Goal: Task Accomplishment & Management: Manage account settings

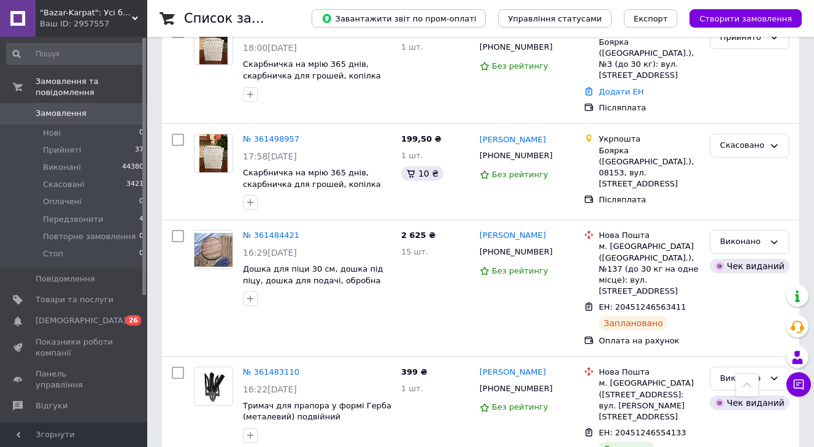
scroll to position [1216, 0]
click at [724, 25] on button "Створити замовлення" at bounding box center [745, 18] width 112 height 18
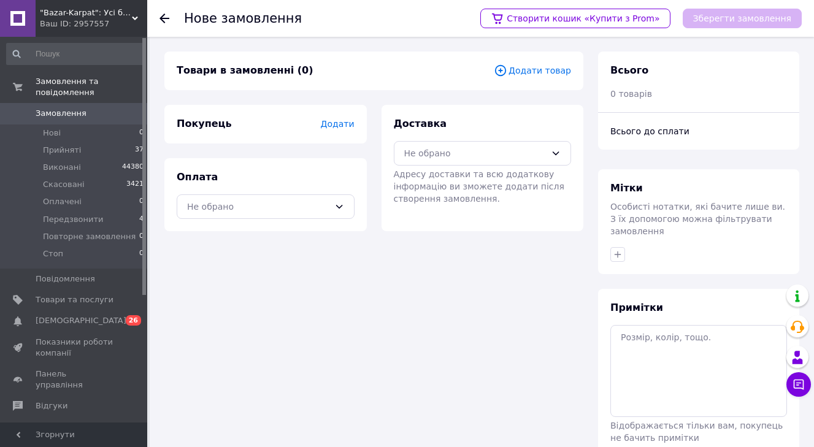
click at [531, 67] on span "Додати товар" at bounding box center [532, 70] width 77 height 13
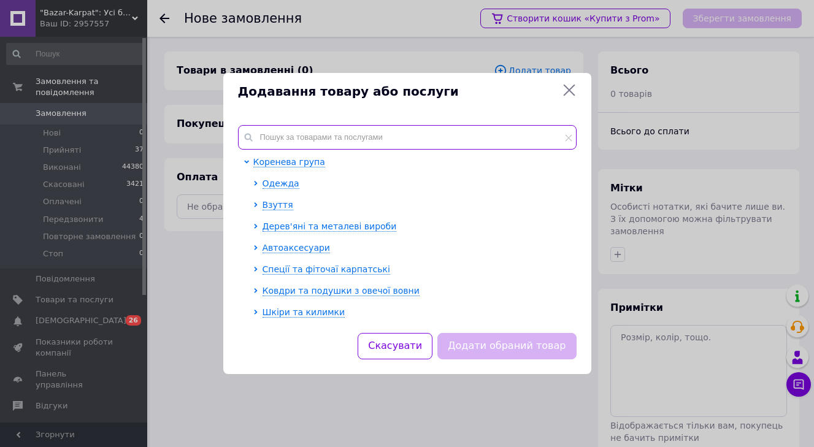
click at [389, 131] on input "text" at bounding box center [407, 137] width 339 height 25
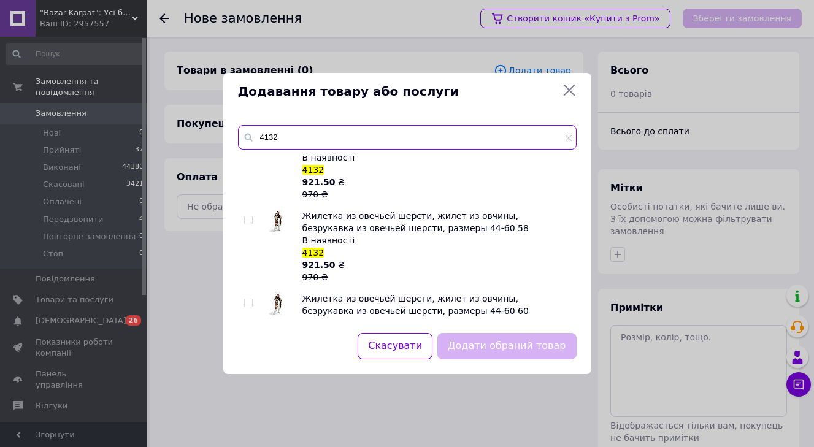
scroll to position [621, 0]
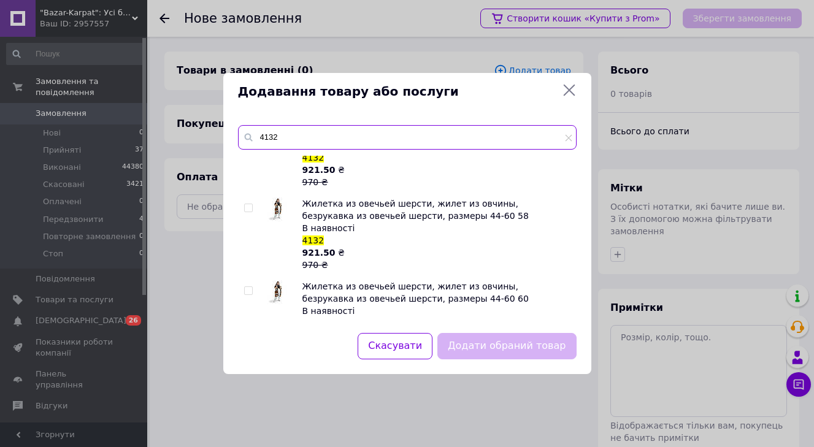
type input "4132"
click at [250, 288] on input "checkbox" at bounding box center [248, 291] width 8 height 8
checkbox input "true"
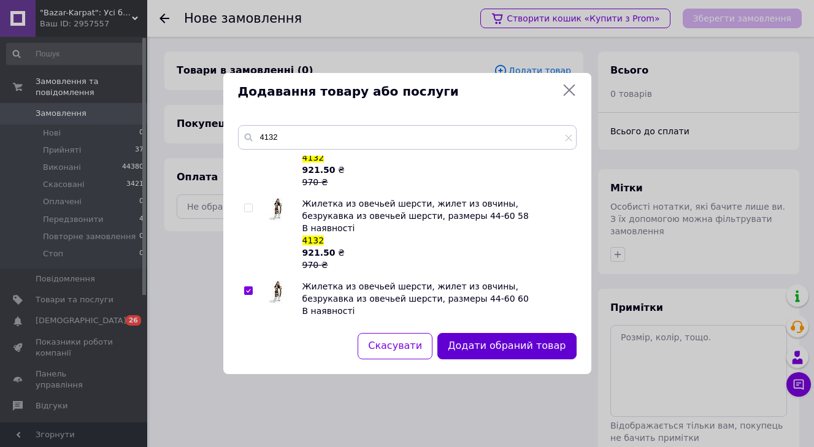
click at [543, 352] on button "Додати обраний товар" at bounding box center [506, 346] width 139 height 26
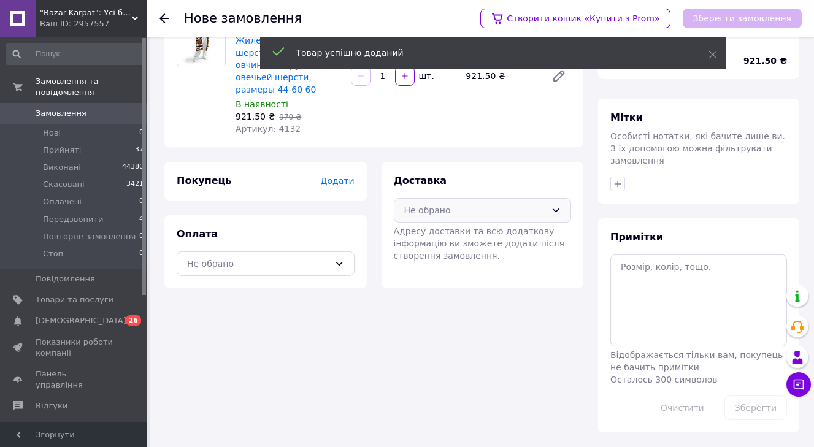
scroll to position [71, 0]
click at [499, 218] on div "Не обрано" at bounding box center [483, 210] width 178 height 25
click at [485, 258] on span "Нова Пошта (платна)" at bounding box center [492, 260] width 139 height 12
click at [316, 271] on div "Не обрано" at bounding box center [266, 263] width 178 height 25
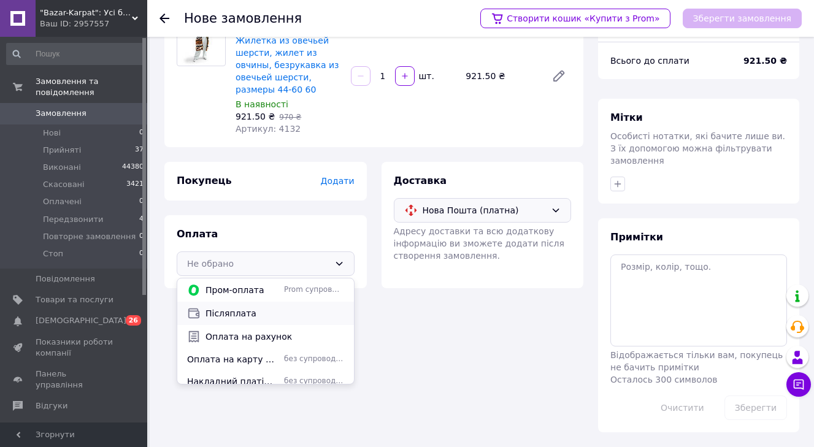
click at [308, 318] on span "Післяплата" at bounding box center [274, 313] width 139 height 12
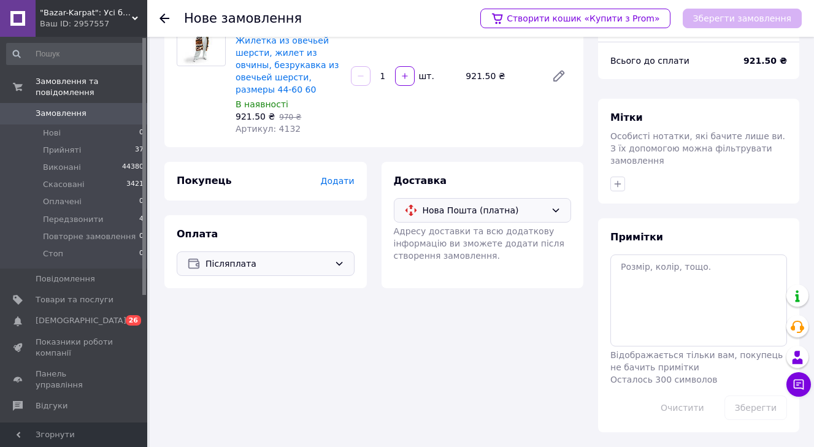
click at [332, 183] on span "Додати" at bounding box center [337, 181] width 34 height 10
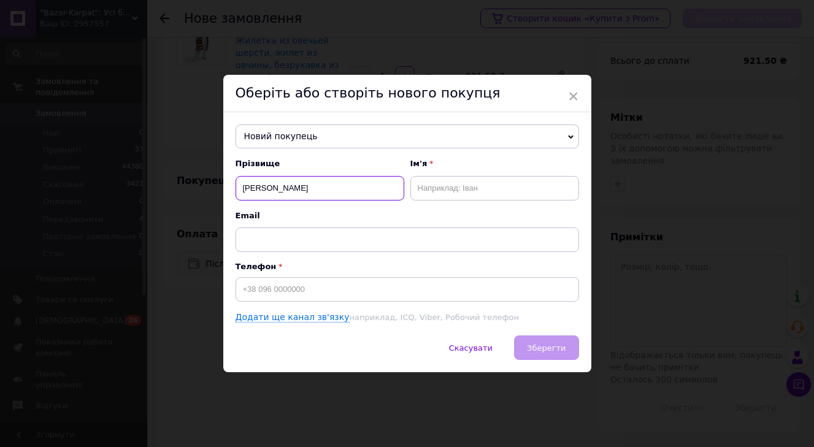
type input "коваленко"
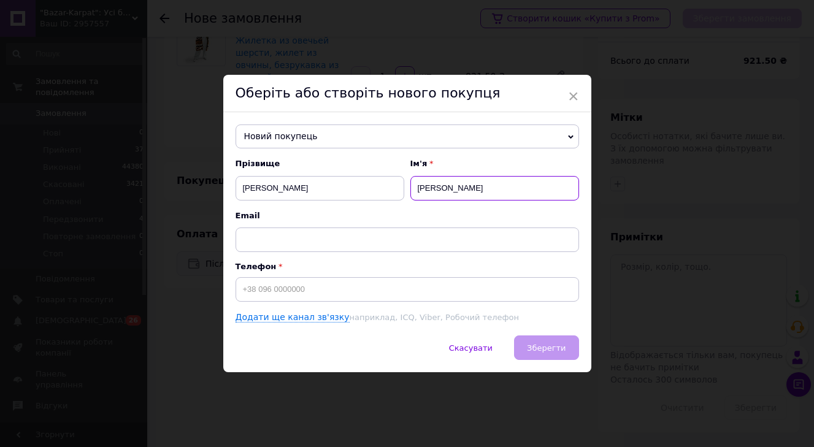
type input "тетяна"
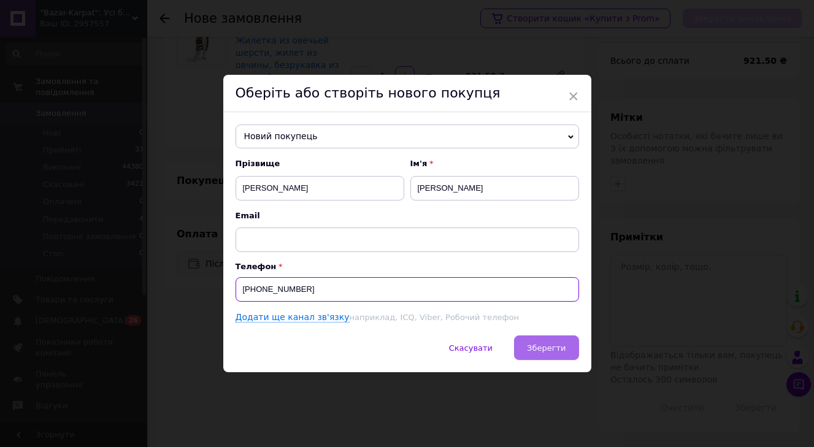
type input "+380683981434"
click at [563, 351] on span "Зберегти" at bounding box center [546, 347] width 39 height 9
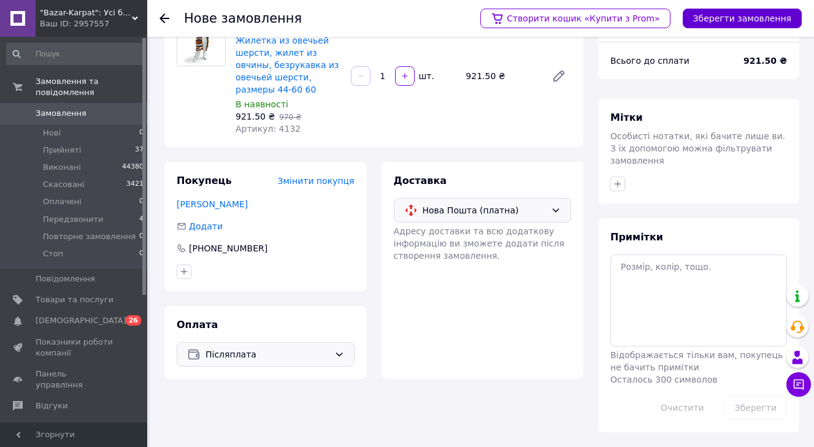
click at [753, 19] on button "Зберегти замовлення" at bounding box center [742, 19] width 119 height 20
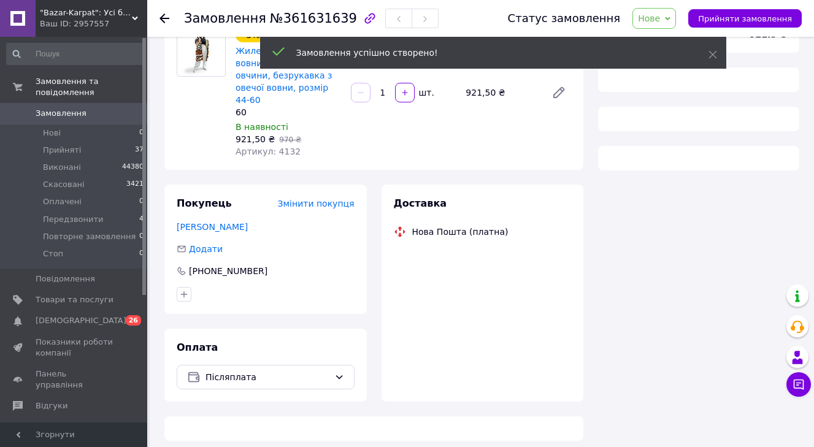
scroll to position [113, 0]
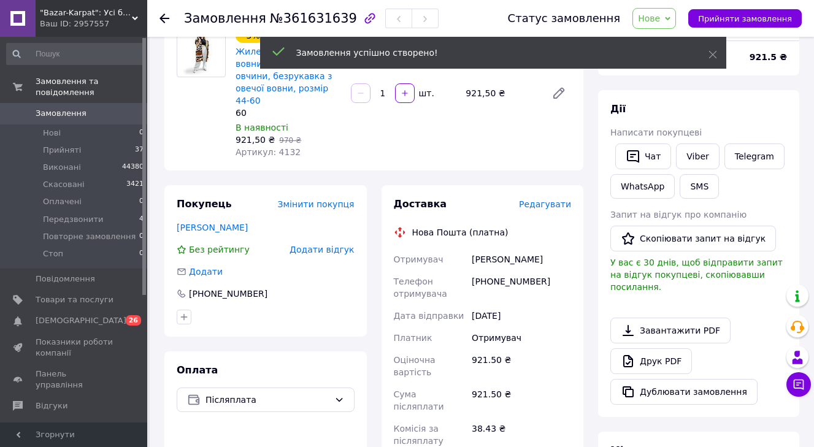
click at [555, 199] on span "Редагувати" at bounding box center [545, 204] width 52 height 10
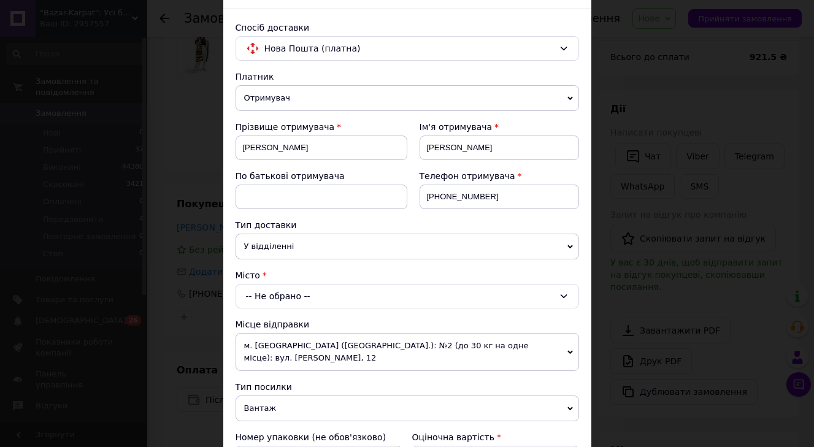
scroll to position [72, 0]
click at [337, 274] on div "Місто" at bounding box center [407, 275] width 343 height 12
click at [337, 290] on div "-- Не обрано --" at bounding box center [407, 295] width 343 height 25
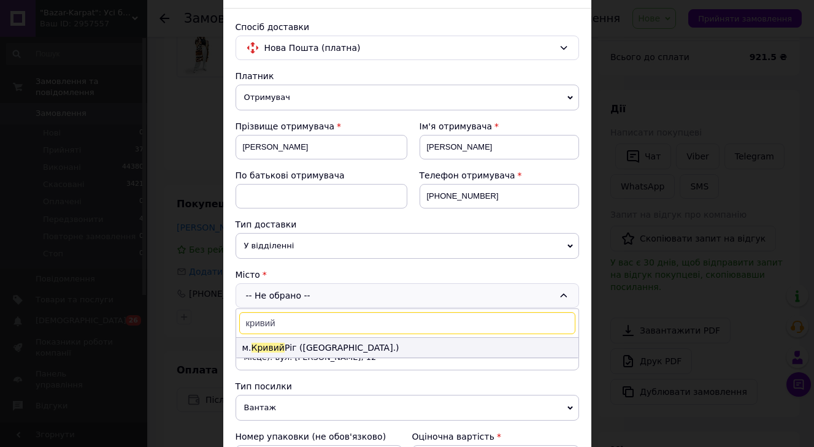
type input "кривий"
click at [304, 347] on li "м. Кривий Ріг (Дніпропетровська обл.)" at bounding box center [407, 348] width 342 height 20
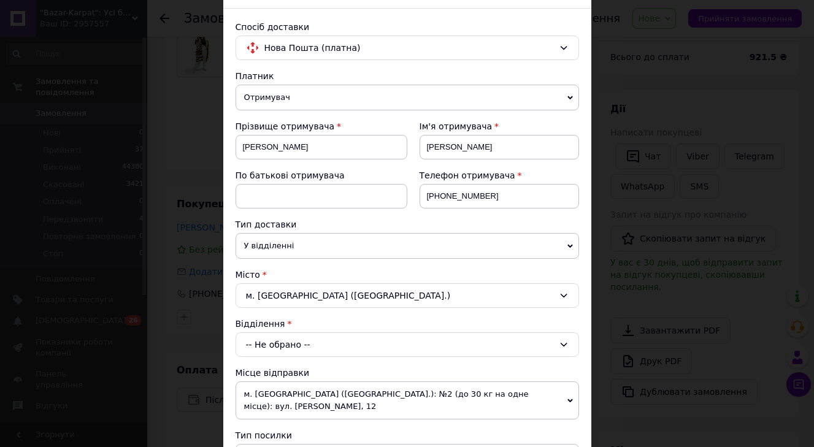
click at [308, 344] on div "-- Не обрано --" at bounding box center [407, 344] width 343 height 25
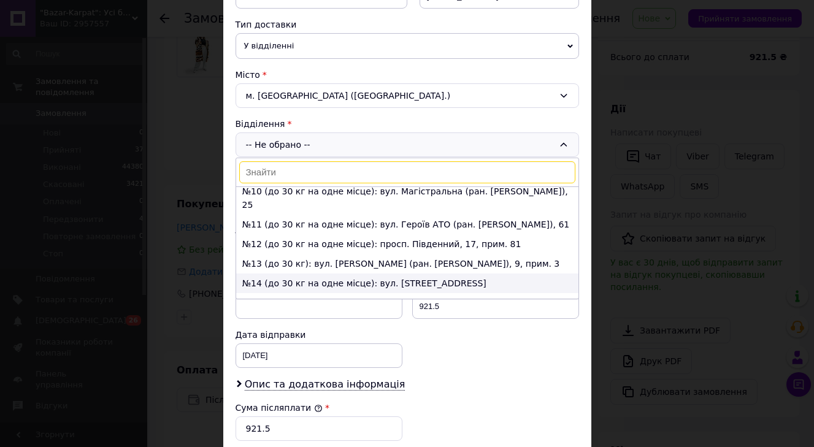
scroll to position [293, 0]
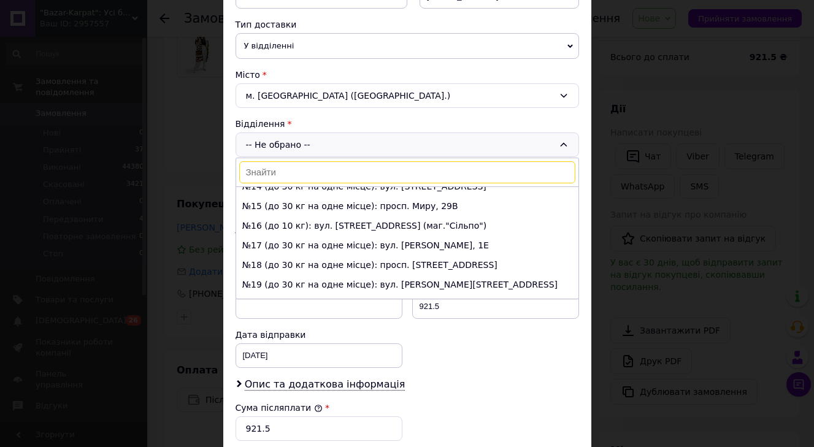
click at [339, 275] on li "№19 (до 30 кг на одне місце): вул. Романа Шухевича, 20" at bounding box center [407, 285] width 342 height 20
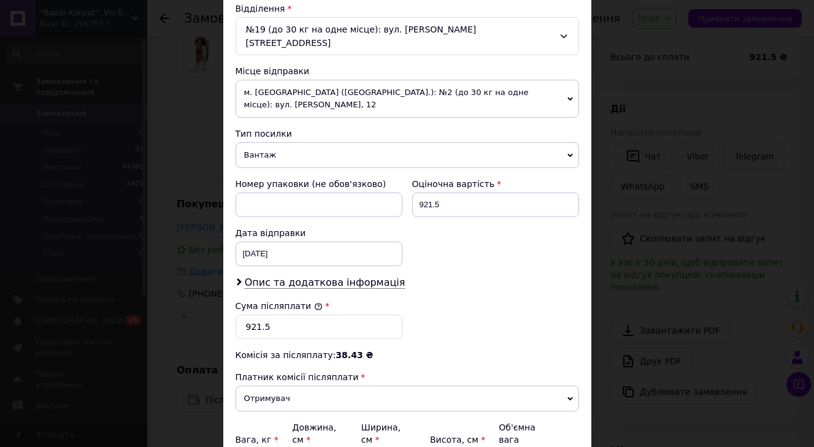
scroll to position [389, 0]
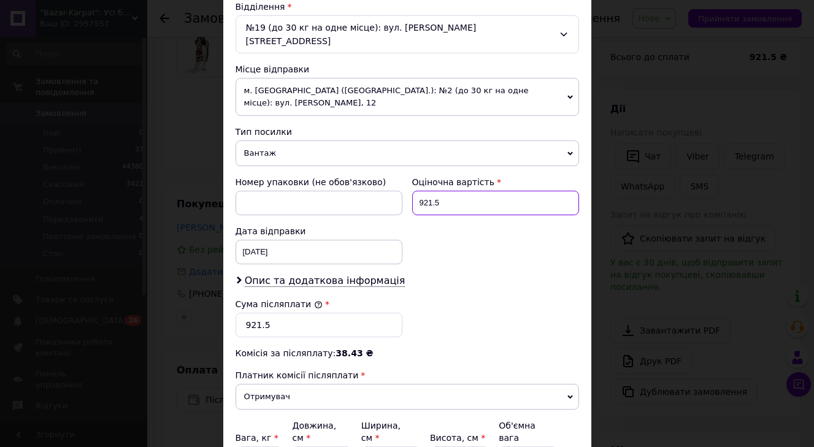
click at [440, 194] on input "921.5" at bounding box center [495, 203] width 167 height 25
type input "950"
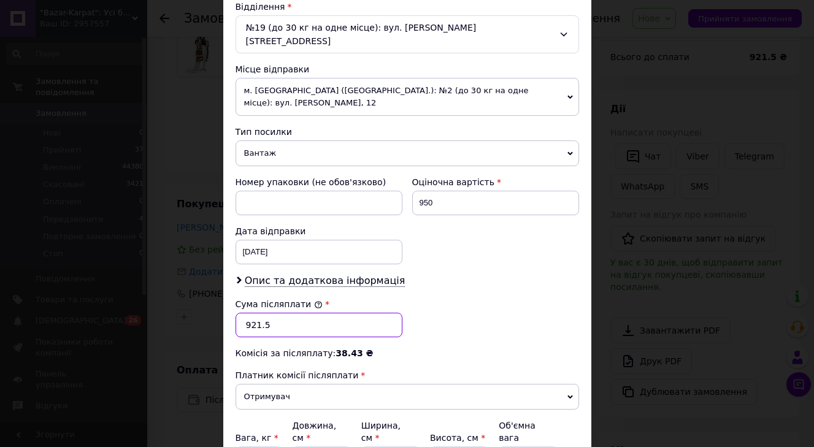
click at [353, 313] on input "921.5" at bounding box center [319, 325] width 167 height 25
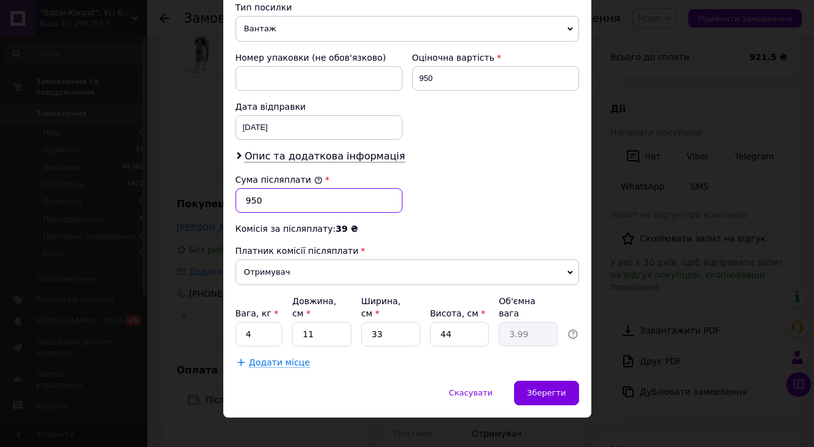
scroll to position [513, 0]
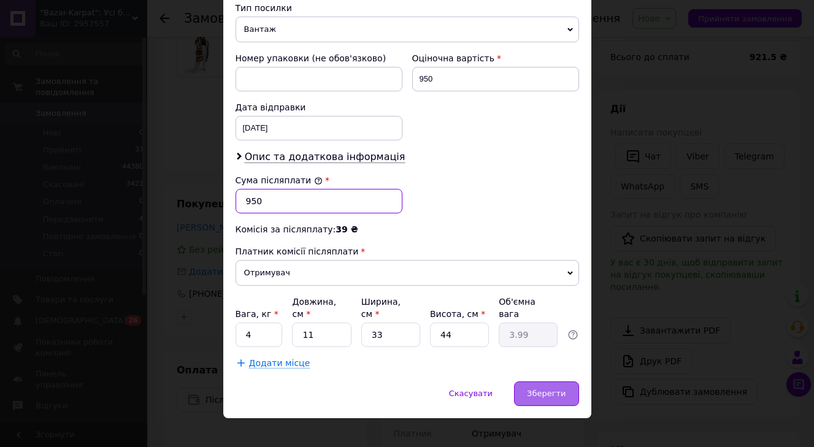
type input "950"
click at [554, 389] on span "Зберегти" at bounding box center [546, 393] width 39 height 9
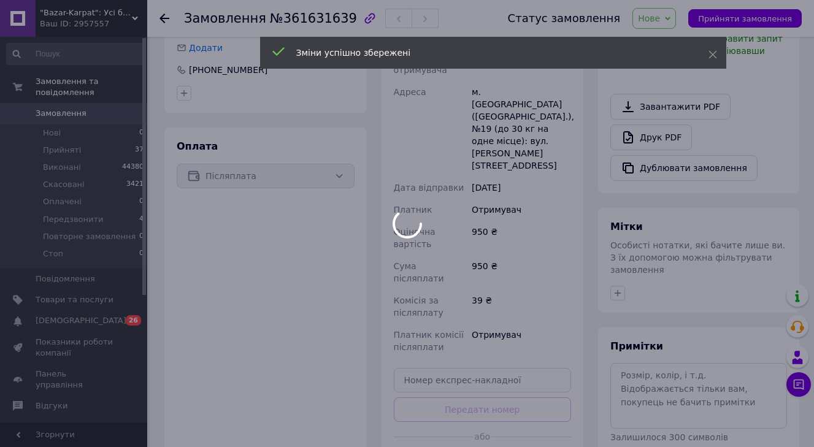
scroll to position [341, 0]
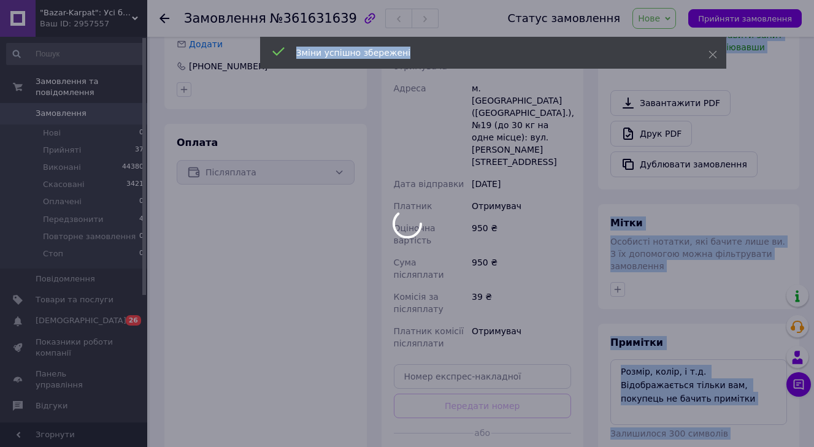
click at [516, 417] on body ""Bazar-Karpat": Усі багатства гір в одному місці! Ваш ID: 2957557 Сайт "Bazar-K…" at bounding box center [407, 138] width 814 height 958
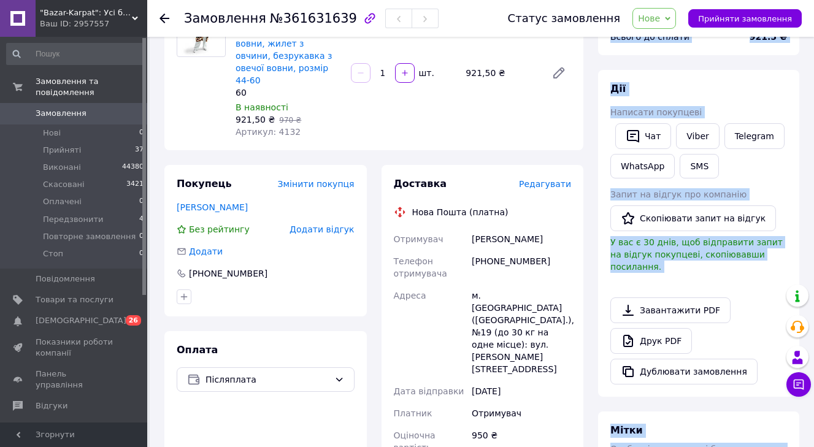
scroll to position [122, 0]
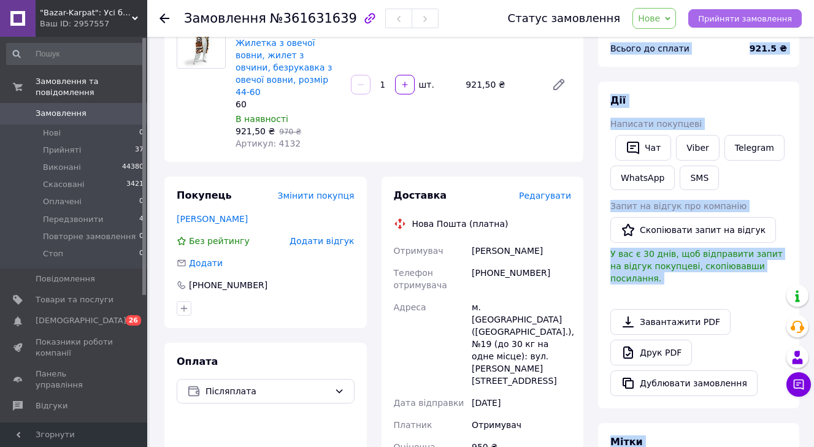
click at [761, 15] on span "Прийняти замовлення" at bounding box center [745, 18] width 94 height 9
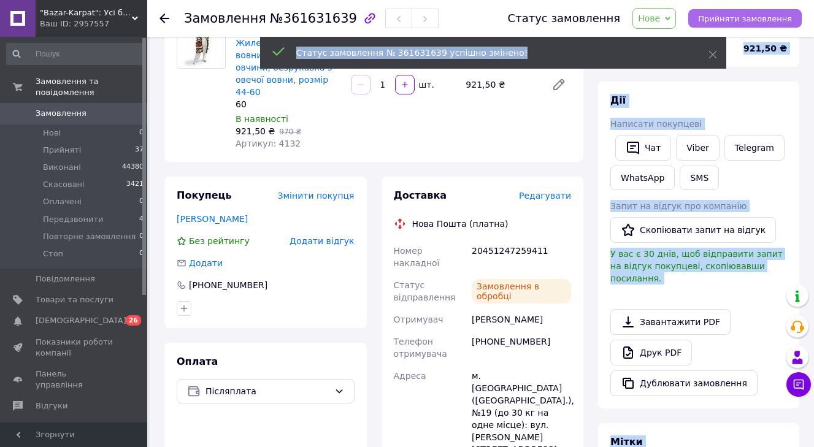
click at [751, 17] on span "Прийняти замовлення" at bounding box center [745, 18] width 94 height 9
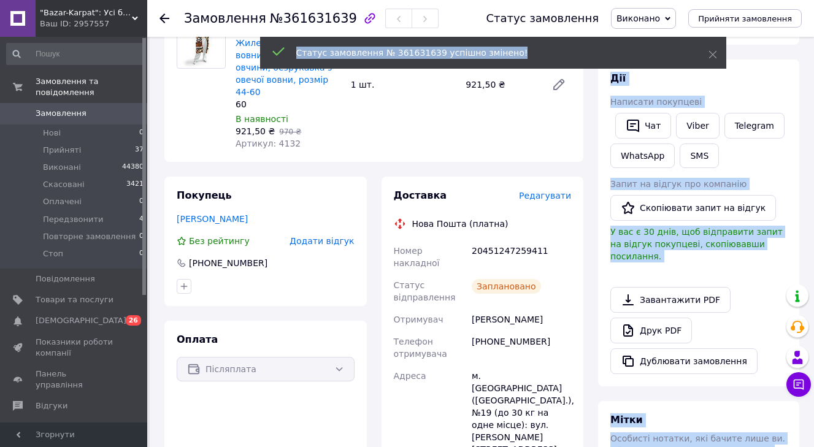
click at [105, 118] on span "Замовлення" at bounding box center [75, 113] width 78 height 11
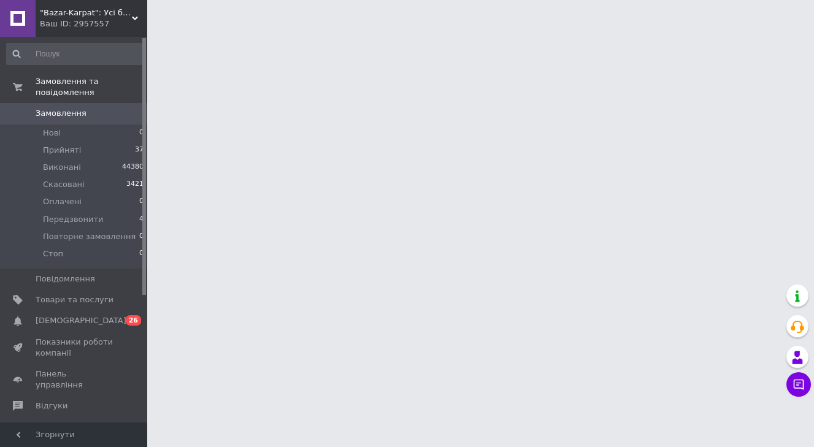
click at [105, 118] on span "Замовлення" at bounding box center [75, 113] width 78 height 11
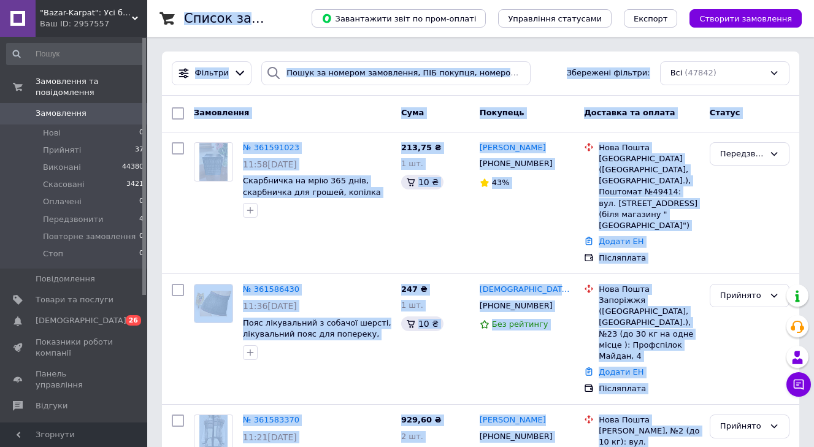
click at [356, 129] on div "Замовлення Cума Покупець Доставка та оплата Статус" at bounding box center [480, 114] width 637 height 37
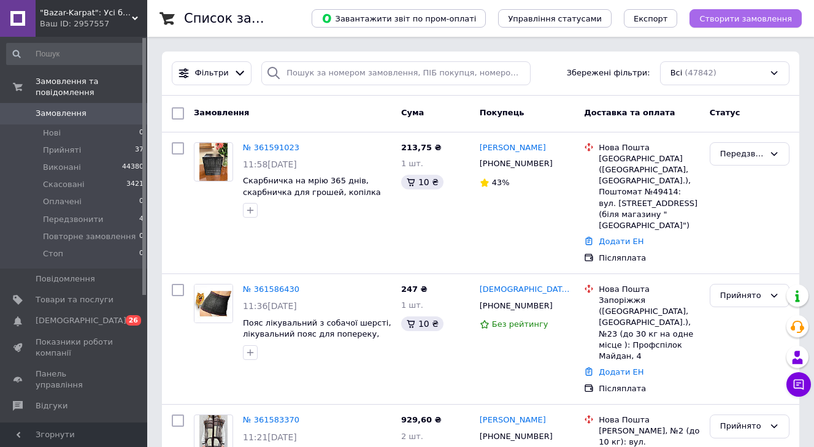
click at [713, 25] on button "Створити замовлення" at bounding box center [745, 18] width 112 height 18
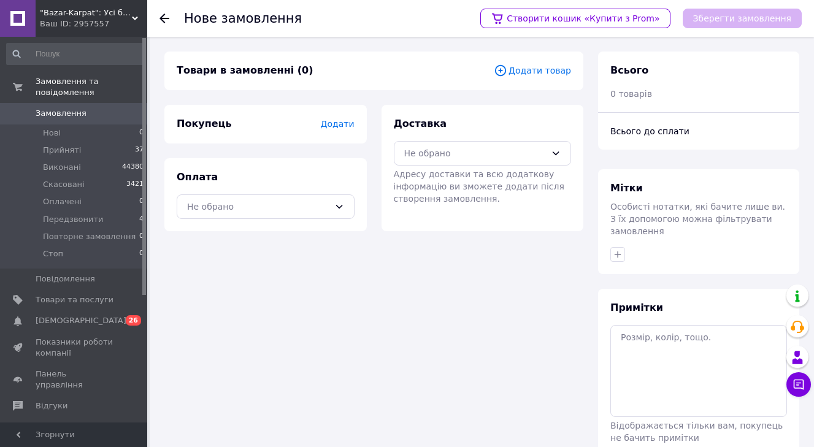
click at [518, 71] on span "Додати товар" at bounding box center [532, 70] width 77 height 13
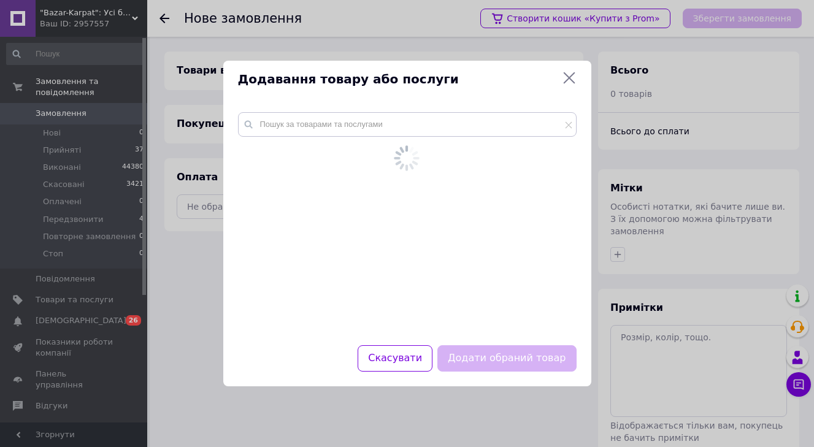
click at [377, 115] on div at bounding box center [407, 222] width 368 height 248
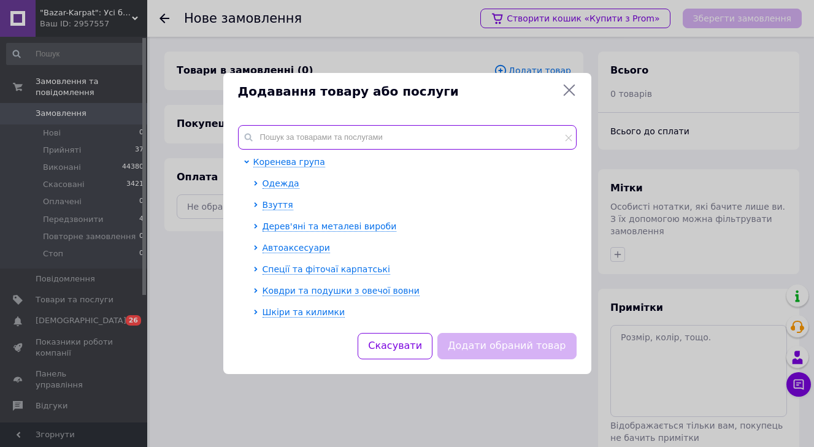
click at [375, 139] on input "text" at bounding box center [407, 137] width 339 height 25
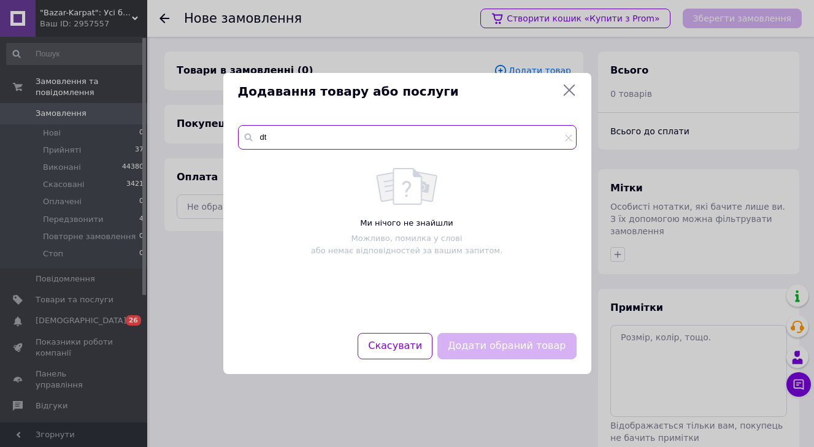
type input "d"
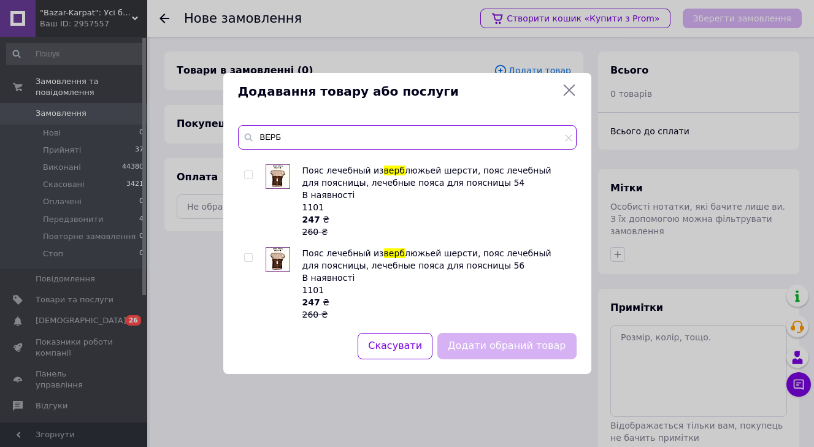
scroll to position [567, 0]
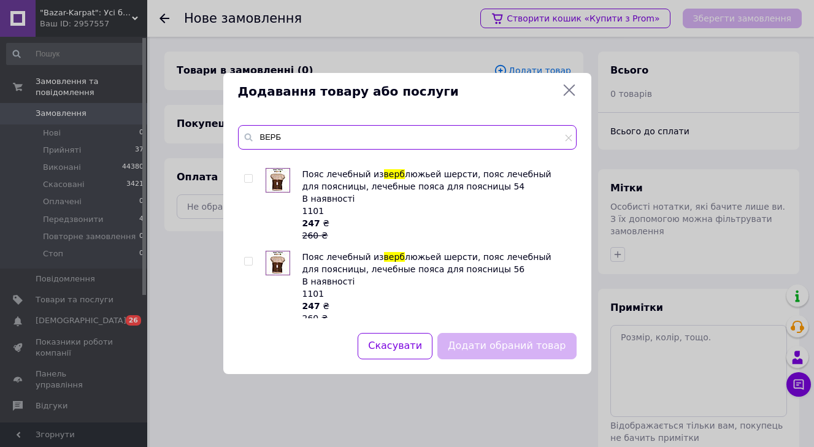
type input "ВЕРБ"
click at [248, 176] on input "checkbox" at bounding box center [248, 179] width 8 height 8
checkbox input "true"
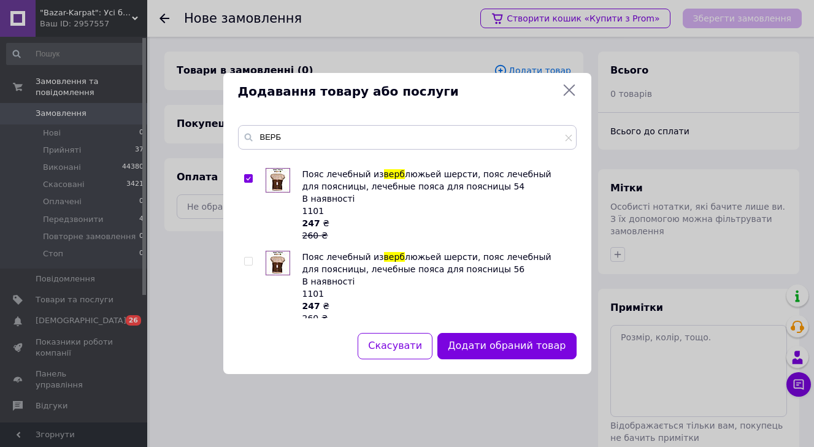
click at [531, 348] on button "Додати обраний товар" at bounding box center [506, 346] width 139 height 26
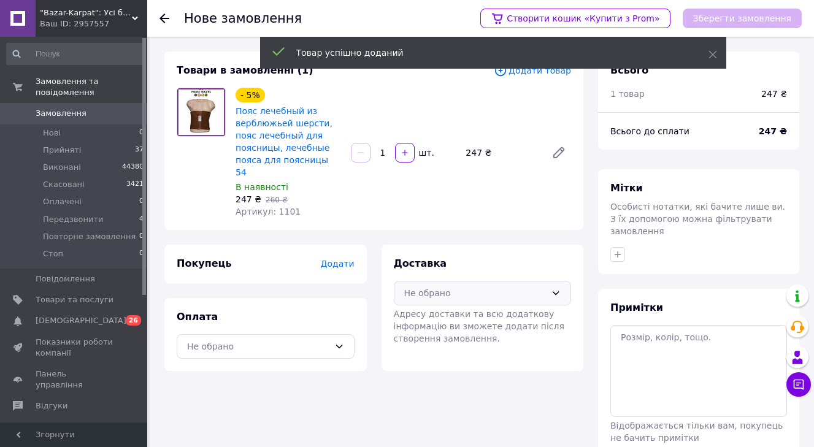
click at [434, 286] on div "Не обрано" at bounding box center [475, 292] width 142 height 13
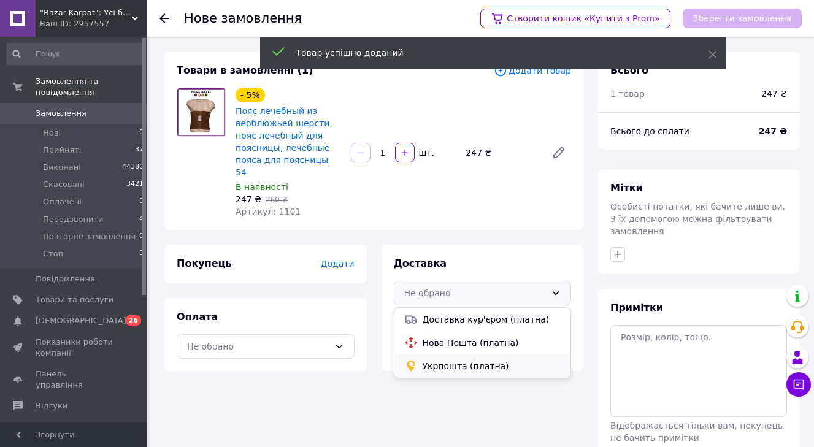
click at [429, 360] on span "Укрпошта (платна)" at bounding box center [492, 366] width 139 height 12
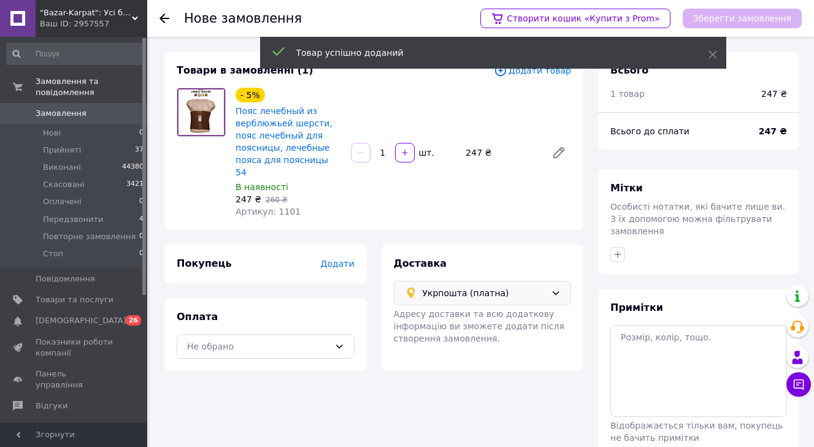
click at [334, 245] on div "Покупець Додати" at bounding box center [265, 264] width 202 height 39
click at [334, 259] on span "Додати" at bounding box center [337, 264] width 34 height 10
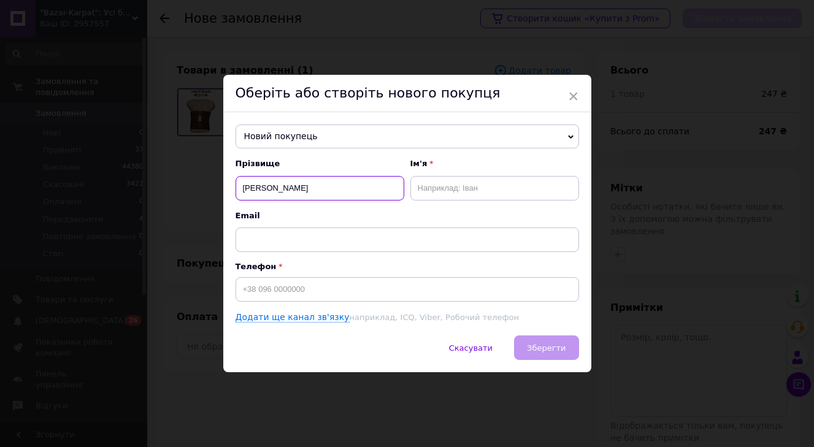
type input "ФІДЕНКО"
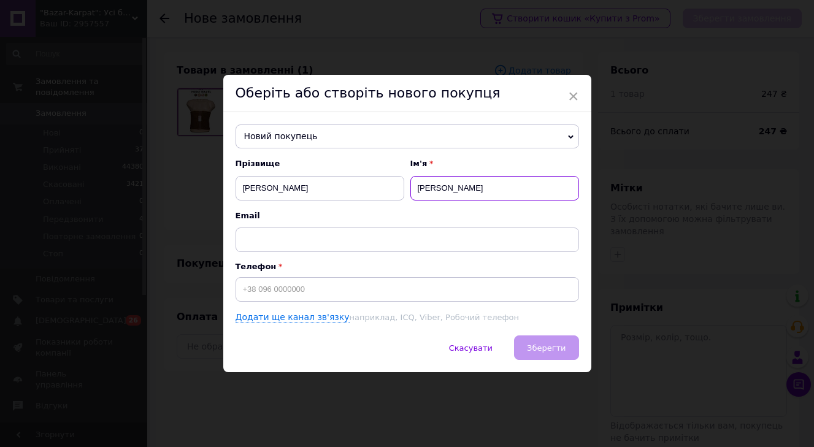
type input "ОЛЕГ"
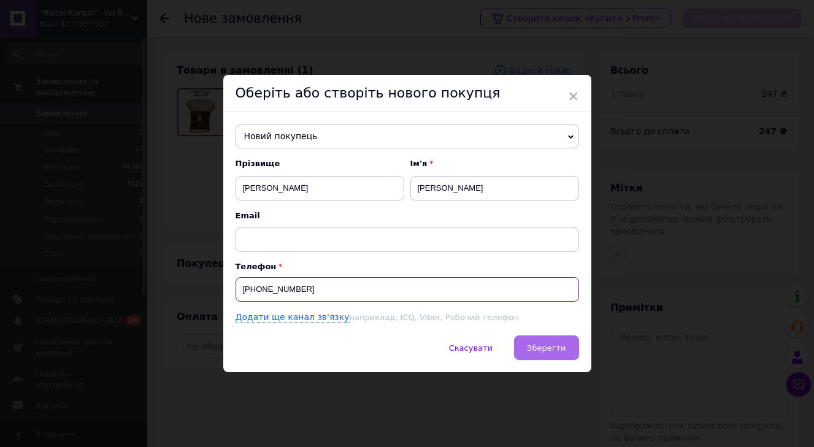
type input "+380975098497"
click at [542, 345] on span "Зберегти" at bounding box center [546, 347] width 39 height 9
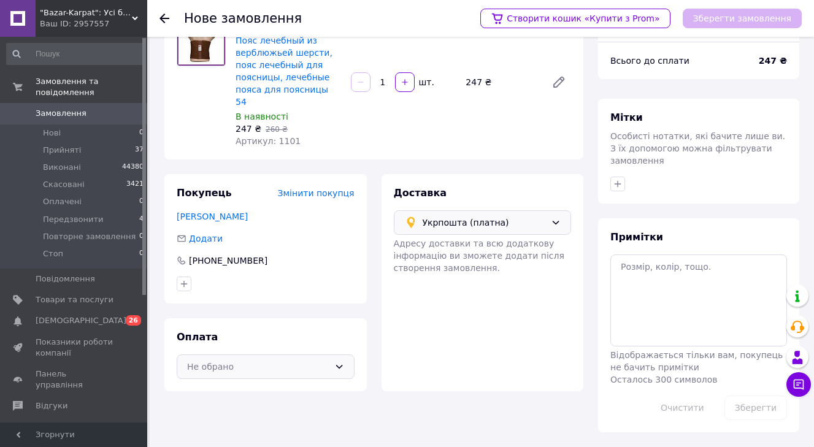
click at [289, 360] on div "Не обрано" at bounding box center [258, 366] width 142 height 13
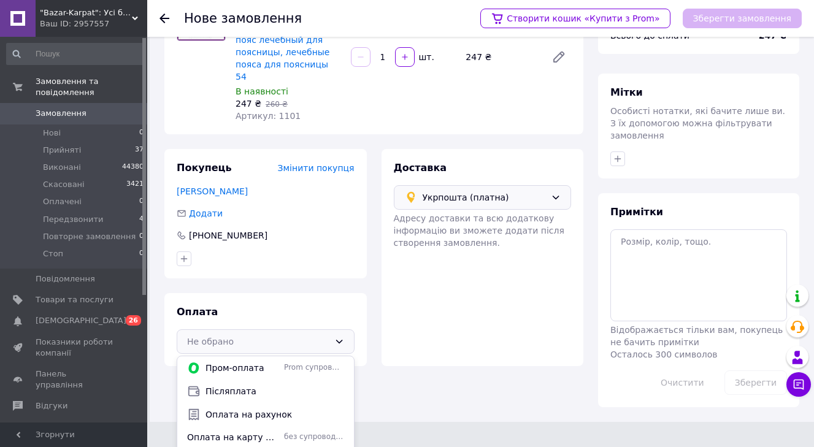
scroll to position [97, 1]
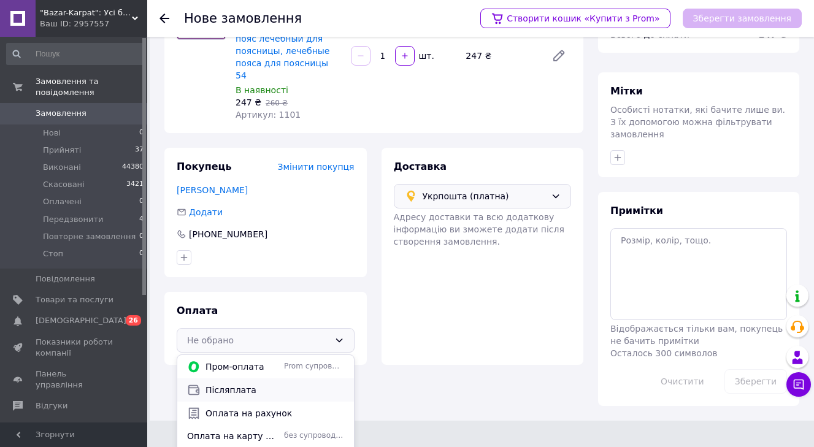
click at [272, 384] on span "Післяплата" at bounding box center [274, 390] width 139 height 12
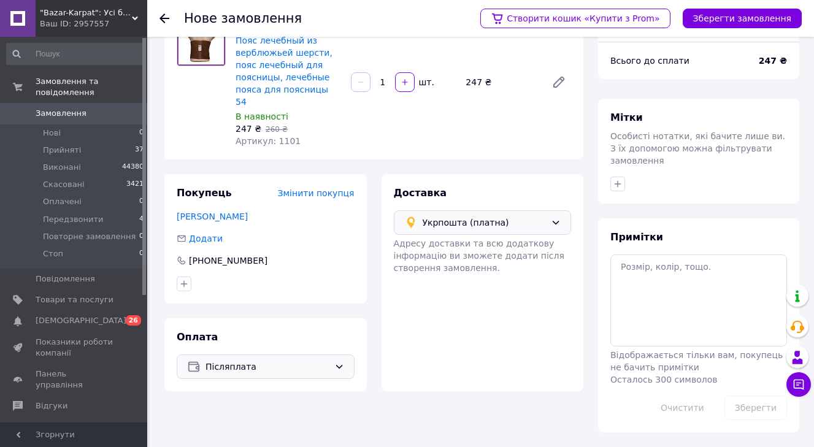
scroll to position [71, 0]
click at [740, 10] on button "Зберегти замовлення" at bounding box center [742, 19] width 119 height 20
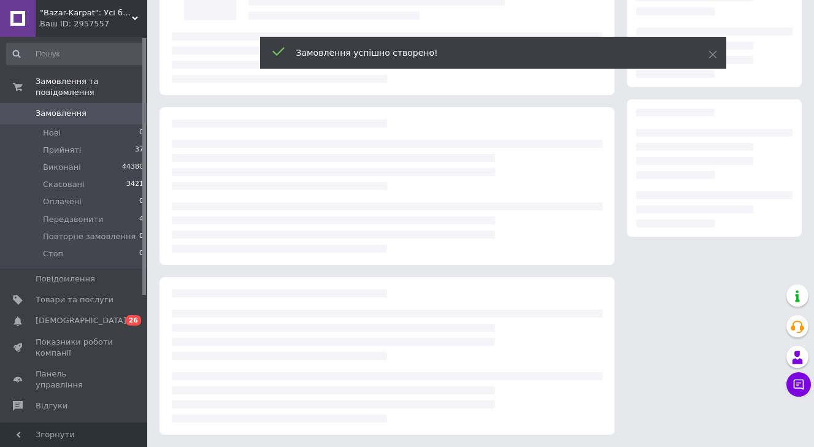
scroll to position [113, 0]
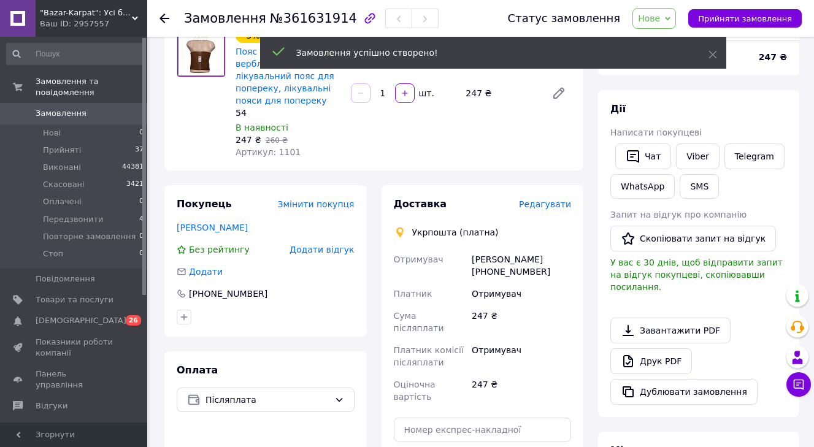
click at [547, 209] on span "Редагувати" at bounding box center [545, 204] width 52 height 10
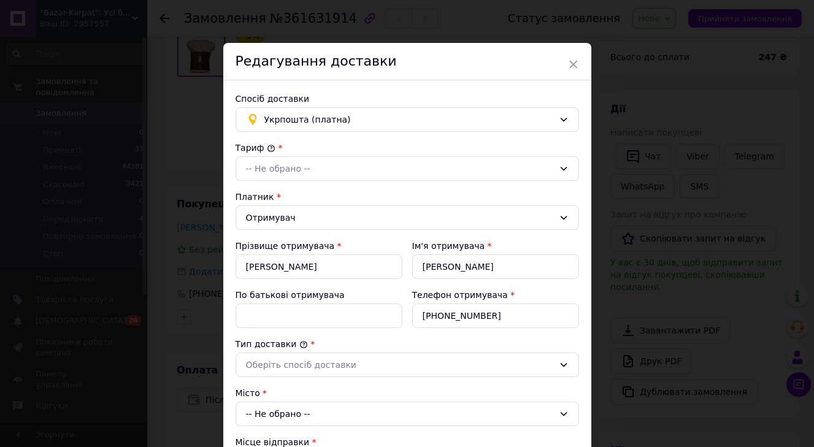
click at [318, 183] on div "Тариф * -- Не обрано -- Платник * Отримувач Прізвище отримувача * ФІДЕНКО Ім'я …" at bounding box center [407, 440] width 343 height 596
click at [313, 167] on div "-- Не обрано --" at bounding box center [400, 168] width 308 height 13
click at [303, 194] on li "Стандарт" at bounding box center [407, 194] width 342 height 23
click at [305, 169] on div "Стандарт" at bounding box center [400, 168] width 308 height 13
click at [305, 208] on li "Експрес" at bounding box center [407, 218] width 342 height 23
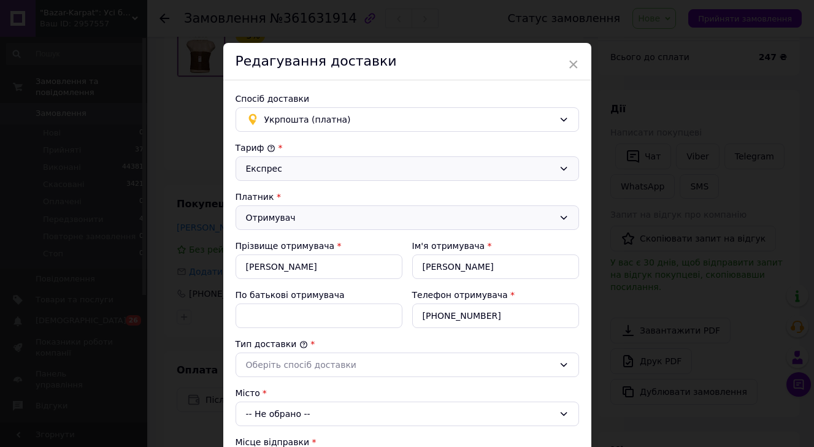
scroll to position [69, 0]
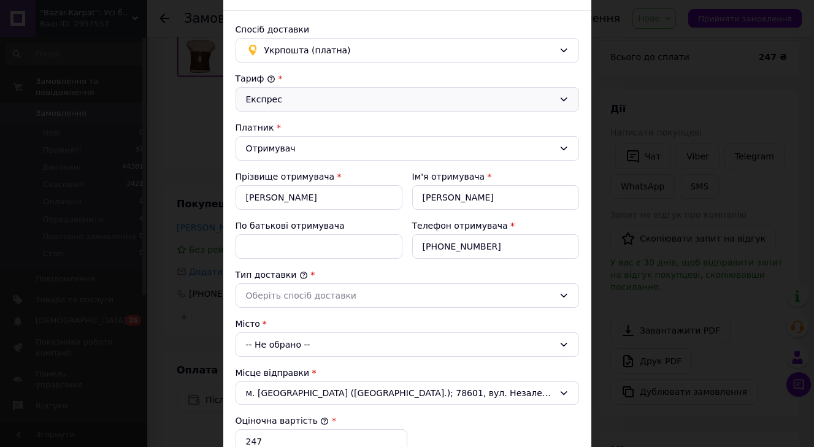
click at [294, 308] on div "Тариф * Експрес Платник * Отримувач Прізвище отримувача * ФІДЕНКО Ім'я отримува…" at bounding box center [407, 370] width 343 height 596
click at [294, 307] on div "Оберіть спосіб доставки" at bounding box center [407, 295] width 343 height 25
click at [286, 328] on li "Склад - склад" at bounding box center [407, 321] width 342 height 23
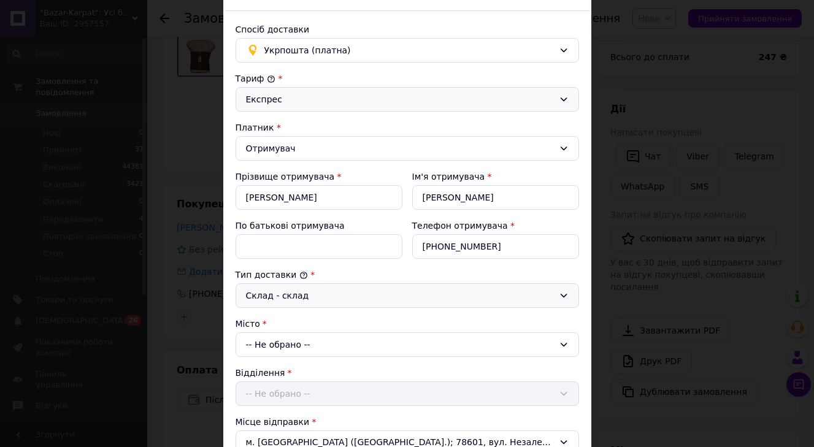
click at [286, 328] on div "Місто" at bounding box center [407, 324] width 343 height 12
click at [285, 342] on div "-- Не обрано --" at bounding box center [407, 344] width 343 height 25
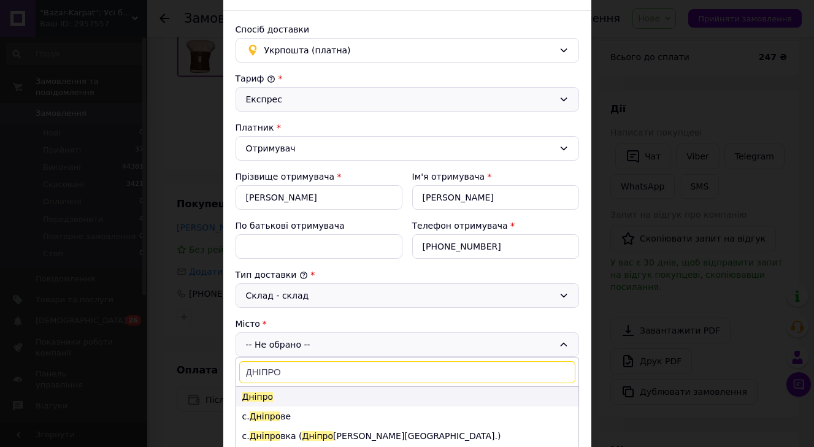
type input "ДНІПРО"
click at [269, 400] on span "Дніпро" at bounding box center [257, 397] width 31 height 10
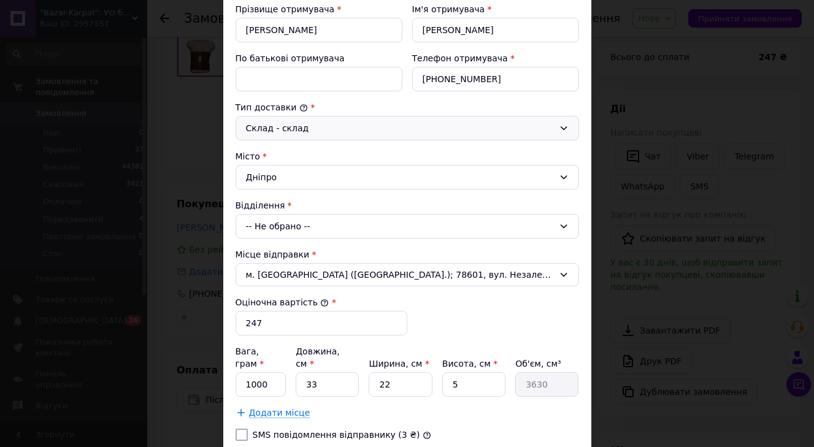
scroll to position [237, 0]
click at [297, 223] on div "-- Не обрано --" at bounding box center [407, 225] width 343 height 25
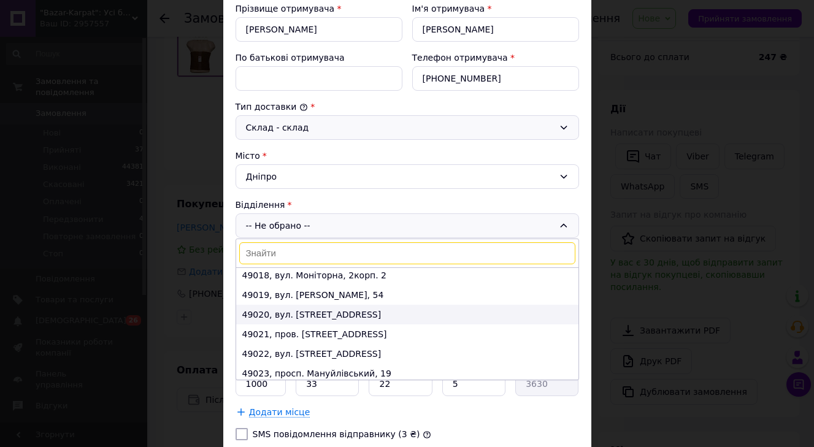
scroll to position [234, 0]
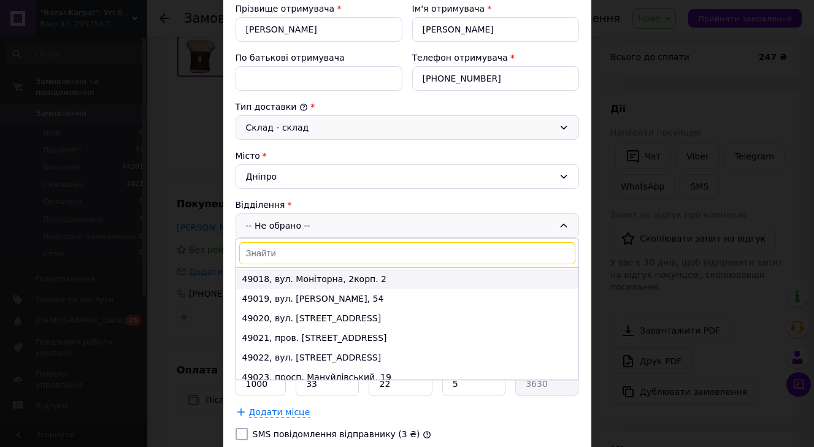
click at [308, 282] on li "49018, вул. Моніторна, 2корп. 2" at bounding box center [407, 279] width 342 height 20
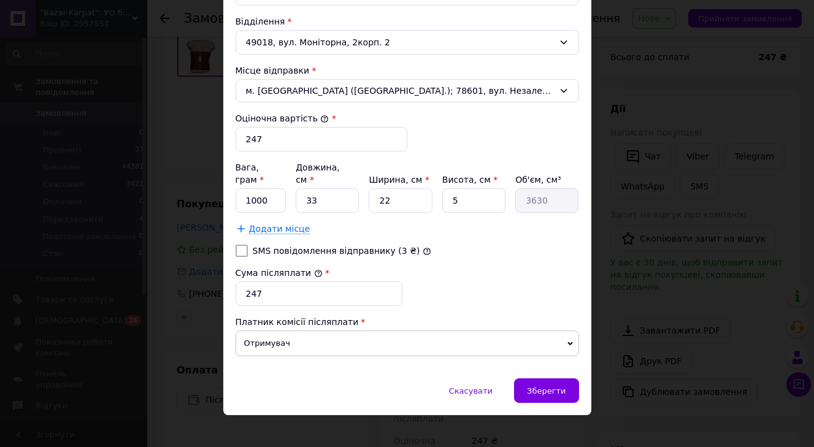
scroll to position [420, 0]
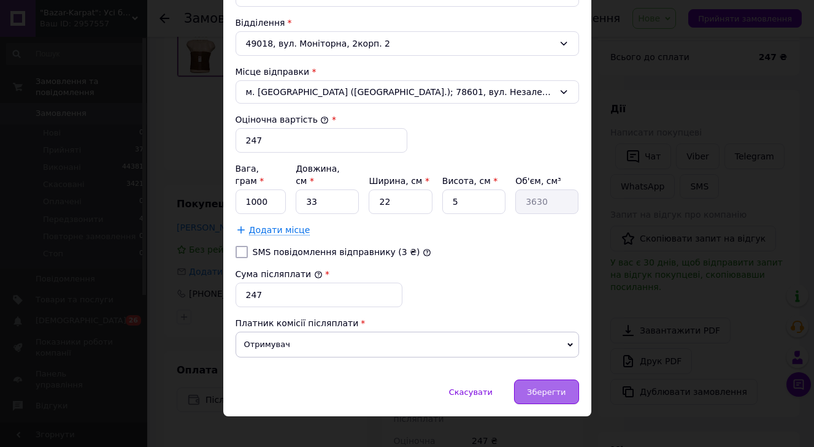
click at [563, 388] on div "Зберегти" at bounding box center [546, 392] width 64 height 25
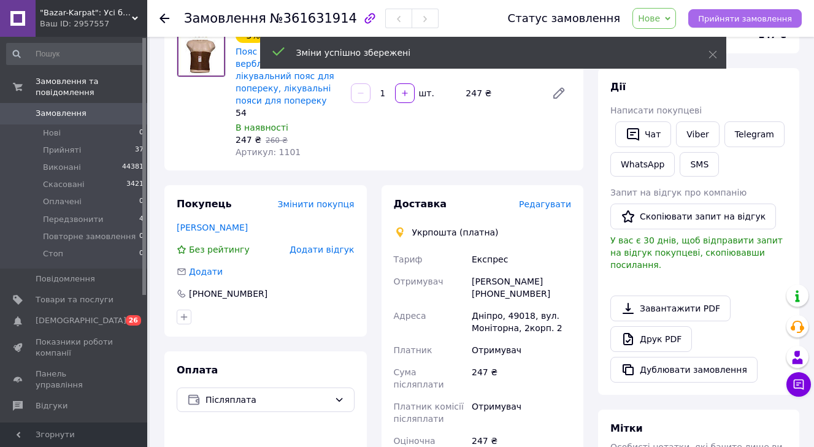
click at [763, 18] on span "Прийняти замовлення" at bounding box center [745, 18] width 94 height 9
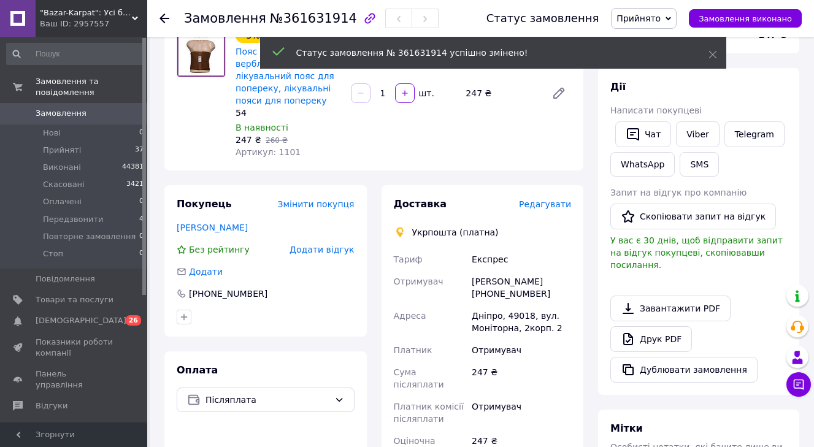
click at [100, 112] on span "Замовлення" at bounding box center [75, 113] width 78 height 11
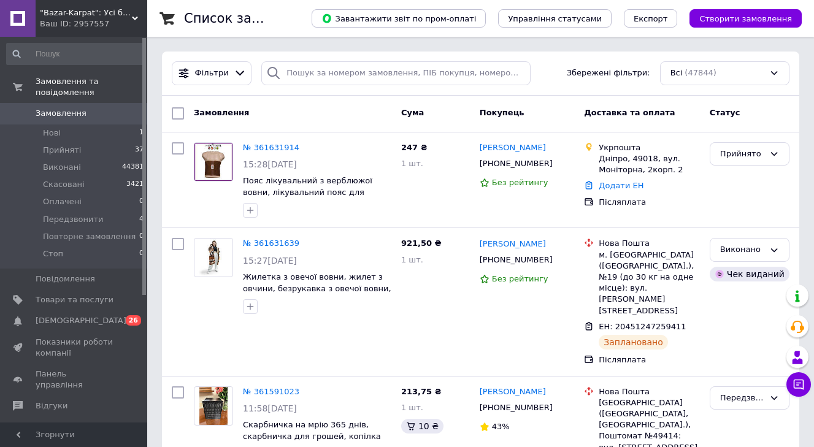
click at [766, 29] on div "Завантажити звіт по пром-оплаті Управління статусами Експорт Створити замовлення" at bounding box center [544, 18] width 515 height 37
click at [761, 12] on button "Створити замовлення" at bounding box center [745, 18] width 112 height 18
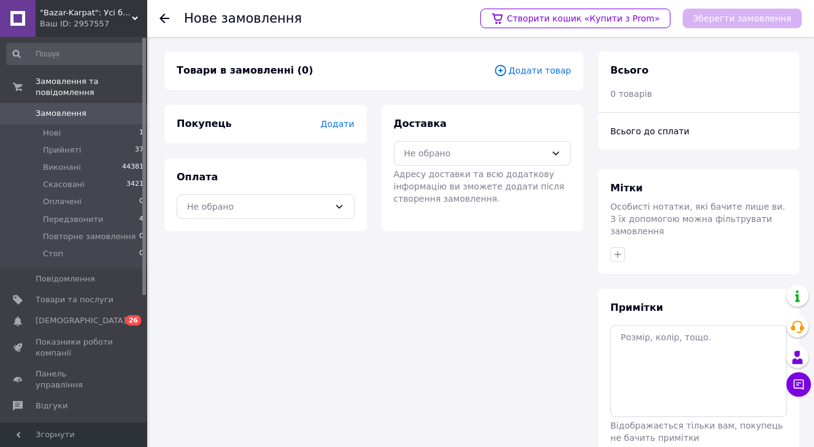
click at [537, 64] on span "Додати товар" at bounding box center [532, 70] width 77 height 13
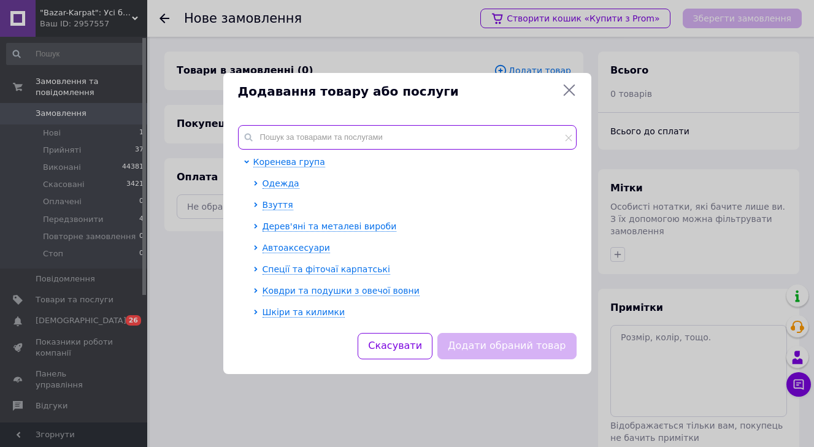
click at [377, 140] on input "text" at bounding box center [407, 137] width 339 height 25
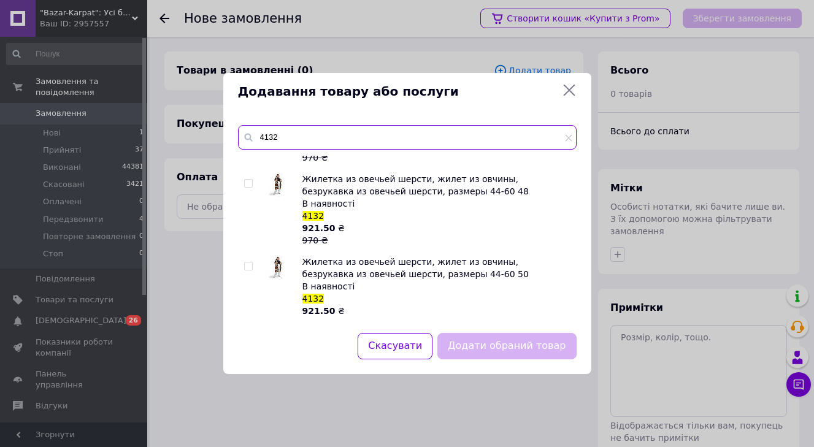
scroll to position [289, 0]
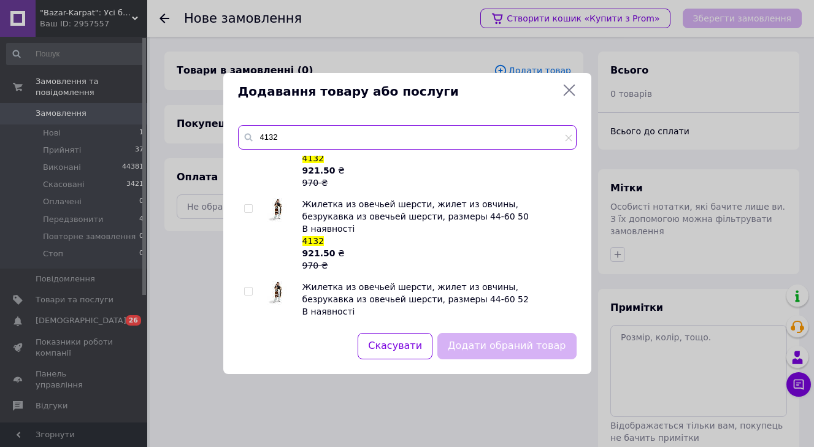
type input "4132"
click at [248, 212] on span at bounding box center [248, 208] width 9 height 9
click at [248, 212] on input "checkbox" at bounding box center [248, 209] width 8 height 8
checkbox input "true"
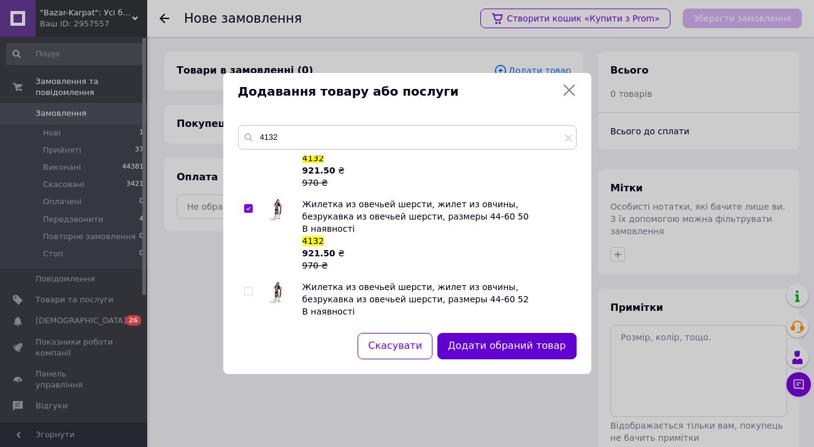
click at [508, 350] on button "Додати обраний товар" at bounding box center [506, 346] width 139 height 26
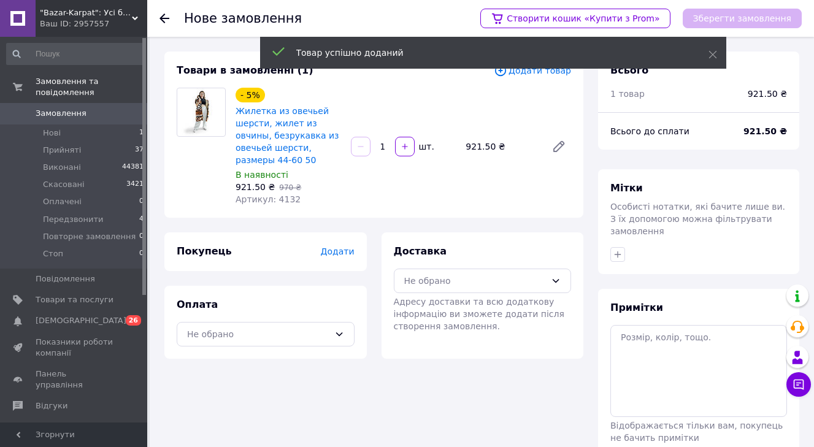
click at [330, 247] on div "Покупець Додати" at bounding box center [266, 252] width 178 height 14
click at [335, 254] on span "Додати" at bounding box center [337, 252] width 34 height 10
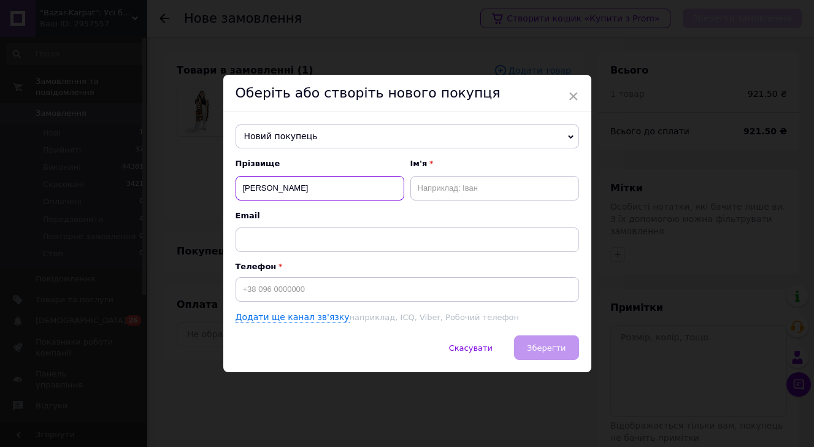
type input "КУЧЕР"
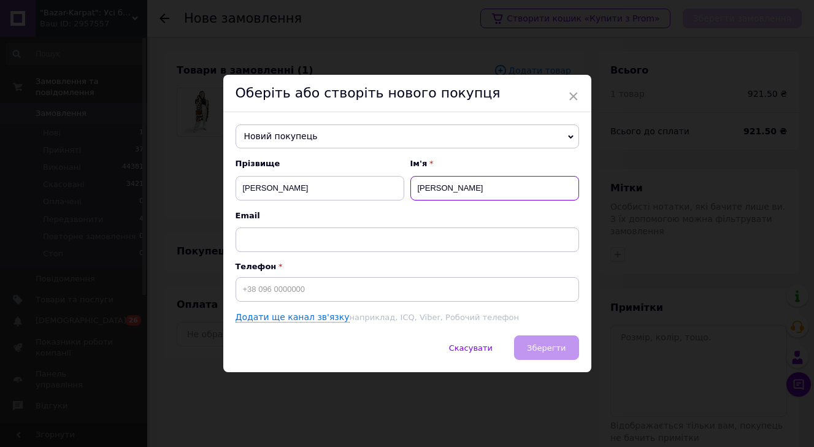
type input "ЗОЯ"
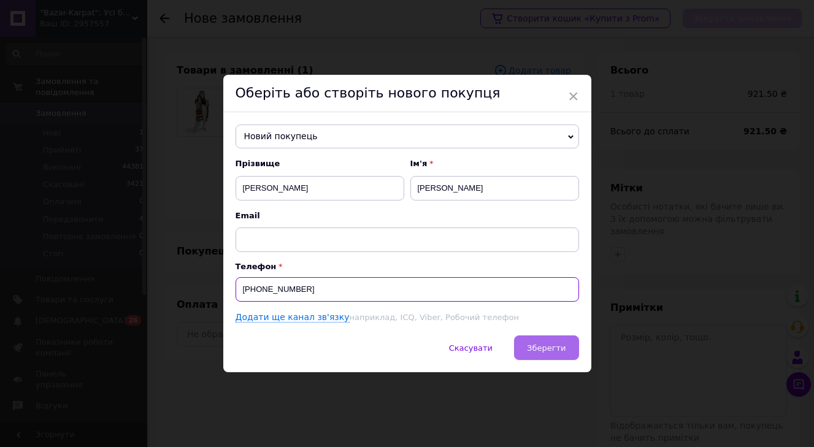
type input "+380982130062"
click at [547, 355] on button "Зберегти" at bounding box center [546, 347] width 64 height 25
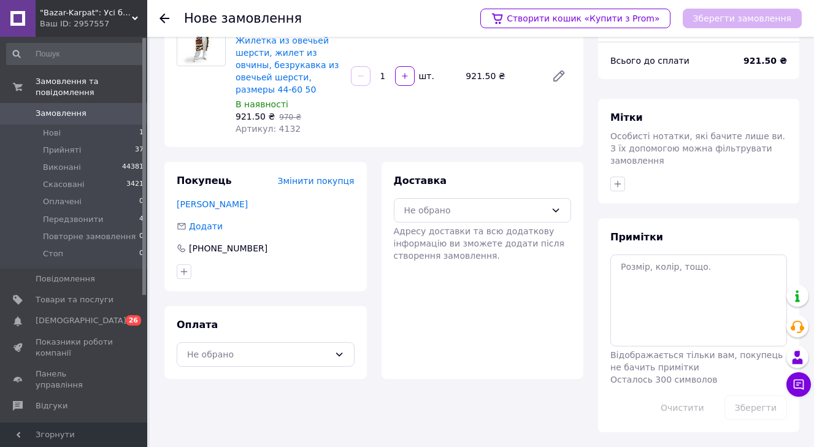
scroll to position [71, 0]
click at [488, 213] on div "Не обрано" at bounding box center [475, 210] width 142 height 13
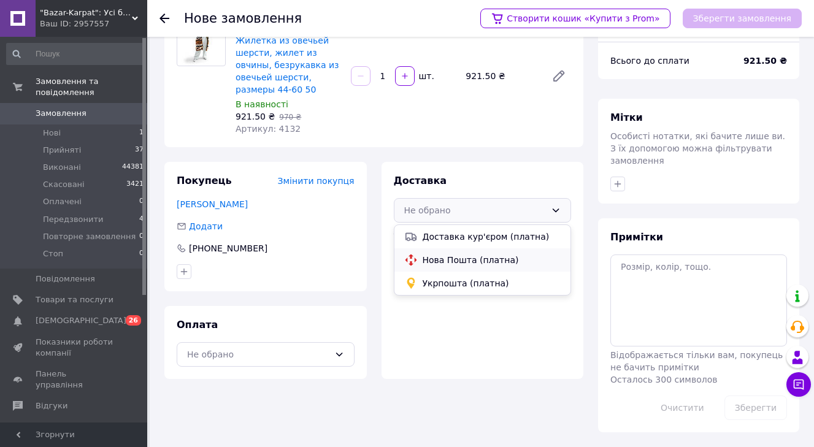
click at [478, 261] on span "Нова Пошта (платна)" at bounding box center [492, 260] width 139 height 12
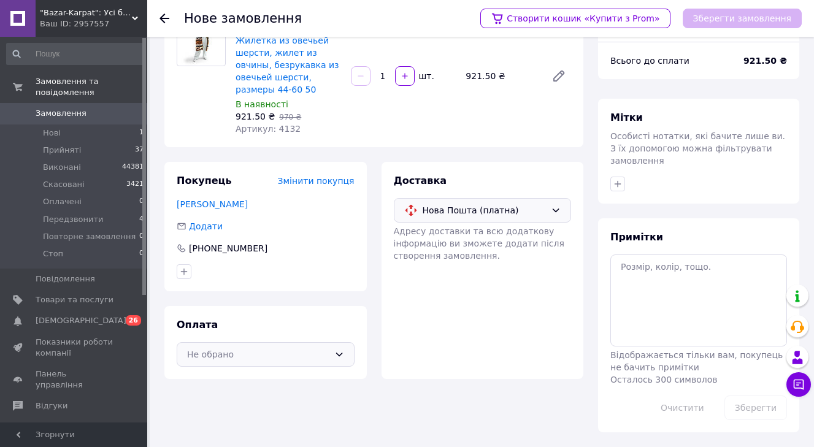
click at [324, 357] on div "Не обрано" at bounding box center [258, 354] width 142 height 13
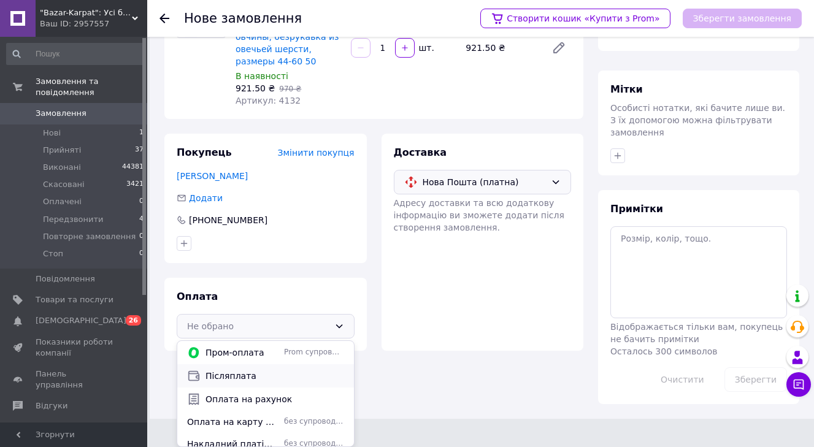
click at [296, 385] on div "Післяплата" at bounding box center [265, 375] width 177 height 23
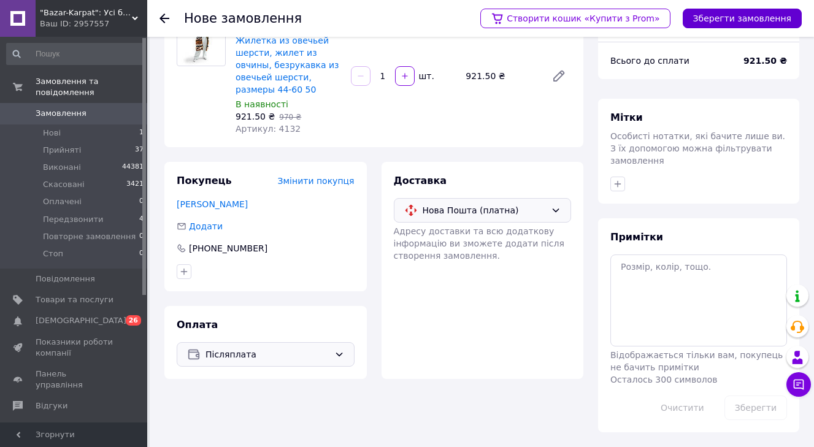
click at [726, 26] on button "Зберегти замовлення" at bounding box center [742, 19] width 119 height 20
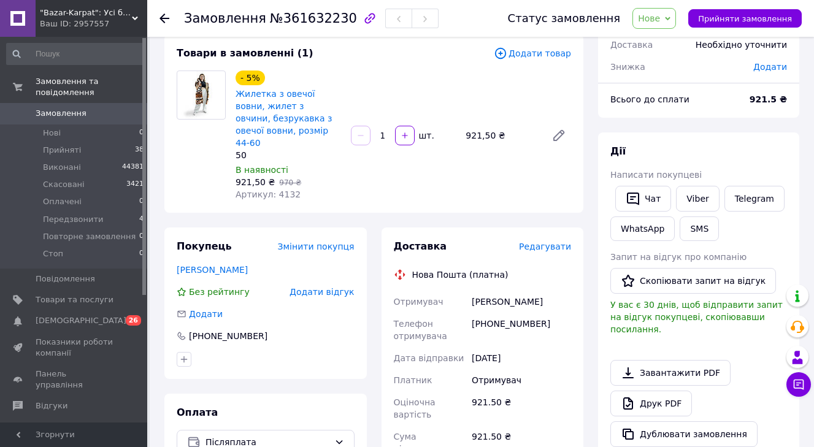
click at [557, 242] on span "Редагувати" at bounding box center [545, 247] width 52 height 10
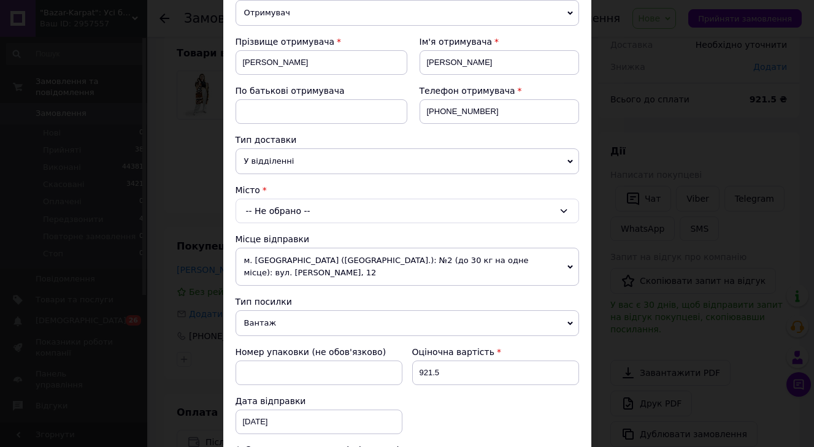
scroll to position [156, 0]
click at [383, 209] on div "-- Не обрано --" at bounding box center [407, 211] width 343 height 25
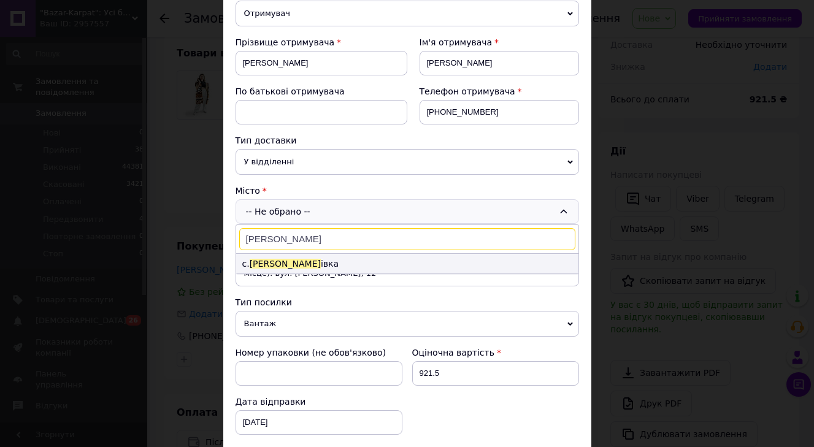
type input "КУЦЕВОЛ"
click at [312, 266] on li "с. Куцевол івка" at bounding box center [407, 264] width 342 height 20
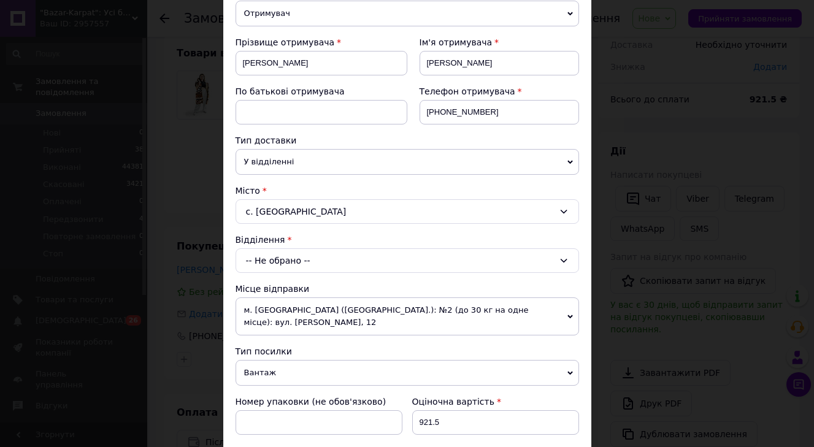
click at [305, 267] on div "-- Не обрано --" at bounding box center [407, 260] width 343 height 25
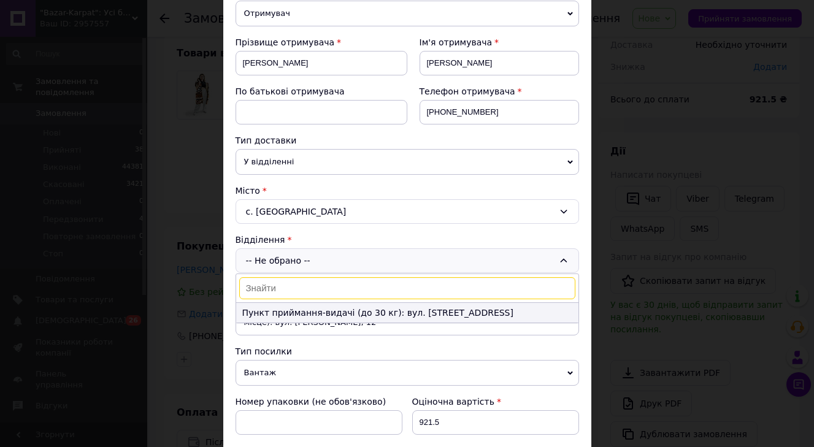
click at [289, 311] on li "Пункт приймання-видачі (до 30 кг): вул. Центральна, 118" at bounding box center [407, 313] width 342 height 20
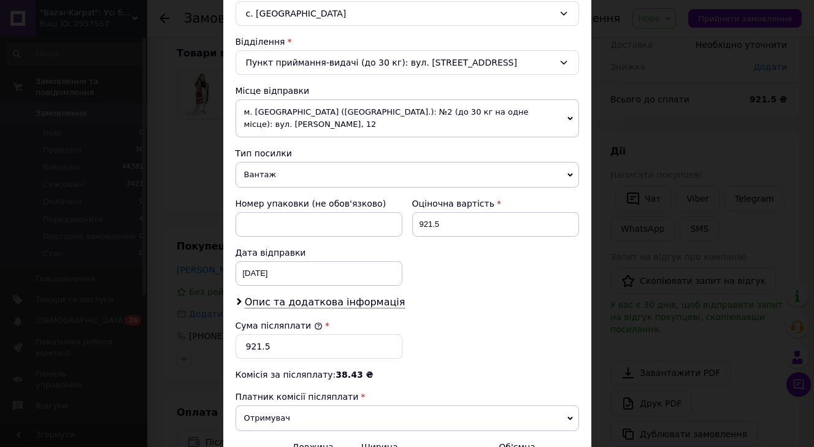
scroll to position [425, 0]
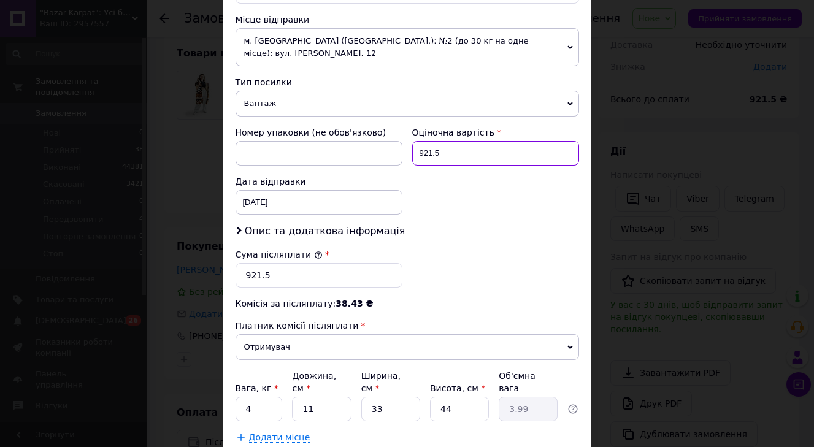
click at [451, 156] on input "921.5" at bounding box center [495, 153] width 167 height 25
type input "950"
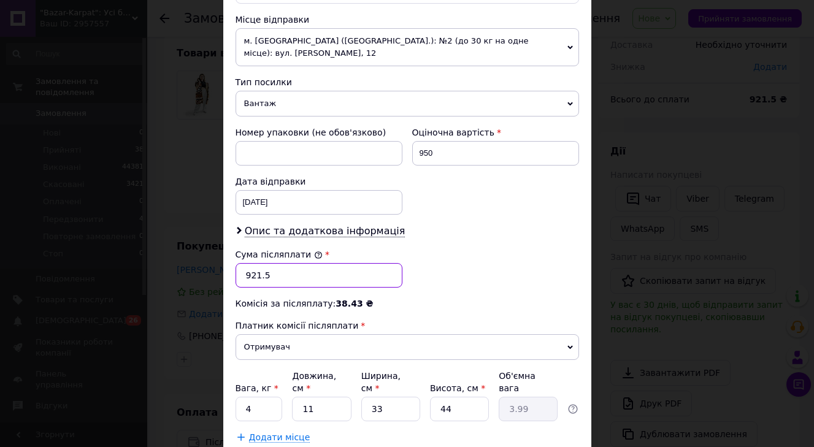
click at [380, 269] on input "921.5" at bounding box center [319, 275] width 167 height 25
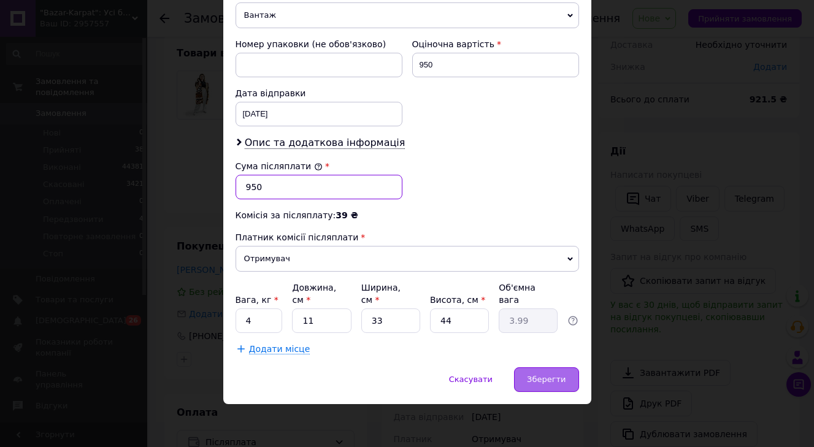
type input "950"
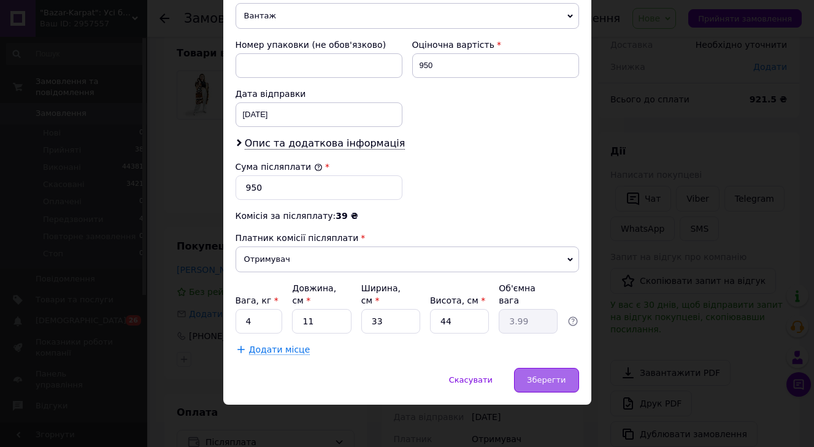
click at [538, 375] on span "Зберегти" at bounding box center [546, 379] width 39 height 9
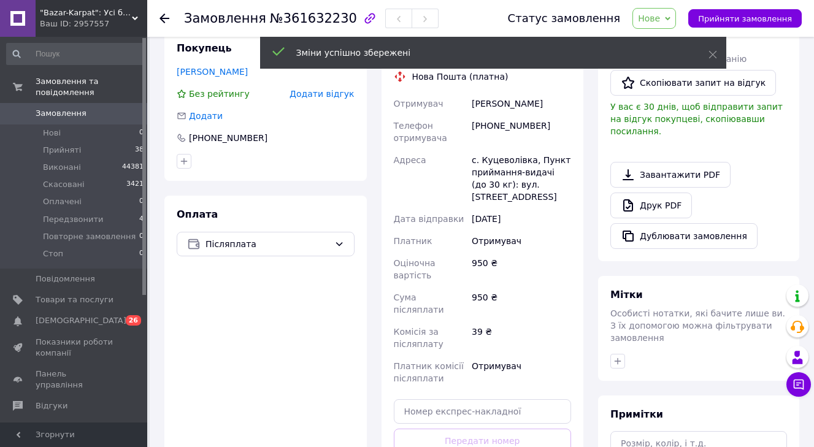
scroll to position [332, 0]
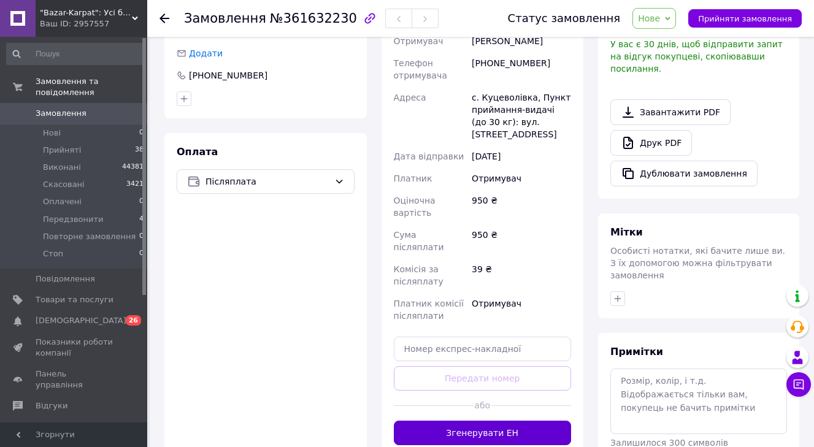
click at [527, 421] on button "Згенерувати ЕН" at bounding box center [483, 433] width 178 height 25
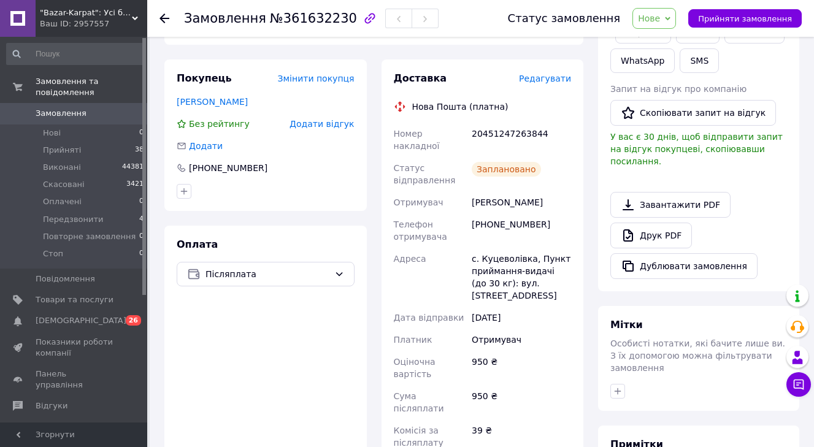
scroll to position [145, 0]
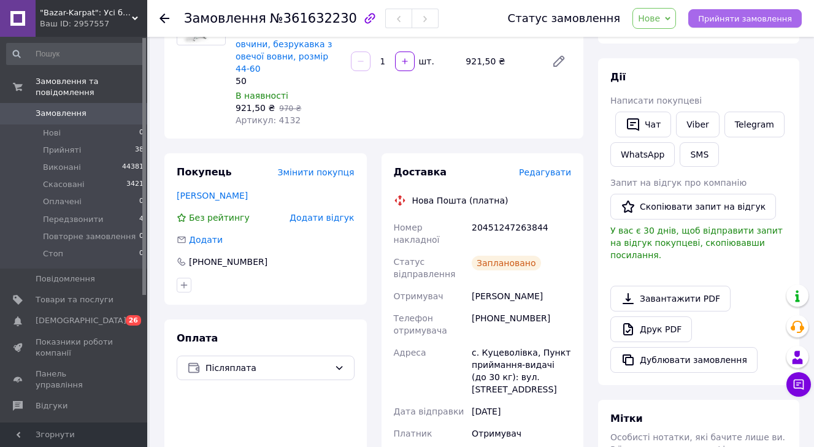
click at [751, 20] on span "Прийняти замовлення" at bounding box center [745, 18] width 94 height 9
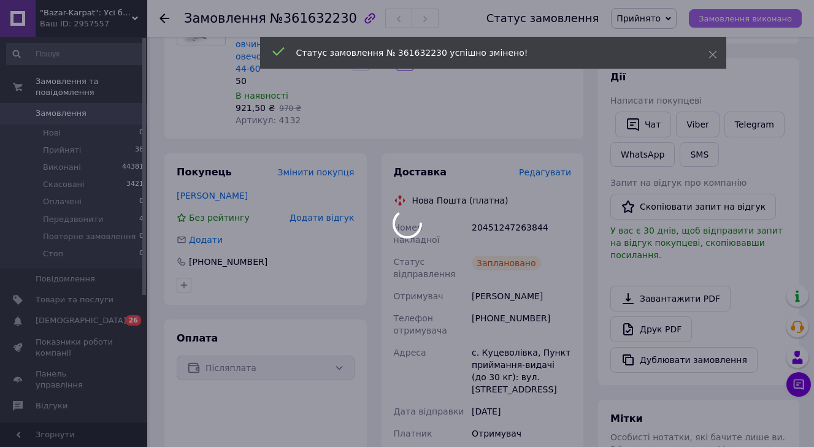
click at [751, 20] on div at bounding box center [407, 223] width 814 height 447
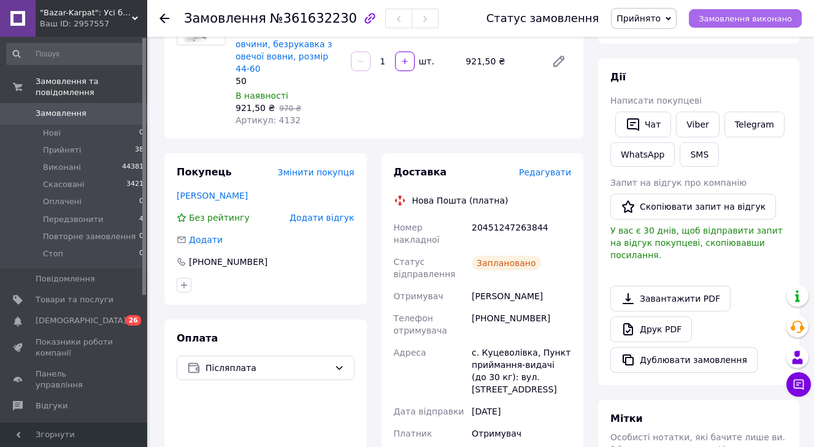
click at [737, 20] on span "Замовлення виконано" at bounding box center [745, 18] width 93 height 9
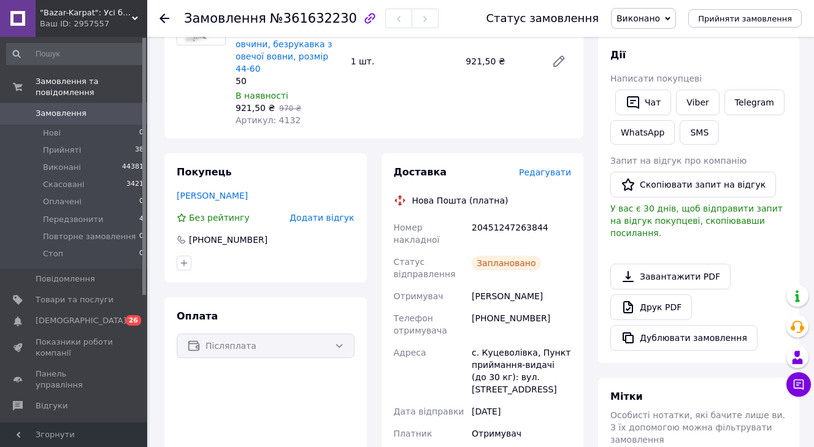
click at [91, 113] on span "Замовлення" at bounding box center [75, 113] width 78 height 11
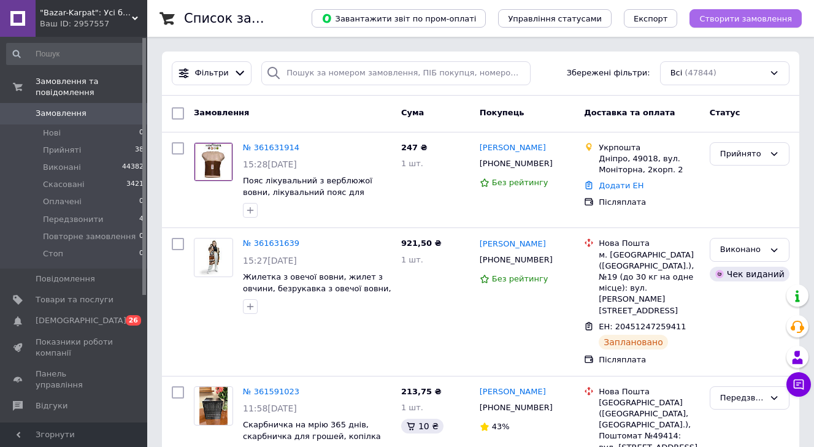
click at [756, 15] on span "Створити замовлення" at bounding box center [745, 18] width 93 height 9
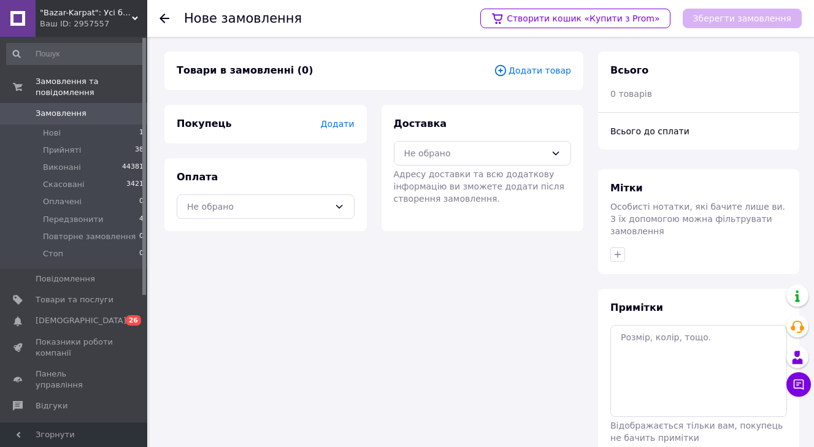
click at [537, 59] on div "Товари в замовленні (0) Додати товар" at bounding box center [373, 71] width 419 height 39
click at [537, 64] on span "Додати товар" at bounding box center [532, 70] width 77 height 13
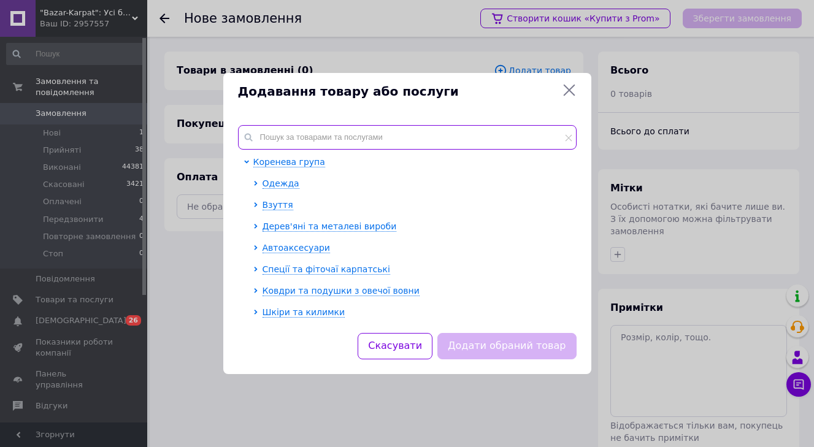
click at [434, 139] on input "text" at bounding box center [407, 137] width 339 height 25
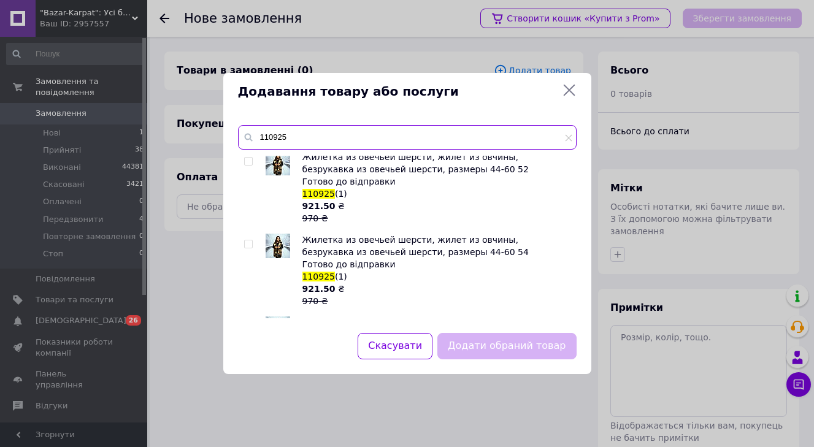
scroll to position [255, 0]
type input "110925"
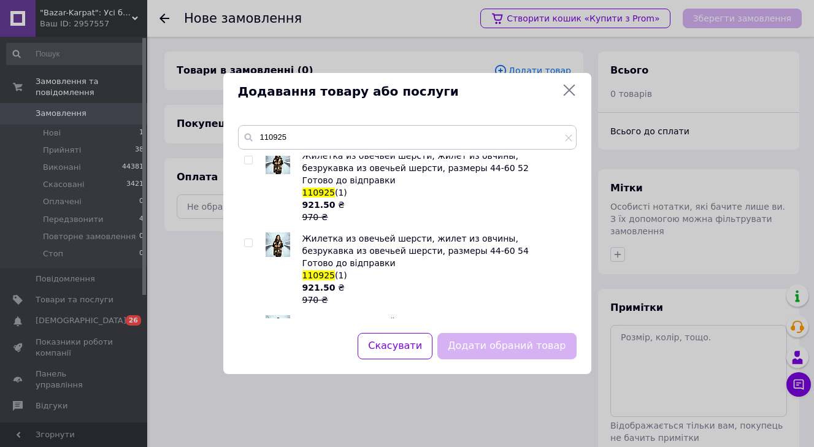
click at [248, 163] on input "checkbox" at bounding box center [248, 160] width 8 height 8
checkbox input "true"
click at [504, 339] on button "Додати обраний товар" at bounding box center [506, 346] width 139 height 26
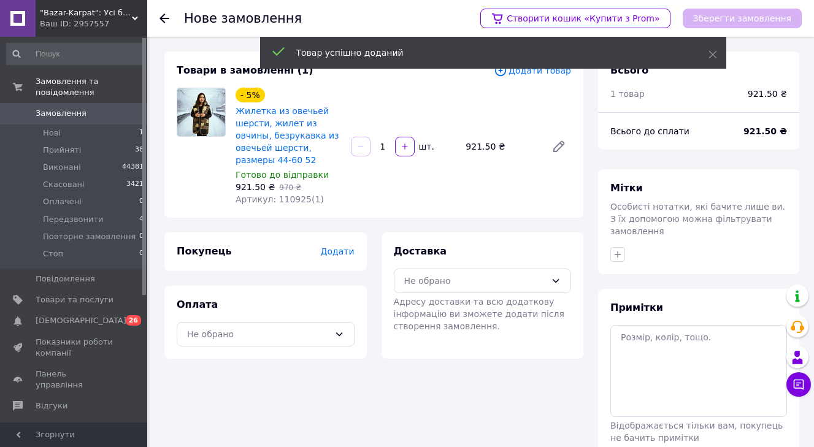
click at [345, 258] on div "Додати" at bounding box center [337, 251] width 34 height 12
click at [337, 258] on div "Додати" at bounding box center [337, 251] width 34 height 12
click at [331, 255] on span "Додати" at bounding box center [337, 252] width 34 height 10
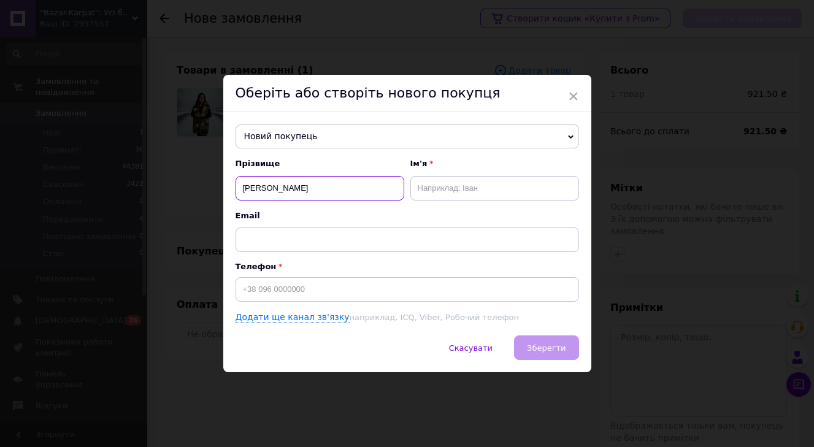
type input "ЗОСИМОВА"
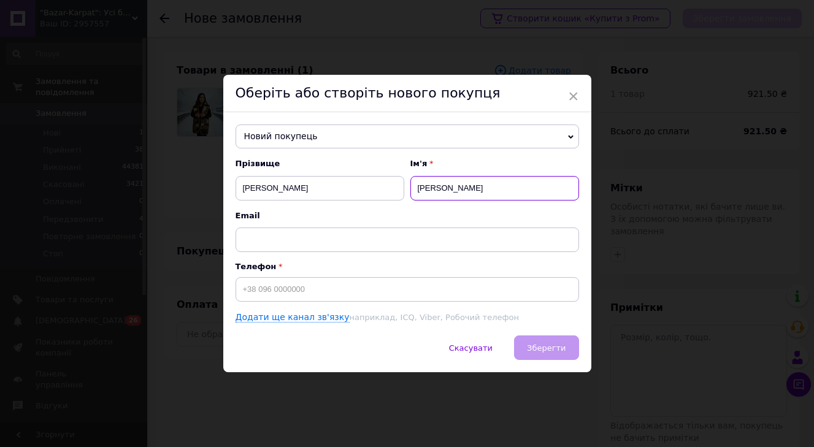
type input "ОЛЕНА"
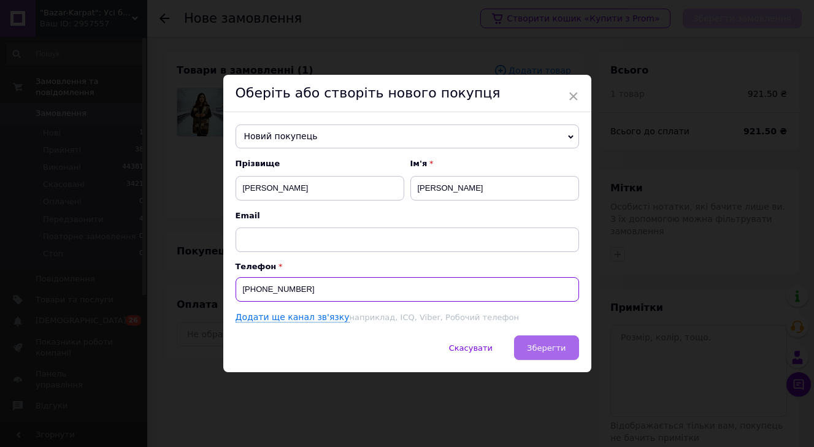
type input "+380985995811"
click at [546, 355] on button "Зберегти" at bounding box center [546, 347] width 64 height 25
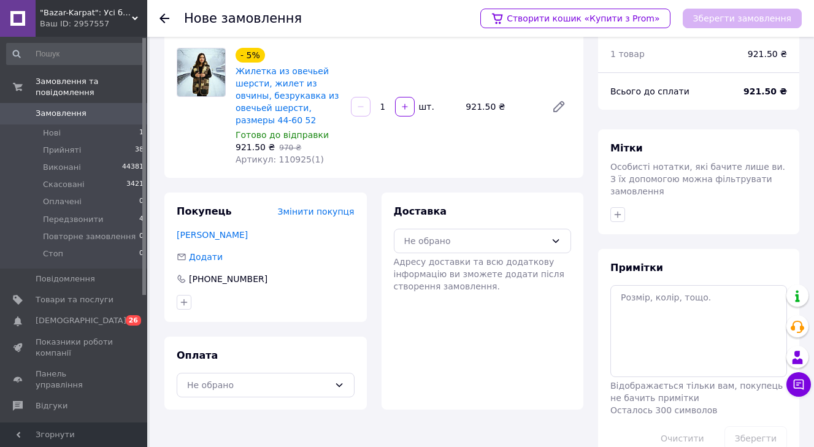
scroll to position [64, 0]
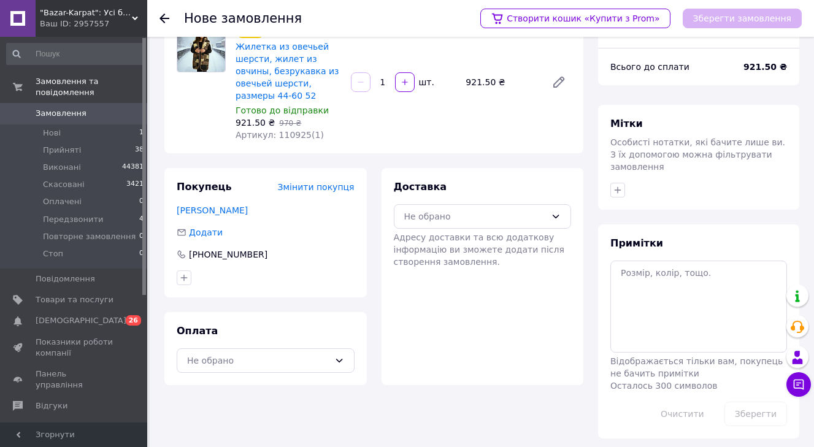
click at [537, 232] on div "Доставка Не обрано Адресу доставки та всю додаткову інформацію ви зможете додат…" at bounding box center [483, 224] width 178 height 88
click at [537, 223] on div "Не обрано" at bounding box center [475, 216] width 142 height 13
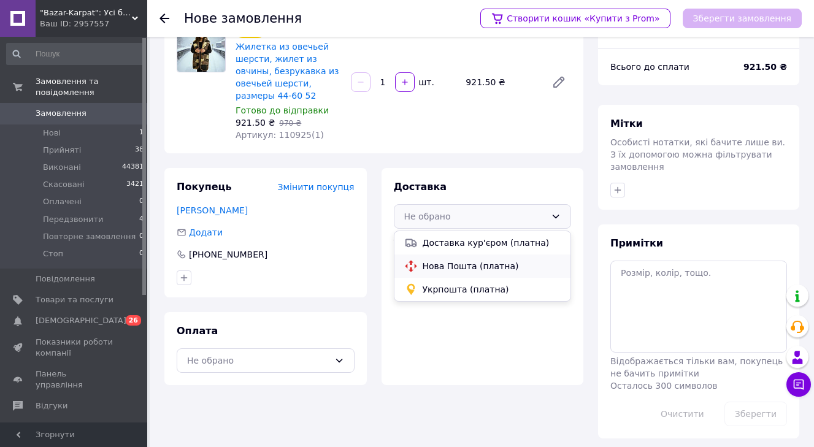
click at [502, 272] on span "Нова Пошта (платна)" at bounding box center [492, 266] width 139 height 12
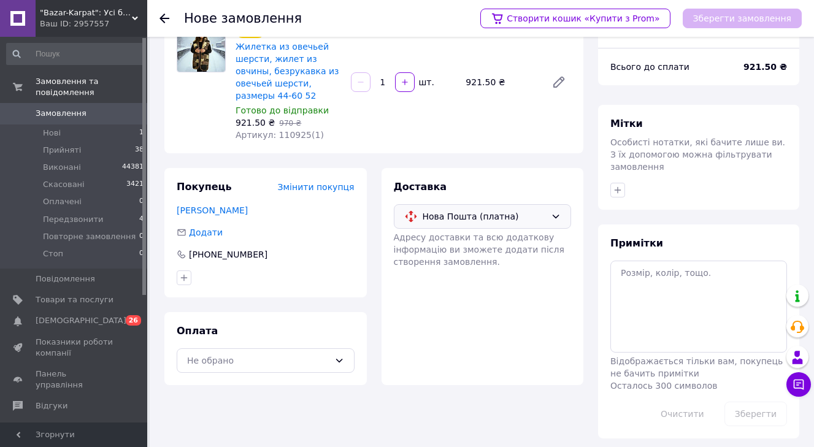
click at [508, 216] on span "Нова Пошта (платна)" at bounding box center [485, 216] width 124 height 13
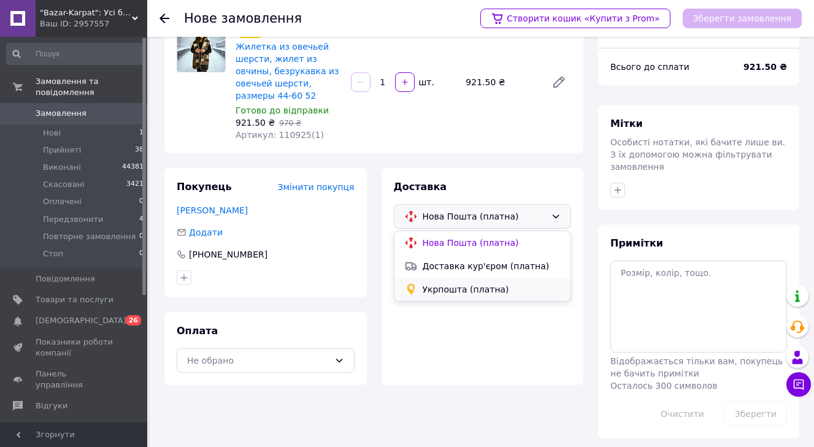
click at [472, 290] on span "Укрпошта (платна)" at bounding box center [492, 289] width 139 height 12
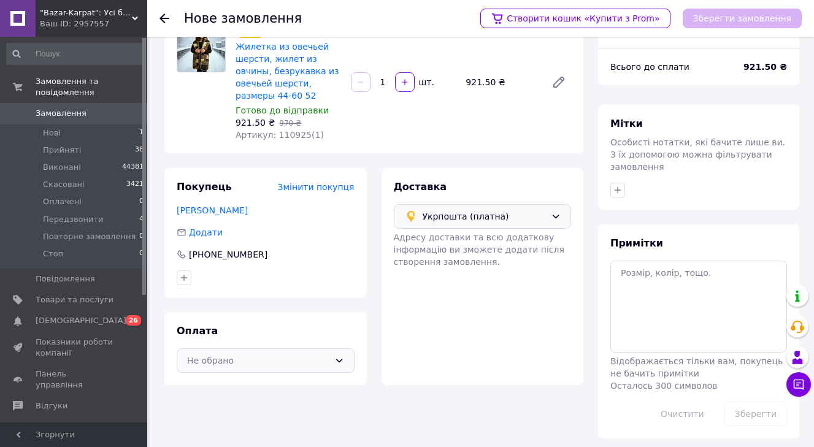
click at [353, 354] on div "Не обрано" at bounding box center [266, 360] width 178 height 25
click at [291, 413] on span "Післяплата" at bounding box center [274, 410] width 139 height 12
click at [753, 20] on button "Зберегти замовлення" at bounding box center [742, 19] width 119 height 20
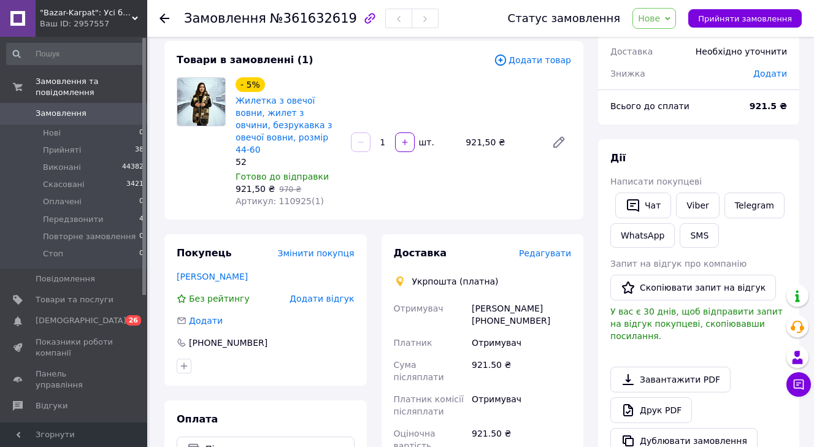
click at [554, 248] on span "Редагувати" at bounding box center [545, 253] width 52 height 10
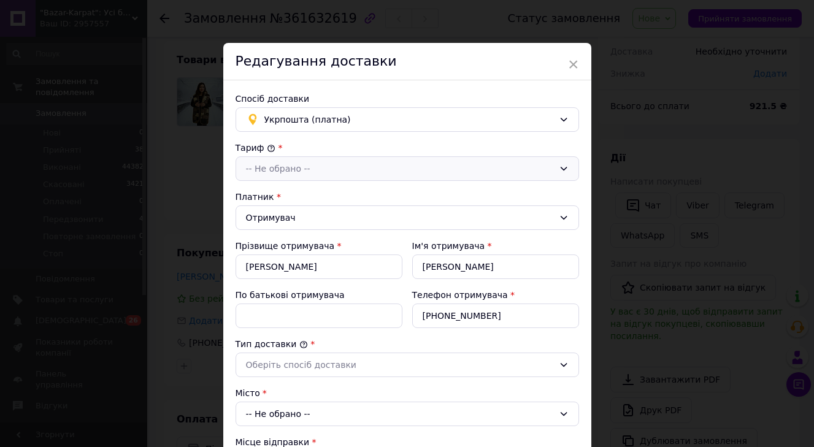
click at [342, 162] on div "-- Не обрано --" at bounding box center [400, 168] width 308 height 13
click at [311, 215] on li "Експрес" at bounding box center [407, 218] width 342 height 23
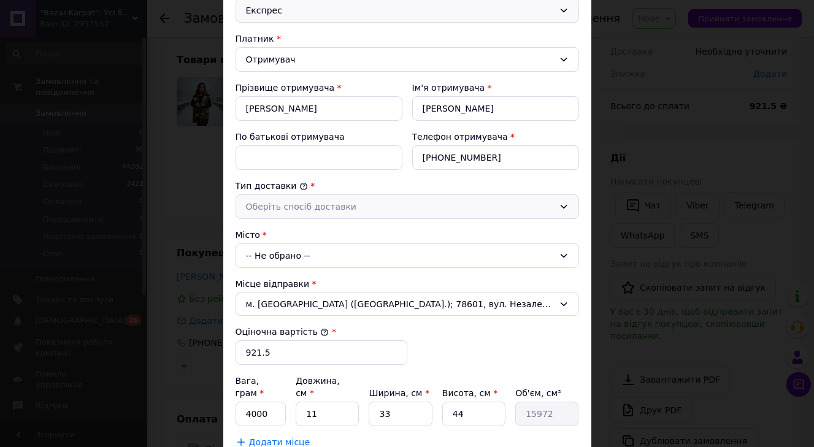
click at [310, 210] on div "Оберіть спосіб доставки" at bounding box center [400, 206] width 308 height 13
click at [308, 237] on li "Склад - склад" at bounding box center [407, 232] width 342 height 23
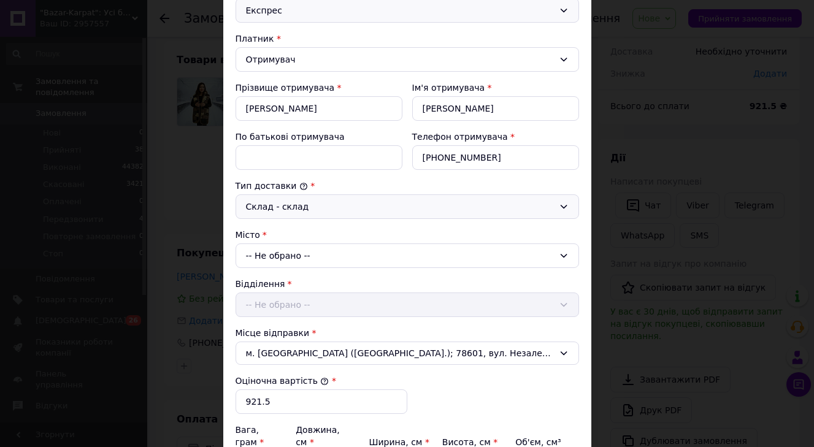
click at [308, 253] on div "-- Не обрано --" at bounding box center [407, 255] width 343 height 25
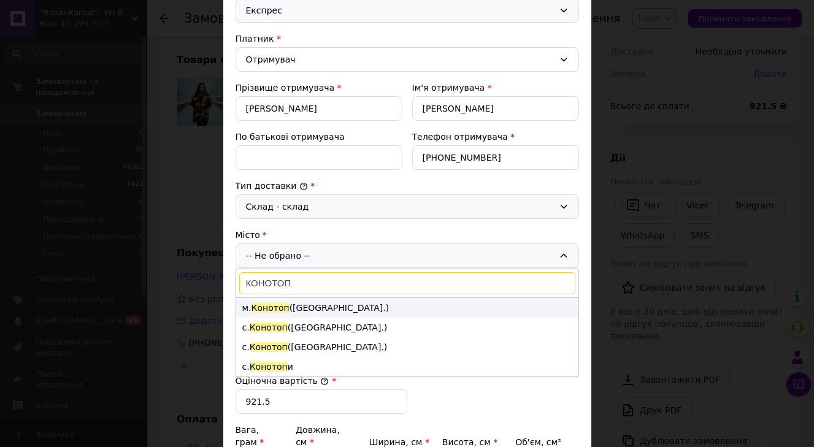
type input "КОНОТОП"
click at [293, 306] on li "м. Конотоп (Сумська обл.)" at bounding box center [407, 308] width 342 height 20
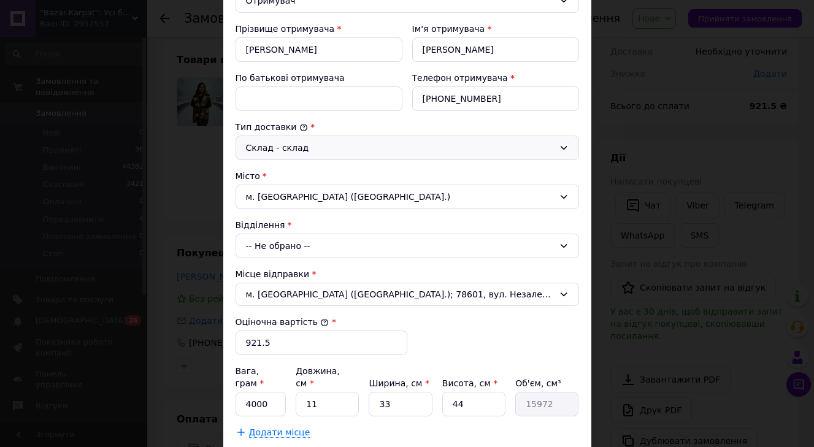
scroll to position [253, 0]
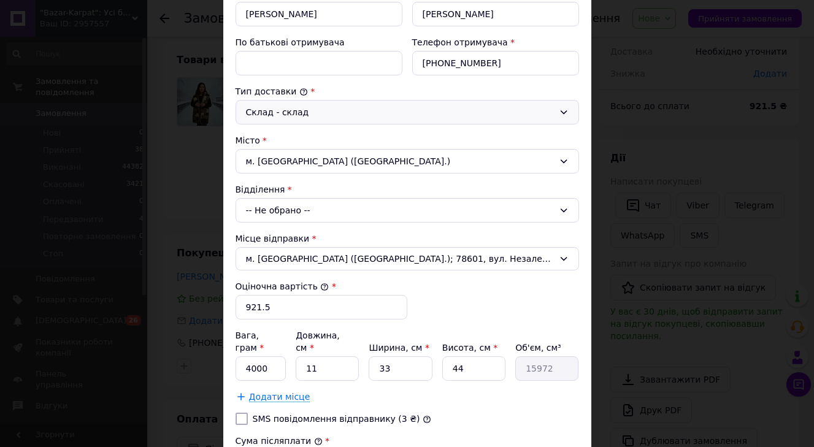
click at [298, 219] on div "-- Не обрано --" at bounding box center [407, 210] width 343 height 25
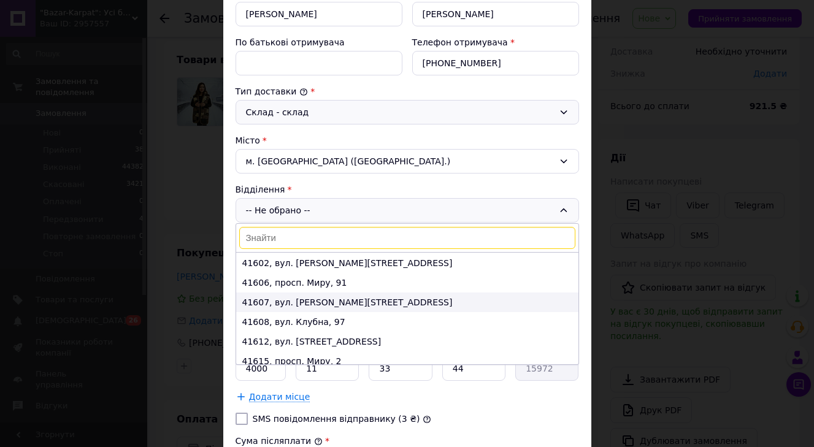
scroll to position [20, 0]
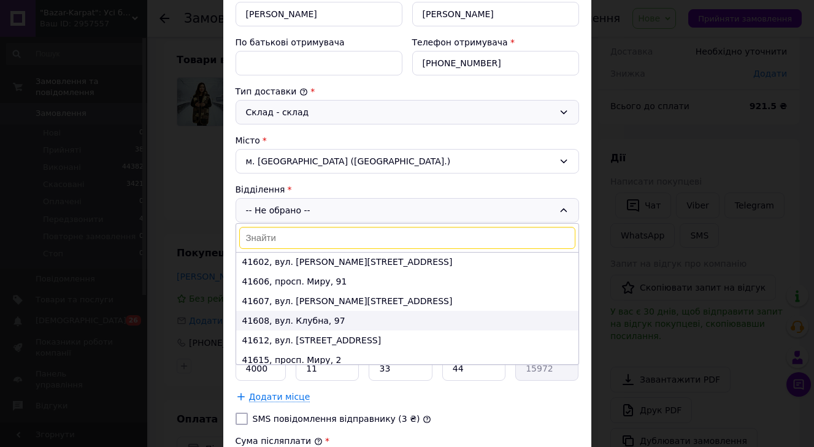
click at [294, 317] on li "41608, вул. Клубна, 97" at bounding box center [407, 321] width 342 height 20
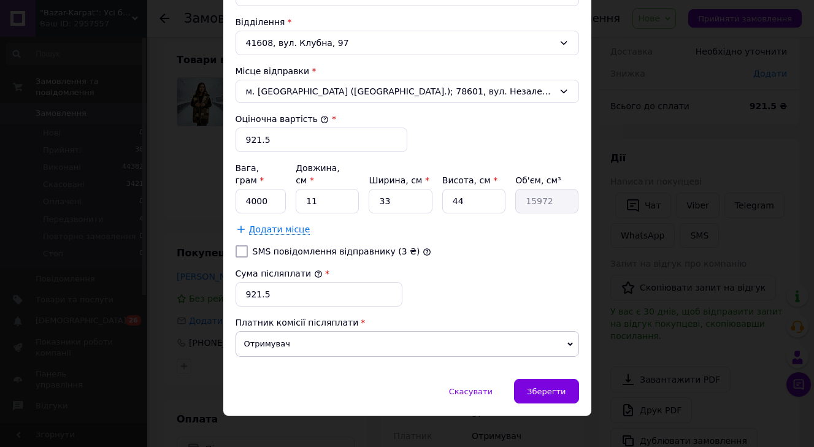
scroll to position [420, 0]
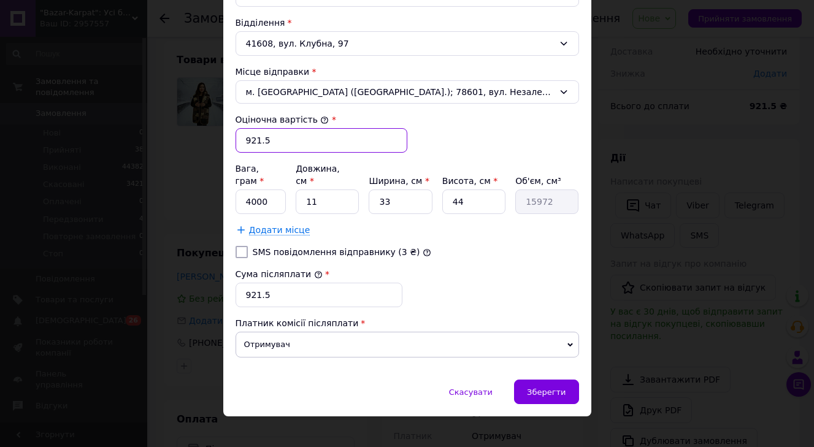
click at [302, 147] on input "921.5" at bounding box center [322, 140] width 172 height 25
click at [302, 146] on input "921.5" at bounding box center [322, 140] width 172 height 25
type input "950"
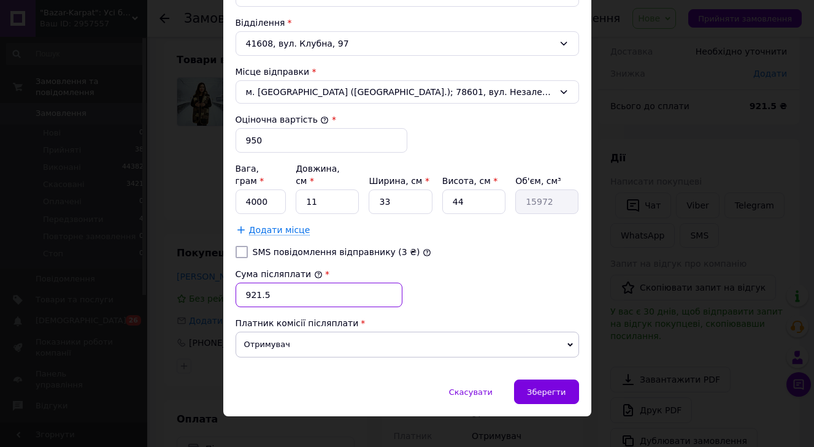
click at [292, 283] on input "921.5" at bounding box center [319, 295] width 167 height 25
type input "950"
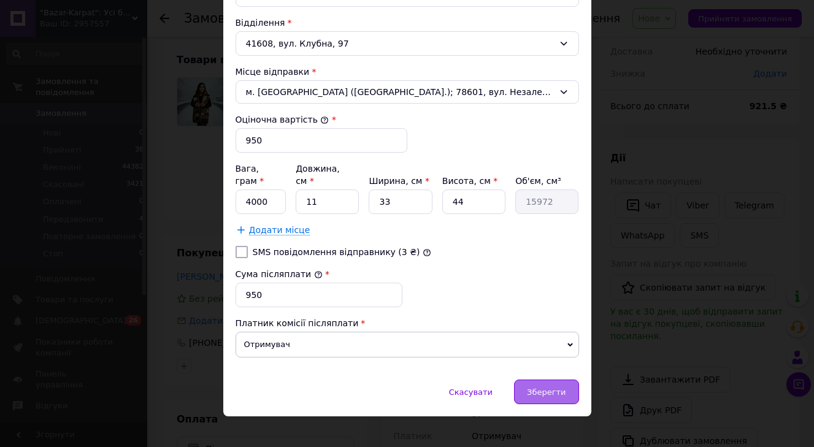
click at [547, 380] on div "Зберегти" at bounding box center [546, 392] width 64 height 25
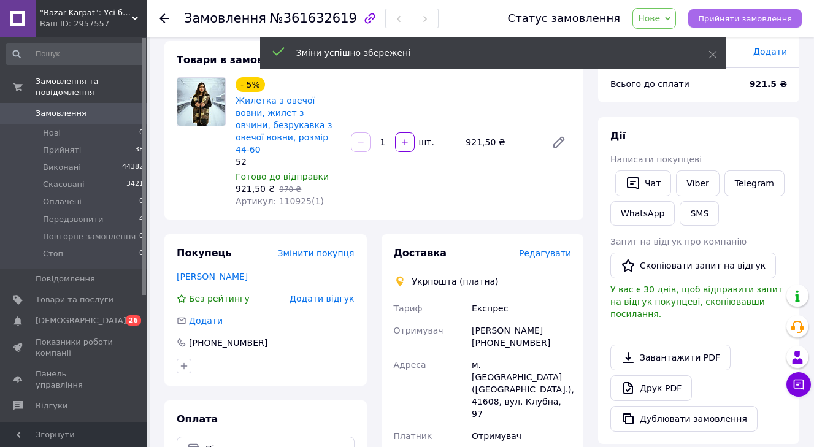
click at [750, 21] on span "Прийняти замовлення" at bounding box center [745, 18] width 94 height 9
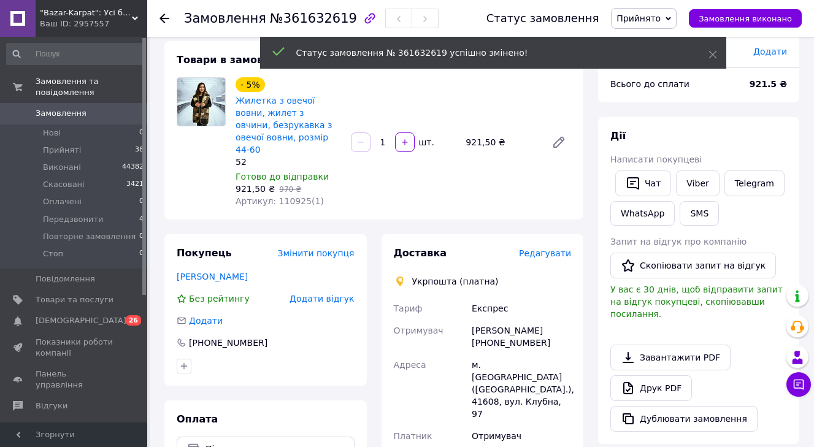
click at [66, 110] on span "Замовлення" at bounding box center [61, 113] width 51 height 11
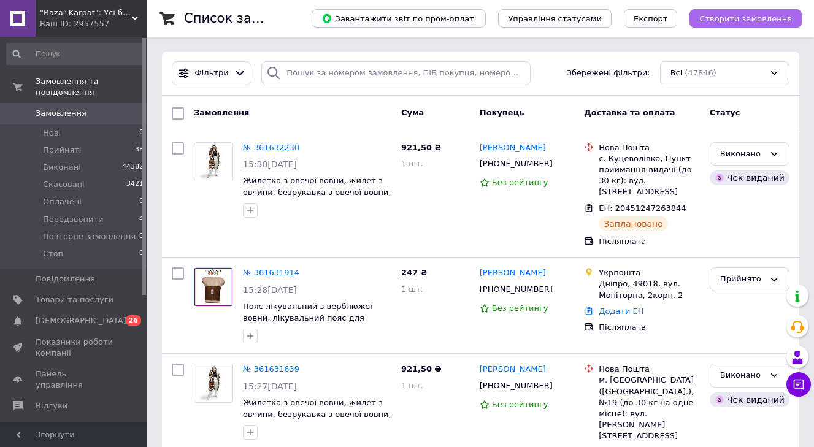
click at [747, 15] on span "Створити замовлення" at bounding box center [745, 18] width 93 height 9
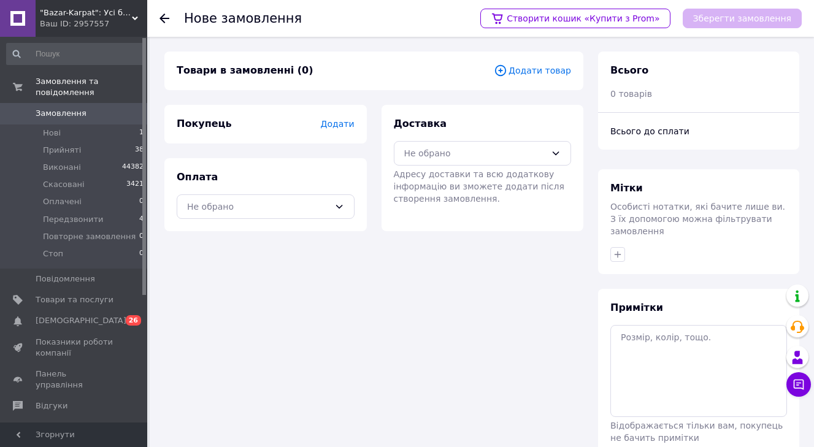
click at [513, 64] on span "Додати товар" at bounding box center [532, 70] width 77 height 13
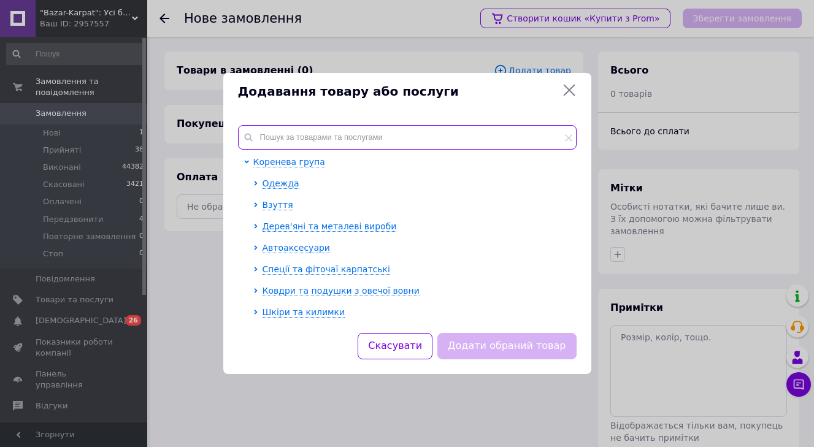
click at [396, 131] on input "text" at bounding box center [407, 137] width 339 height 25
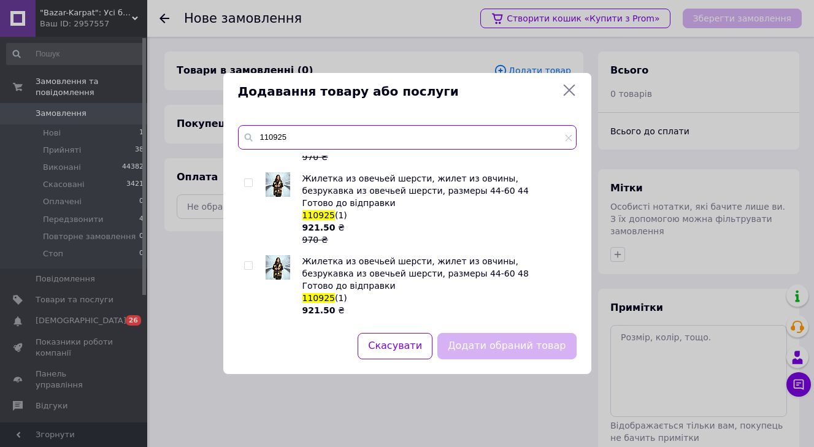
scroll to position [69, 0]
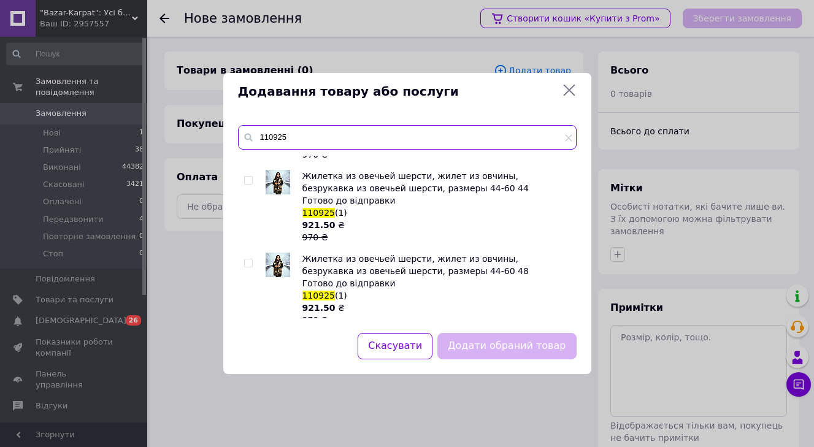
type input "110925"
click at [247, 265] on input "checkbox" at bounding box center [248, 263] width 8 height 8
checkbox input "true"
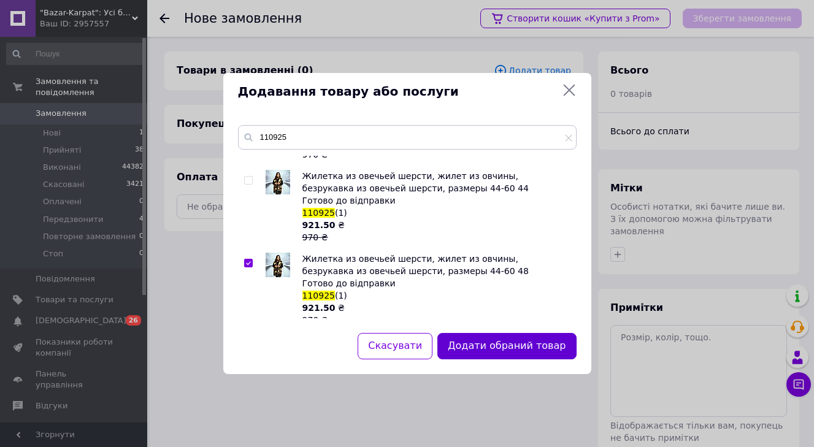
click at [548, 347] on button "Додати обраний товар" at bounding box center [506, 346] width 139 height 26
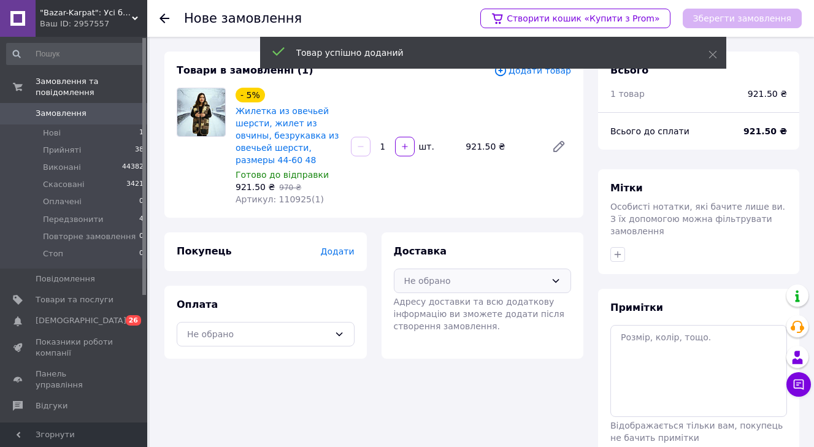
click at [472, 278] on div "Не обрано" at bounding box center [475, 280] width 142 height 13
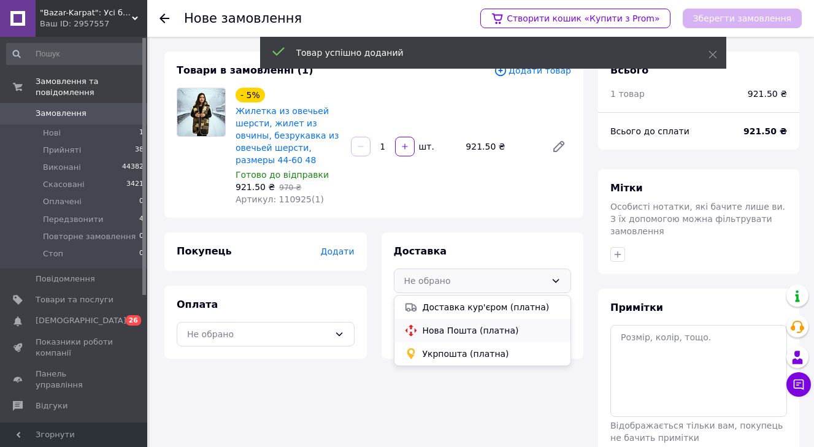
click at [446, 327] on span "Нова Пошта (платна)" at bounding box center [492, 330] width 139 height 12
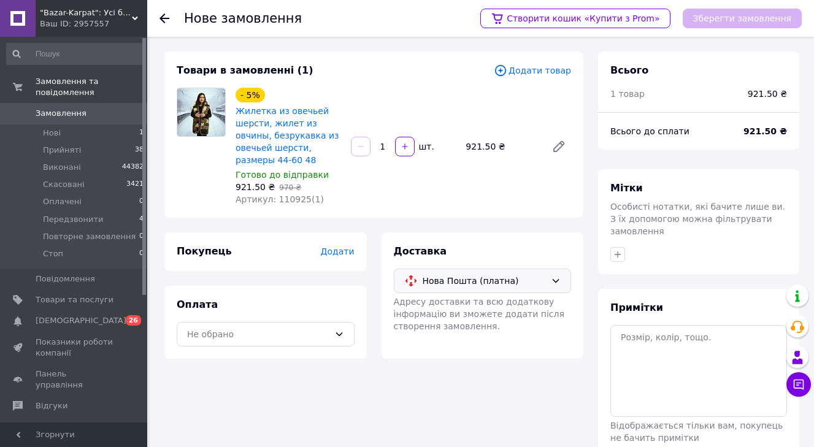
click at [329, 249] on span "Додати" at bounding box center [337, 252] width 34 height 10
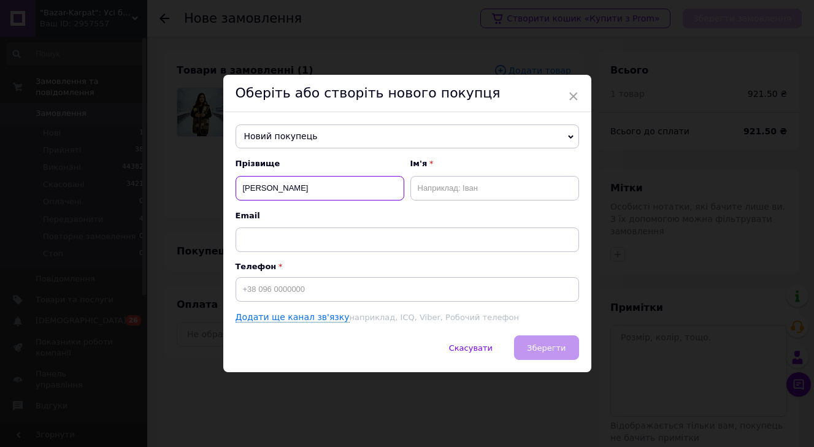
type input "НЄВЄЖИНА"
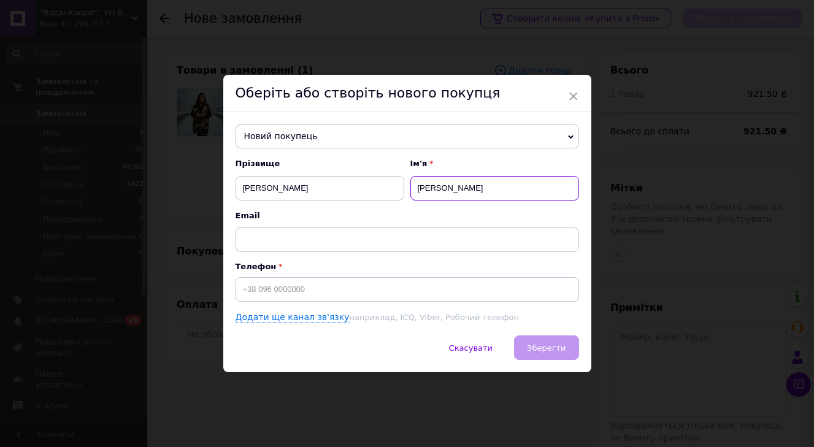
type input "ОЛЬГА"
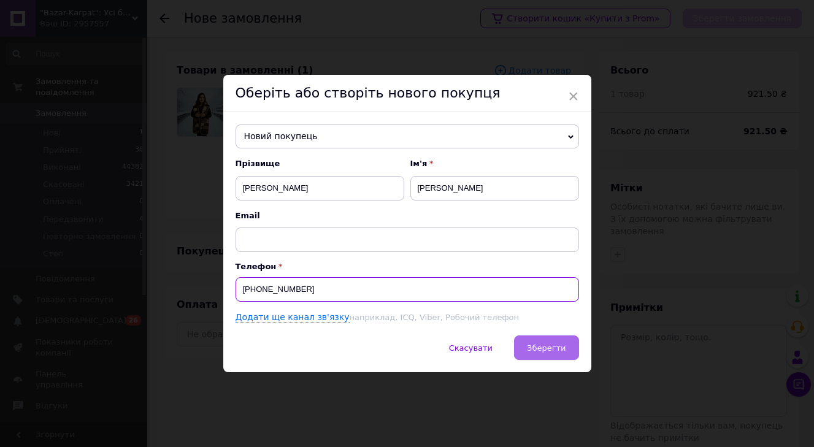
type input "+380999534213"
click at [550, 348] on span "Зберегти" at bounding box center [546, 347] width 39 height 9
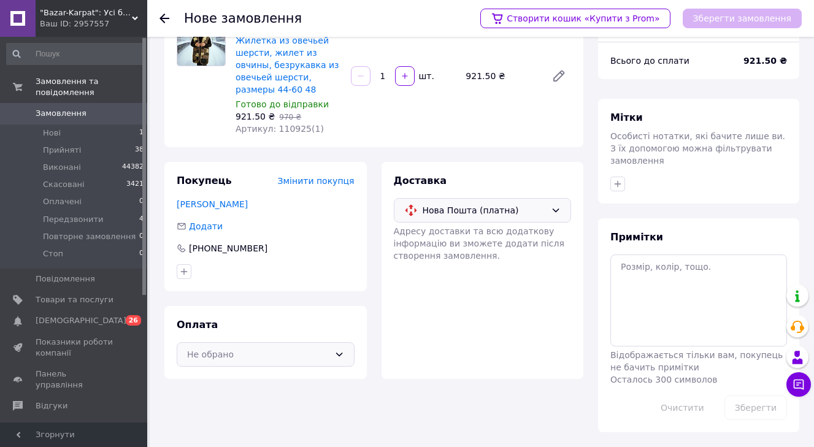
click at [307, 362] on div "Не обрано" at bounding box center [266, 354] width 178 height 25
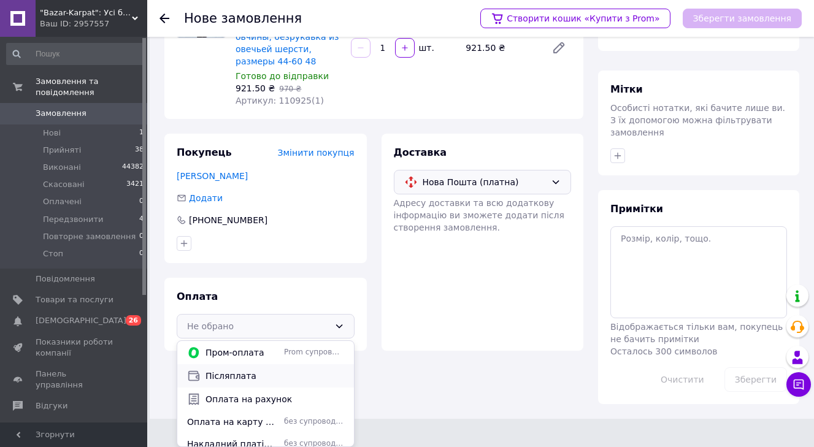
click at [294, 377] on span "Післяплата" at bounding box center [274, 376] width 139 height 12
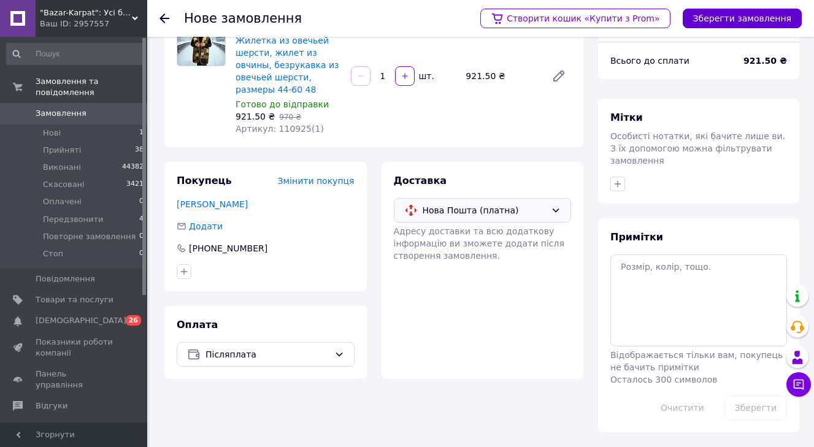
click at [744, 23] on button "Зберегти замовлення" at bounding box center [742, 19] width 119 height 20
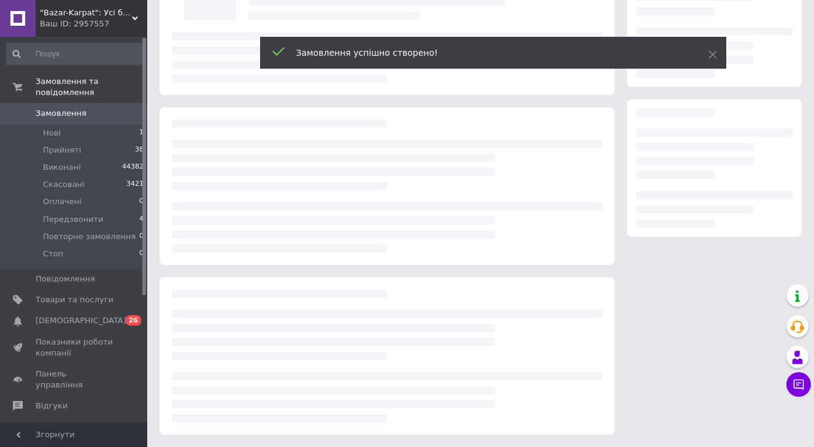
scroll to position [113, 0]
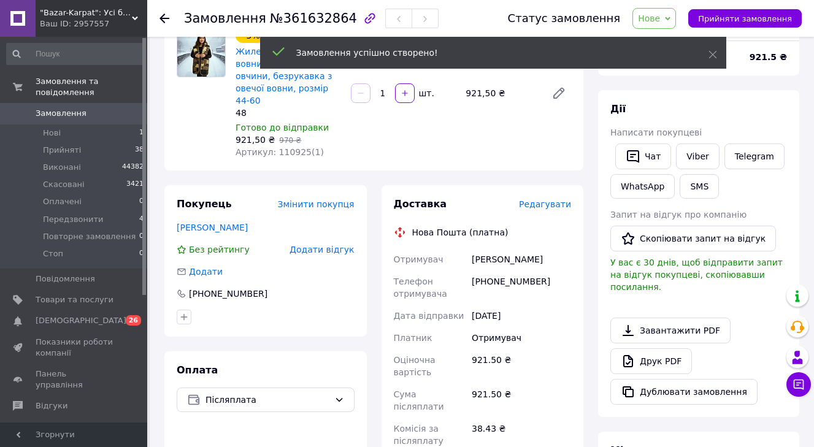
click at [556, 199] on span "Редагувати" at bounding box center [545, 204] width 52 height 10
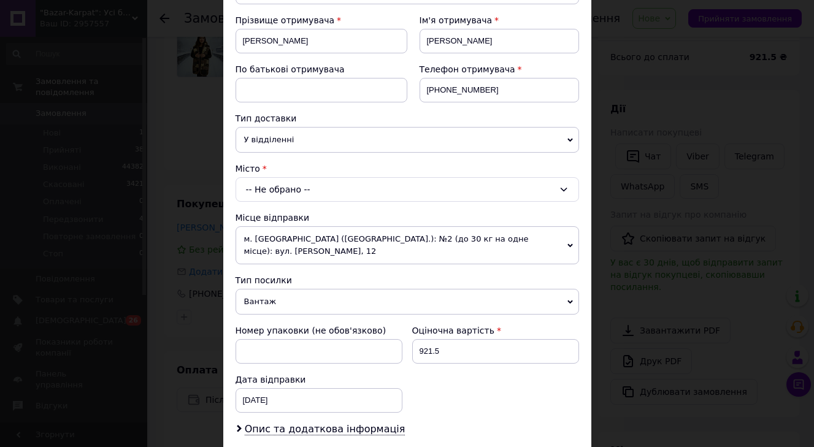
scroll to position [177, 0]
click at [385, 214] on div "Місце відправки" at bounding box center [407, 218] width 343 height 12
click at [388, 202] on div "Платник Отримувач Відправник Прізвище отримувача НЄВЄЖИНА Ім'я отримувача ОЛЬГА…" at bounding box center [407, 303] width 343 height 678
click at [372, 197] on div "-- Не обрано --" at bounding box center [407, 190] width 343 height 25
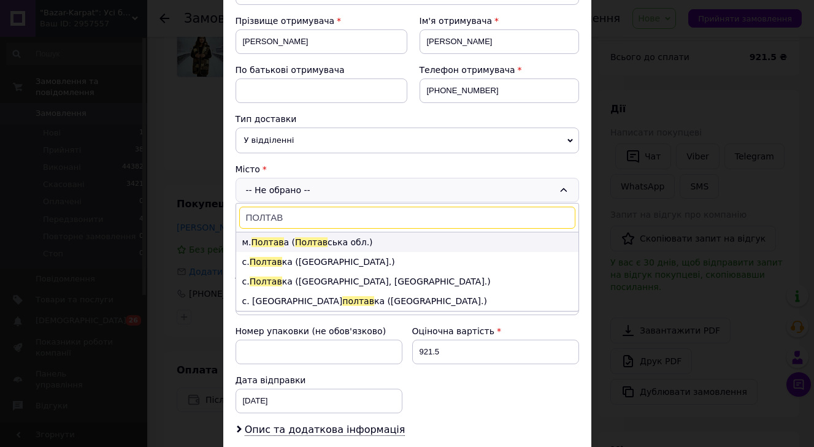
type input "ПОЛТАВ"
click at [303, 243] on span "Полтав" at bounding box center [311, 242] width 33 height 10
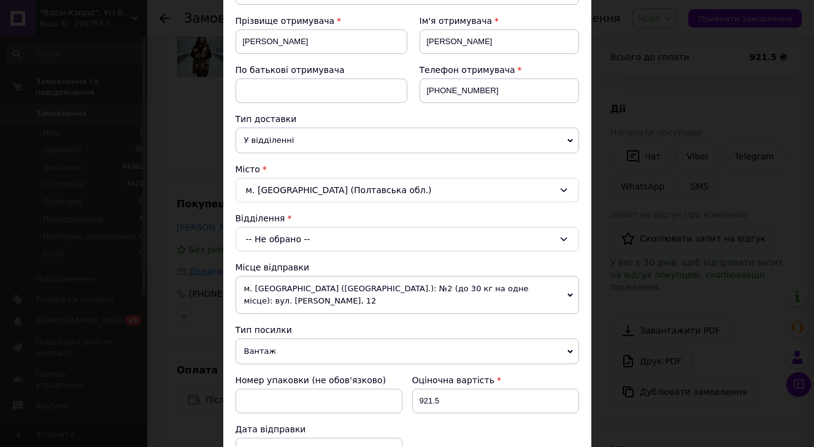
click at [295, 245] on div "-- Не обрано --" at bounding box center [407, 239] width 343 height 25
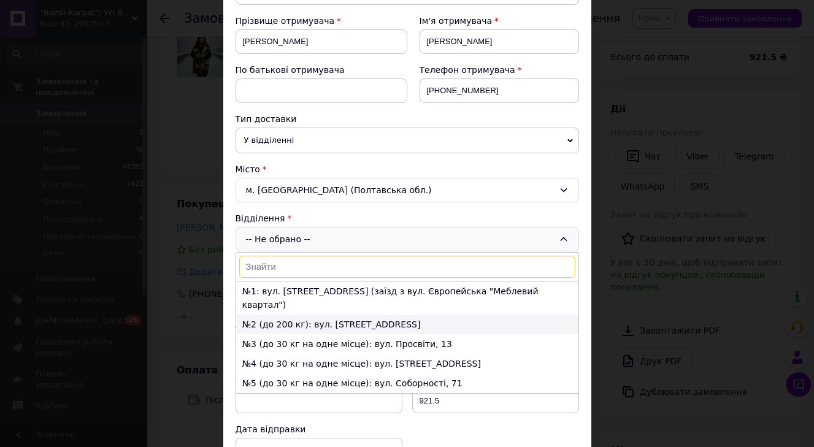
click at [282, 315] on li "№2 (до 200 кг): вул. Героїв ОУН, 26" at bounding box center [407, 325] width 342 height 20
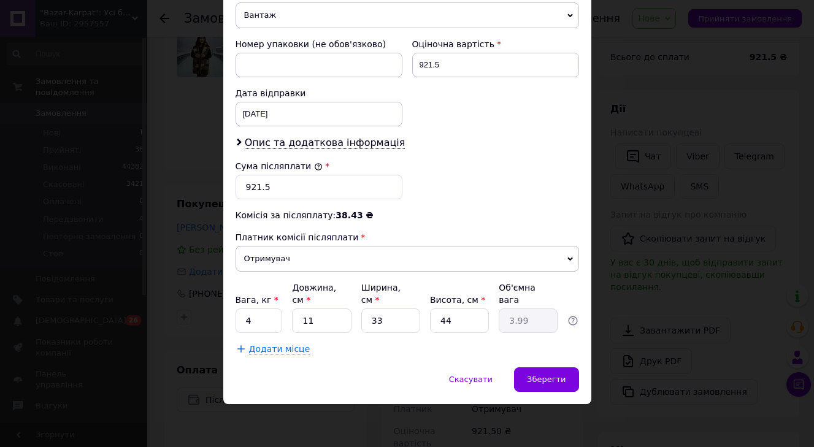
scroll to position [513, 0]
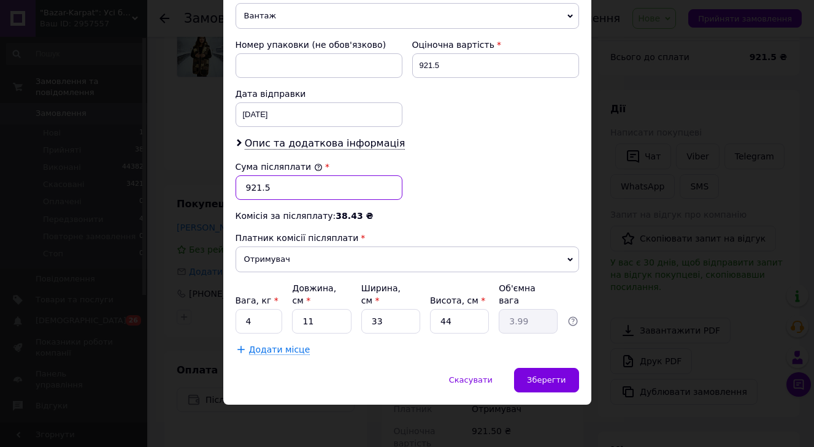
click at [299, 193] on input "921.5" at bounding box center [319, 187] width 167 height 25
type input "950"
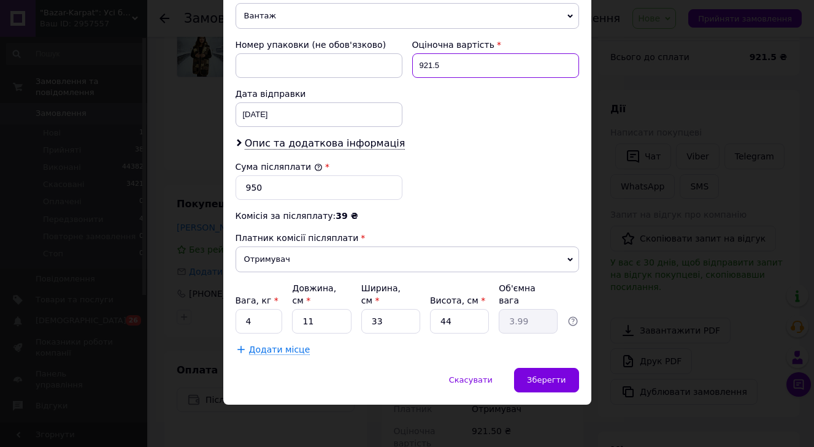
click at [432, 74] on input "921.5" at bounding box center [495, 65] width 167 height 25
type input "950"
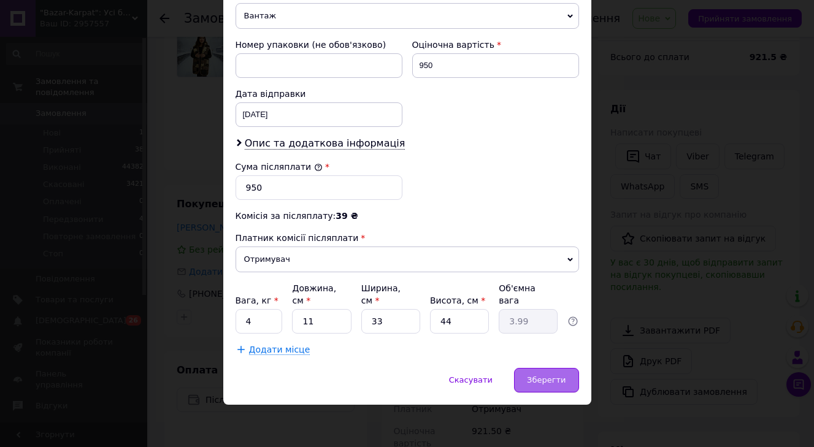
click at [545, 369] on div "Зберегти" at bounding box center [546, 380] width 64 height 25
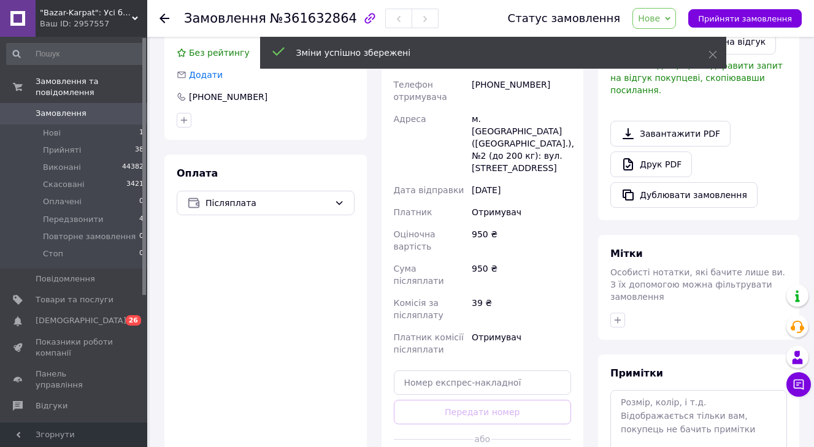
scroll to position [312, 0]
click at [504, 410] on div "Доставка Редагувати Нова Пошта (платна) Отримувач НЄВЄЖИНА ОЛЬГА Телефон отриму…" at bounding box center [483, 238] width 178 height 478
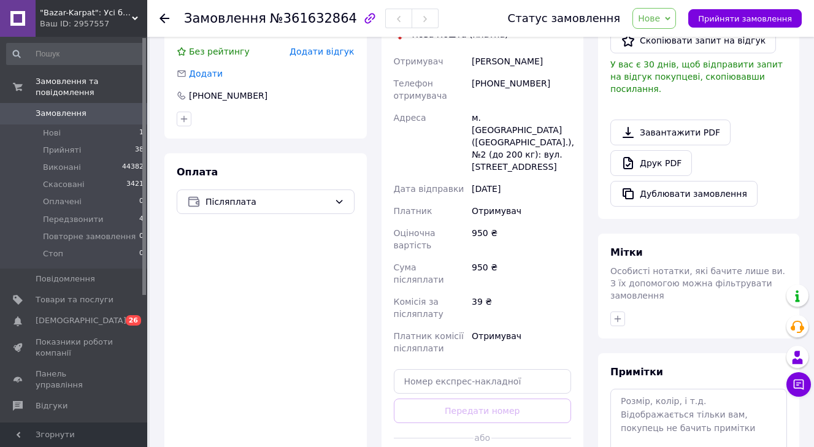
click at [504, 410] on div "Доставка Редагувати Нова Пошта (платна) Отримувач НЄВЄЖИНА ОЛЬГА Телефон отриму…" at bounding box center [483, 238] width 178 height 478
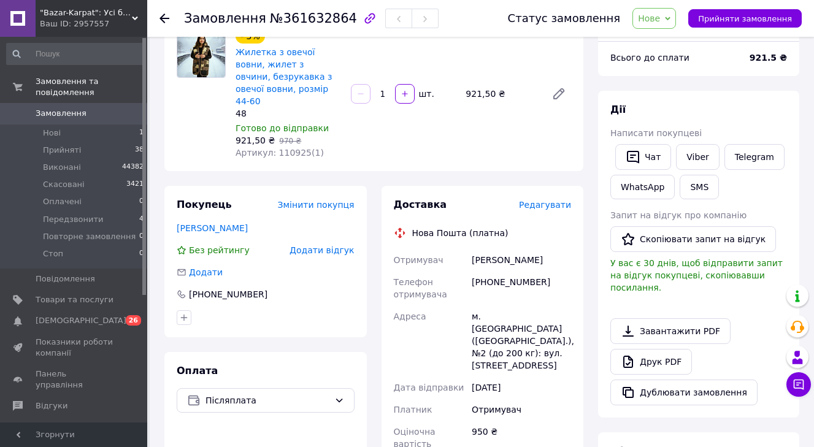
scroll to position [112, 0]
click at [768, 33] on div "Статус замовлення Нове Прийнято Виконано Скасовано Оплачено Передзвонити Повтор…" at bounding box center [642, 18] width 318 height 37
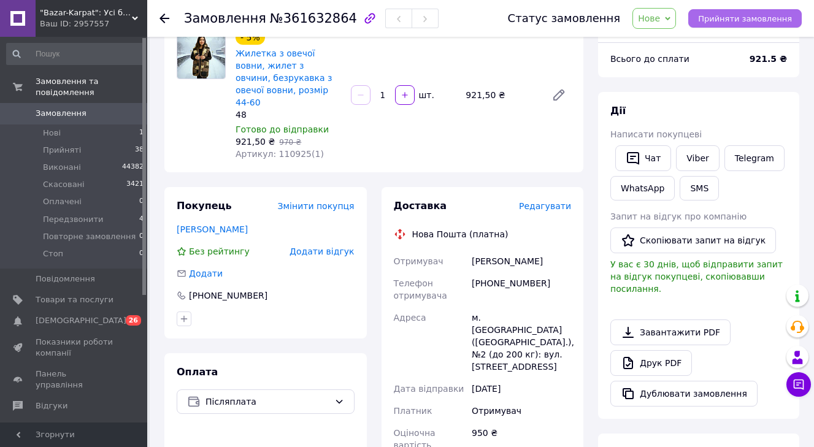
click at [770, 27] on button "Прийняти замовлення" at bounding box center [744, 18] width 113 height 18
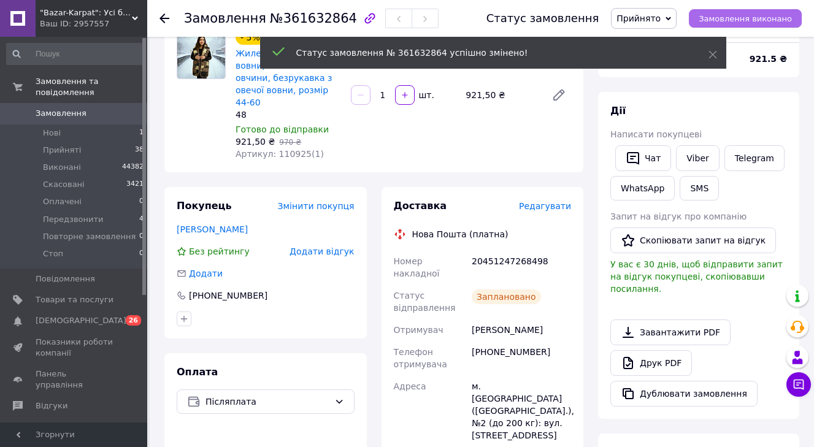
click at [738, 20] on span "Замовлення виконано" at bounding box center [745, 18] width 93 height 9
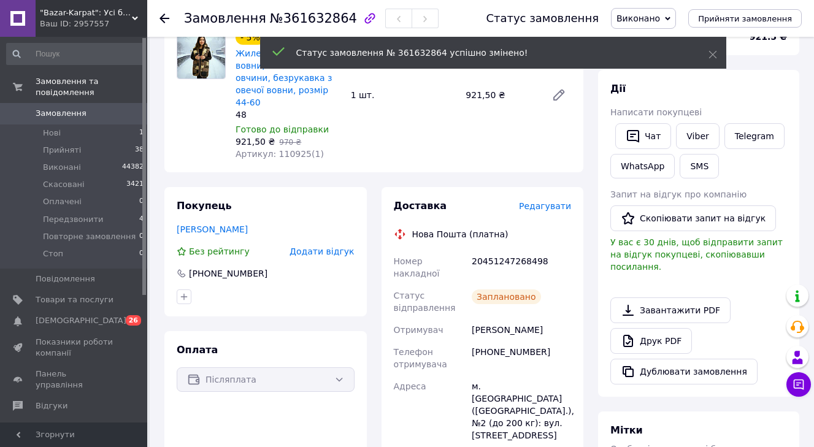
click at [78, 111] on span "Замовлення" at bounding box center [61, 113] width 51 height 11
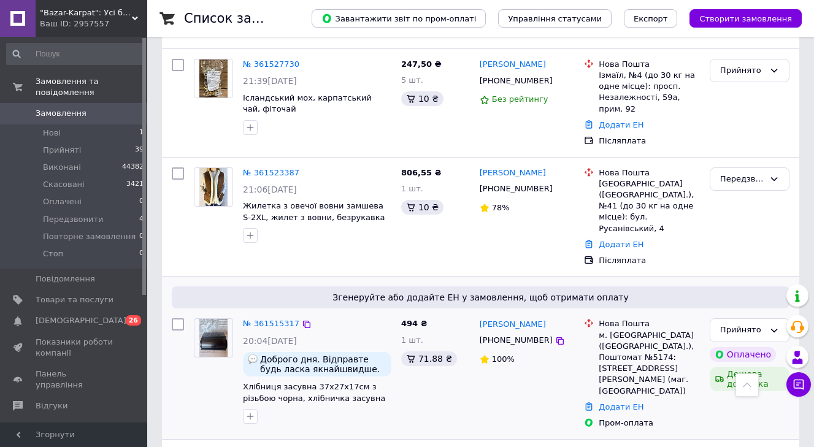
scroll to position [1428, 0]
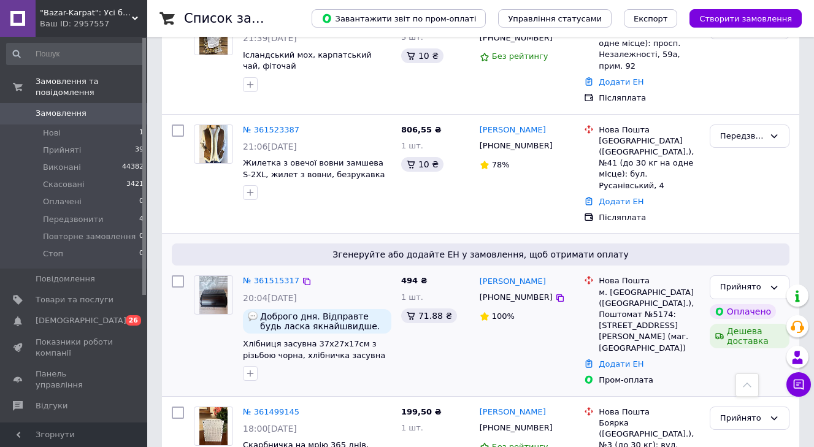
click at [224, 276] on img at bounding box center [213, 295] width 29 height 38
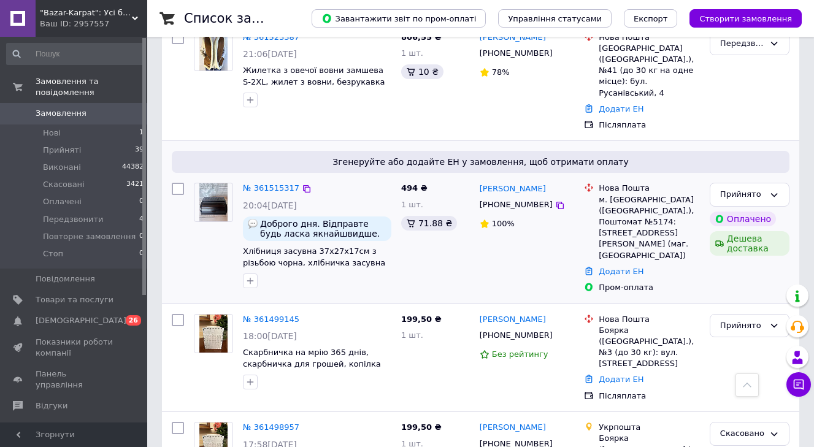
scroll to position [1522, 0]
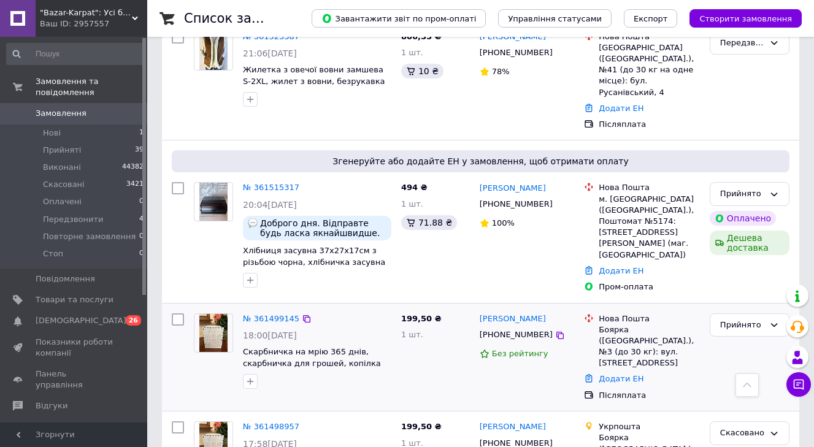
click at [216, 314] on img at bounding box center [213, 333] width 29 height 38
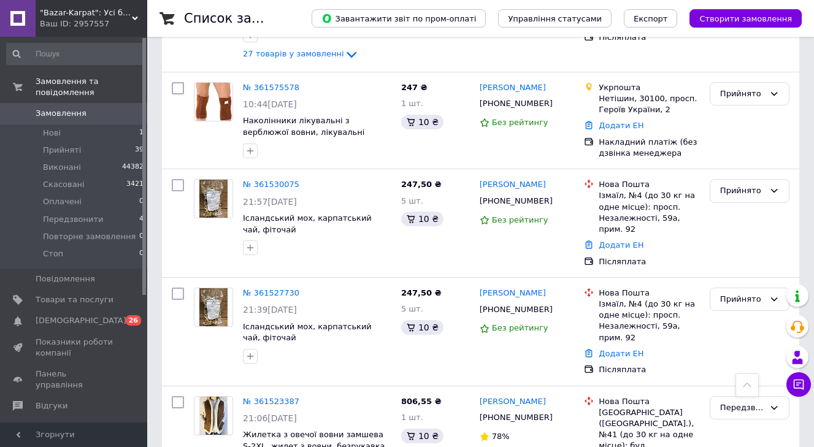
scroll to position [1149, 0]
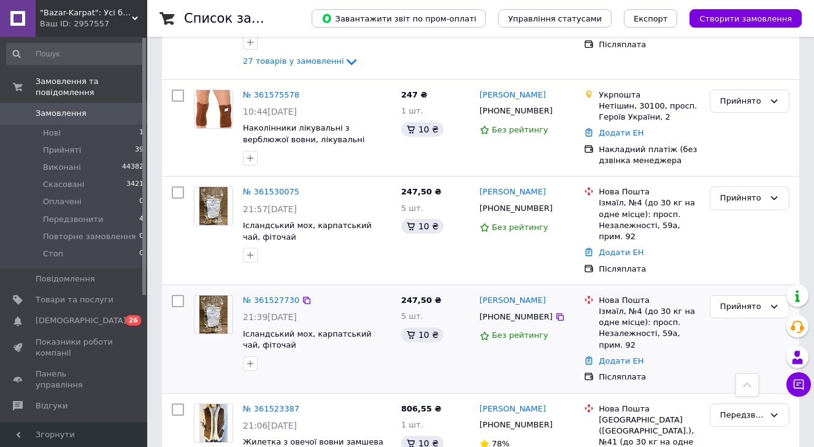
click at [216, 296] on img at bounding box center [213, 315] width 29 height 38
click at [223, 187] on img at bounding box center [213, 206] width 29 height 38
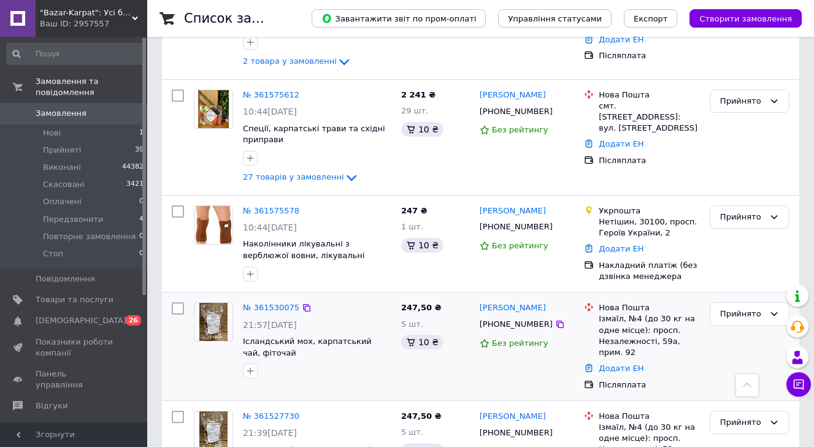
scroll to position [992, 0]
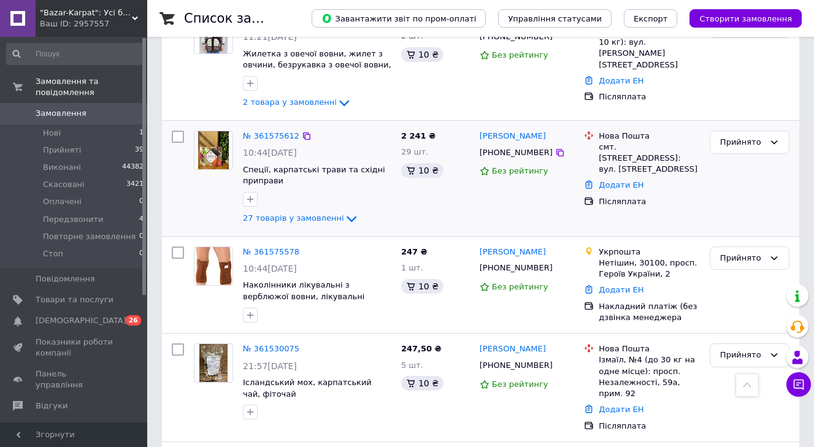
click at [218, 131] on img at bounding box center [213, 150] width 31 height 38
click at [220, 247] on img at bounding box center [213, 266] width 38 height 38
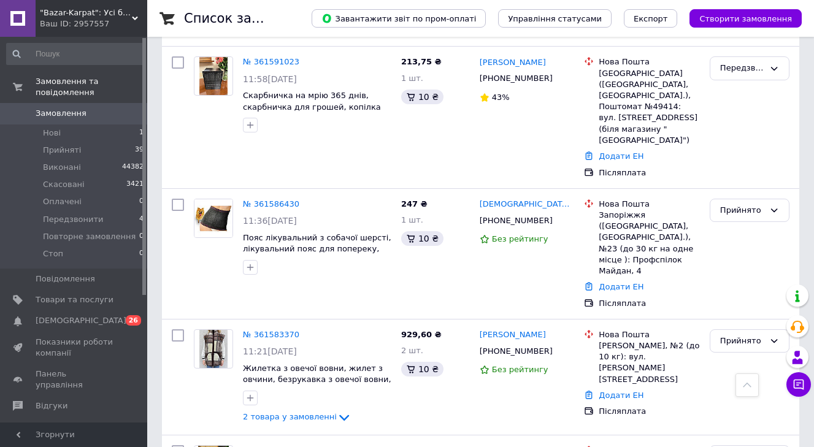
scroll to position [651, 0]
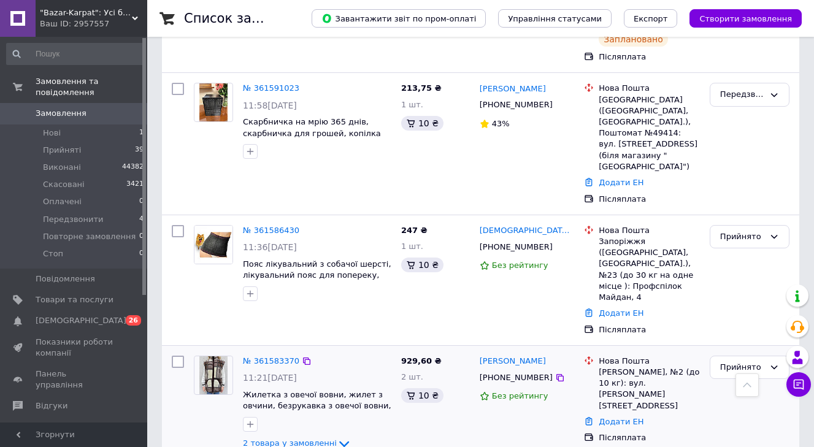
click at [220, 356] on img at bounding box center [213, 375] width 29 height 38
click at [745, 21] on span "Створити замовлення" at bounding box center [745, 18] width 93 height 9
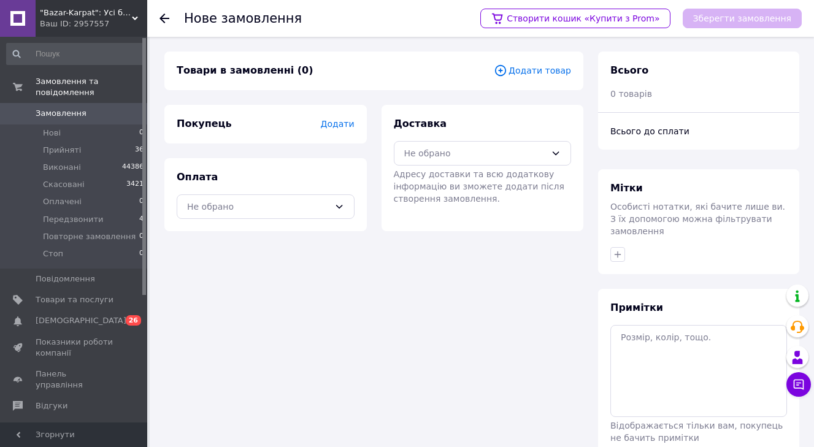
click at [556, 64] on span "Додати товар" at bounding box center [532, 70] width 77 height 13
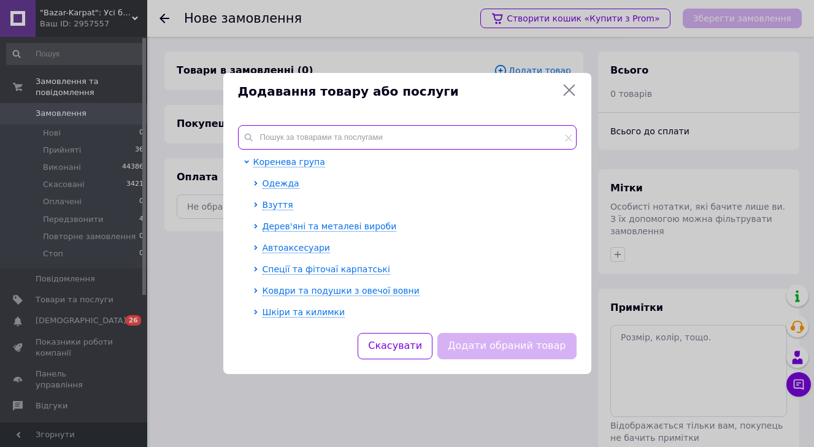
click at [380, 133] on input "text" at bounding box center [407, 137] width 339 height 25
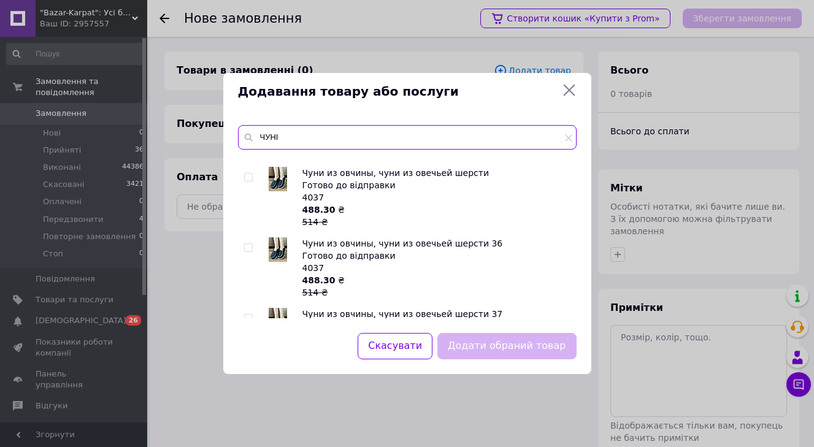
scroll to position [9226, 0]
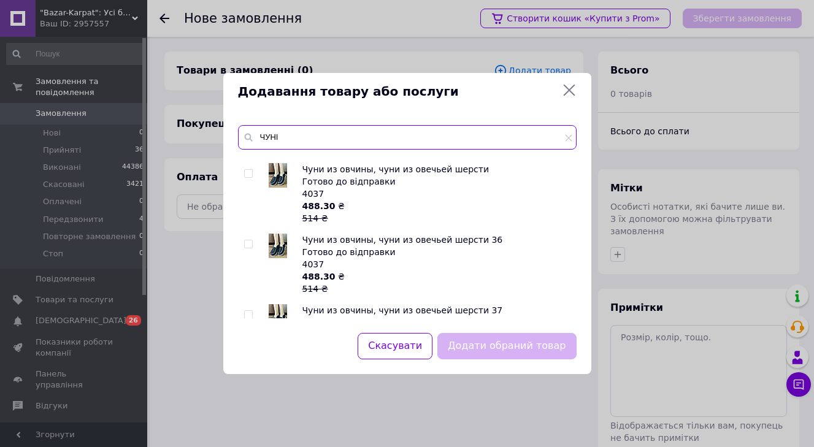
type input "ЧУНІ"
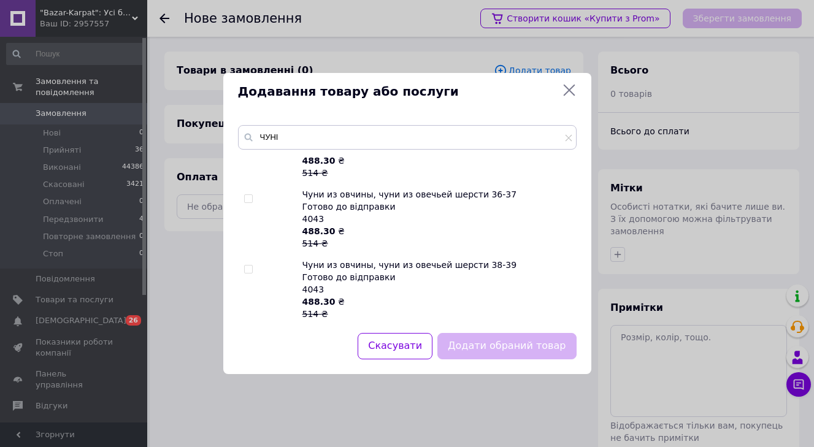
scroll to position [12301, 0]
click at [247, 196] on input "checkbox" at bounding box center [248, 200] width 8 height 8
checkbox input "true"
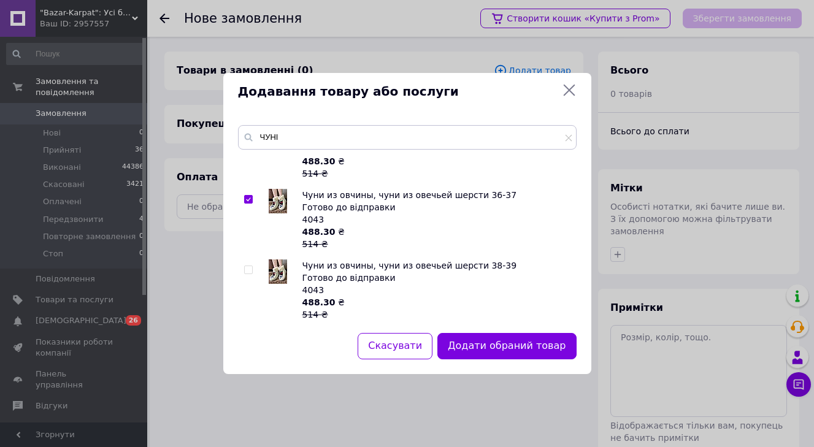
click at [526, 348] on button "Додати обраний товар" at bounding box center [506, 346] width 139 height 26
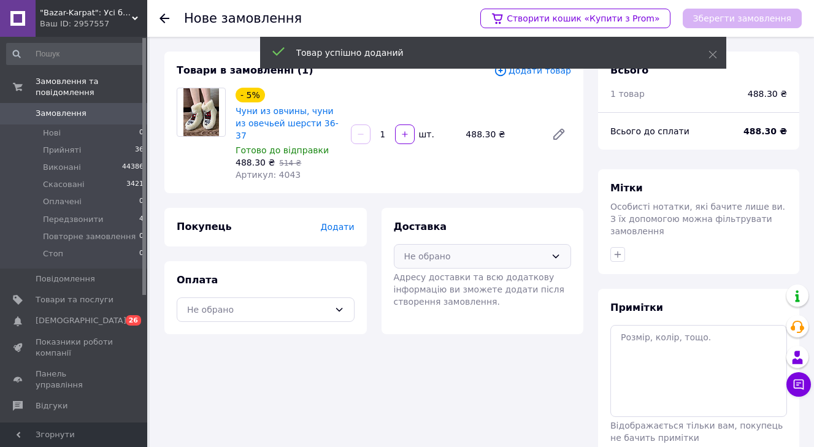
click at [454, 253] on div "Не обрано" at bounding box center [483, 256] width 178 height 25
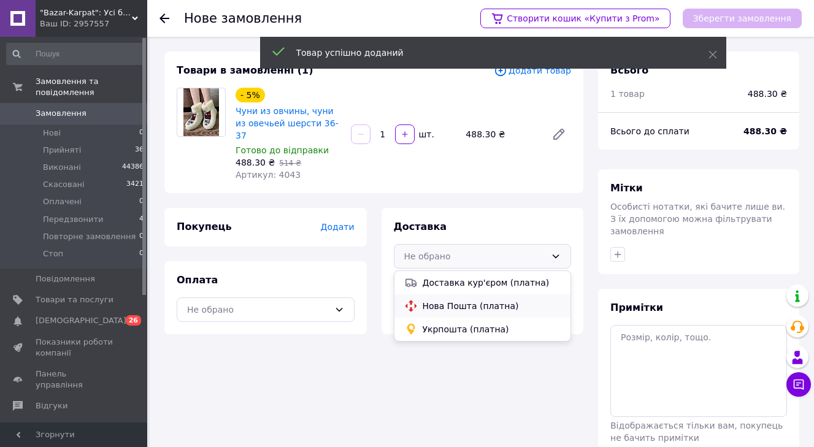
click at [426, 304] on div "Нова Пошта (платна)" at bounding box center [482, 305] width 177 height 23
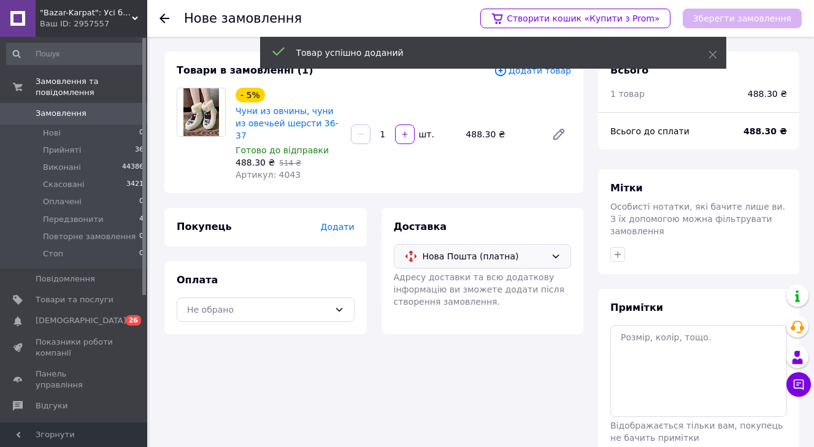
click at [340, 232] on div "Покупець Додати" at bounding box center [265, 227] width 202 height 39
click at [340, 222] on span "Додати" at bounding box center [337, 227] width 34 height 10
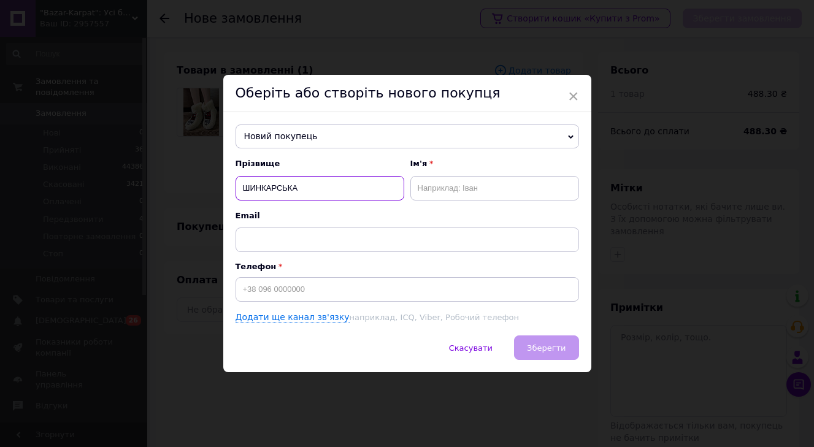
type input "ШИНКАРСЬКА"
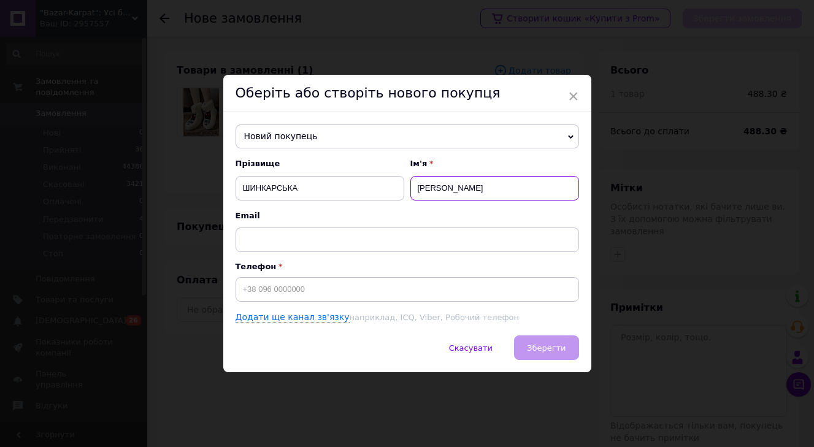
type input "ОЛЕНА"
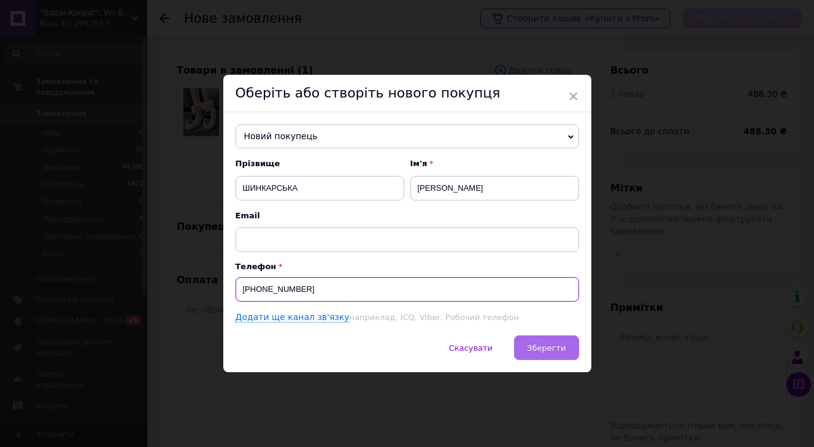
type input "+380957526135"
click at [557, 349] on span "Зберегти" at bounding box center [546, 347] width 39 height 9
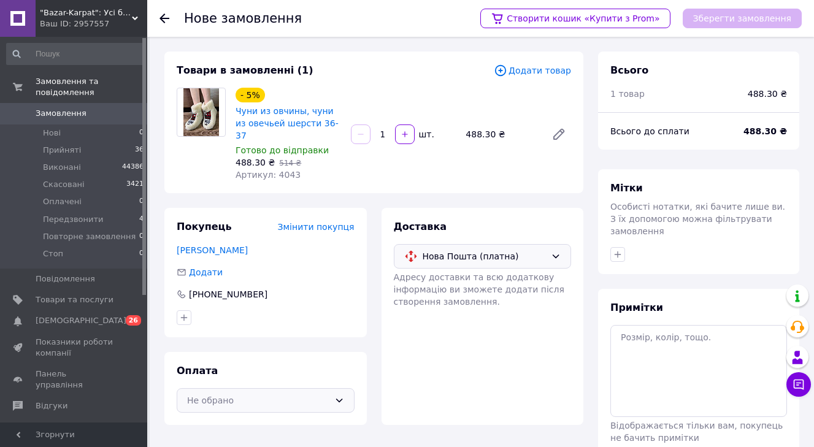
click at [318, 394] on div "Не обрано" at bounding box center [258, 400] width 142 height 13
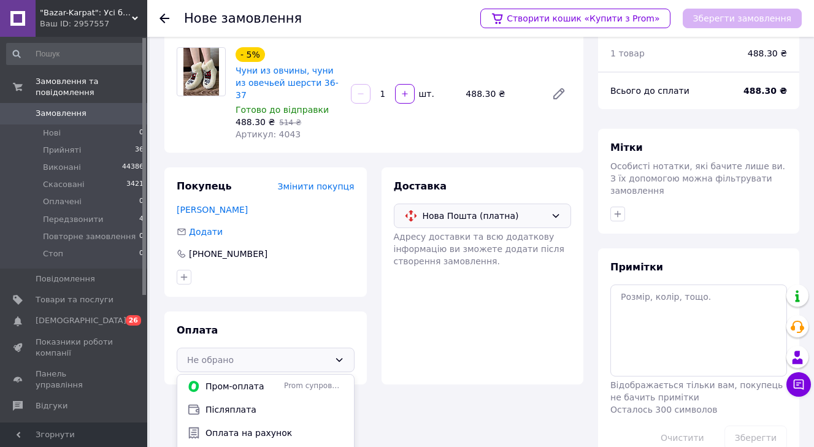
scroll to position [42, 0]
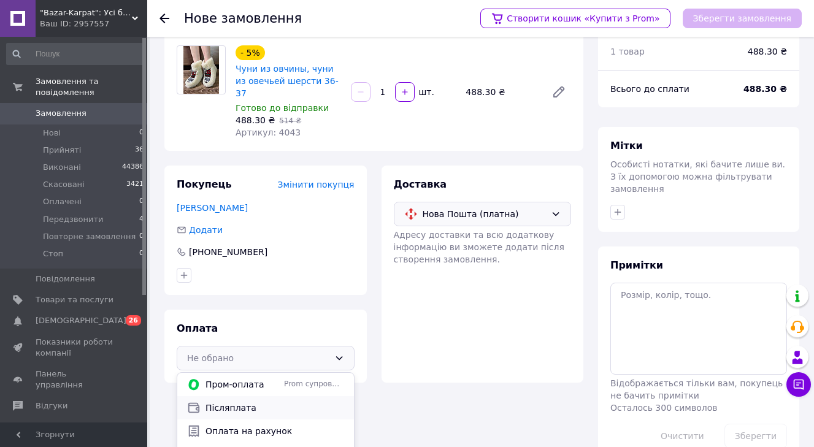
click at [303, 402] on span "Післяплата" at bounding box center [274, 408] width 139 height 12
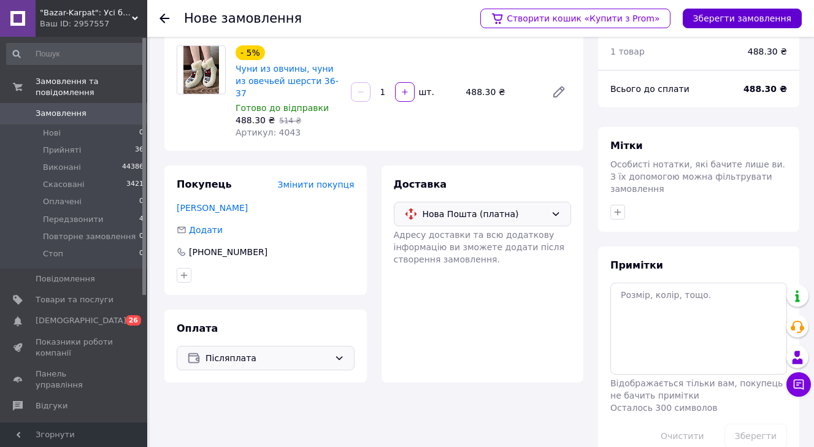
click at [736, 19] on button "Зберегти замовлення" at bounding box center [742, 19] width 119 height 20
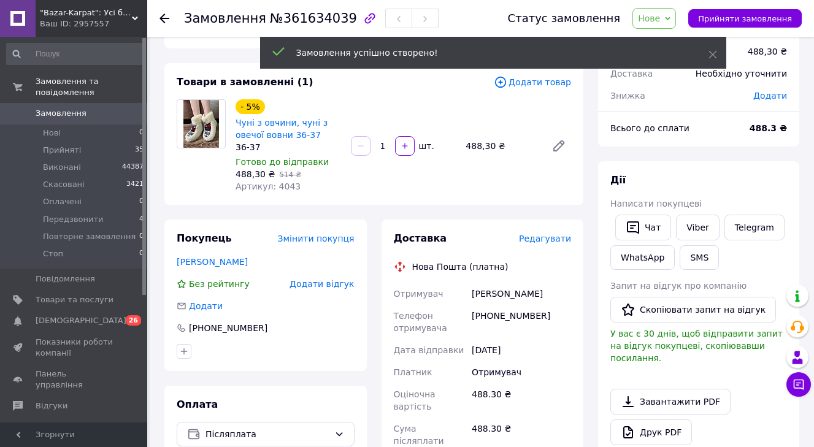
click at [550, 241] on span "Редагувати" at bounding box center [545, 239] width 52 height 10
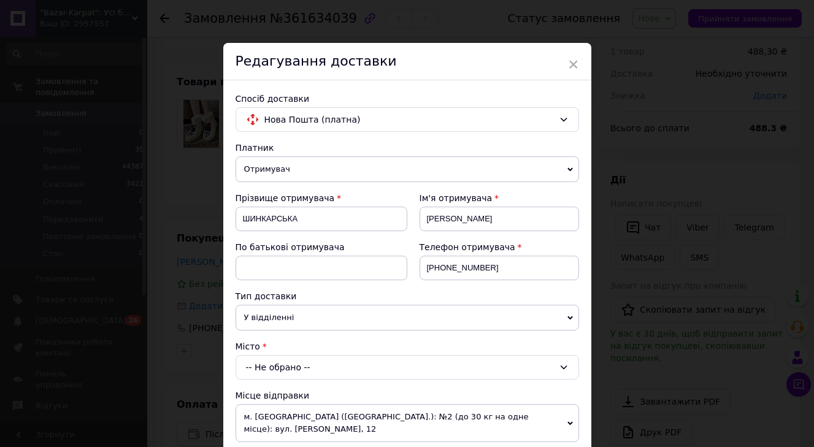
click at [332, 372] on div "-- Не обрано --" at bounding box center [407, 367] width 343 height 25
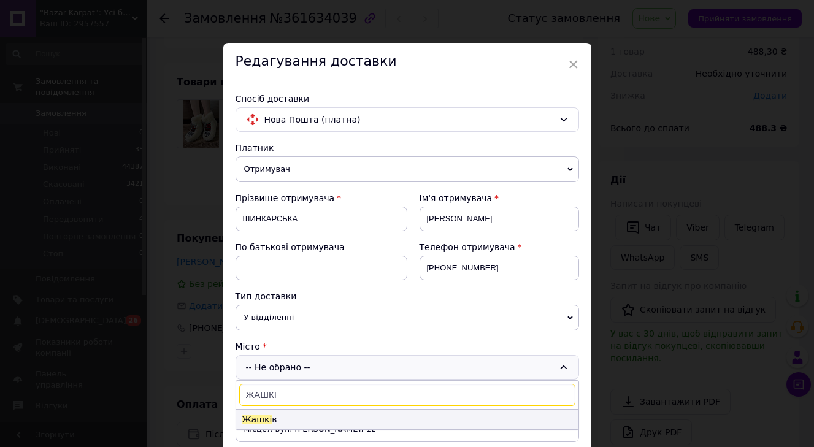
type input "ЖАШКІ"
click at [269, 416] on li "Жашкі в" at bounding box center [407, 420] width 342 height 20
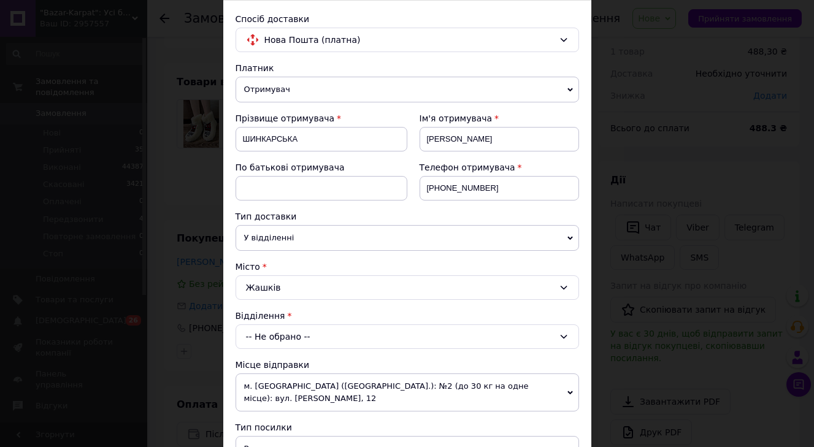
scroll to position [80, 0]
click at [286, 340] on div "-- Не обрано --" at bounding box center [407, 336] width 343 height 25
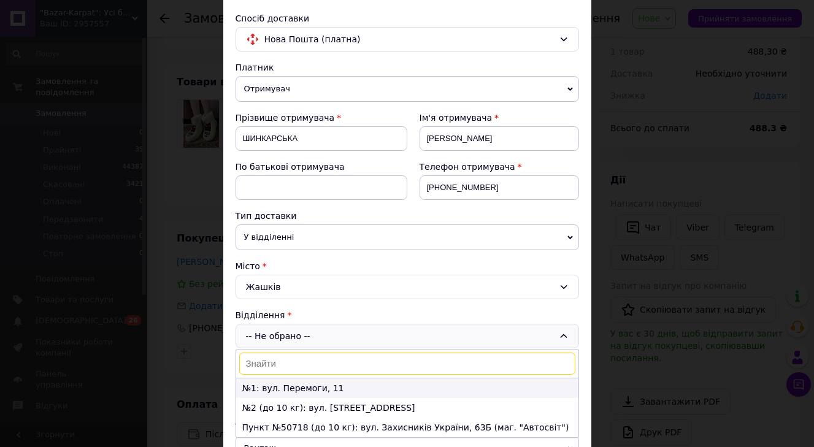
scroll to position [116, 0]
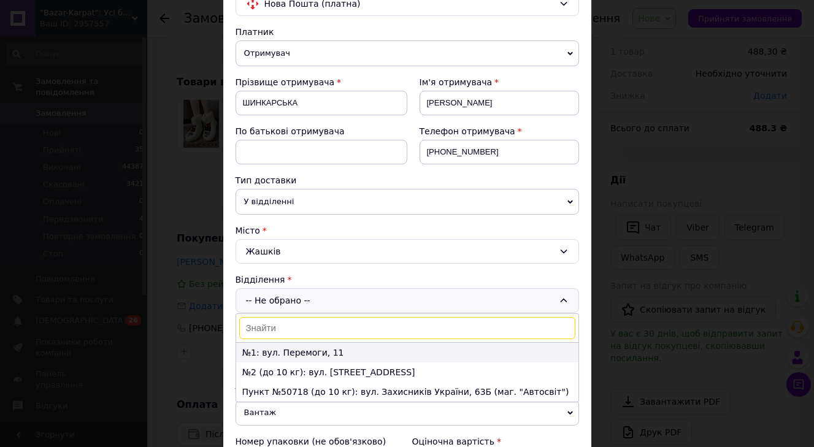
click at [300, 351] on li "№1: вул. Перемоги, 11" at bounding box center [407, 353] width 342 height 20
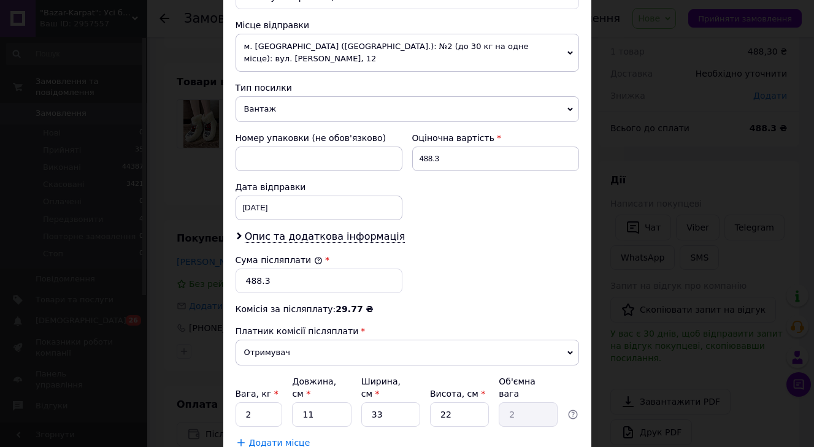
scroll to position [432, 0]
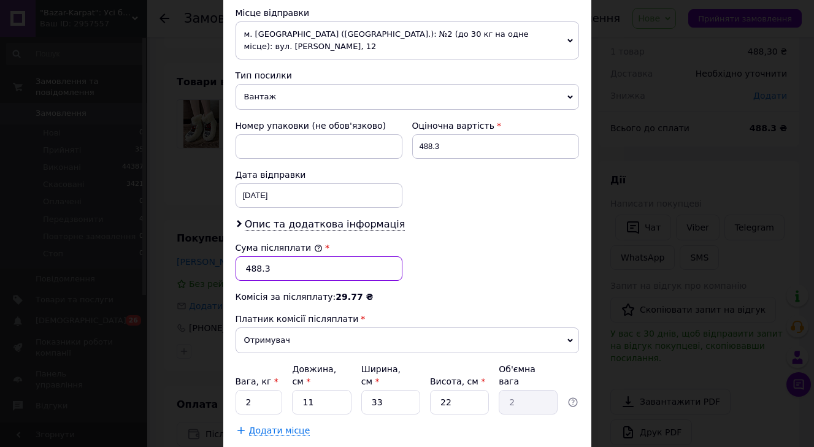
click at [279, 274] on input "488.3" at bounding box center [319, 268] width 167 height 25
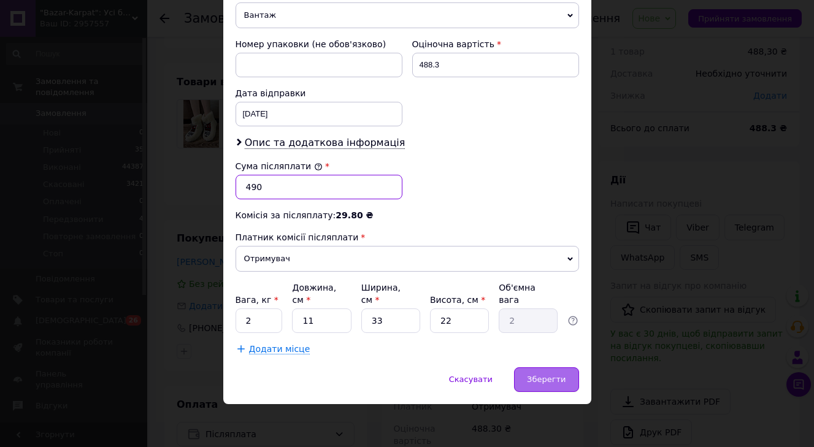
type input "490"
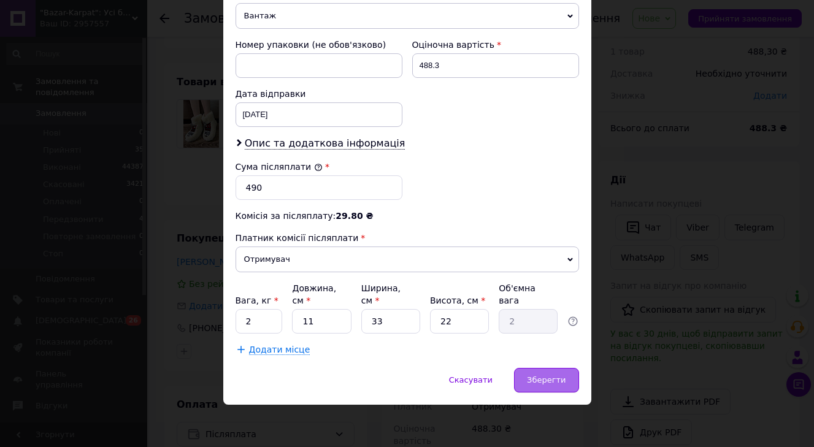
click at [545, 388] on div "Зберегти" at bounding box center [546, 380] width 64 height 25
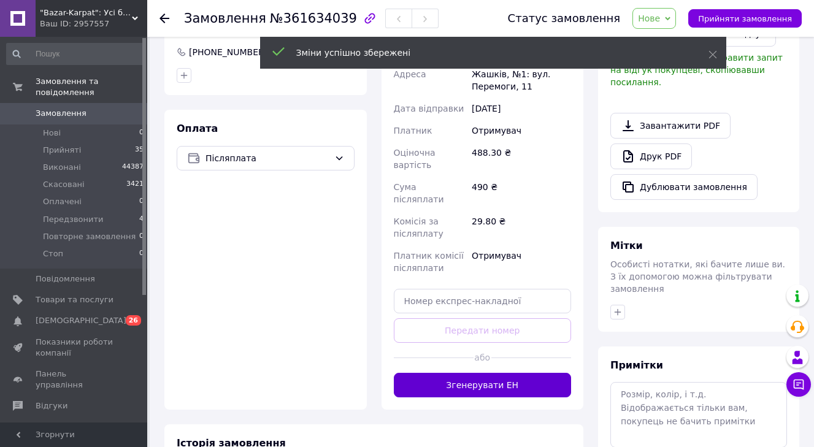
click at [512, 373] on button "Згенерувати ЕН" at bounding box center [483, 385] width 178 height 25
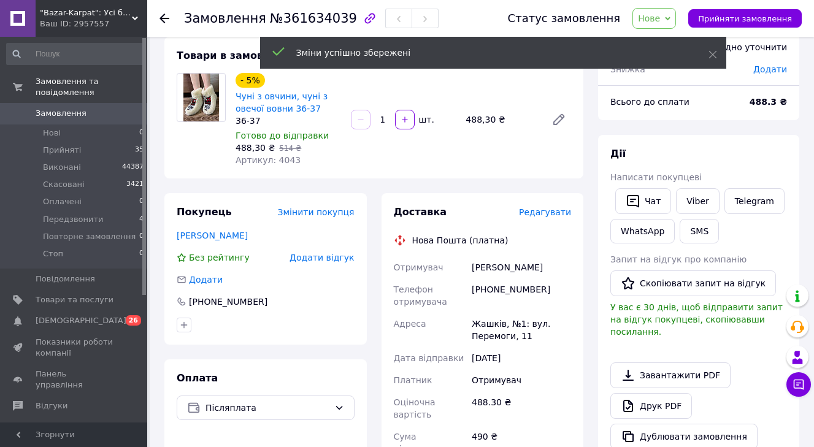
scroll to position [34, 0]
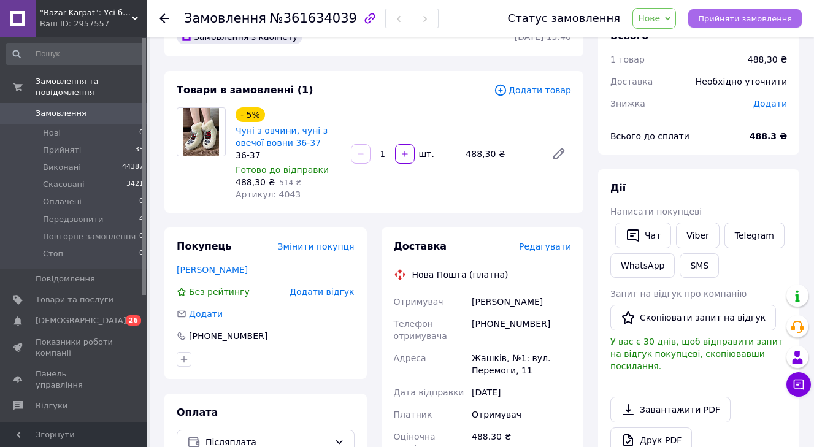
click at [762, 16] on span "Прийняти замовлення" at bounding box center [745, 18] width 94 height 9
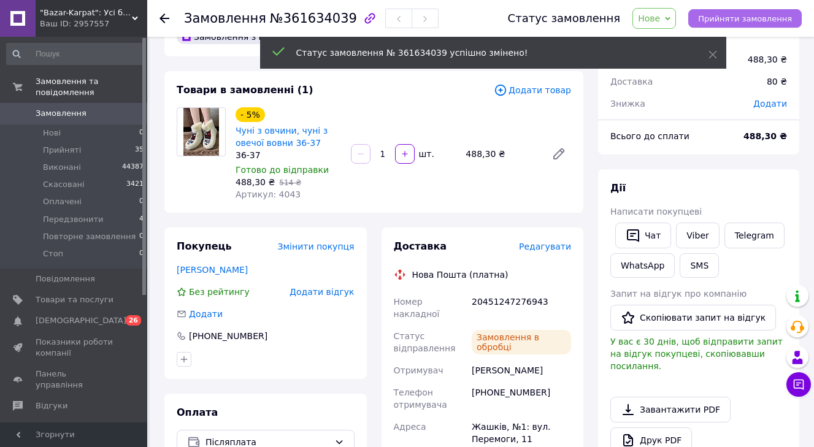
click at [762, 16] on span "Прийняти замовлення" at bounding box center [745, 18] width 94 height 9
click at [753, 18] on span "Замовлення виконано" at bounding box center [745, 18] width 93 height 9
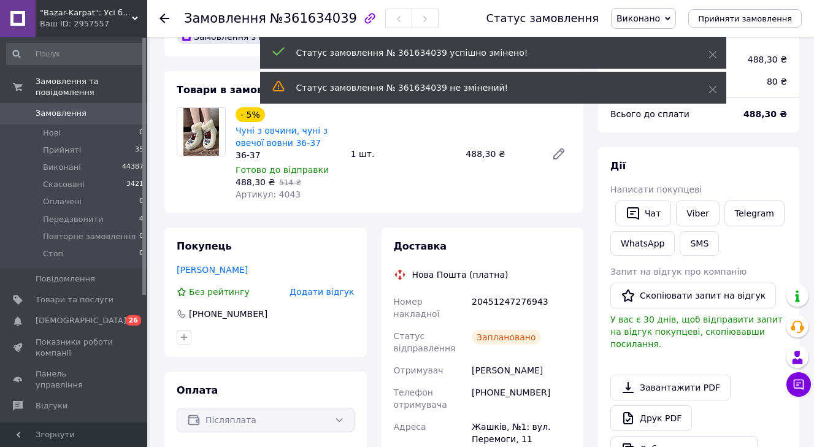
click at [110, 112] on span "Замовлення" at bounding box center [75, 113] width 78 height 11
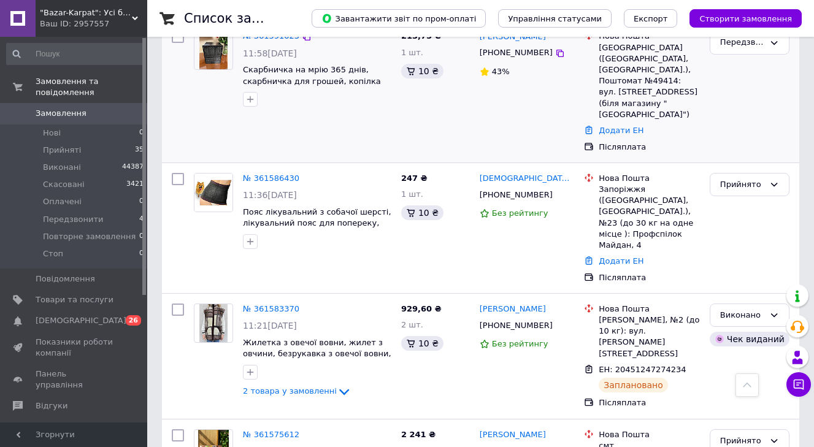
scroll to position [704, 0]
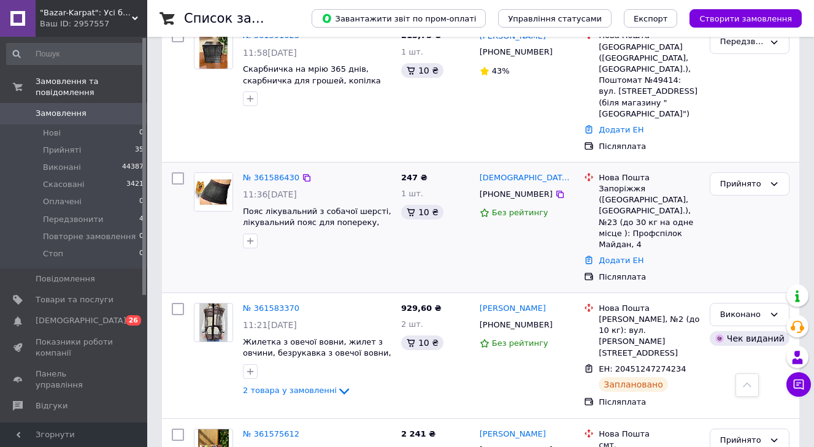
click at [217, 173] on img at bounding box center [213, 192] width 38 height 38
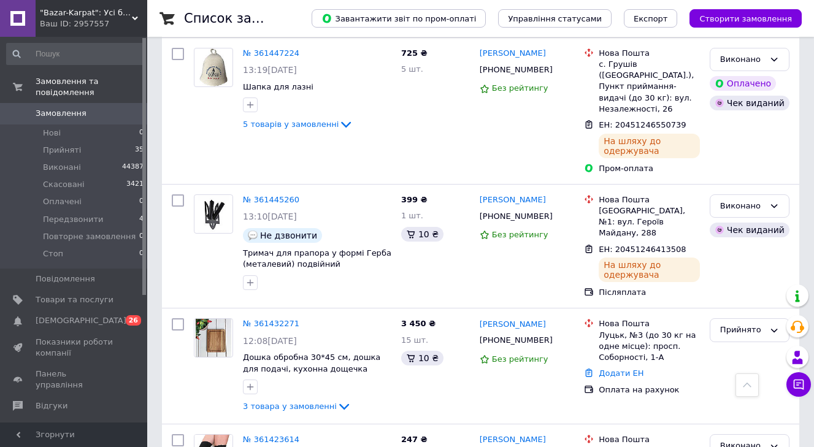
scroll to position [3366, 0]
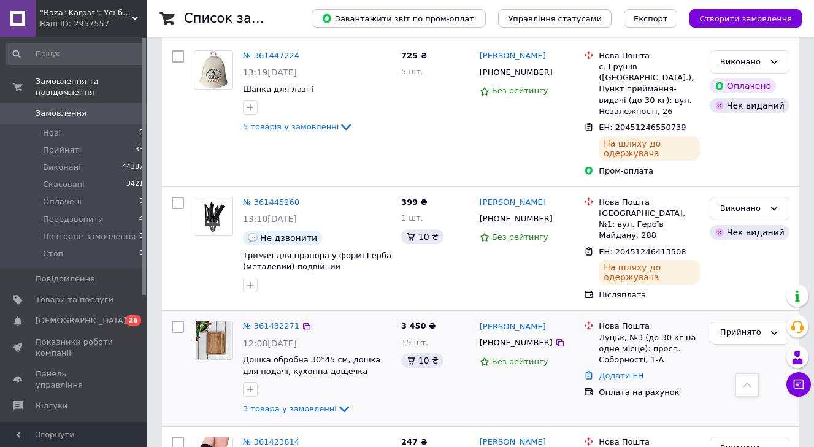
click at [219, 321] on img at bounding box center [214, 340] width 36 height 38
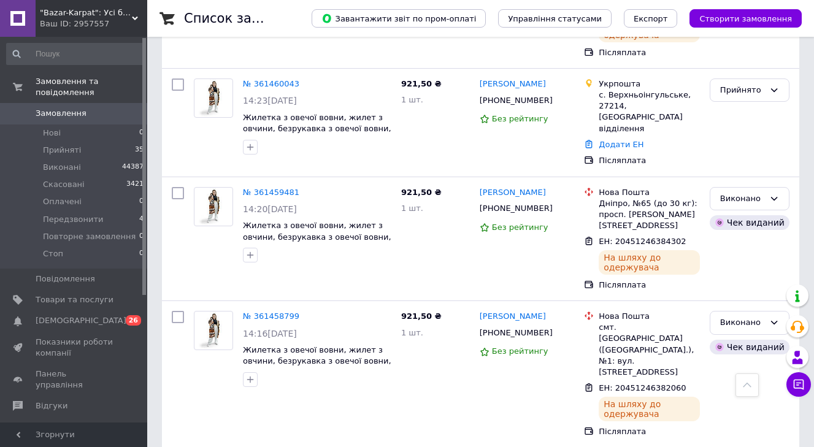
scroll to position [2384, 0]
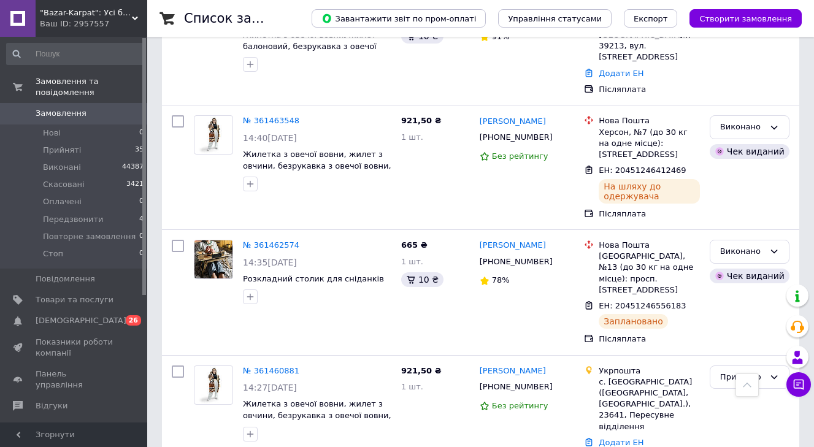
click at [737, 33] on div "Завантажити звіт по пром-оплаті Управління статусами Експорт Створити замовлення" at bounding box center [544, 18] width 515 height 37
click at [741, 20] on span "Створити замовлення" at bounding box center [745, 18] width 93 height 9
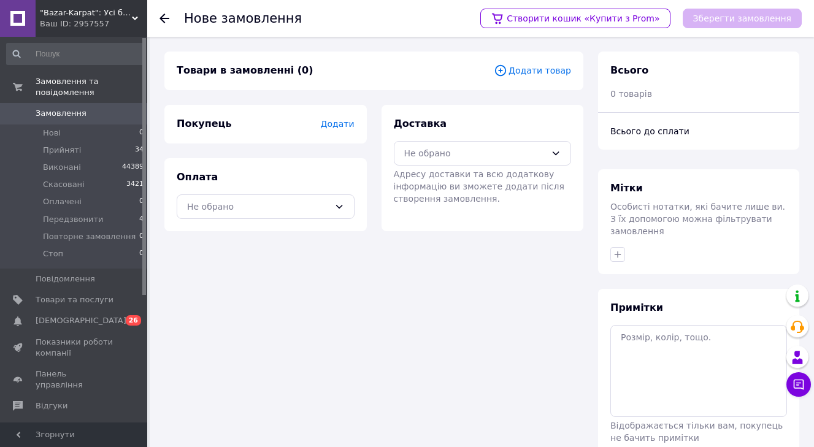
click at [547, 69] on span "Додати товар" at bounding box center [532, 70] width 77 height 13
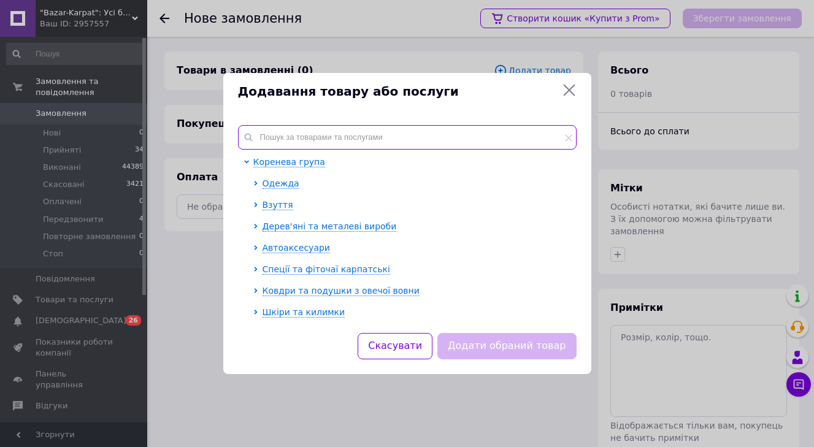
click at [323, 125] on input "text" at bounding box center [407, 137] width 339 height 25
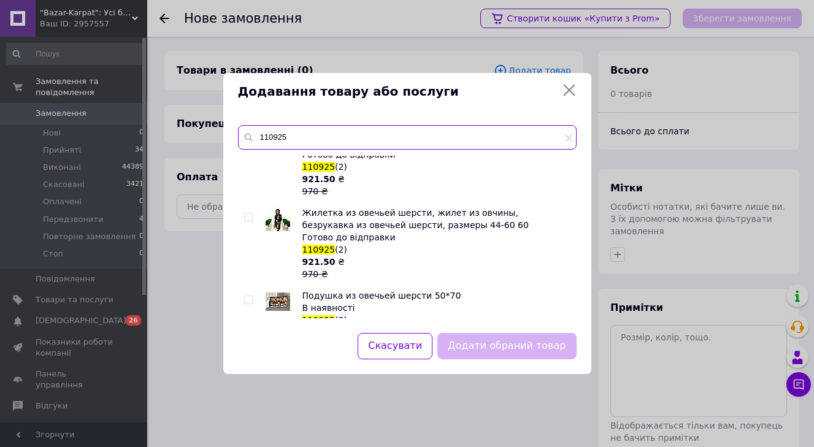
scroll to position [1291, 0]
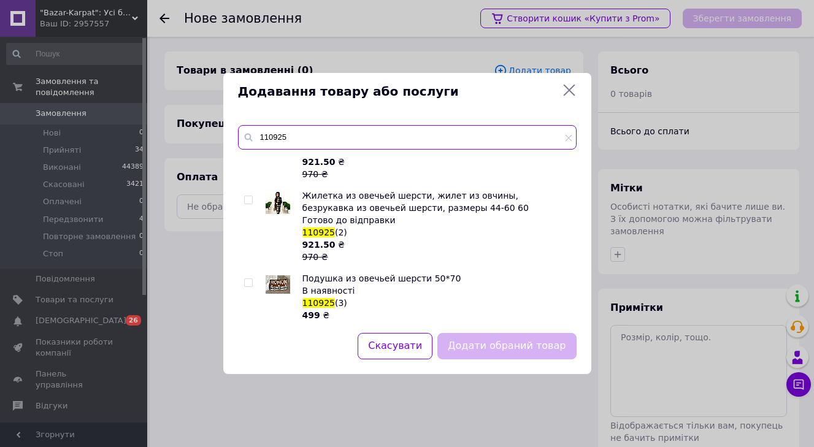
type input "110925"
click at [245, 202] on input "checkbox" at bounding box center [248, 200] width 8 height 8
checkbox input "true"
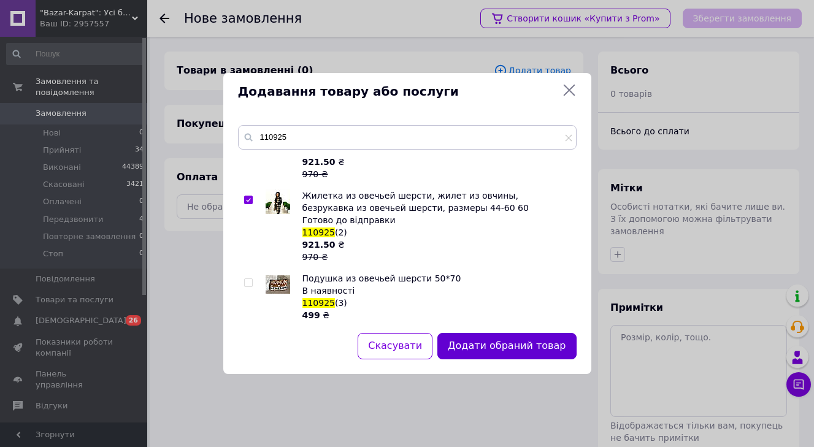
click at [511, 350] on button "Додати обраний товар" at bounding box center [506, 346] width 139 height 26
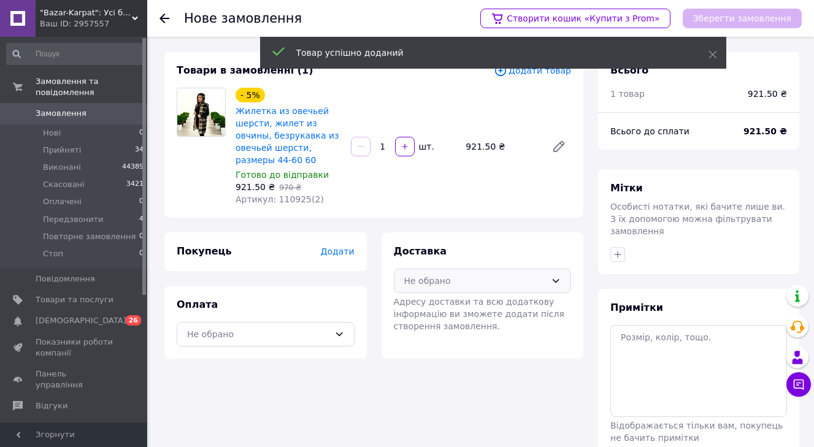
click at [504, 292] on div "Не обрано" at bounding box center [483, 281] width 178 height 25
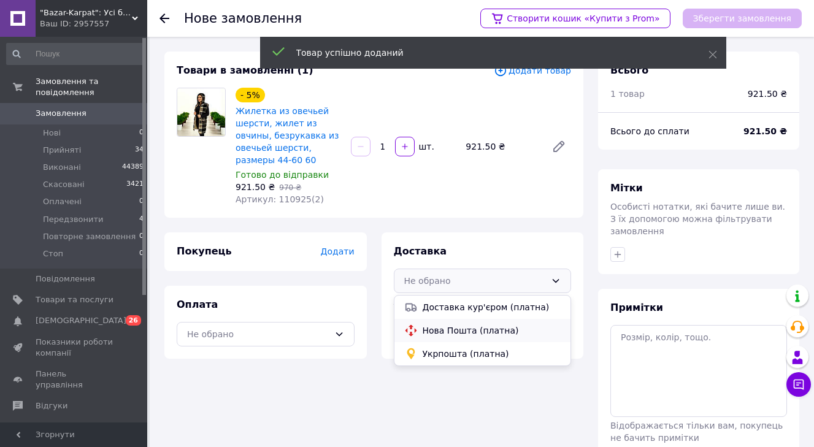
click at [482, 331] on span "Нова Пошта (платна)" at bounding box center [492, 330] width 139 height 12
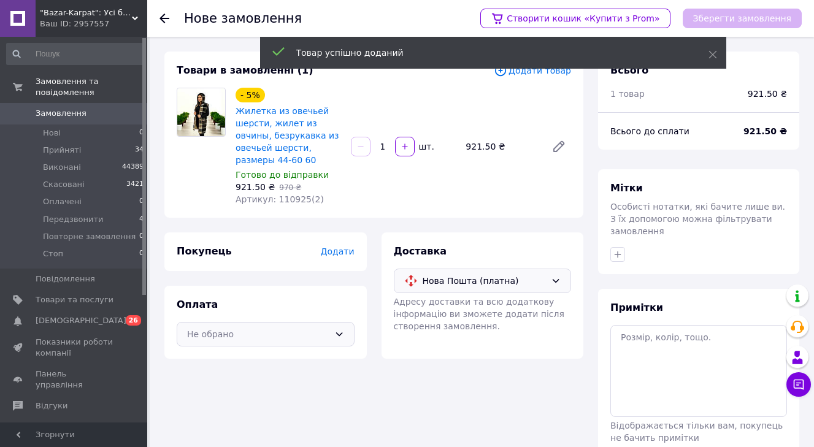
click at [345, 339] on div "Не обрано" at bounding box center [266, 334] width 178 height 25
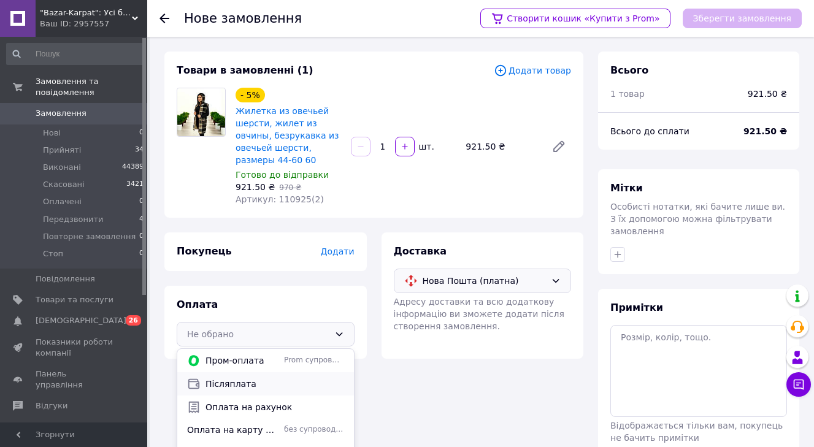
click at [287, 379] on span "Післяплата" at bounding box center [274, 384] width 139 height 12
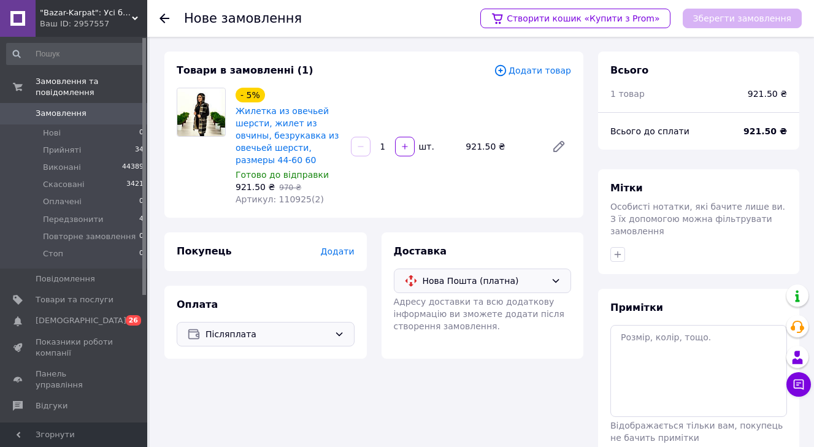
click at [329, 253] on span "Додати" at bounding box center [337, 252] width 34 height 10
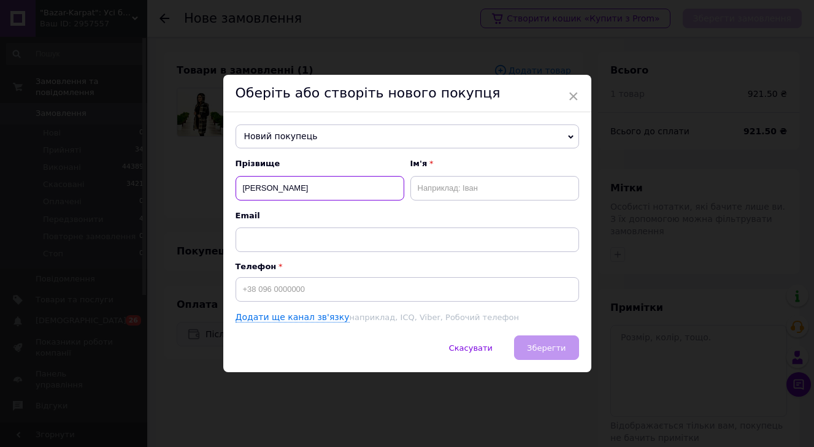
type input "ДЖАМАЛОВА"
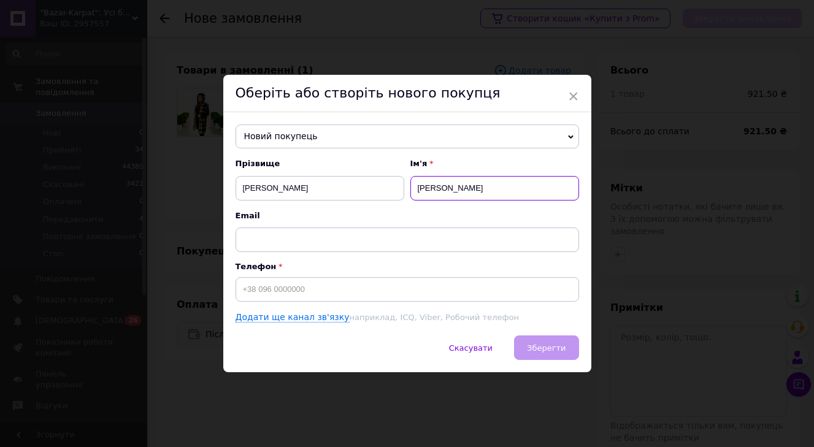
type input "ОЛЬГА"
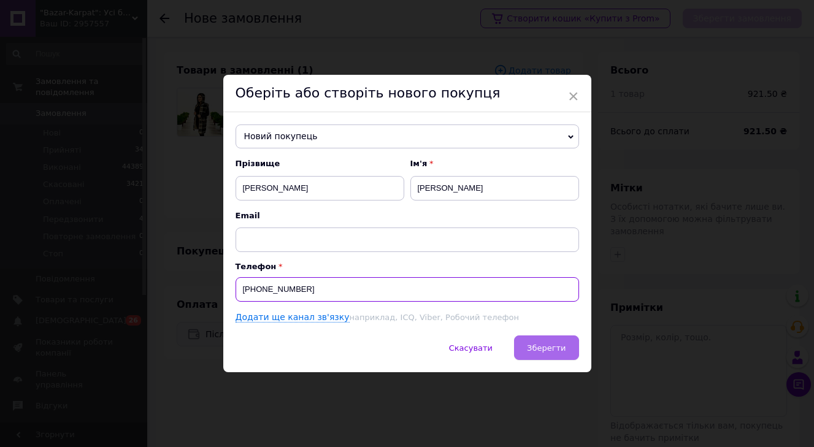
type input "+380978803232"
click at [556, 353] on span "Зберегти" at bounding box center [546, 347] width 39 height 9
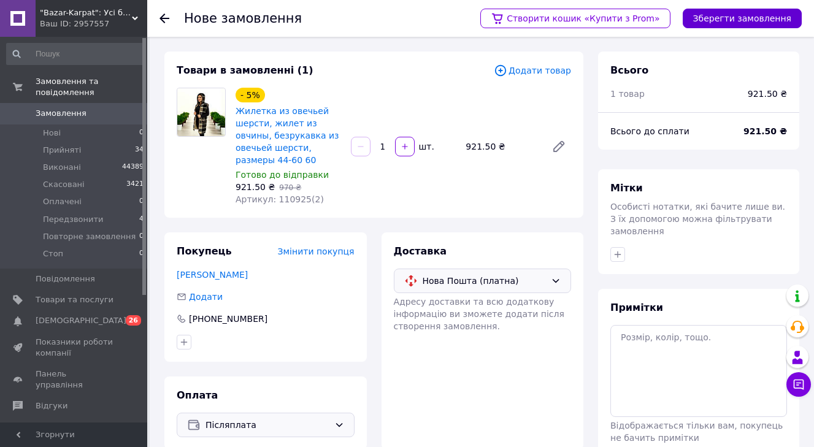
click at [745, 23] on button "Зберегти замовлення" at bounding box center [742, 19] width 119 height 20
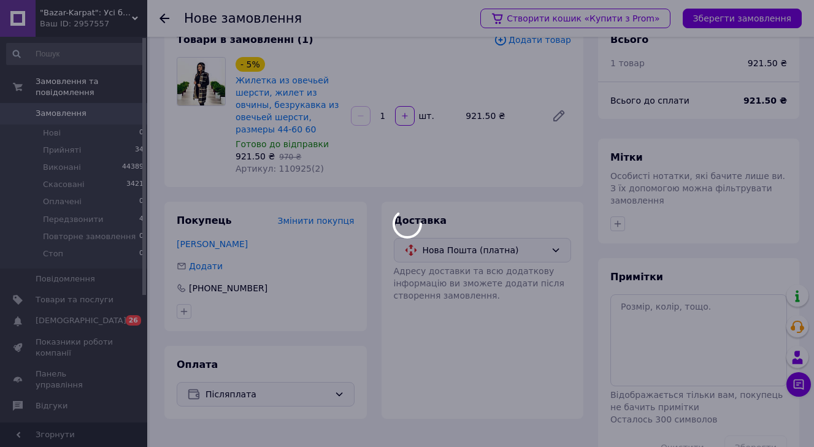
scroll to position [31, 0]
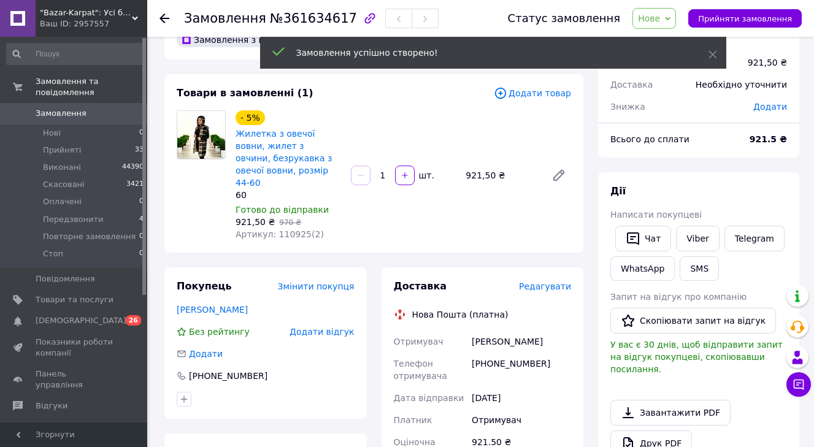
click at [543, 282] on span "Редагувати" at bounding box center [545, 287] width 52 height 10
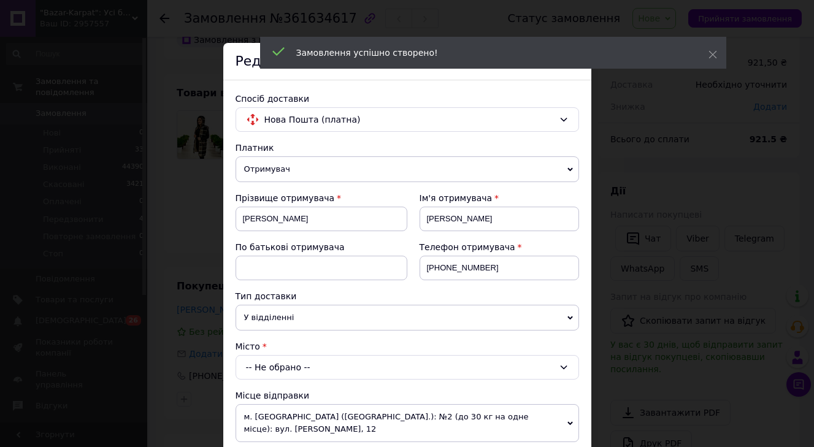
scroll to position [96, 0]
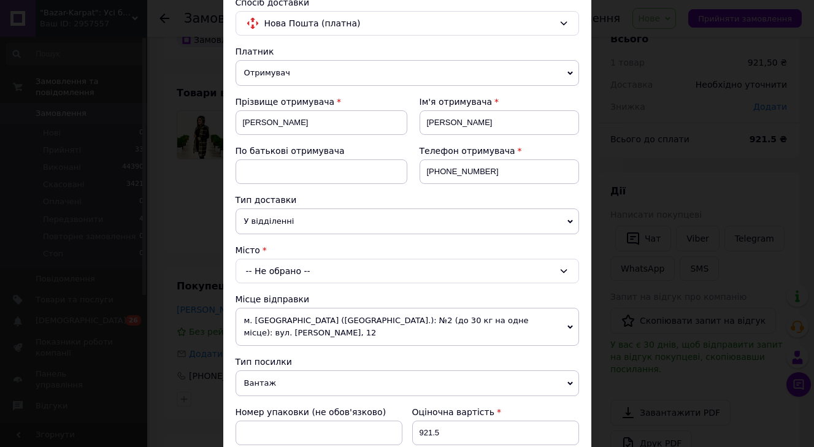
click at [385, 272] on div "-- Не обрано --" at bounding box center [407, 271] width 343 height 25
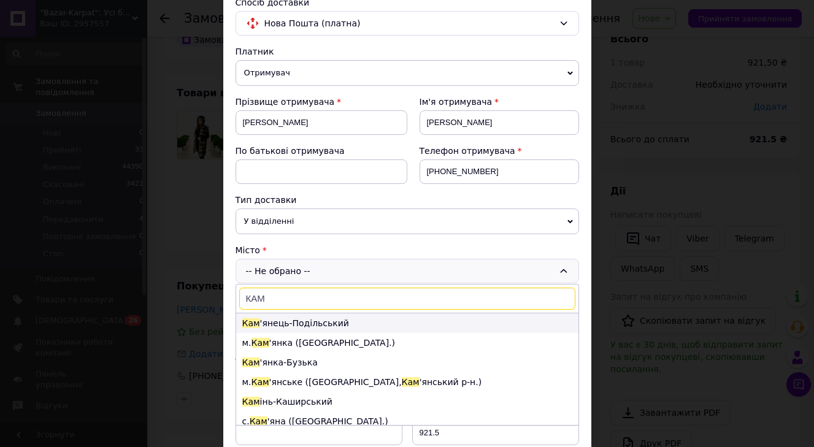
type input "КАМ"
click at [293, 324] on li "Кам 'янець-Подільський" at bounding box center [407, 323] width 342 height 20
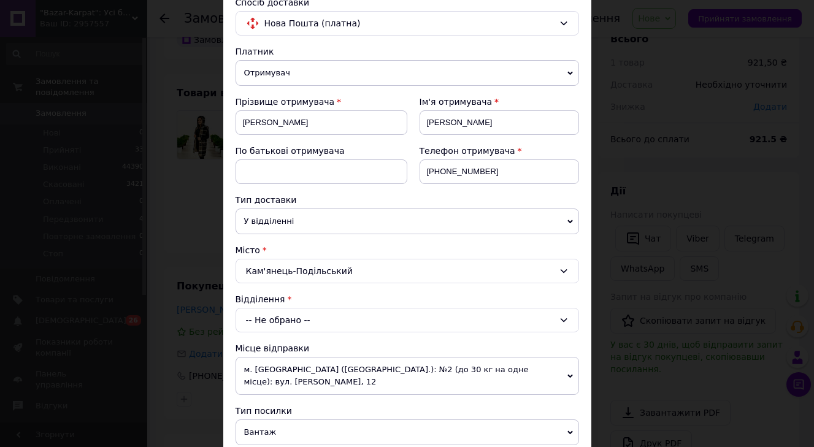
click at [288, 321] on div "-- Не обрано --" at bounding box center [407, 320] width 343 height 25
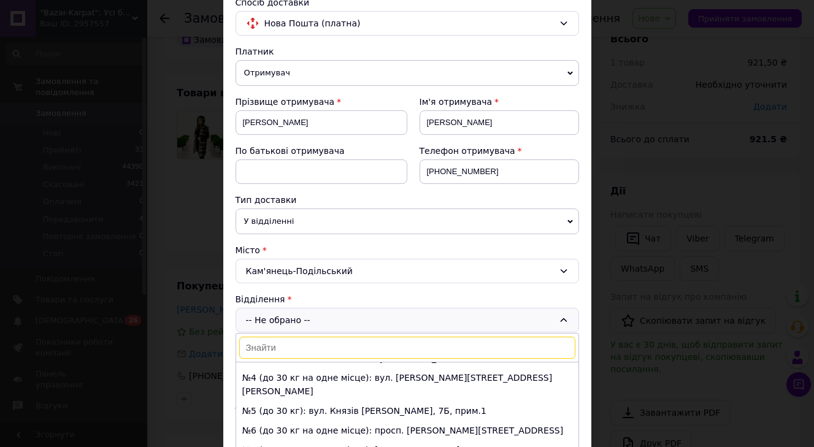
scroll to position [59, 0]
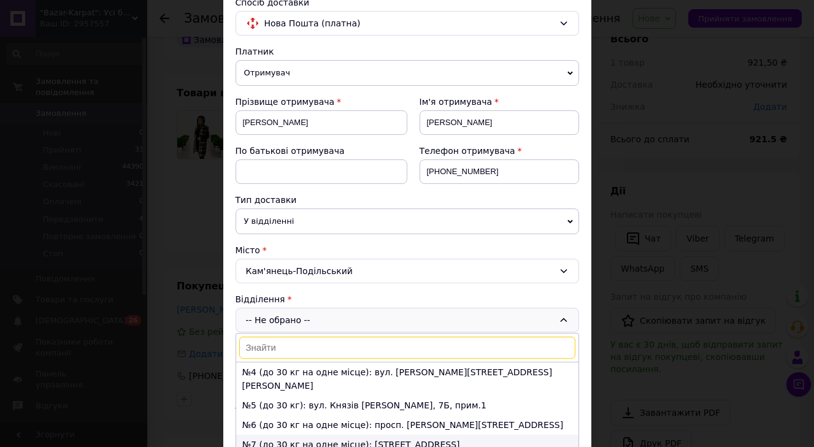
click at [284, 435] on li "№7 (до 30 кг на одне місце): Хмельницьке шосе, 15" at bounding box center [407, 445] width 342 height 20
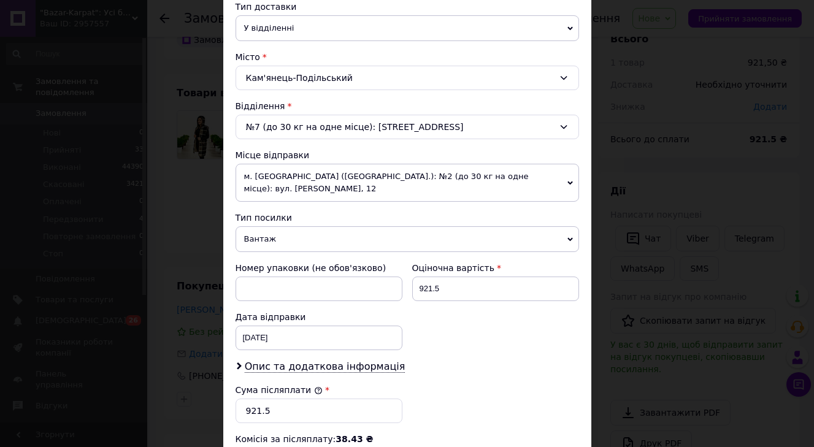
scroll to position [296, 0]
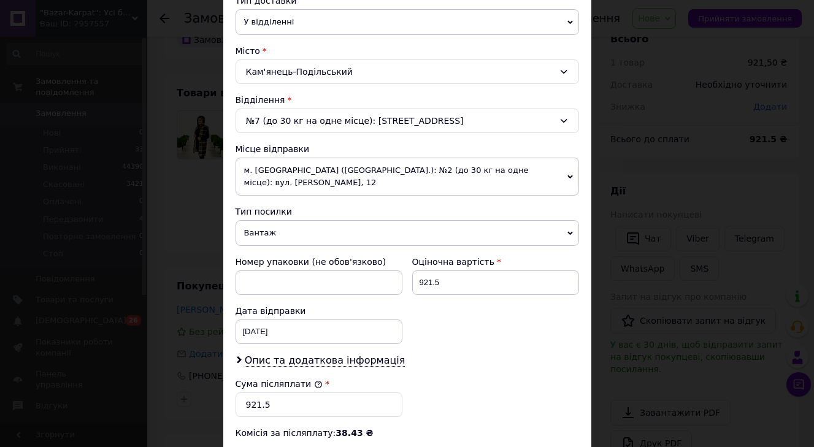
click at [450, 266] on div "Оціночна вартість" at bounding box center [495, 262] width 167 height 12
click at [447, 278] on input "921.5" at bounding box center [495, 282] width 167 height 25
click at [446, 278] on input "921.5" at bounding box center [495, 282] width 167 height 25
type input "950"
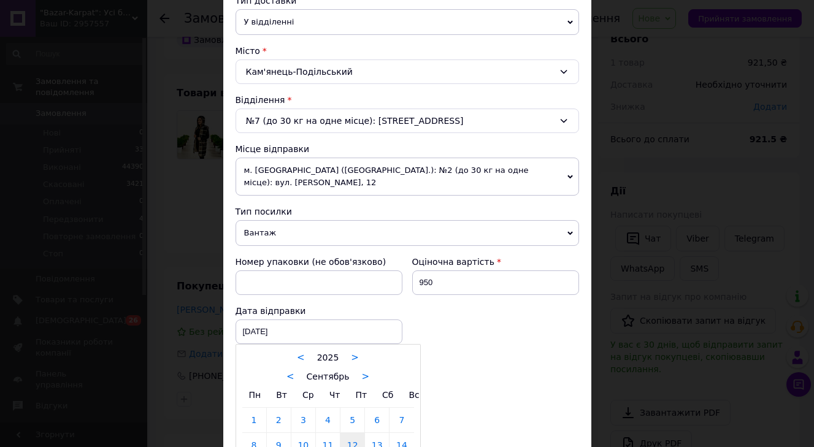
click at [520, 348] on div at bounding box center [407, 223] width 814 height 447
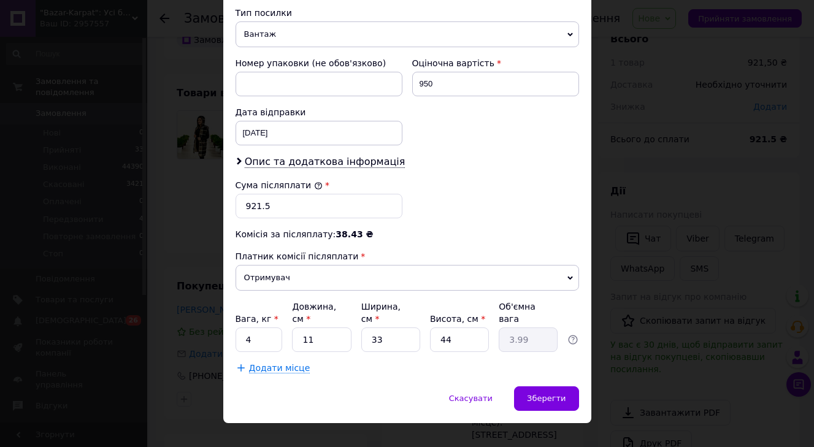
scroll to position [497, 0]
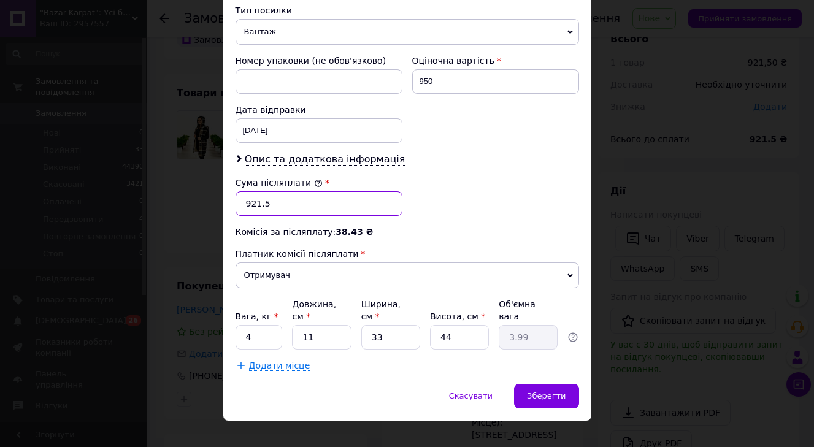
click at [305, 202] on input "921.5" at bounding box center [319, 203] width 167 height 25
type input "950"
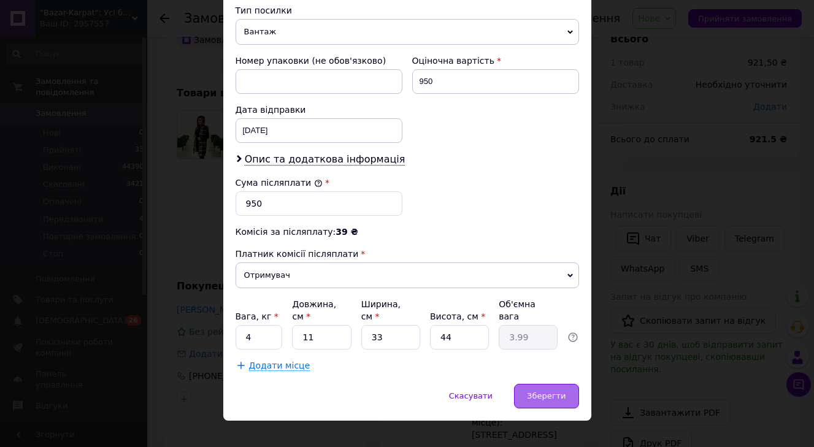
click at [542, 394] on span "Зберегти" at bounding box center [546, 395] width 39 height 9
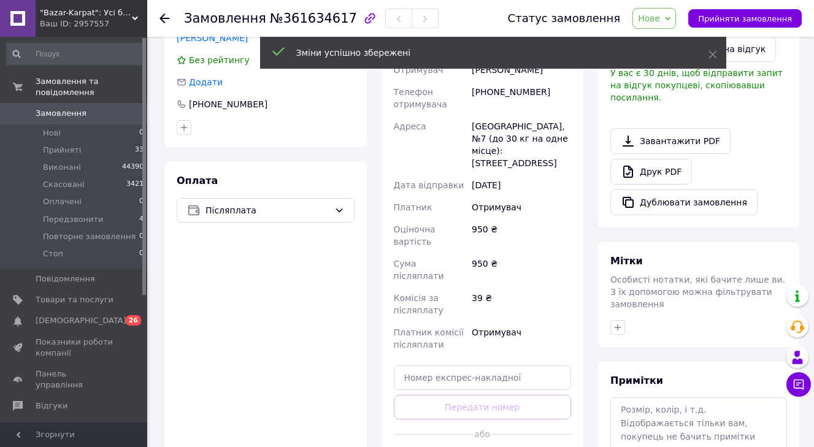
scroll to position [334, 0]
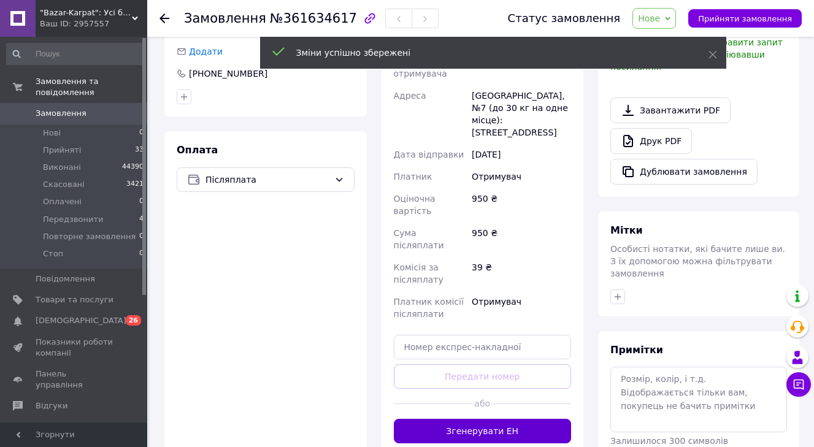
click at [504, 419] on button "Згенерувати ЕН" at bounding box center [483, 431] width 178 height 25
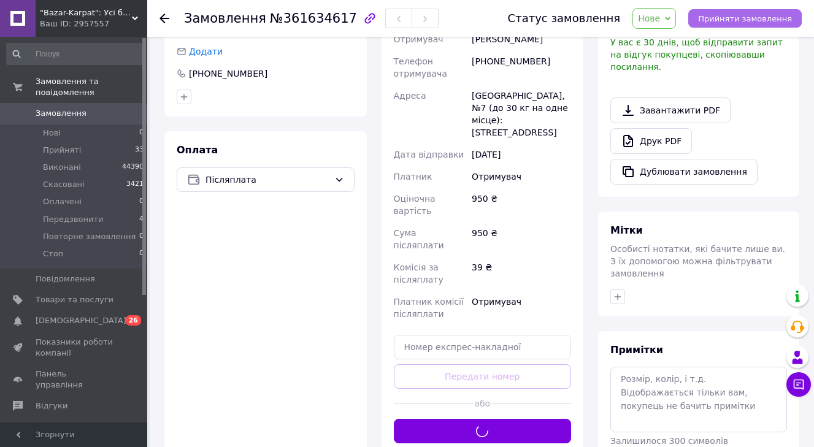
click at [732, 22] on span "Прийняти замовлення" at bounding box center [745, 18] width 94 height 9
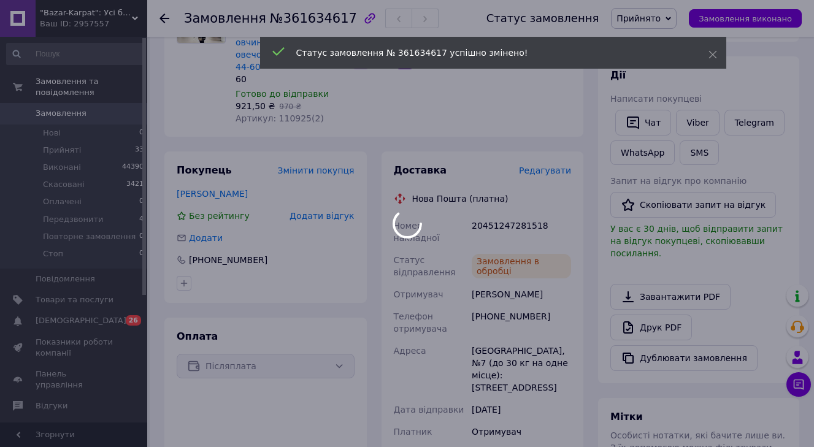
scroll to position [144, 0]
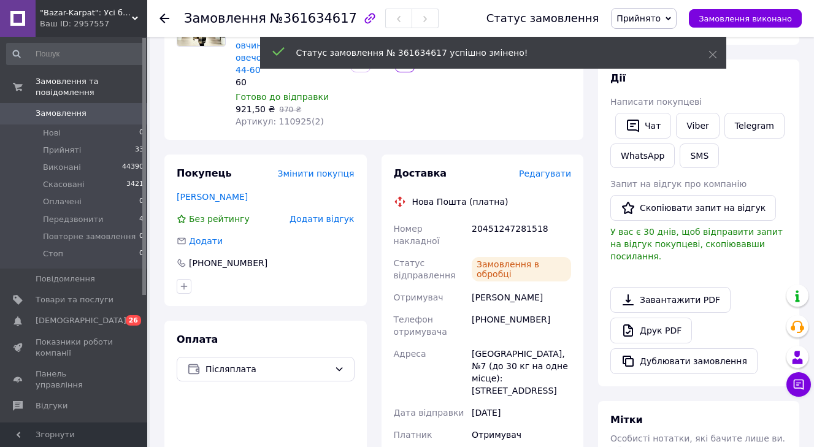
click at [767, 4] on div "Статус замовлення Прийнято Виконано Скасовано Оплачено Передзвонити Повторне за…" at bounding box center [632, 18] width 340 height 37
click at [758, 30] on div "Статус замовлення Прийнято Виконано Скасовано Оплачено Передзвонити Повторне за…" at bounding box center [632, 18] width 340 height 37
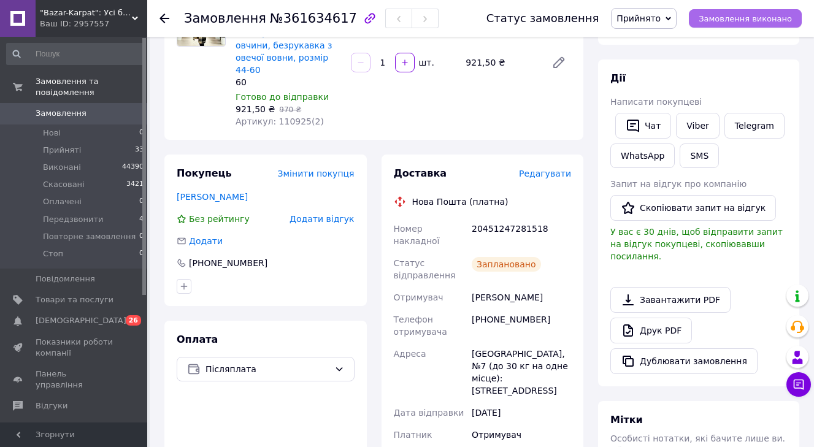
click at [751, 20] on span "Замовлення виконано" at bounding box center [745, 18] width 93 height 9
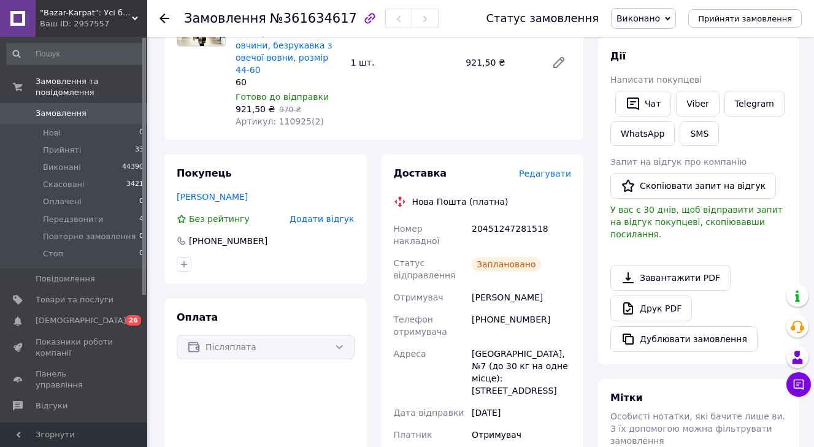
click at [86, 116] on span "Замовлення" at bounding box center [75, 113] width 78 height 11
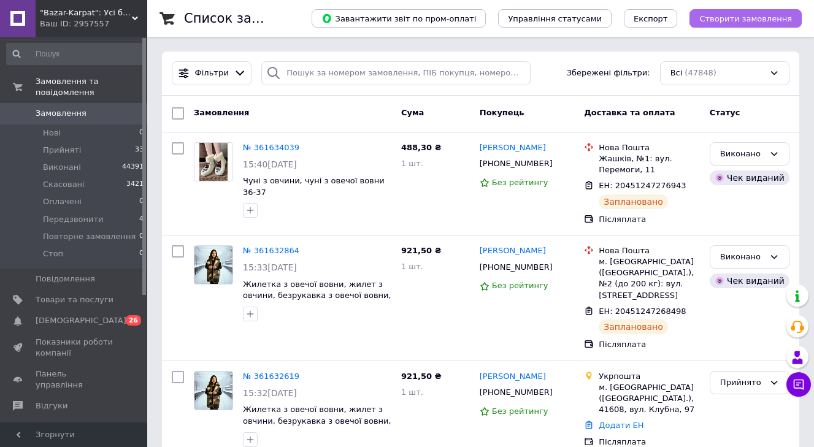
click at [742, 18] on span "Створити замовлення" at bounding box center [745, 18] width 93 height 9
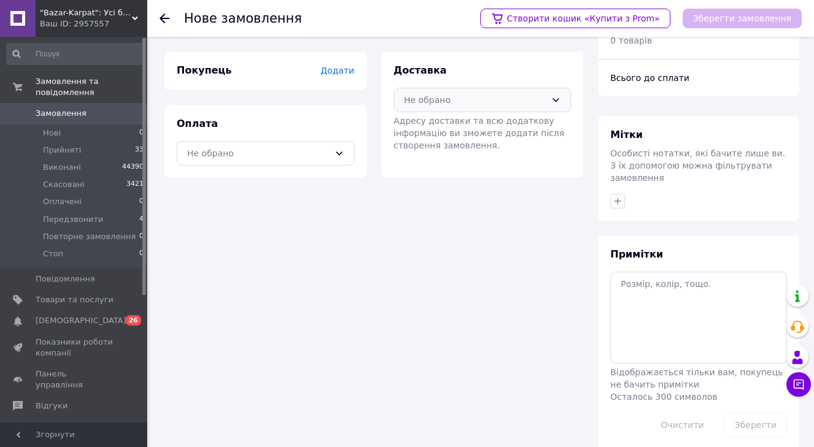
scroll to position [16, 0]
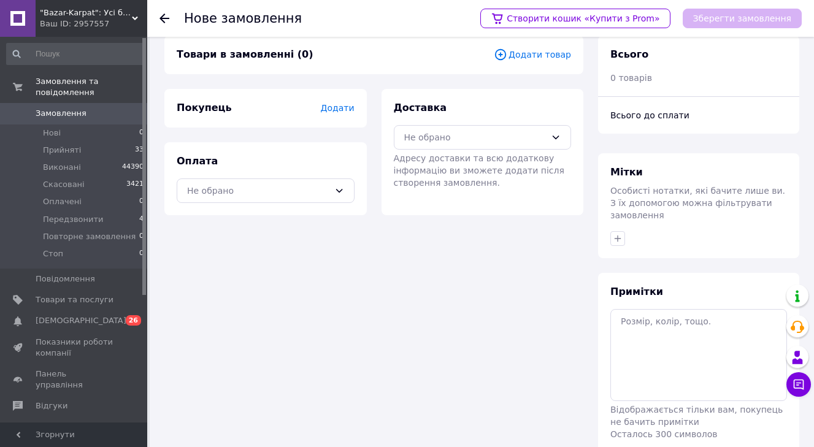
click at [545, 64] on div "Товари в замовленні (0) Додати товар" at bounding box center [373, 55] width 419 height 39
click at [540, 61] on span "Додати товар" at bounding box center [532, 54] width 77 height 13
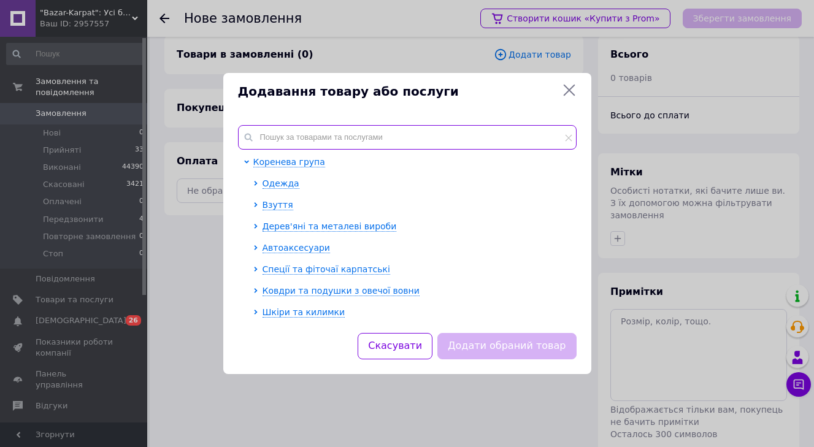
click at [392, 126] on input "text" at bounding box center [407, 137] width 339 height 25
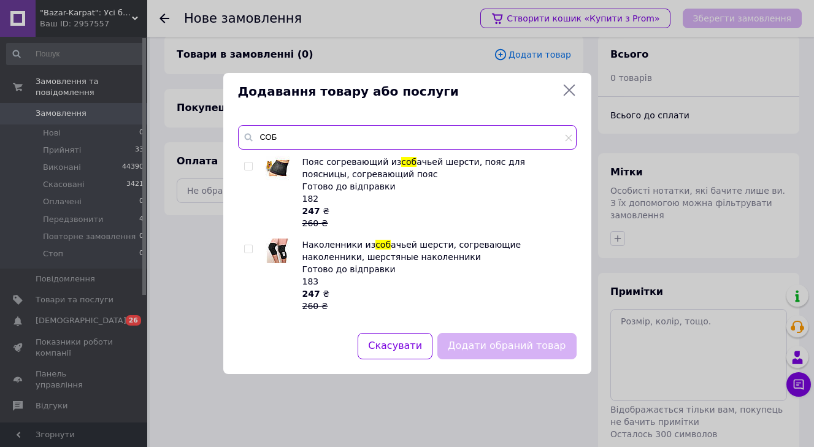
type input "СОБ"
click at [249, 247] on input "checkbox" at bounding box center [248, 249] width 8 height 8
checkbox input "true"
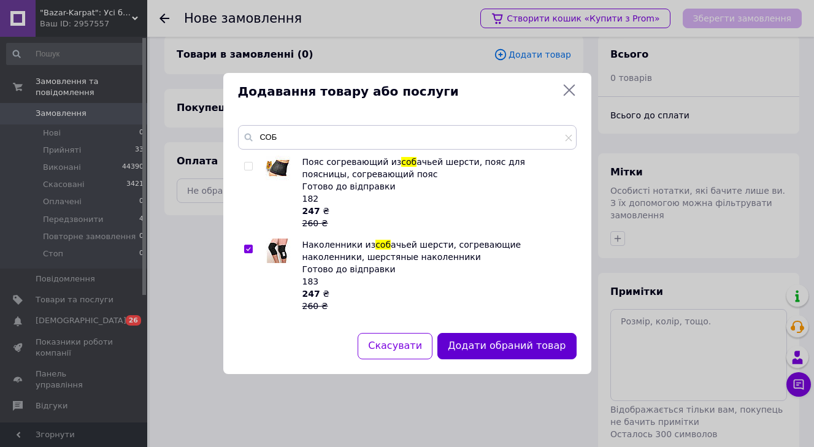
click at [481, 336] on button "Додати обраний товар" at bounding box center [506, 346] width 139 height 26
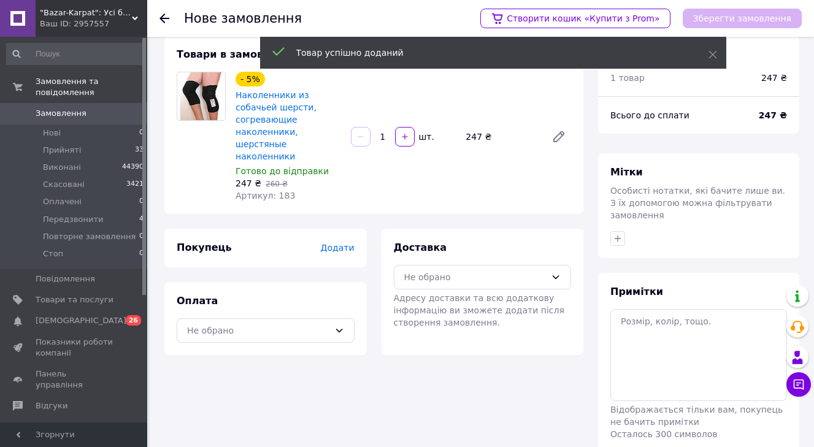
click at [337, 236] on div "Покупець Додати" at bounding box center [265, 248] width 202 height 39
click at [339, 243] on span "Додати" at bounding box center [337, 248] width 34 height 10
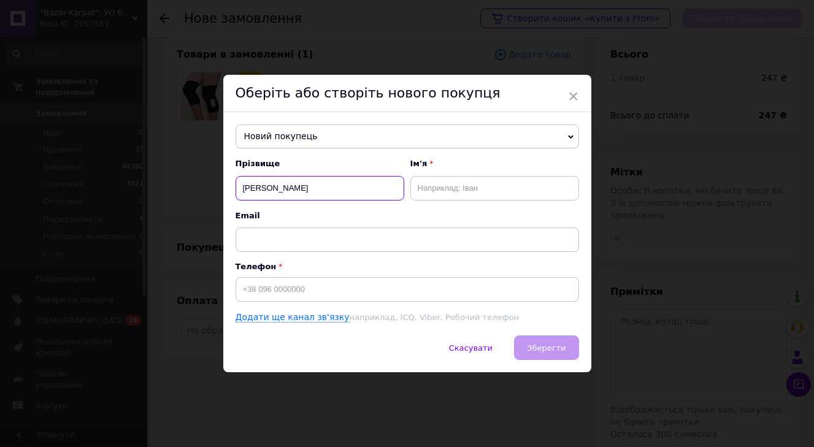
type input "ГОМЕНЮК"
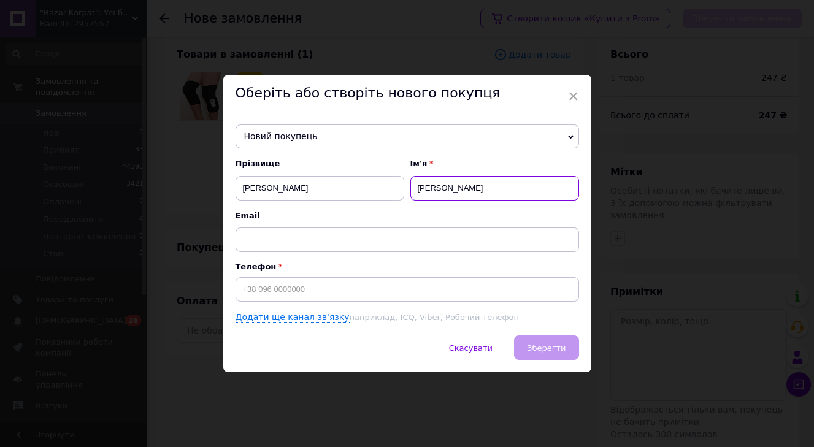
type input "КАТЕРИНА"
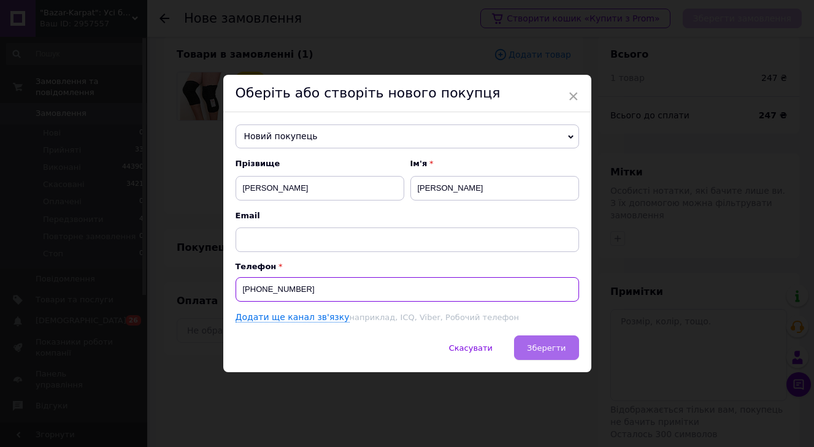
type input "+380508783247"
click at [554, 344] on span "Зберегти" at bounding box center [546, 347] width 39 height 9
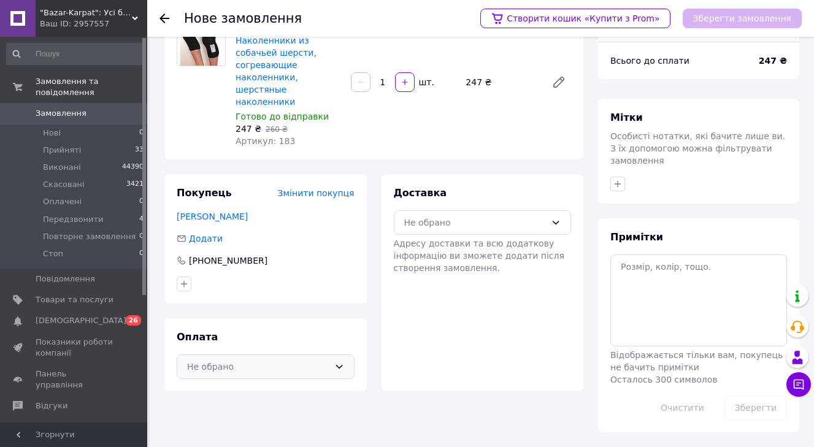
click at [300, 354] on div "Не обрано" at bounding box center [266, 366] width 178 height 25
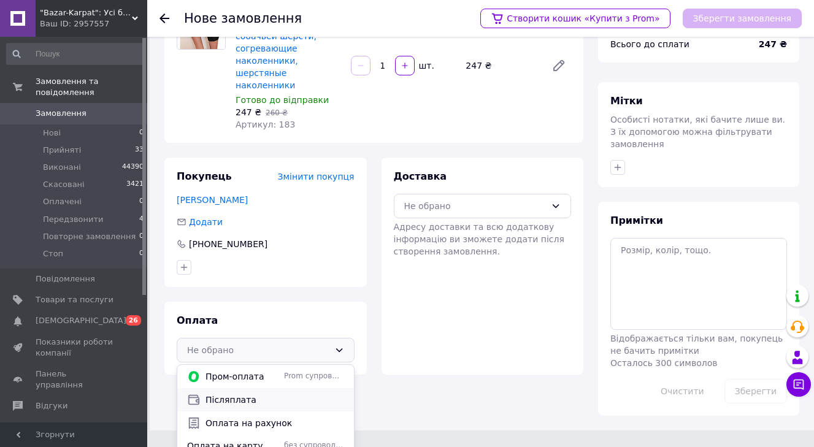
click at [268, 393] on div "Післяплата" at bounding box center [266, 399] width 162 height 13
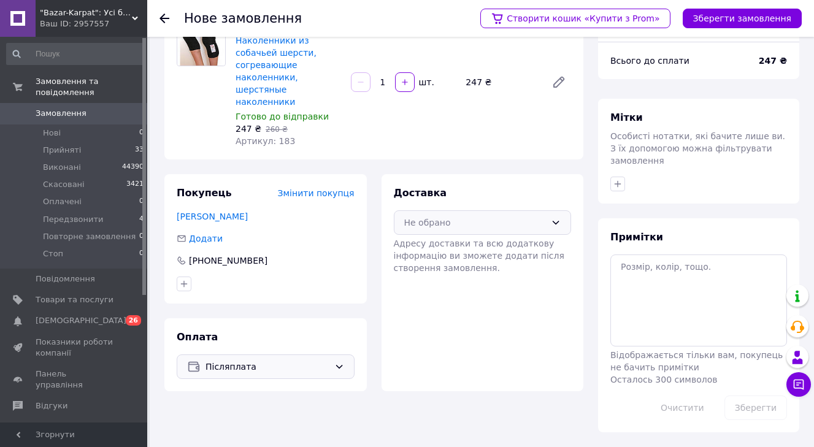
click at [504, 216] on div "Не обрано" at bounding box center [475, 222] width 142 height 13
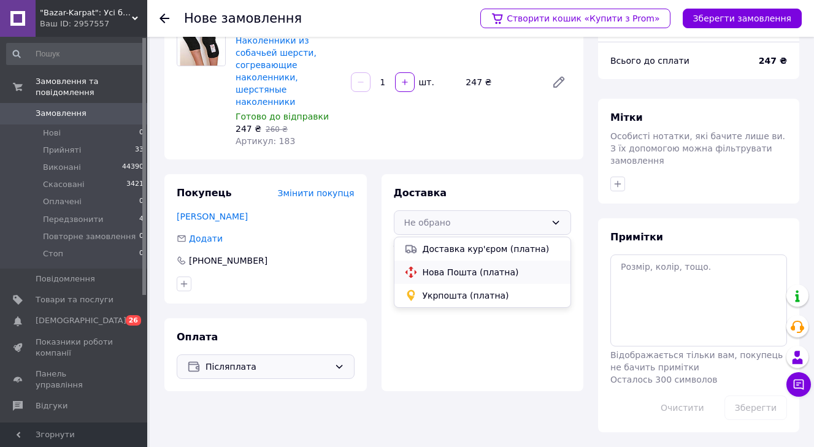
click at [486, 261] on div "Нова Пошта (платна)" at bounding box center [482, 272] width 177 height 23
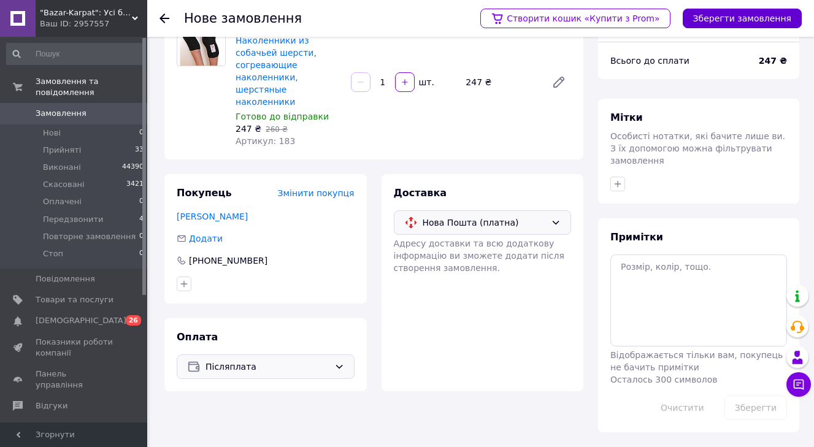
drag, startPoint x: 740, startPoint y: 35, endPoint x: 743, endPoint y: 26, distance: 9.1
click at [740, 35] on div "Створити кошик «Купити з Prom» Зберегти замовлення" at bounding box center [635, 18] width 334 height 37
click at [743, 26] on button "Зберегти замовлення" at bounding box center [742, 19] width 119 height 20
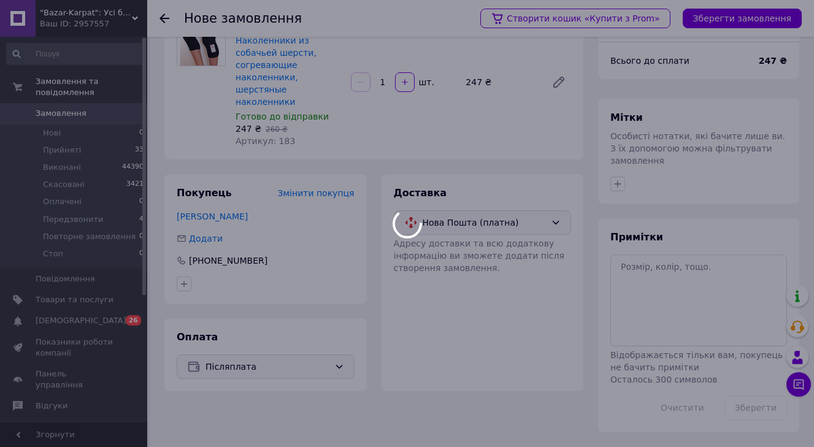
scroll to position [71, 0]
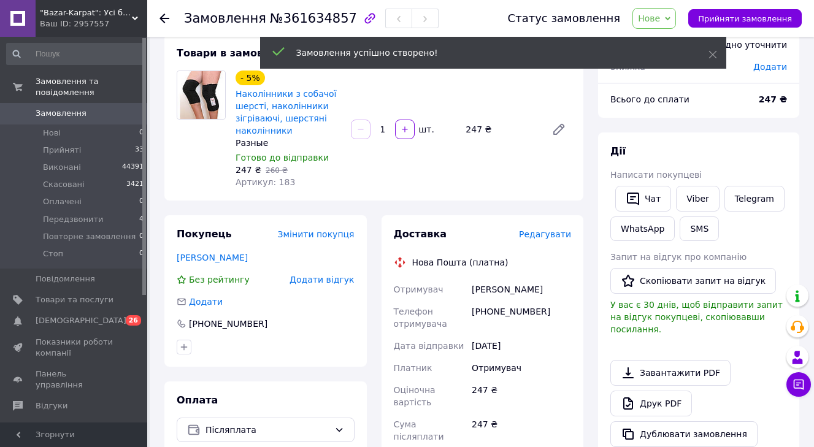
click at [556, 238] on span "Редагувати" at bounding box center [545, 234] width 52 height 10
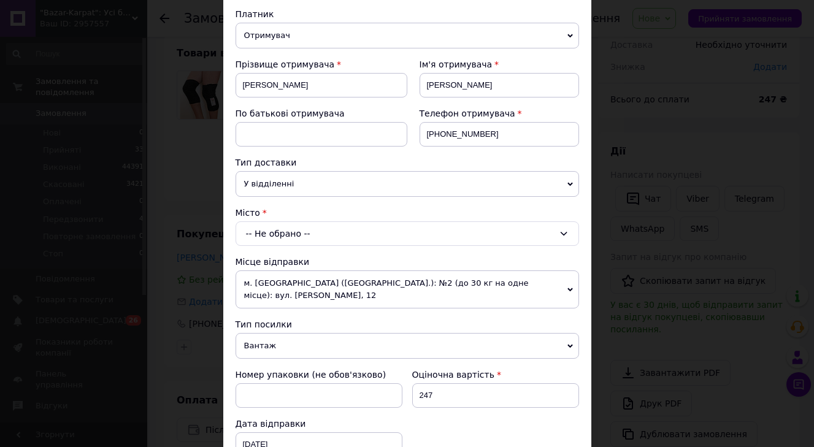
scroll to position [158, 0]
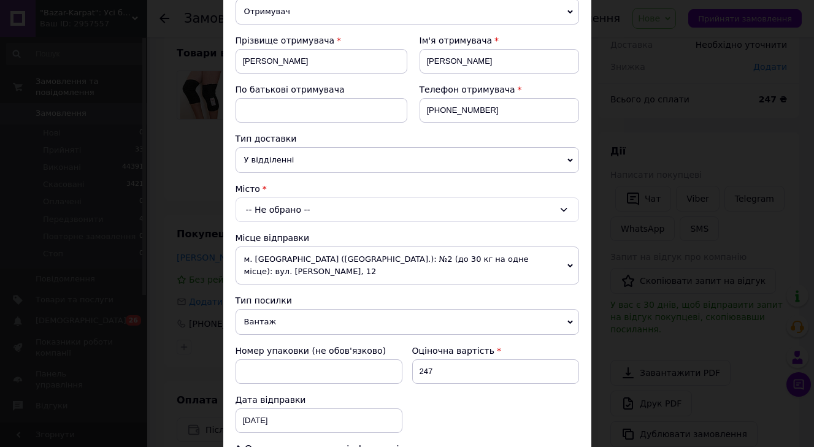
click at [396, 223] on div "Платник Отримувач Відправник Прізвище отримувача ГОМЕНЮК Ім'я отримувача КАТЕРИ…" at bounding box center [407, 323] width 343 height 678
click at [386, 212] on div "-- Не обрано --" at bounding box center [407, 209] width 343 height 25
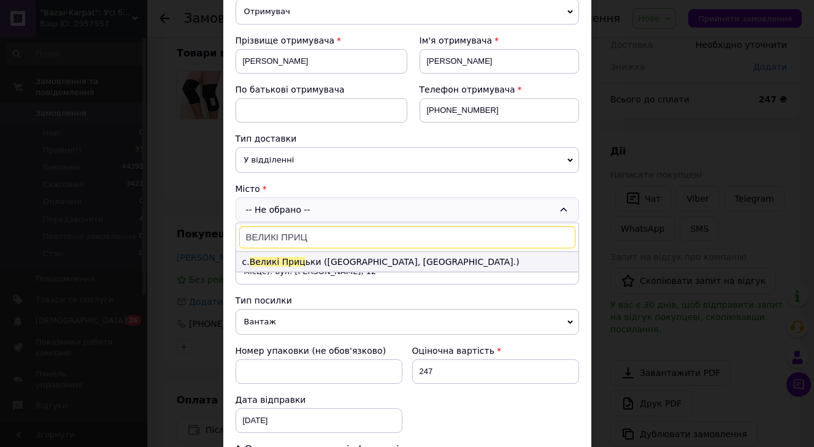
type input "ВЕЛИКІ ПРИЦ"
click at [393, 263] on li "с. Великі Приц ьки (Київська обл., Кагарлицький р-н.)" at bounding box center [407, 262] width 342 height 20
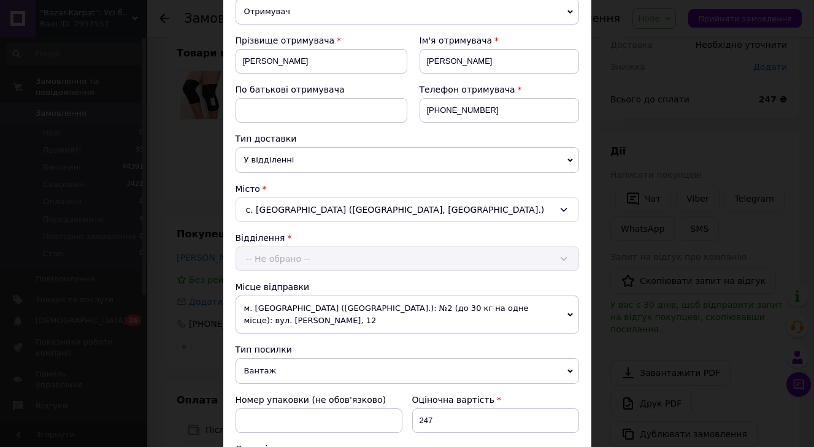
click at [366, 256] on div "Відділення -- Не обрано --" at bounding box center [407, 251] width 343 height 39
click at [358, 261] on div "-- Не обрано --" at bounding box center [407, 259] width 343 height 25
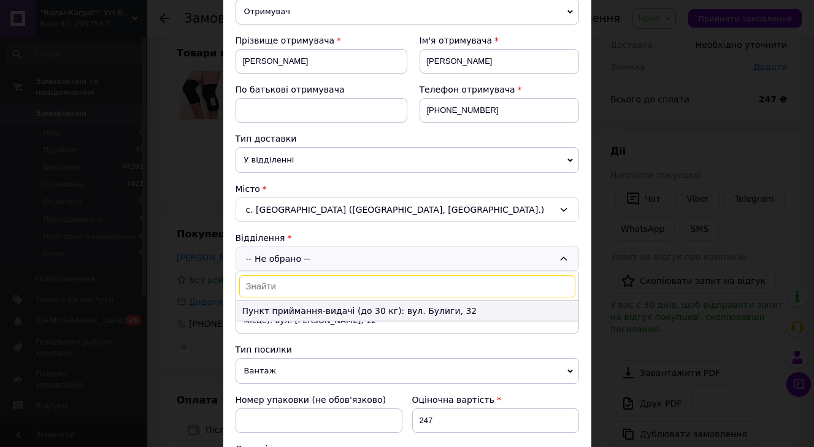
click at [374, 307] on li "Пункт приймання-видачі (до 30 кг): вул. Булиги, 32" at bounding box center [407, 311] width 342 height 20
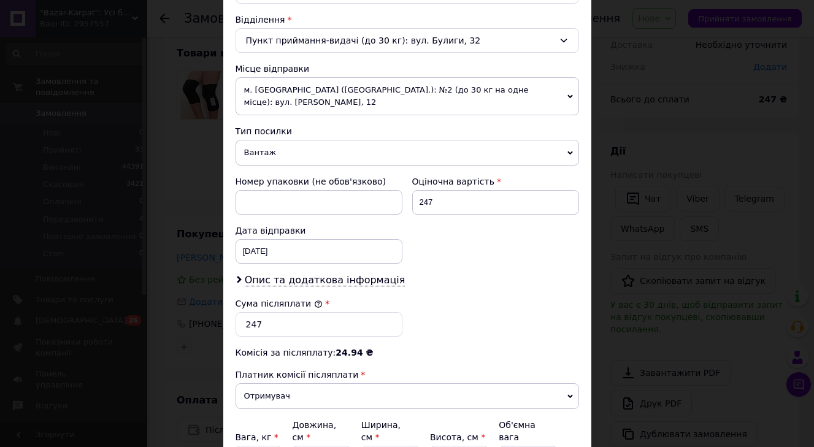
scroll to position [376, 0]
click at [321, 322] on input "247" at bounding box center [319, 324] width 167 height 25
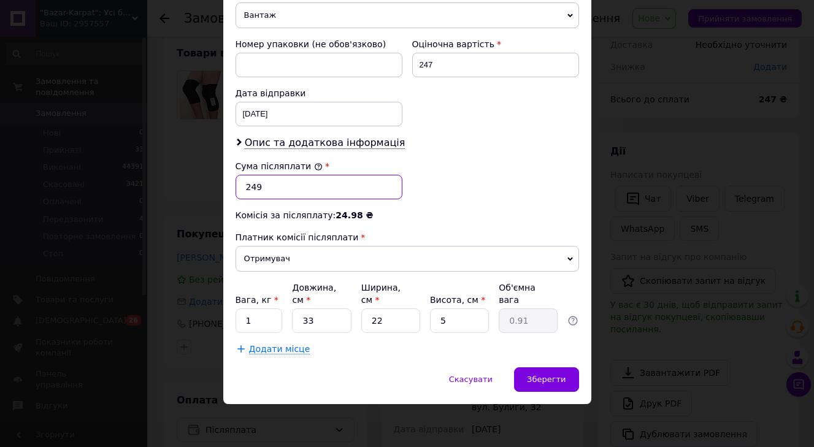
scroll to position [513, 0]
type input "249"
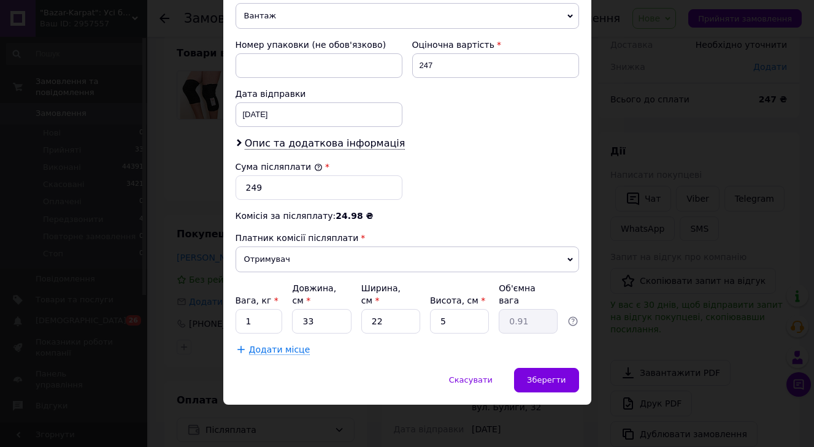
click at [578, 384] on div "Скасувати   Зберегти" at bounding box center [407, 386] width 368 height 37
click at [569, 381] on div "Зберегти" at bounding box center [546, 380] width 64 height 25
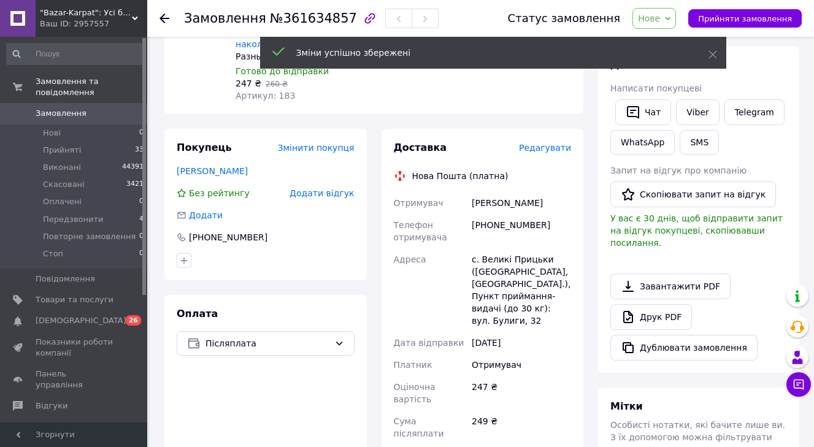
scroll to position [172, 0]
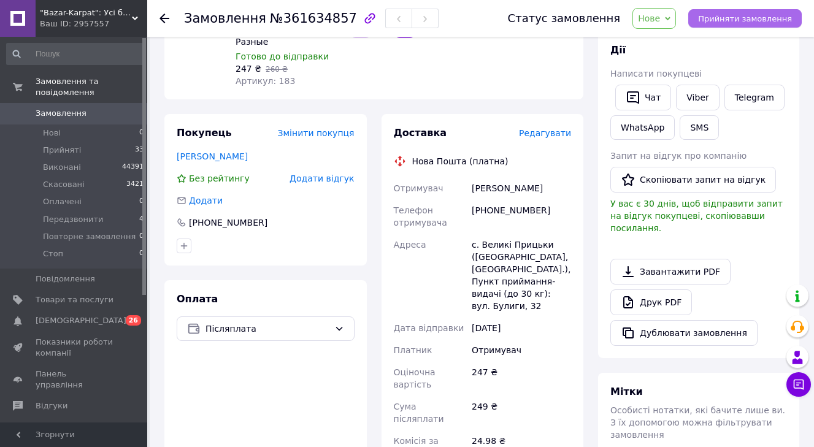
click at [760, 22] on span "Прийняти замовлення" at bounding box center [745, 18] width 94 height 9
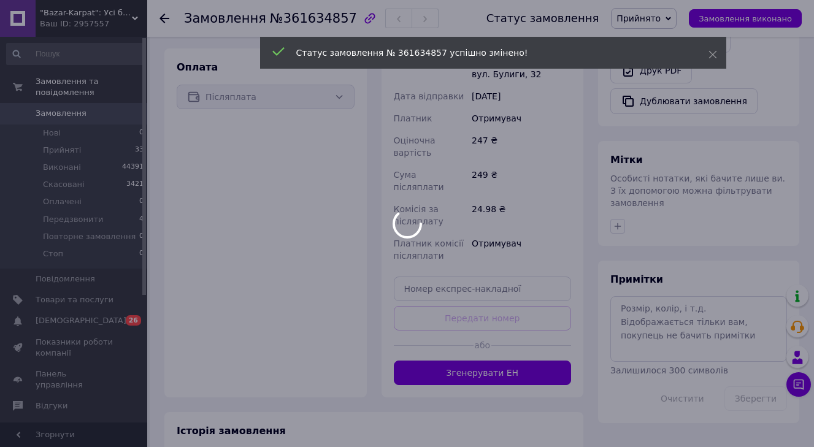
scroll to position [412, 0]
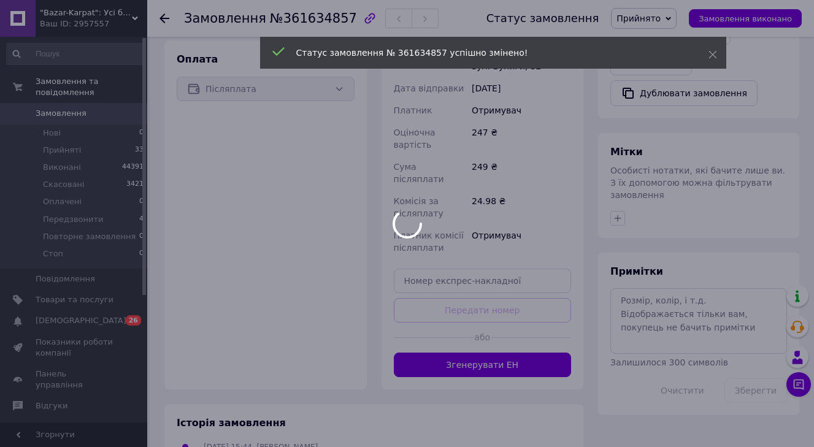
click at [509, 361] on div at bounding box center [407, 223] width 814 height 447
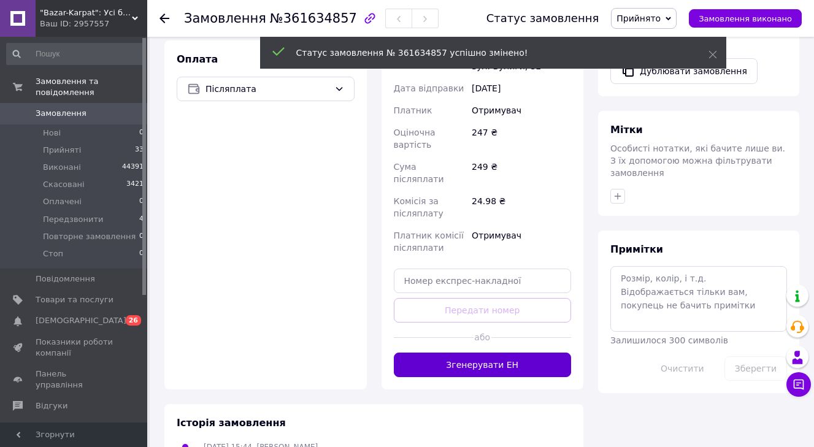
click at [508, 360] on button "Згенерувати ЕН" at bounding box center [483, 365] width 178 height 25
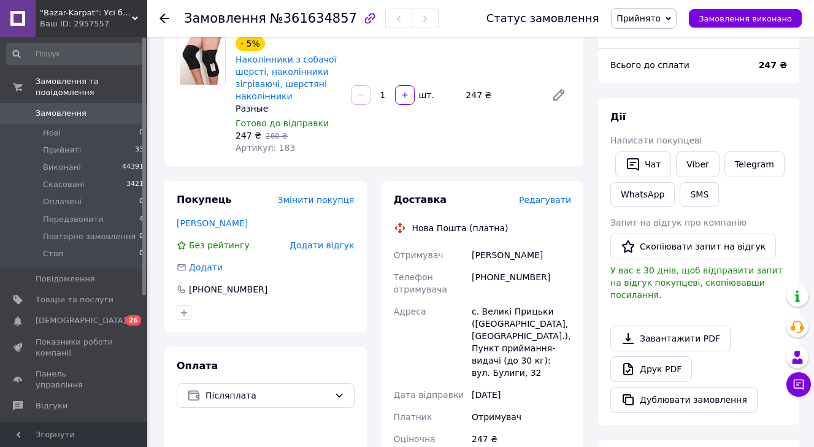
scroll to position [104, 0]
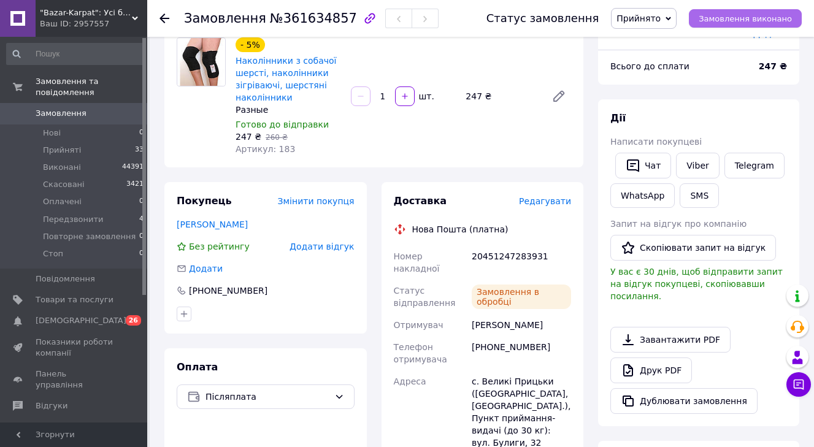
click at [738, 13] on button "Замовлення виконано" at bounding box center [745, 18] width 113 height 18
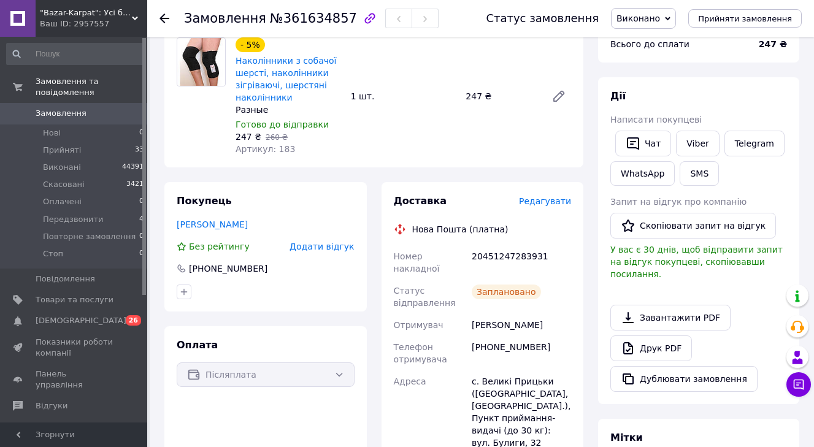
click at [86, 112] on span "Замовлення" at bounding box center [75, 113] width 78 height 11
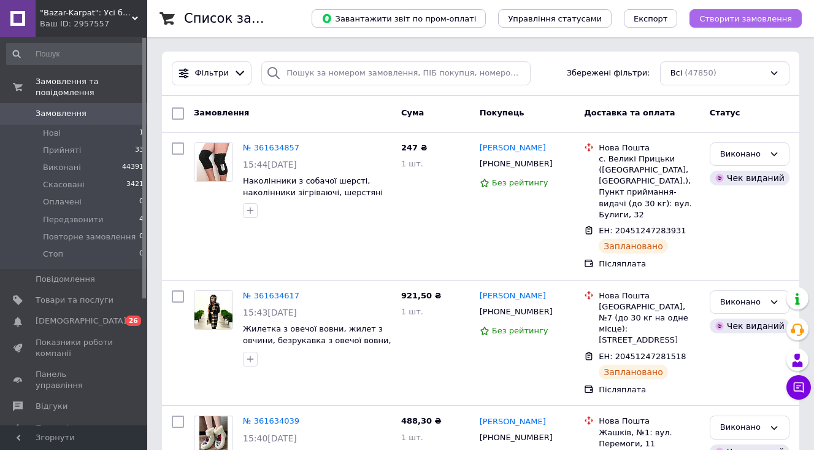
click at [748, 10] on button "Створити замовлення" at bounding box center [745, 18] width 112 height 18
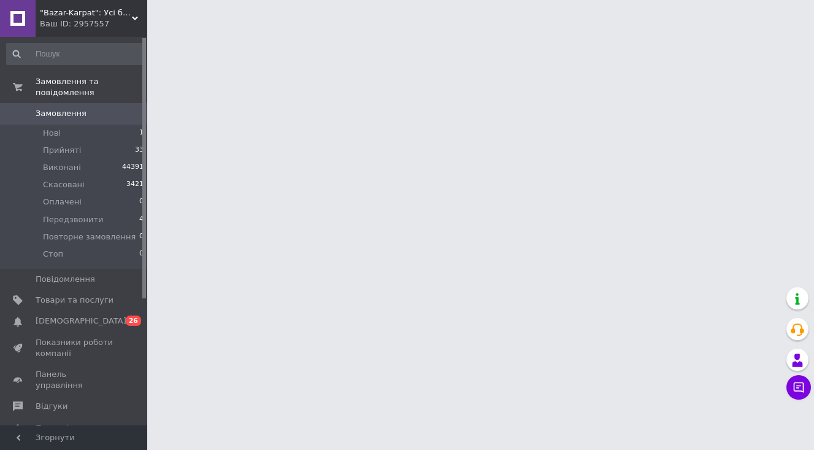
click at [748, 17] on div at bounding box center [407, 15] width 814 height 31
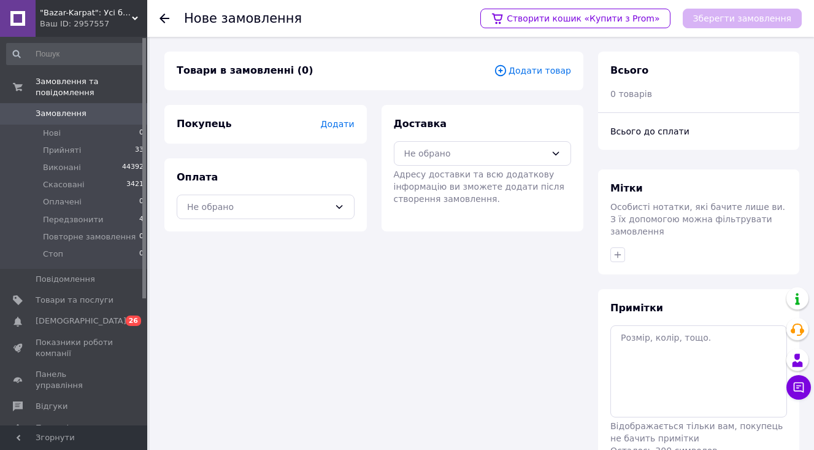
click at [529, 69] on span "Додати товар" at bounding box center [532, 70] width 77 height 13
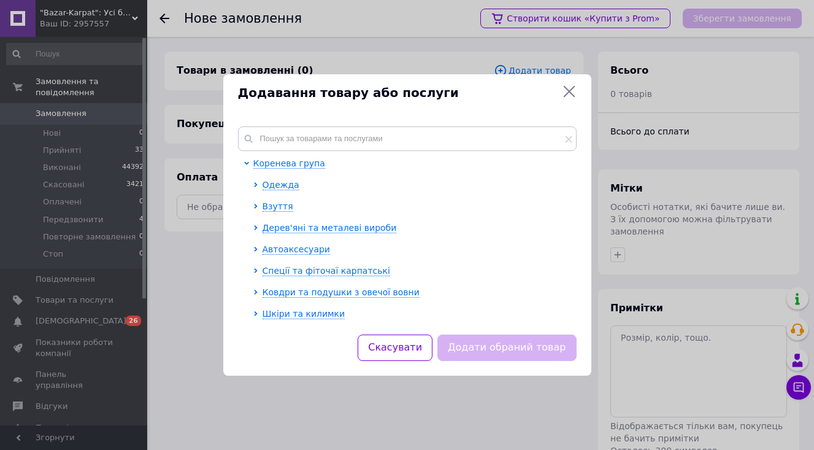
click at [570, 88] on icon at bounding box center [569, 91] width 15 height 15
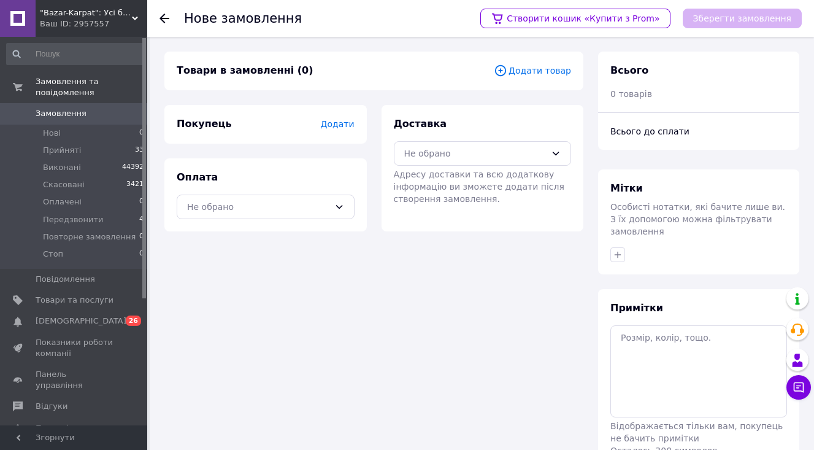
click at [119, 112] on span "0" at bounding box center [130, 113] width 34 height 11
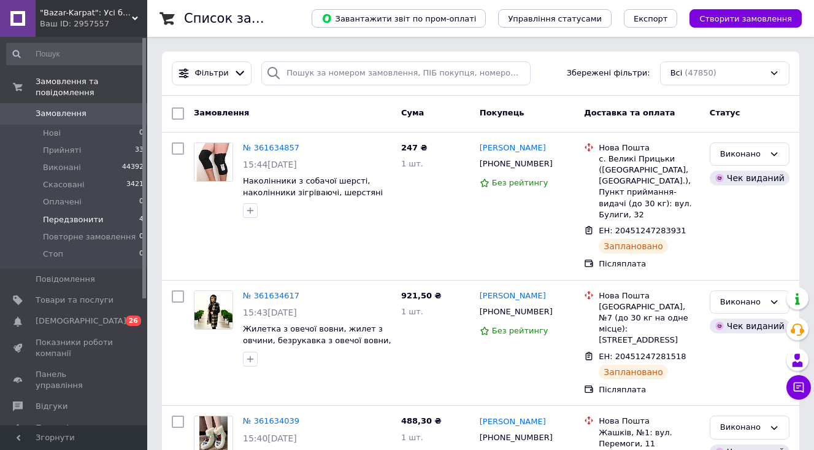
click at [109, 221] on li "Передзвонити 4" at bounding box center [75, 219] width 151 height 17
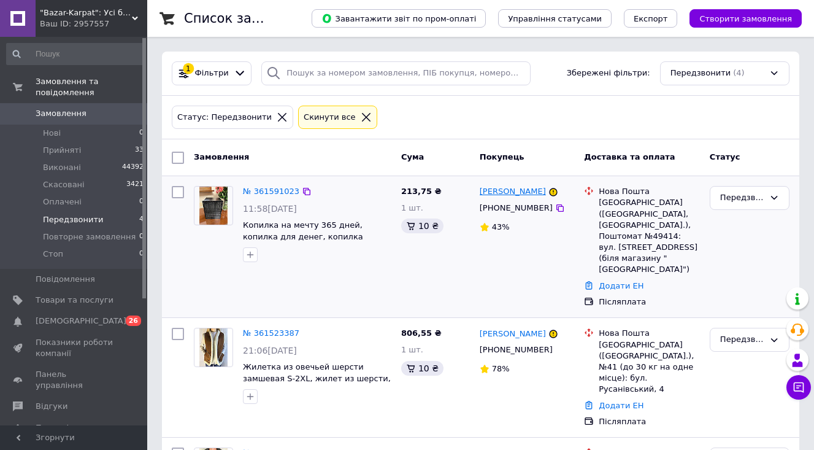
click at [526, 194] on link "Дарья Рязанцева" at bounding box center [513, 192] width 66 height 12
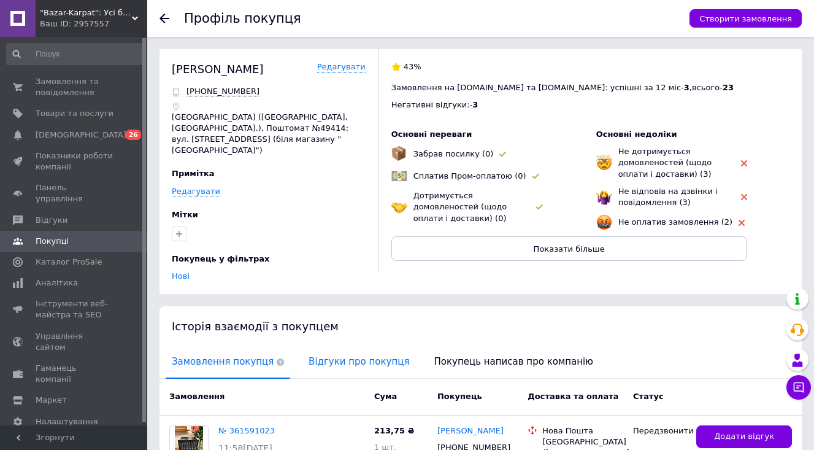
click at [346, 358] on span "Відгуки про покупця" at bounding box center [358, 361] width 113 height 31
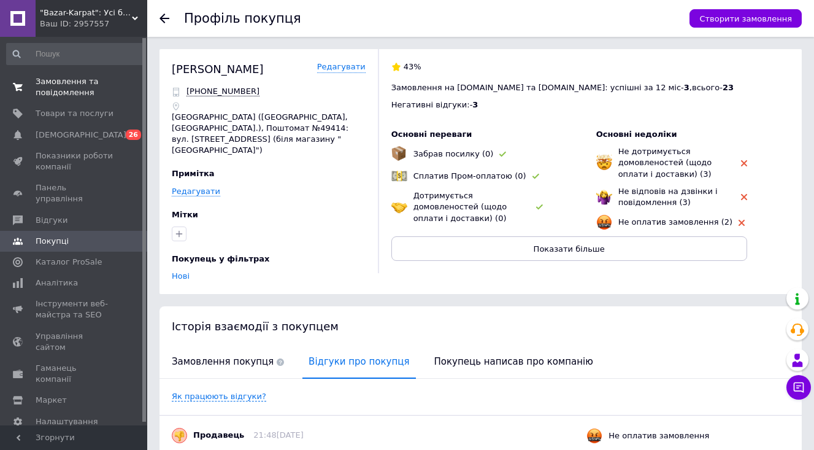
click at [75, 85] on span "Замовлення та повідомлення" at bounding box center [75, 87] width 78 height 22
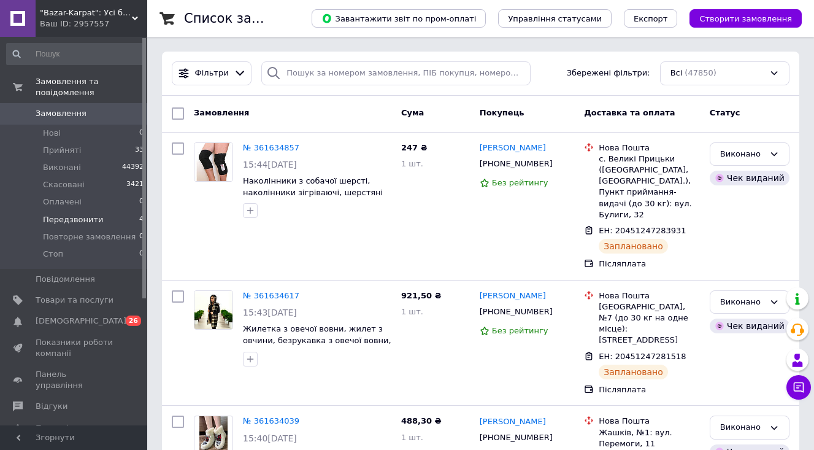
click at [82, 215] on span "Передзвонити" at bounding box center [73, 219] width 61 height 11
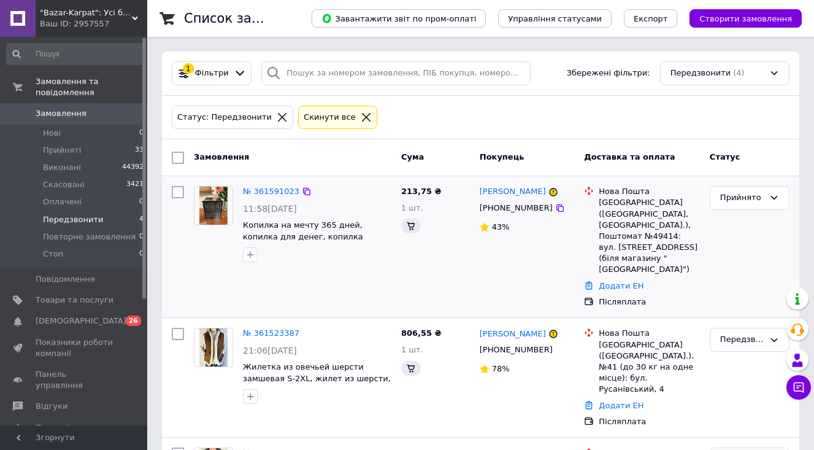
click at [226, 194] on img at bounding box center [213, 205] width 29 height 38
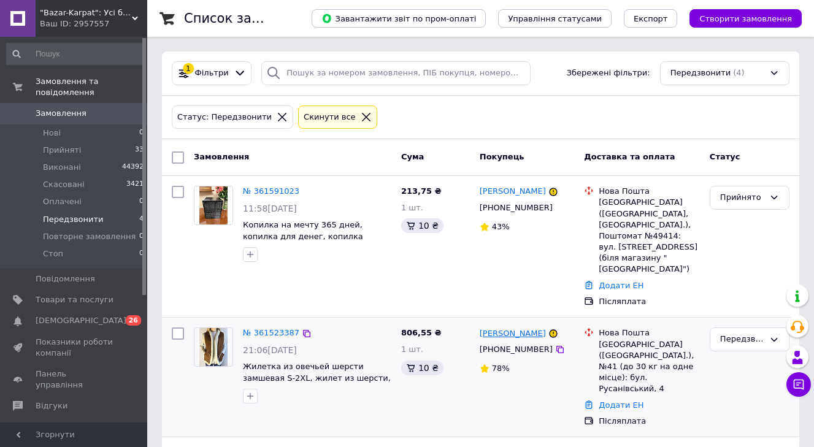
click at [500, 328] on link "Тетяна Конопля" at bounding box center [513, 334] width 66 height 12
click at [361, 113] on icon at bounding box center [366, 117] width 11 height 11
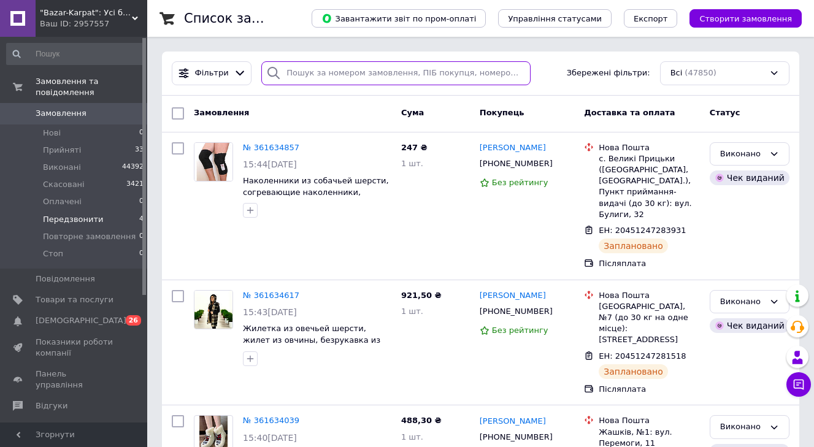
click at [345, 72] on input "search" at bounding box center [395, 73] width 269 height 24
type input "БЕРНАЦЬКИЙ"
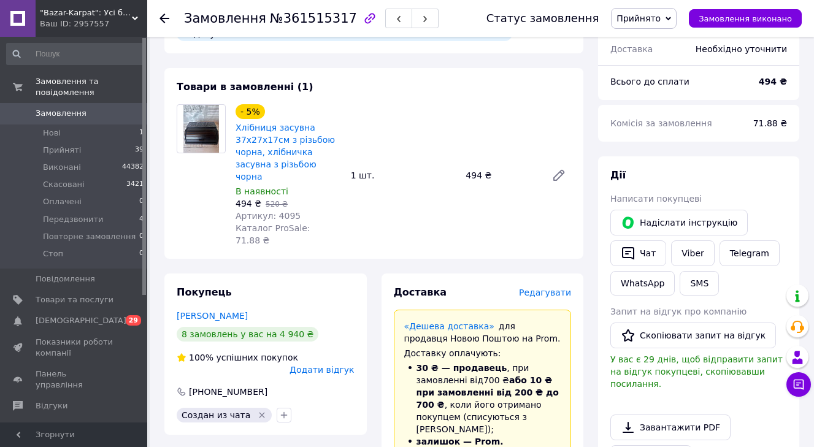
scroll to position [160, 0]
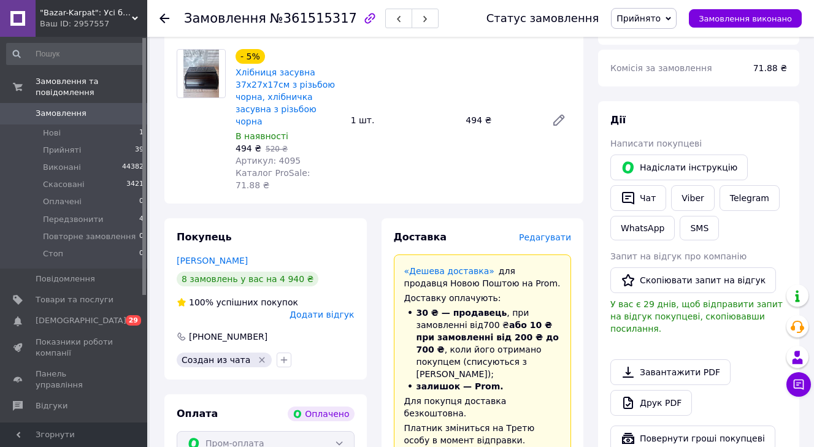
click at [537, 232] on span "Редагувати" at bounding box center [545, 237] width 52 height 10
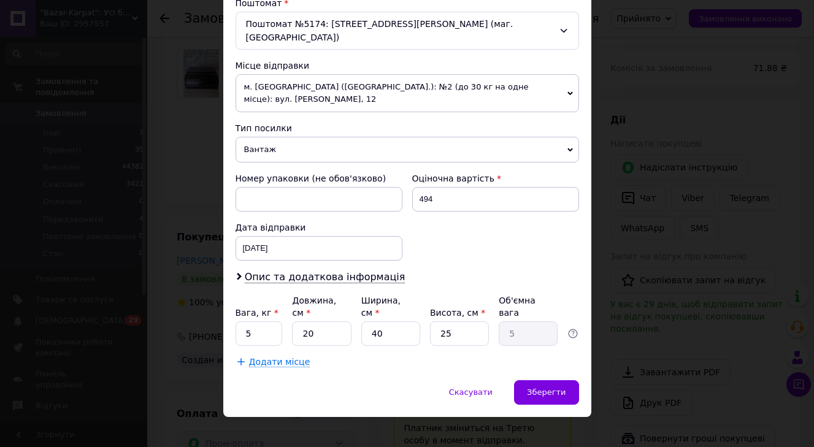
scroll to position [391, 0]
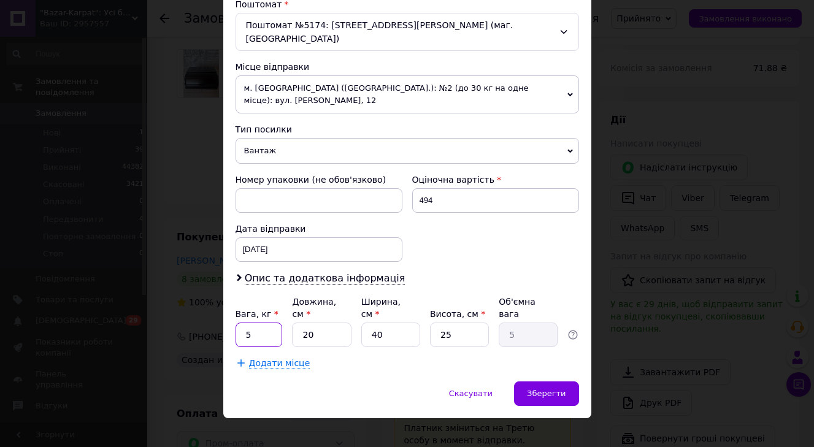
click at [258, 324] on input "5" at bounding box center [259, 335] width 47 height 25
type input "7"
type input "5"
click at [666, 302] on div "× Редагування доставки Спосіб доставки Нова Пошта (платна) Платник Отримувач Ві…" at bounding box center [407, 223] width 814 height 447
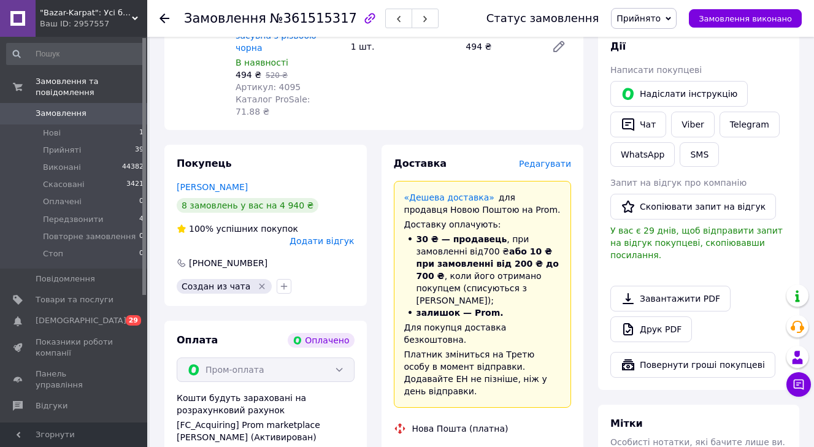
scroll to position [256, 0]
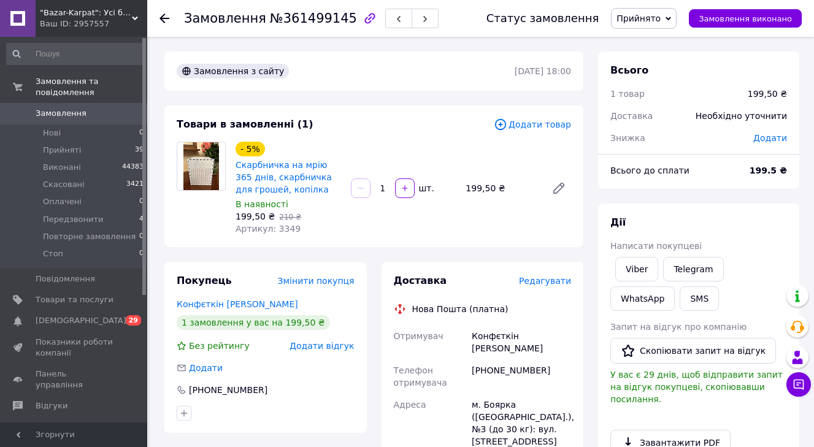
scroll to position [52, 0]
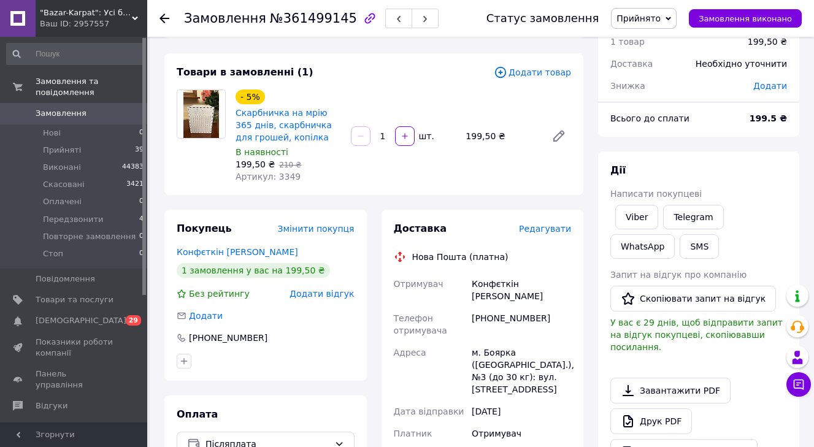
click at [545, 234] on span "Редагувати" at bounding box center [545, 229] width 52 height 10
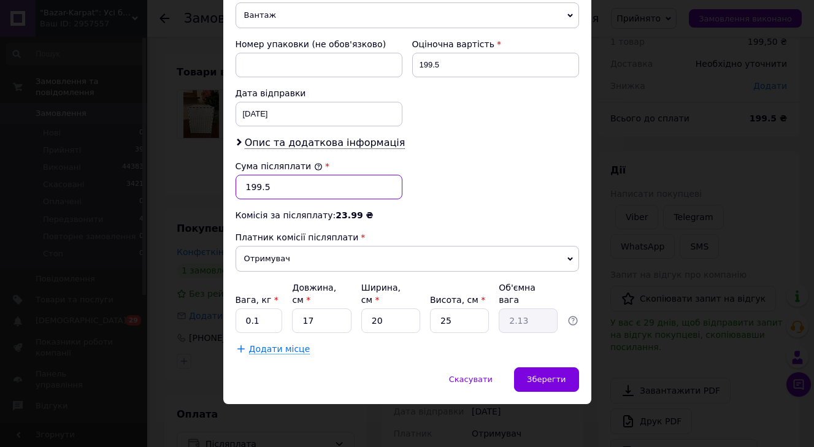
click at [318, 186] on input "199.5" at bounding box center [319, 187] width 167 height 25
type input "200"
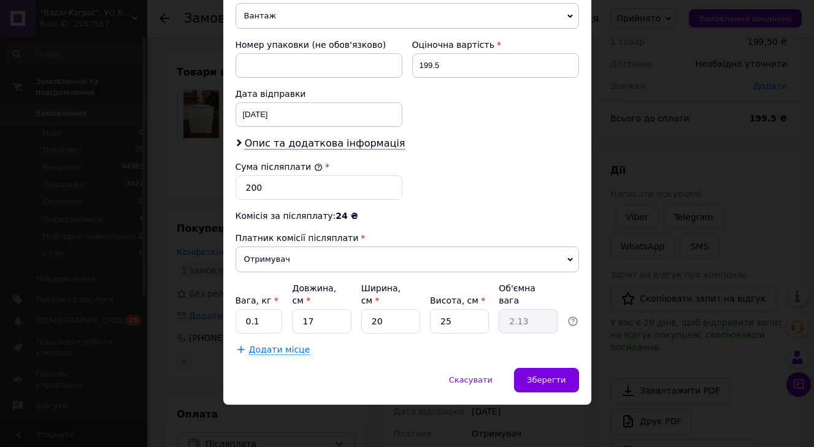
click at [252, 329] on input "0.1" at bounding box center [259, 321] width 47 height 25
type input "1"
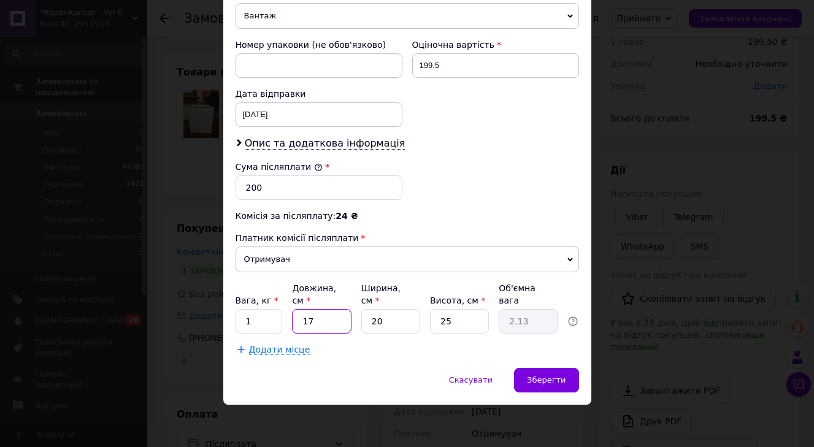
click at [311, 329] on input "17" at bounding box center [321, 321] width 59 height 25
type input "1"
type input "0.13"
click at [312, 329] on input "1" at bounding box center [321, 321] width 59 height 25
type input "1"
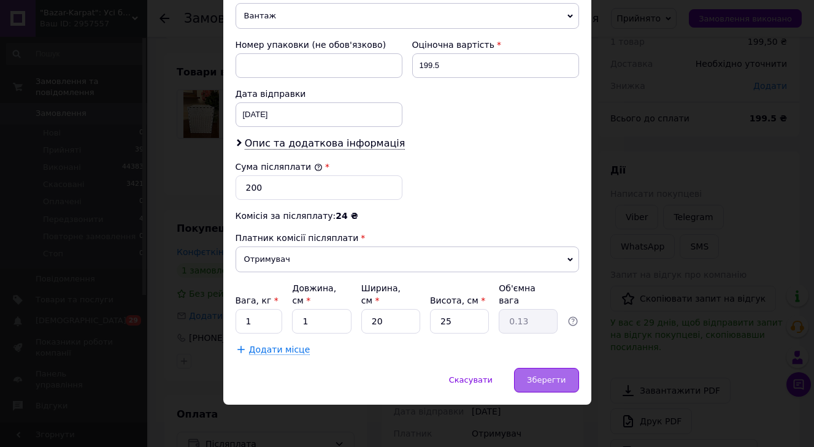
click at [567, 379] on div "Зберегти" at bounding box center [546, 380] width 64 height 25
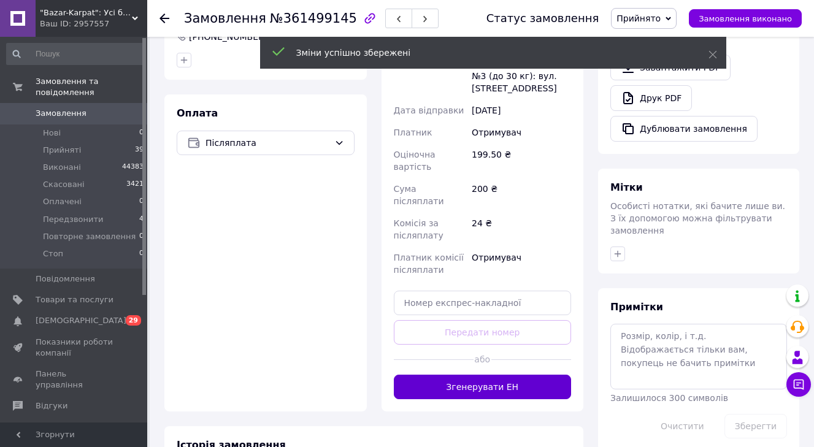
click at [542, 375] on button "Згенерувати ЕН" at bounding box center [483, 387] width 178 height 25
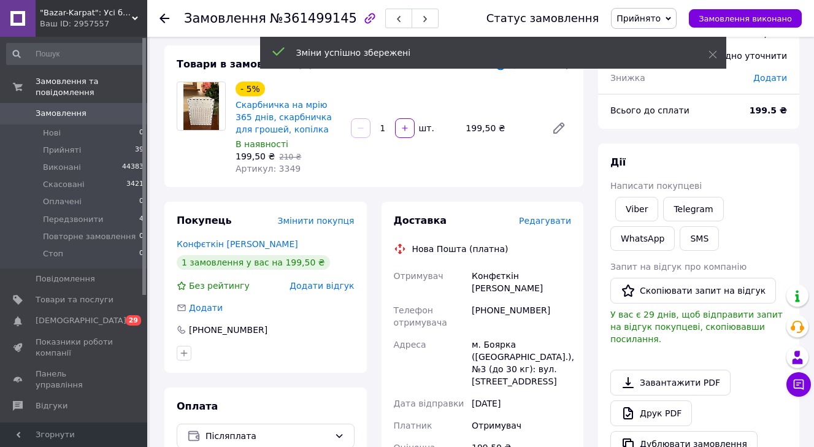
scroll to position [59, 0]
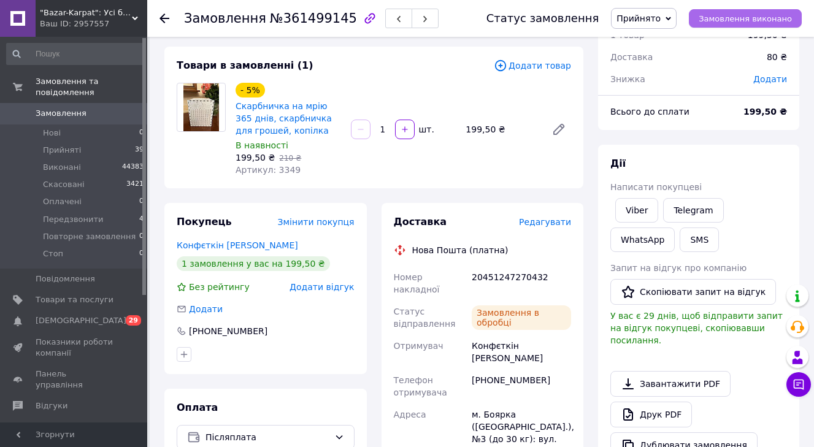
click at [765, 18] on span "Замовлення виконано" at bounding box center [745, 18] width 93 height 9
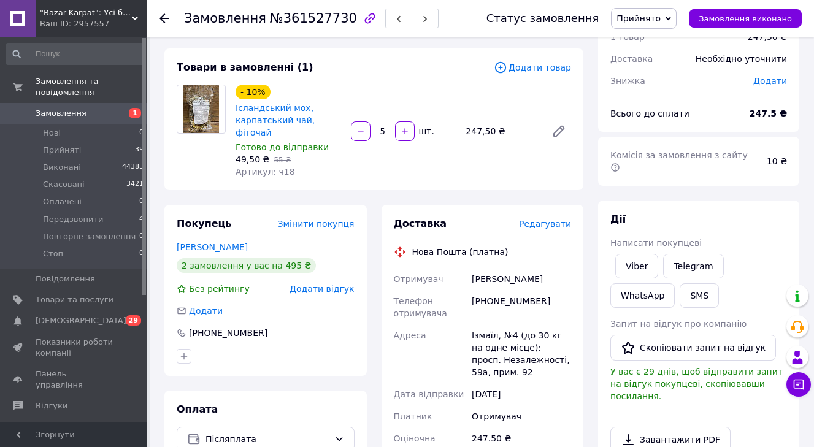
scroll to position [63, 0]
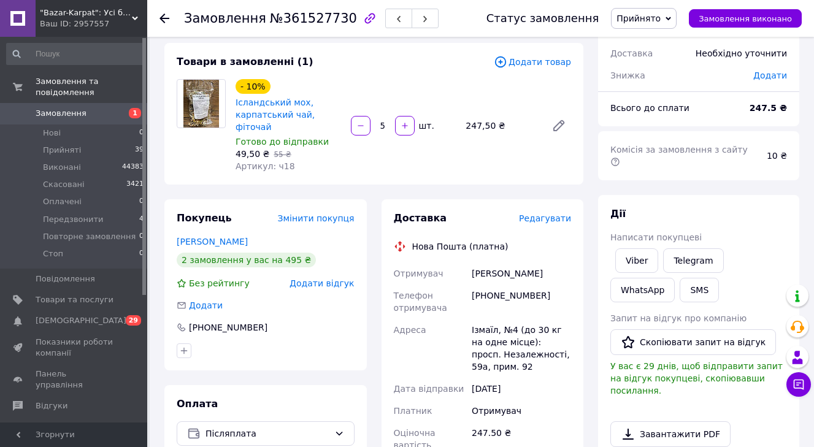
click at [551, 213] on span "Редагувати" at bounding box center [545, 218] width 52 height 10
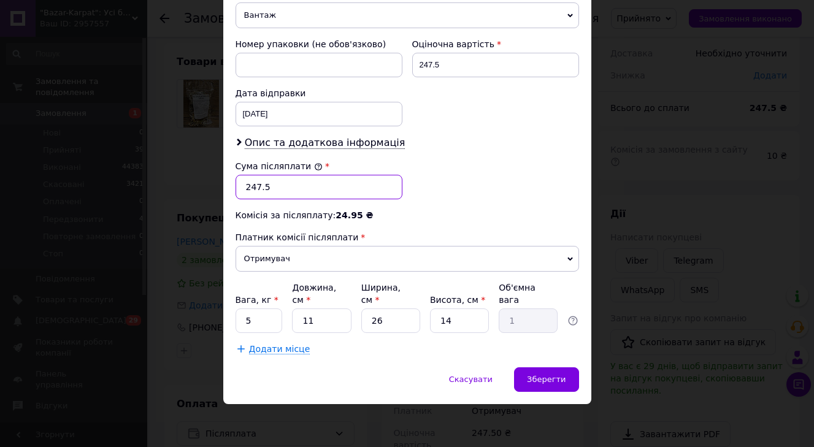
scroll to position [513, 0]
click at [282, 192] on input "247.5" at bounding box center [319, 187] width 167 height 25
type input "248"
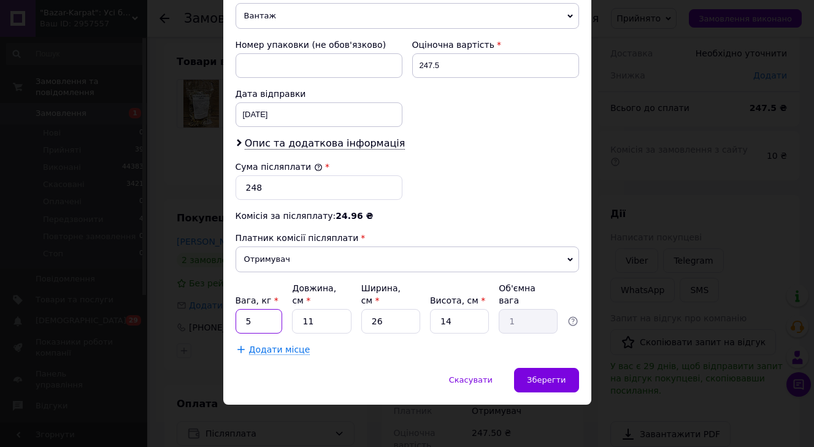
click at [259, 325] on input "5" at bounding box center [259, 321] width 47 height 25
click at [259, 324] on input "2" at bounding box center [259, 321] width 47 height 25
type input "2"
click at [533, 374] on div "Зберегти" at bounding box center [546, 380] width 64 height 25
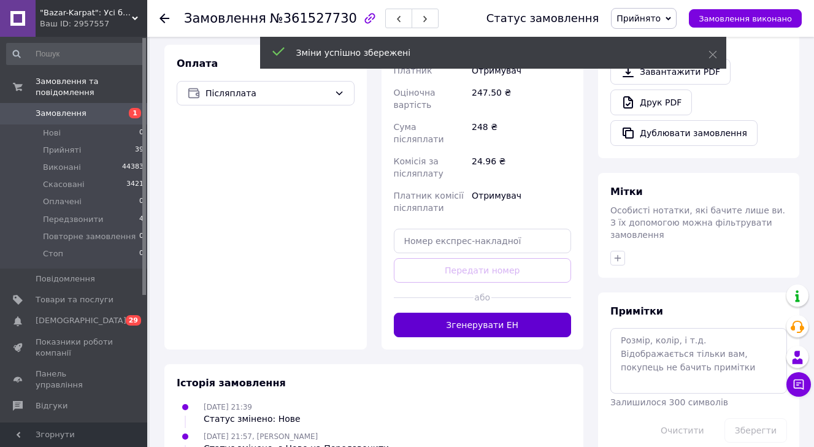
click at [512, 313] on button "Згенерувати ЕН" at bounding box center [483, 325] width 178 height 25
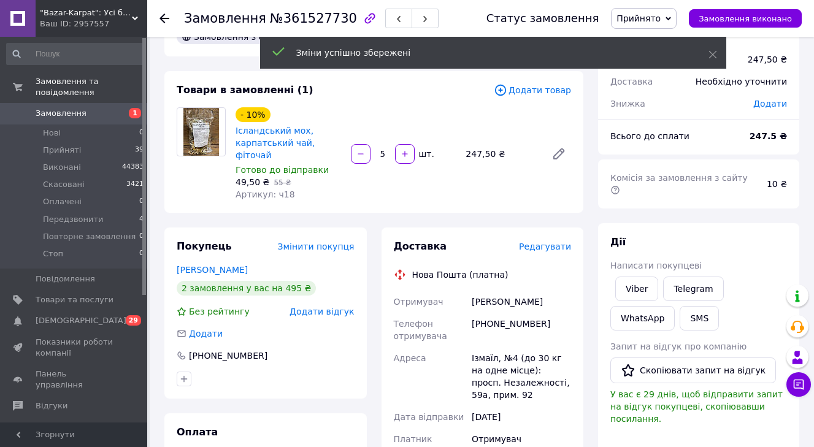
scroll to position [33, 0]
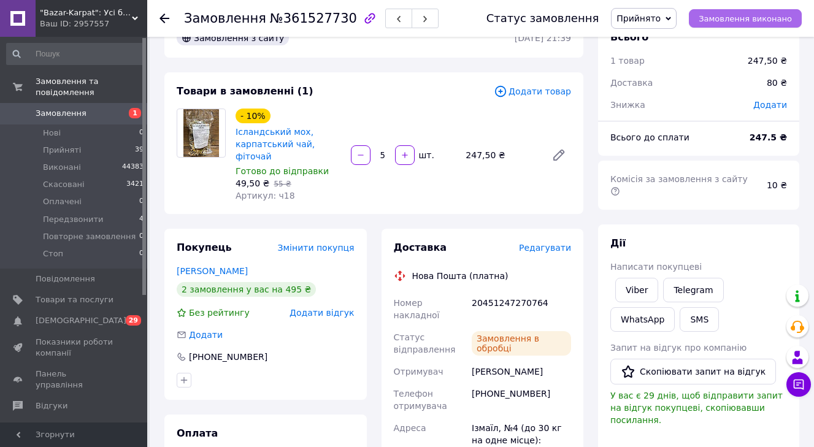
click at [729, 17] on span "Замовлення виконано" at bounding box center [745, 18] width 93 height 9
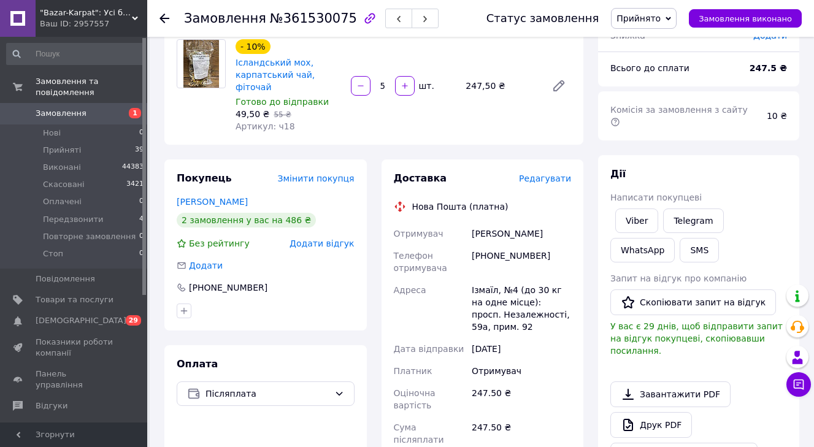
scroll to position [103, 0]
click at [545, 178] on div "Доставка Редагувати Нова Пошта (платна) Отримувач [PERSON_NAME] Телефон отримув…" at bounding box center [483, 404] width 178 height 466
click at [549, 173] on span "Редагувати" at bounding box center [545, 178] width 52 height 10
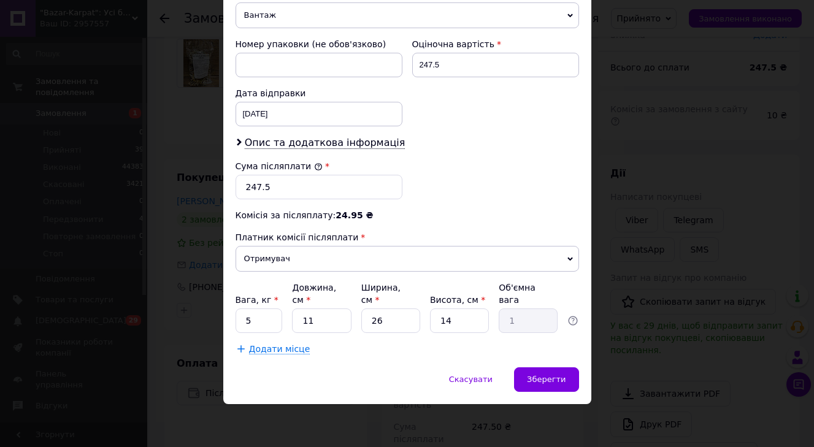
scroll to position [513, 0]
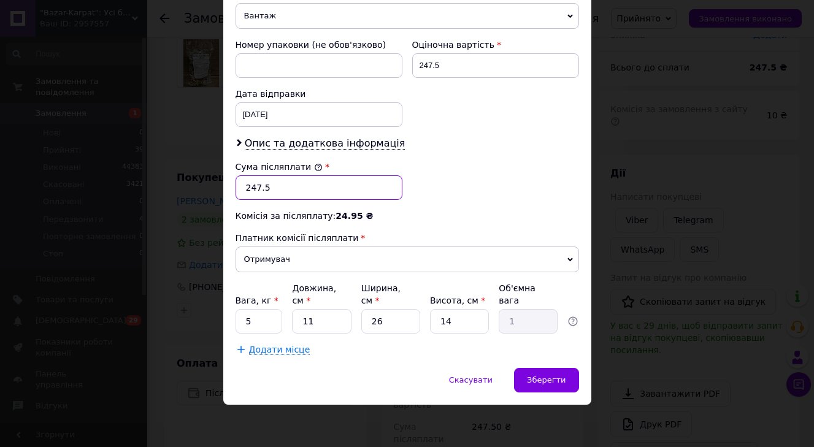
click at [312, 185] on input "247.5" at bounding box center [319, 187] width 167 height 25
type input "248"
click at [271, 322] on input "5" at bounding box center [259, 321] width 47 height 25
click at [270, 321] on input "5" at bounding box center [259, 321] width 47 height 25
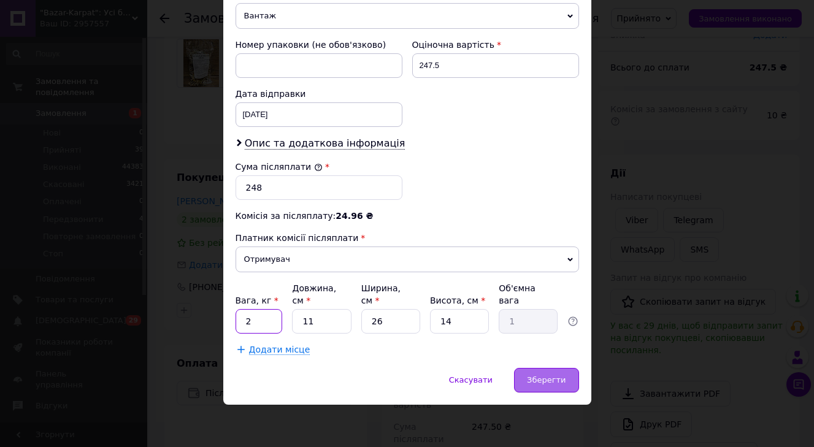
type input "2"
click at [548, 383] on span "Зберегти" at bounding box center [546, 379] width 39 height 9
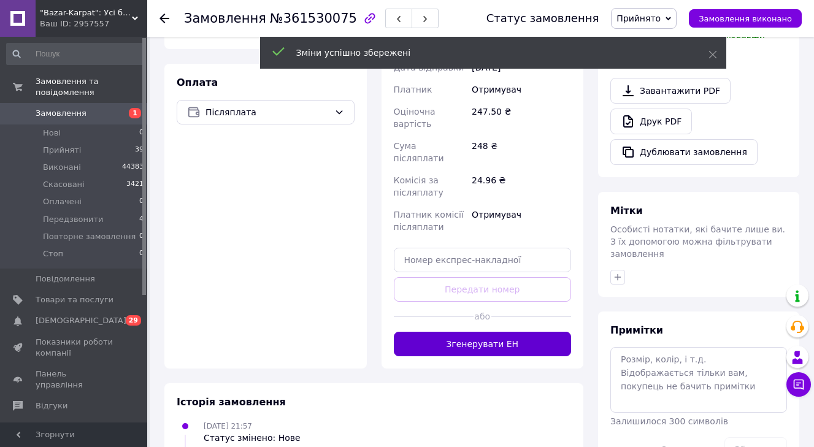
click at [524, 332] on button "Згенерувати ЕН" at bounding box center [483, 344] width 178 height 25
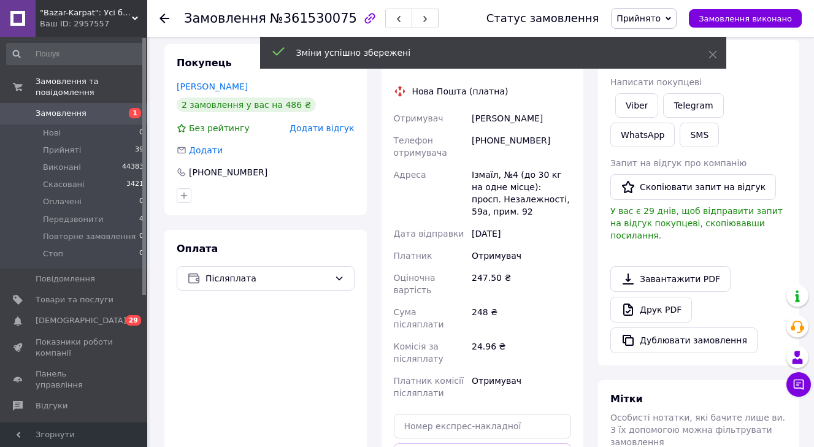
scroll to position [105, 0]
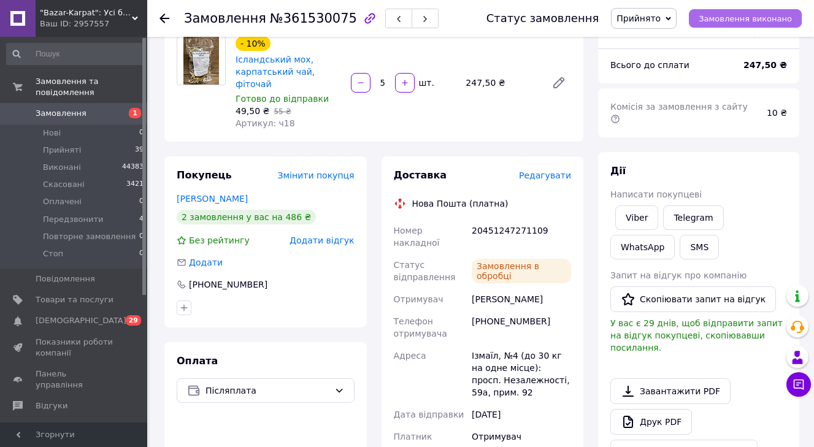
click at [755, 15] on span "Замовлення виконано" at bounding box center [745, 18] width 93 height 9
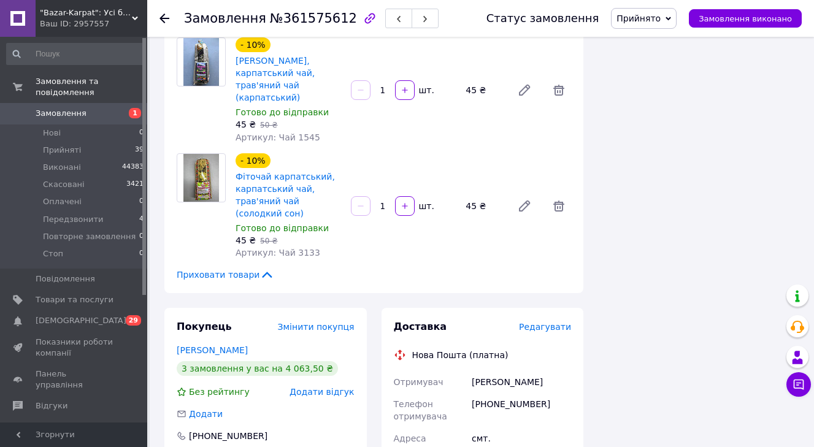
scroll to position [2853, 0]
click at [543, 323] on span "Редагувати" at bounding box center [545, 328] width 52 height 10
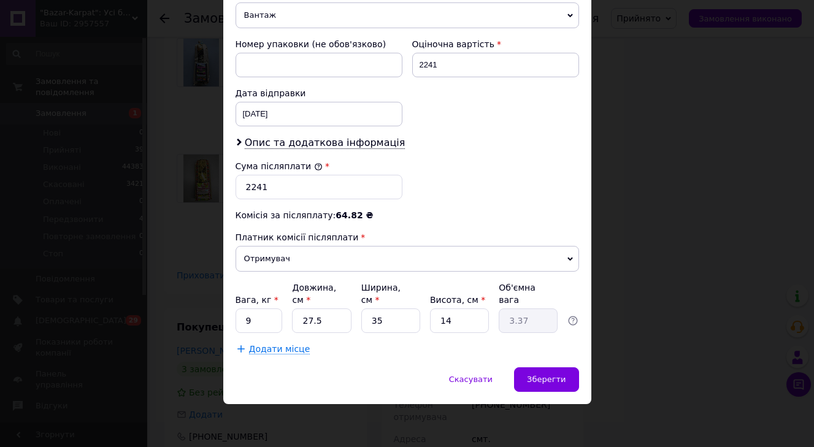
scroll to position [513, 0]
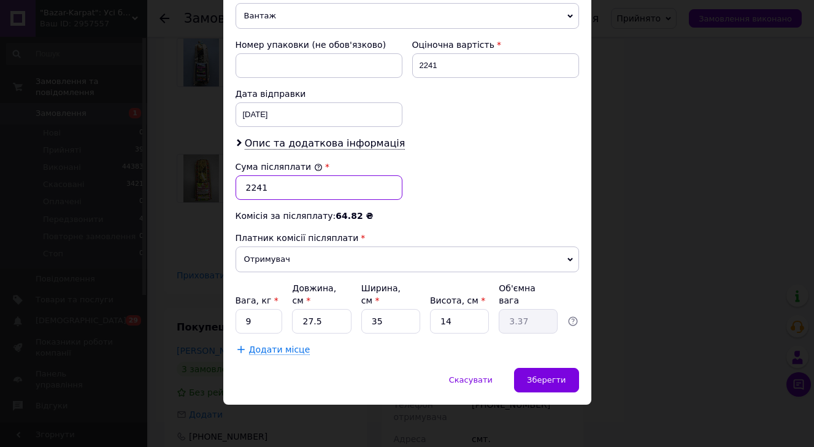
click at [282, 183] on input "2241" at bounding box center [319, 187] width 167 height 25
type input "2245"
click at [258, 317] on input "9" at bounding box center [259, 321] width 47 height 25
type input "10"
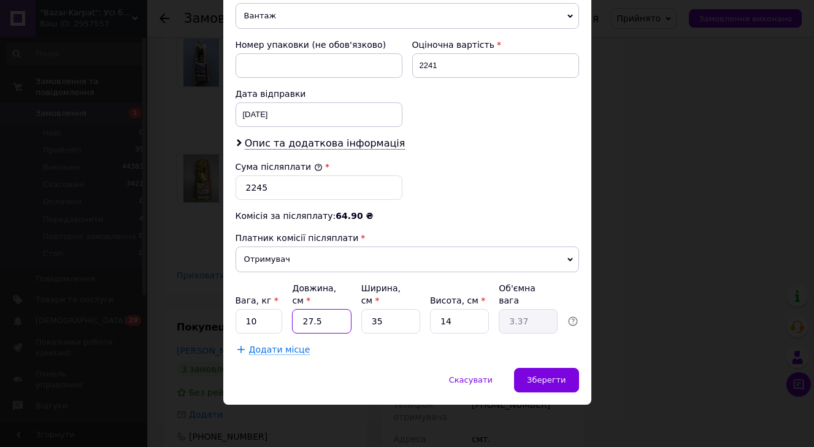
click at [330, 323] on input "27.5" at bounding box center [321, 321] width 59 height 25
type input "3"
type input "0.37"
type input "33"
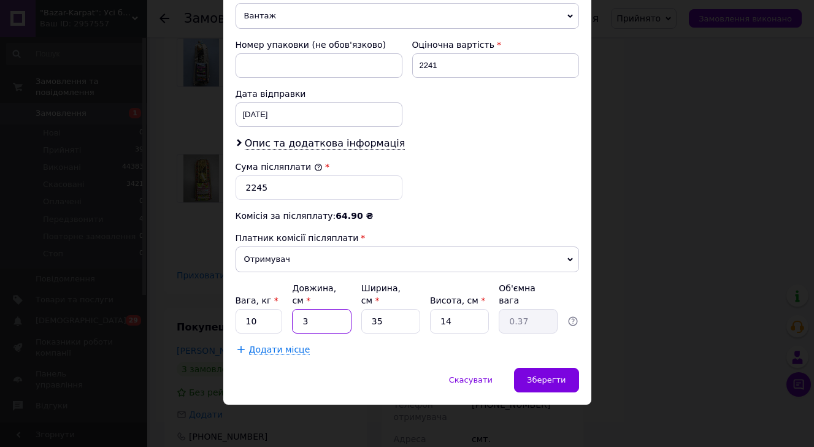
type input "4.04"
type input "33"
click at [456, 320] on input "14" at bounding box center [459, 321] width 59 height 25
type input "2"
type input "0.58"
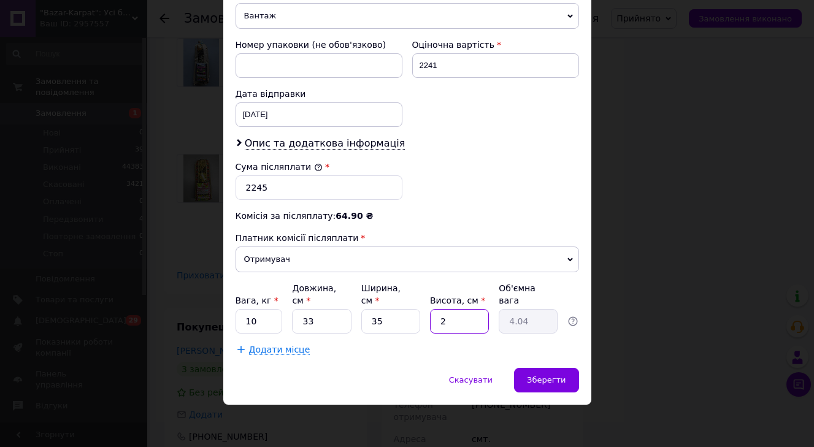
click at [456, 320] on input "2" at bounding box center [459, 321] width 59 height 25
type input "22"
type input "6.35"
type input "22"
click at [543, 380] on span "Зберегти" at bounding box center [546, 379] width 39 height 9
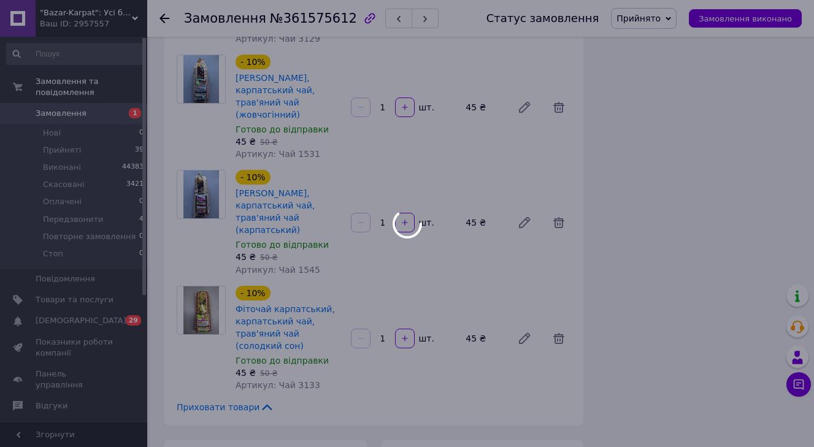
scroll to position [2722, 0]
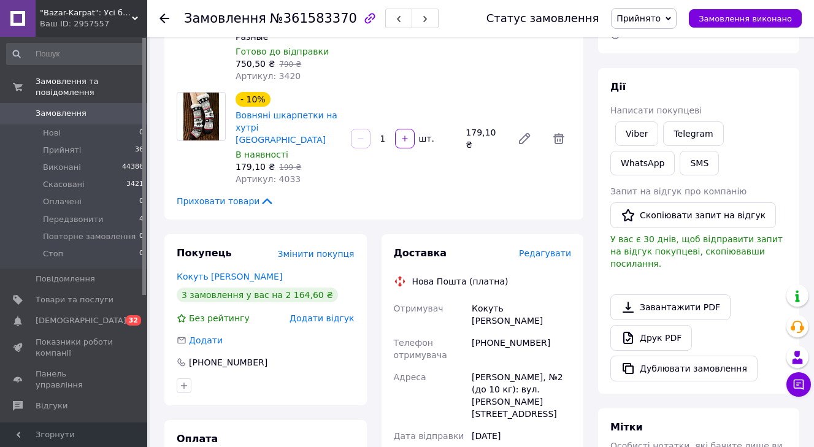
scroll to position [213, 0]
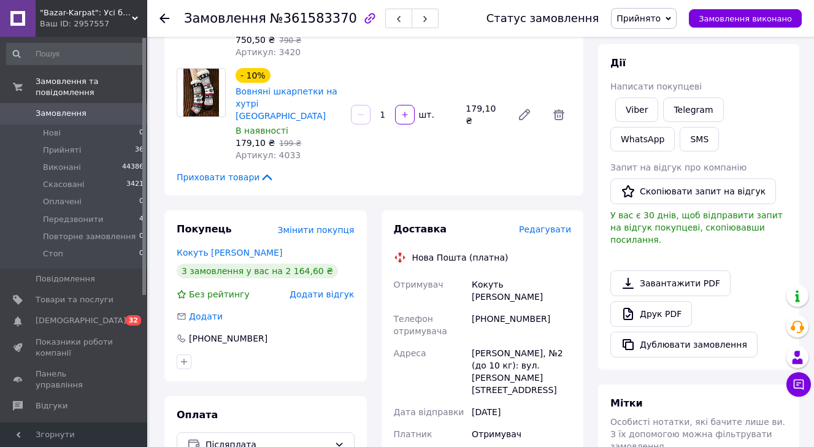
click at [544, 224] on span "Редагувати" at bounding box center [545, 229] width 52 height 10
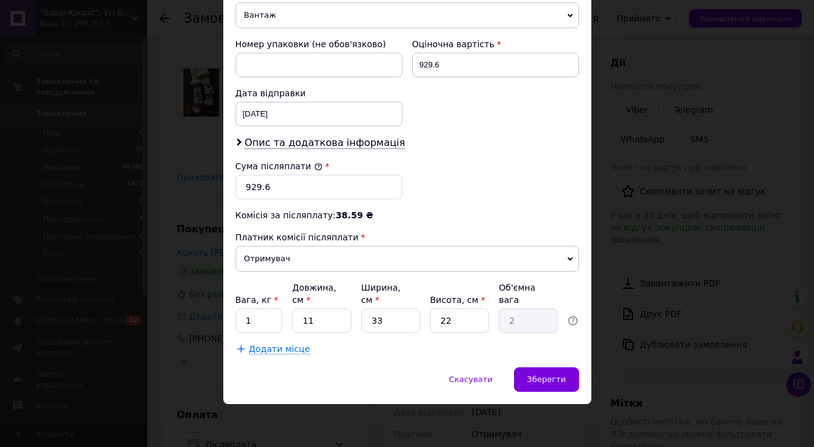
scroll to position [513, 0]
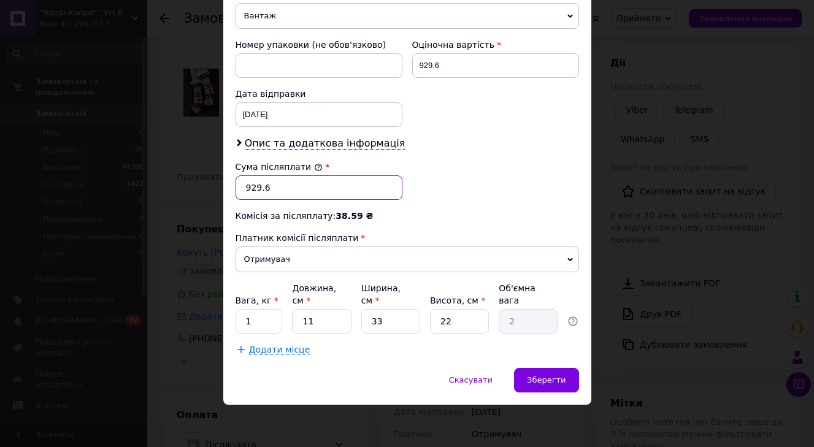
click at [277, 185] on input "929.6" at bounding box center [319, 187] width 167 height 25
type input "930"
click at [270, 323] on input "1" at bounding box center [259, 321] width 47 height 25
click at [269, 322] on input "2" at bounding box center [259, 321] width 47 height 25
click at [270, 321] on input "2" at bounding box center [259, 321] width 47 height 25
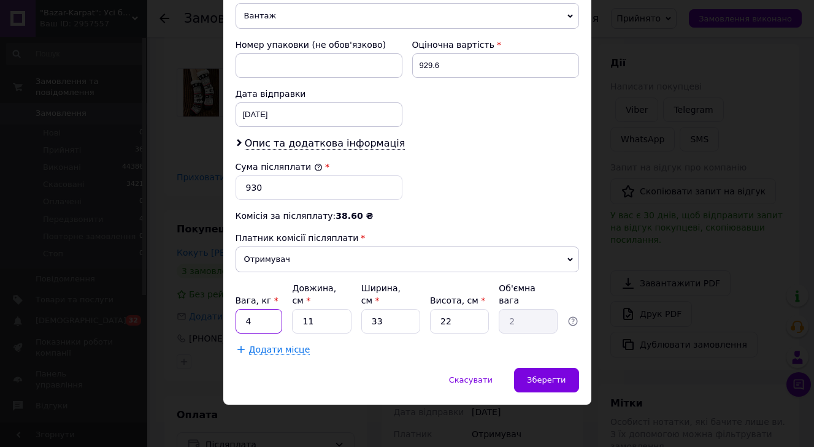
click at [270, 321] on input "4" at bounding box center [259, 321] width 47 height 25
type input "4"
click at [545, 372] on div "Зберегти" at bounding box center [546, 380] width 64 height 25
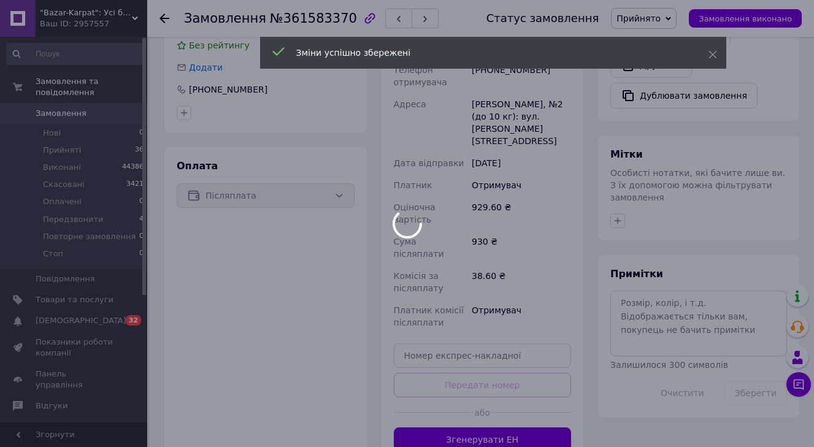
scroll to position [472, 0]
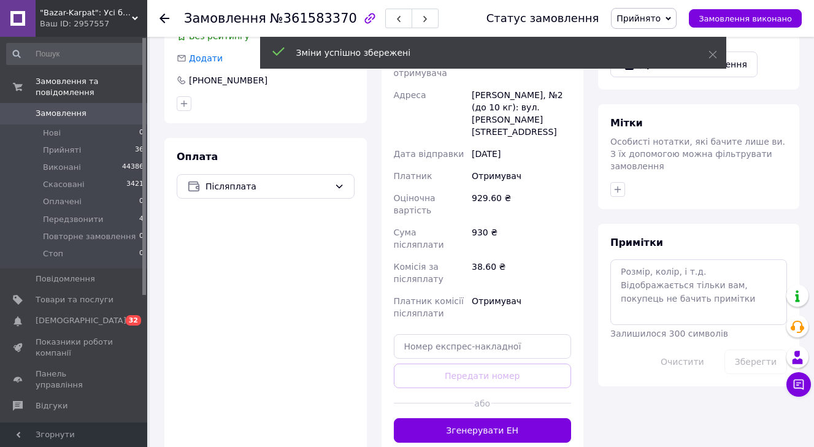
click at [525, 418] on button "Згенерувати ЕН" at bounding box center [483, 430] width 178 height 25
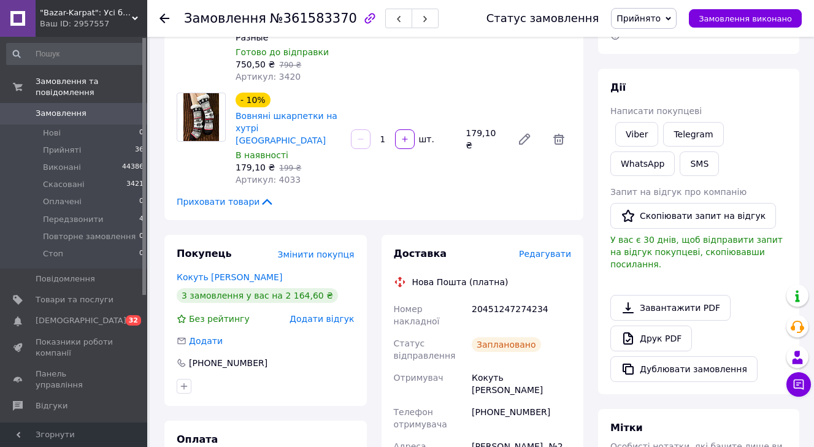
scroll to position [157, 0]
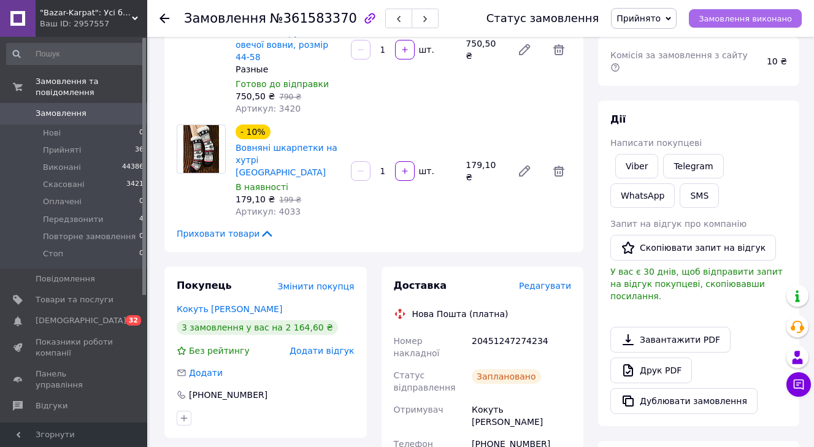
click at [732, 18] on span "Замовлення виконано" at bounding box center [745, 18] width 93 height 9
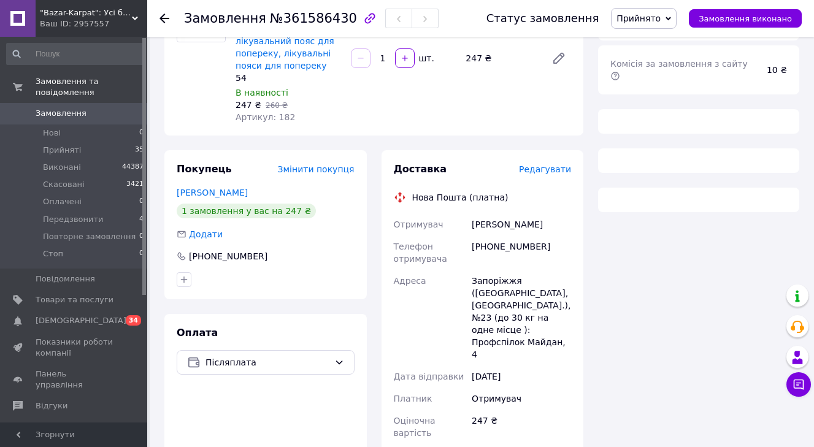
scroll to position [148, 0]
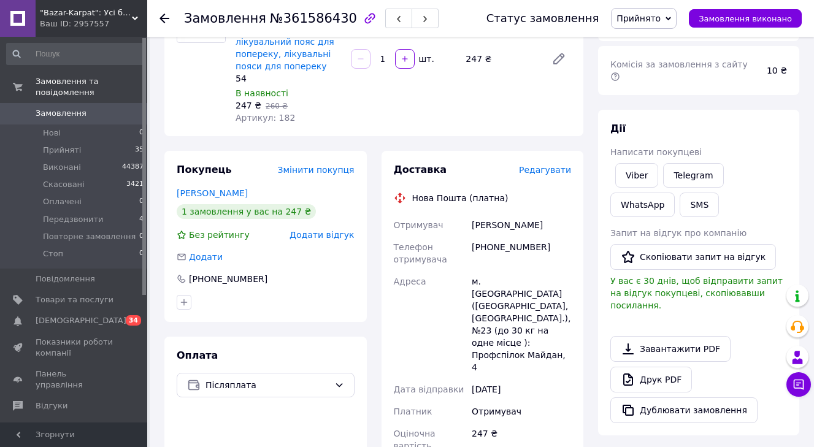
click at [543, 175] on span "Редагувати" at bounding box center [545, 170] width 52 height 10
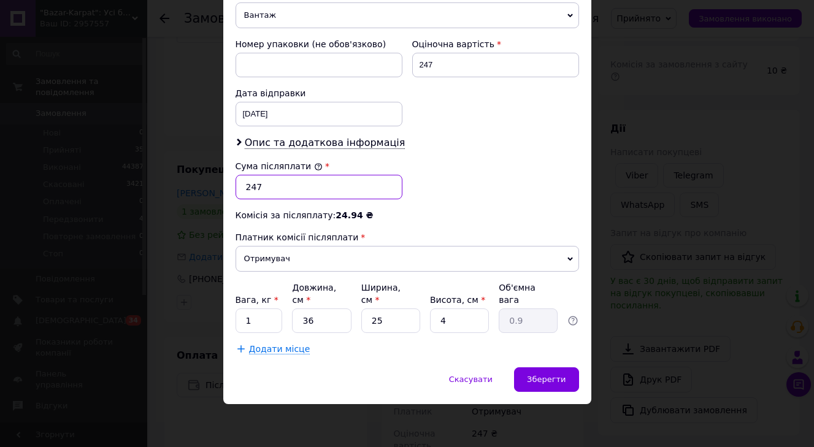
scroll to position [513, 0]
click at [285, 188] on input "247" at bounding box center [319, 187] width 167 height 25
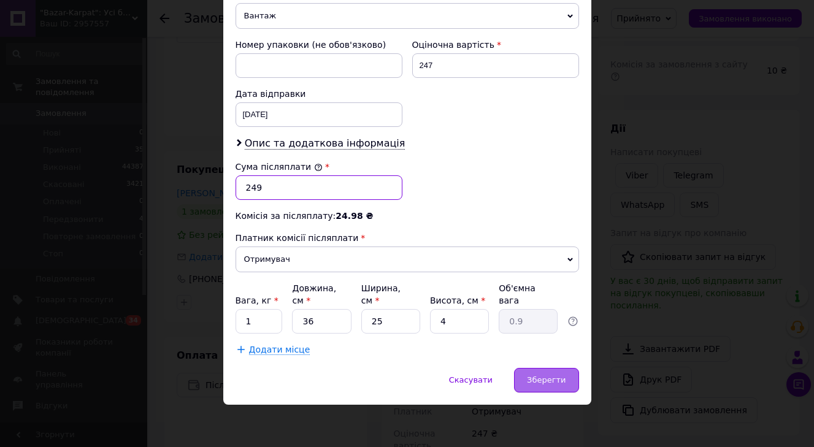
type input "249"
click at [556, 377] on span "Зберегти" at bounding box center [546, 379] width 39 height 9
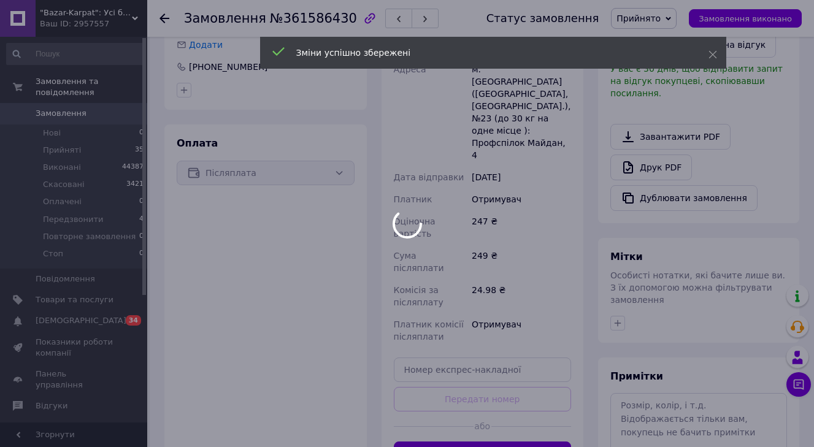
scroll to position [462, 0]
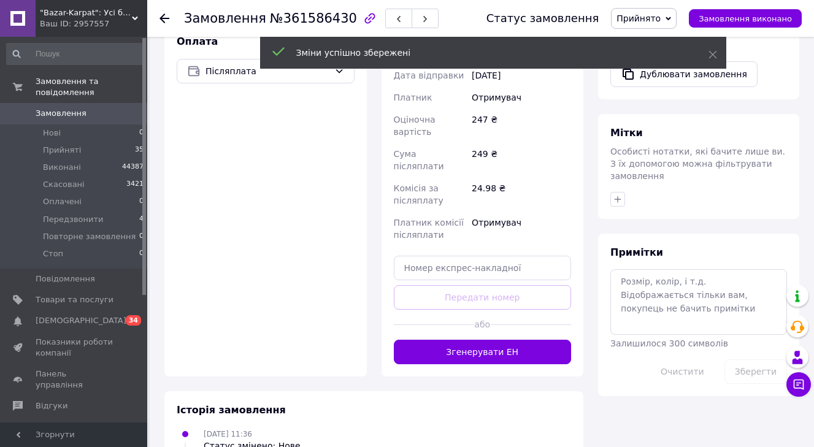
click at [516, 340] on button "Згенерувати ЕН" at bounding box center [483, 352] width 178 height 25
click at [516, 324] on div "Доставка Редагувати Нова Пошта (платна) Отримувач ПРИЛІПКО АЛЛА Телефон отримув…" at bounding box center [483, 106] width 178 height 515
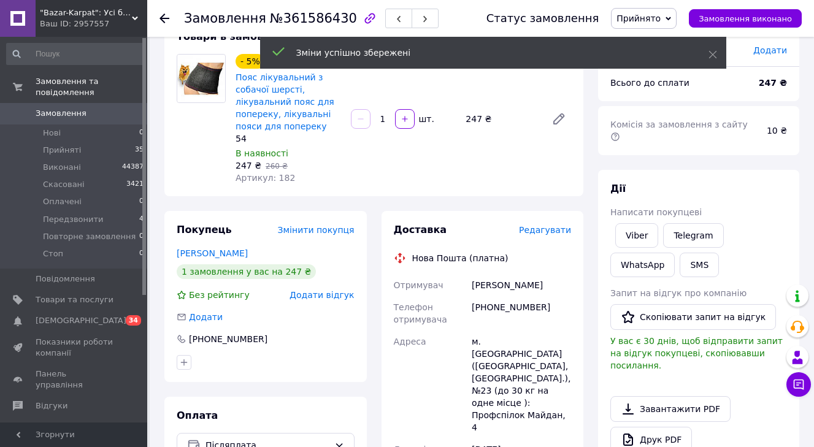
scroll to position [75, 0]
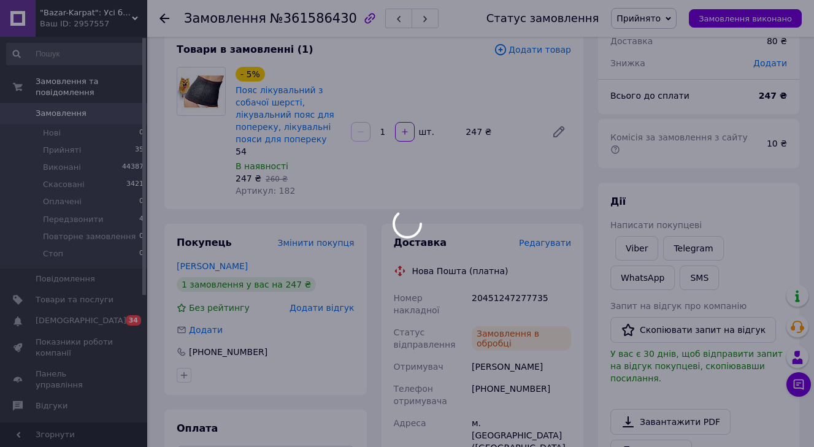
click at [740, 20] on div at bounding box center [407, 223] width 814 height 447
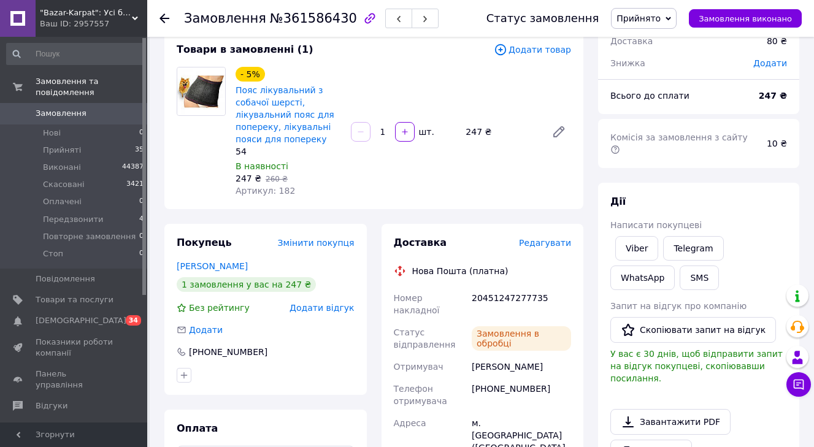
click at [740, 20] on span "Замовлення виконано" at bounding box center [745, 18] width 93 height 9
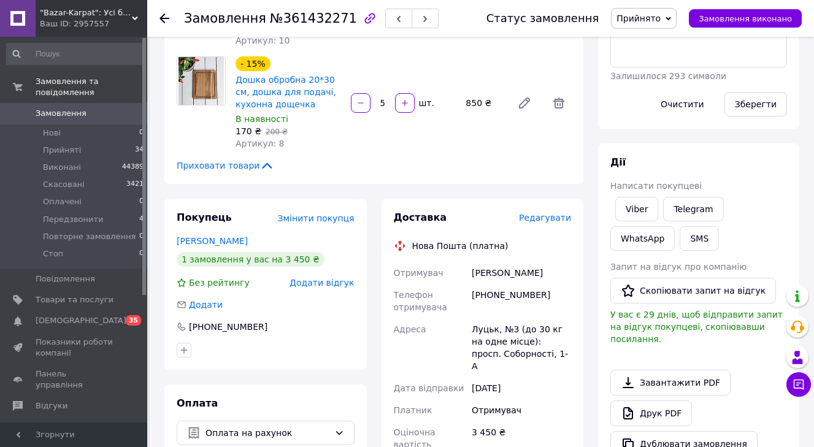
scroll to position [292, 0]
click at [556, 222] on span "Редагувати" at bounding box center [545, 217] width 52 height 10
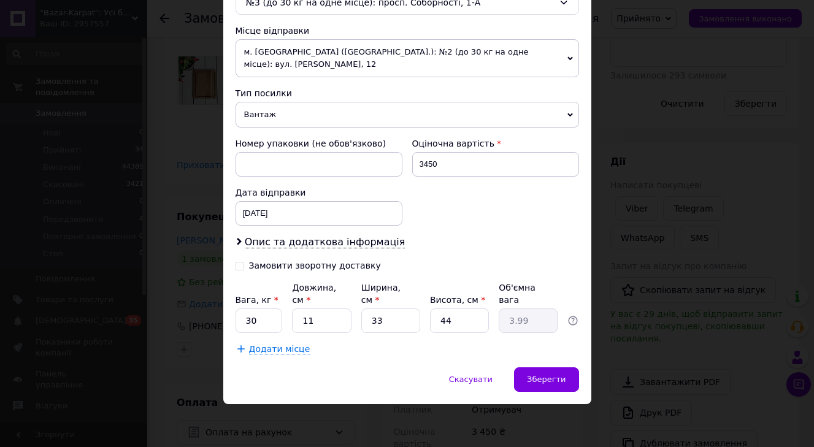
scroll to position [413, 0]
click at [260, 323] on input "30" at bounding box center [259, 321] width 47 height 25
click at [259, 323] on input "30" at bounding box center [259, 321] width 47 height 25
type input "10"
click at [338, 321] on input "11" at bounding box center [321, 321] width 59 height 25
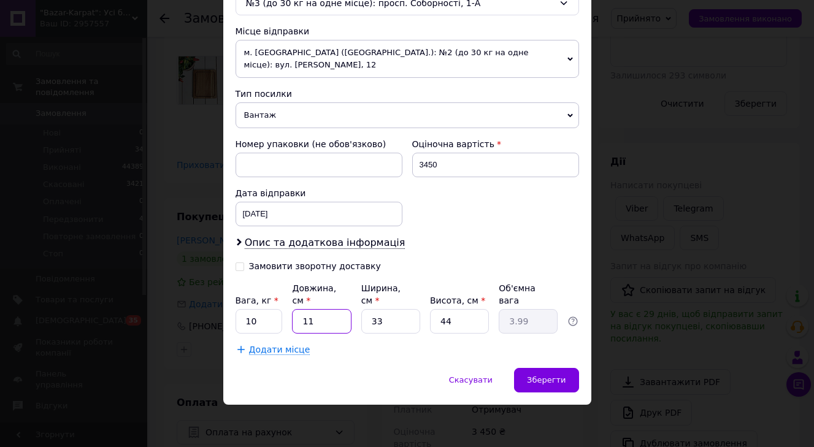
click at [339, 321] on input "11" at bounding box center [321, 321] width 59 height 25
type input "3"
type input "1.09"
type input "33"
type input "11.98"
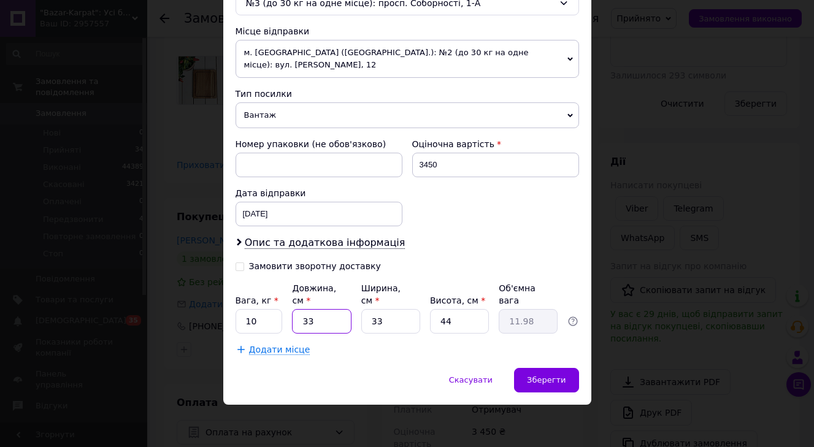
type input "33"
click at [397, 320] on input "33" at bounding box center [390, 321] width 59 height 25
type input "2"
type input "0.73"
click at [397, 321] on input "2" at bounding box center [390, 321] width 59 height 25
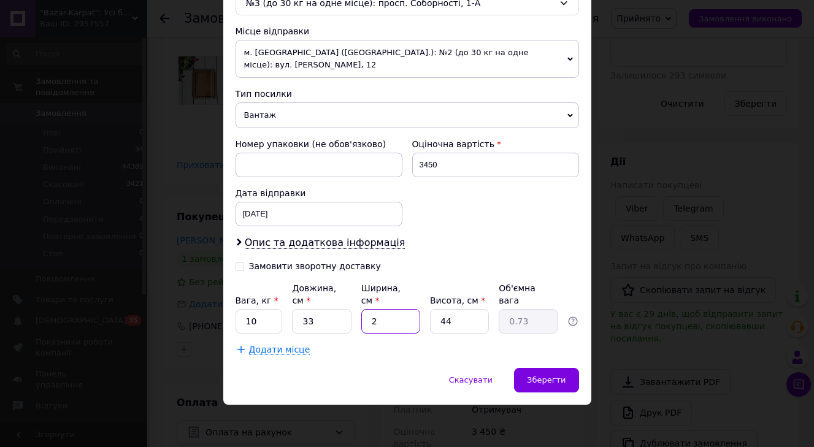
type input "22"
type input "7.99"
type input "22"
click at [546, 374] on div "Зберегти" at bounding box center [546, 380] width 64 height 25
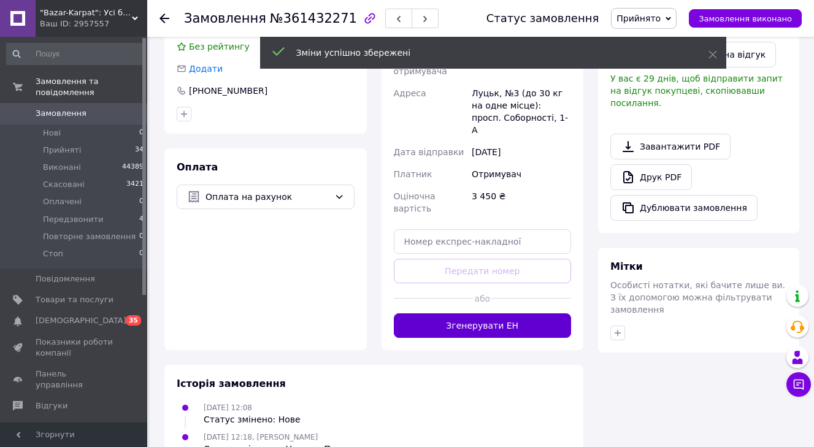
click at [523, 329] on button "Згенерувати ЕН" at bounding box center [483, 325] width 178 height 25
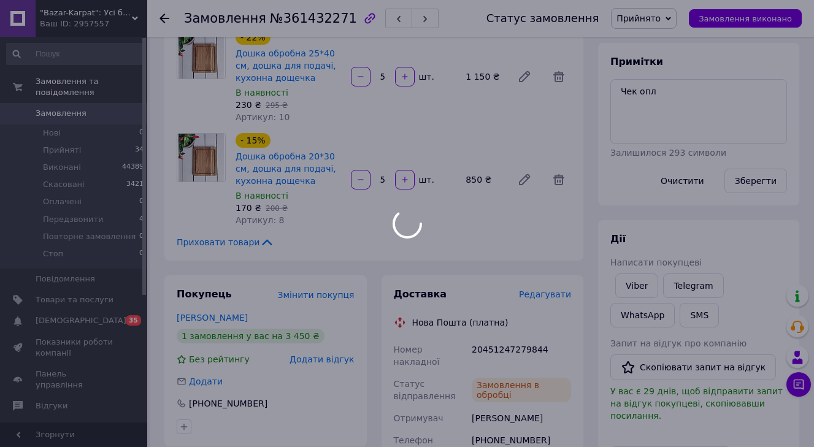
scroll to position [223, 0]
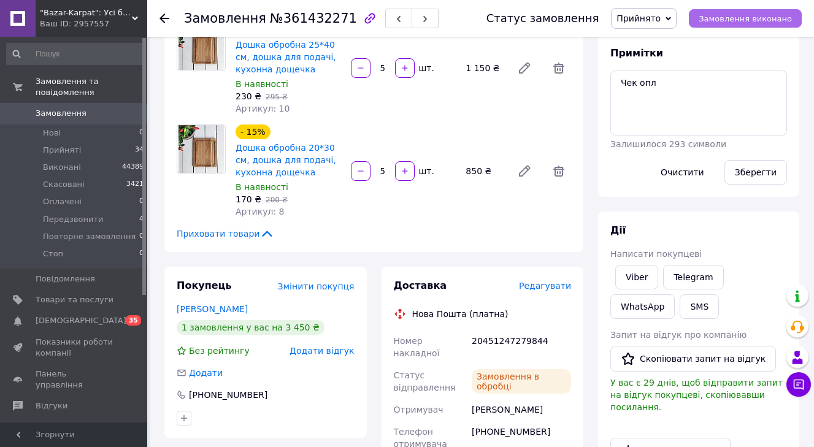
click at [737, 18] on span "Замовлення виконано" at bounding box center [745, 18] width 93 height 9
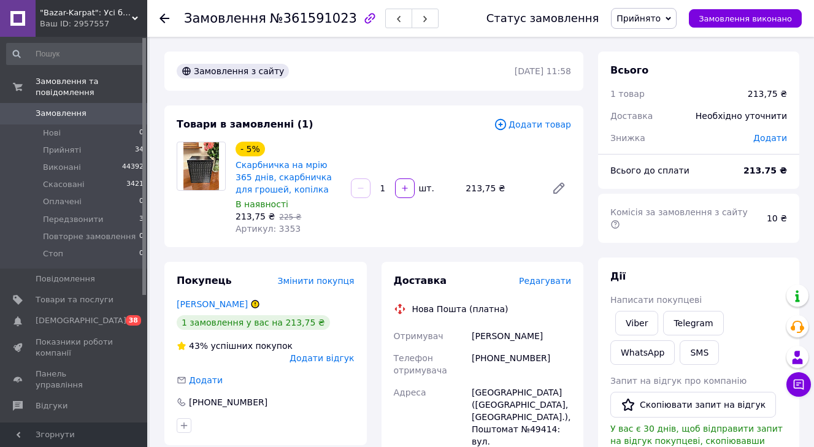
click at [561, 286] on span "Редагувати" at bounding box center [545, 281] width 52 height 10
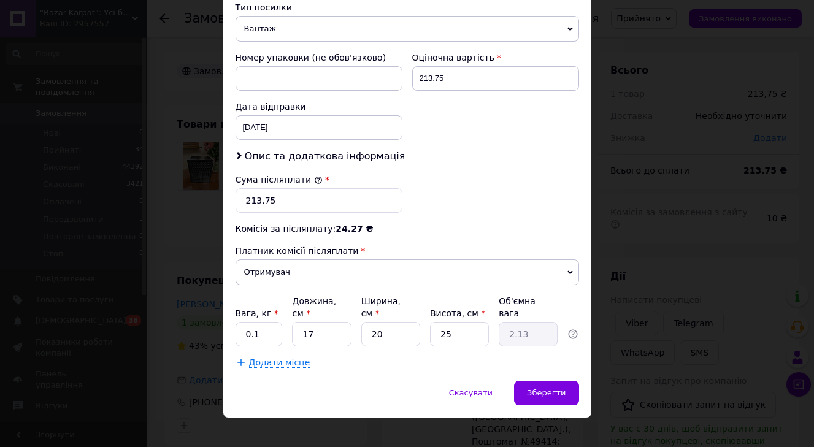
scroll to position [513, 0]
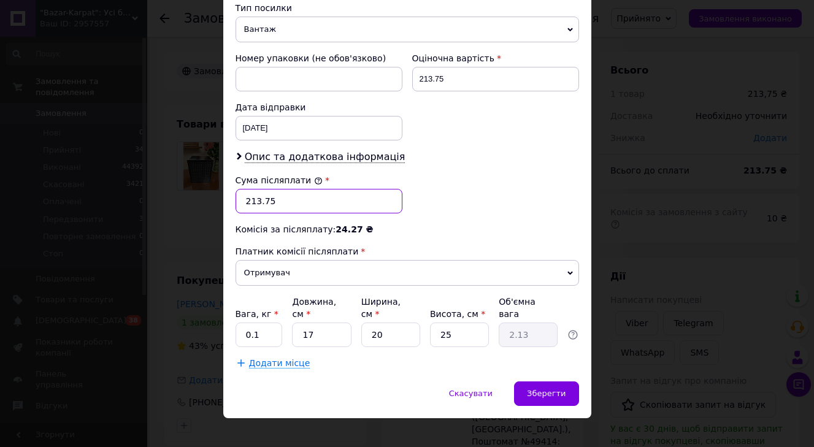
click at [280, 193] on input "213.75" at bounding box center [319, 201] width 167 height 25
type input "215"
click at [243, 323] on input "0.1" at bounding box center [259, 335] width 47 height 25
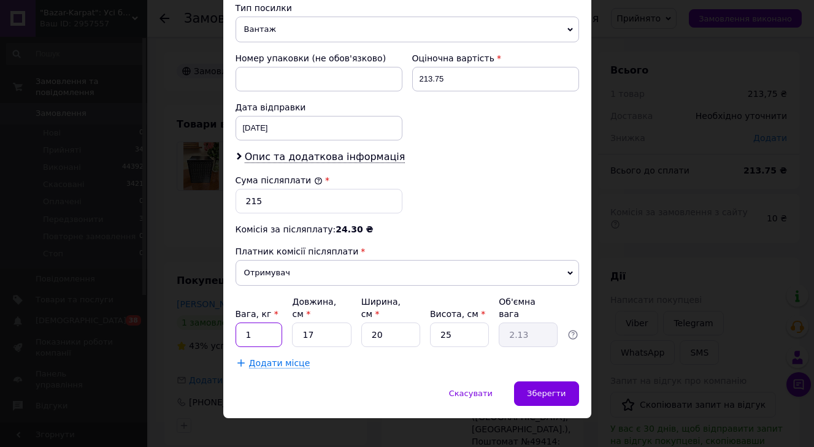
click at [243, 323] on input "1" at bounding box center [259, 335] width 47 height 25
type input "1"
click at [312, 324] on input "17" at bounding box center [321, 335] width 59 height 25
type input "1"
type input "0.13"
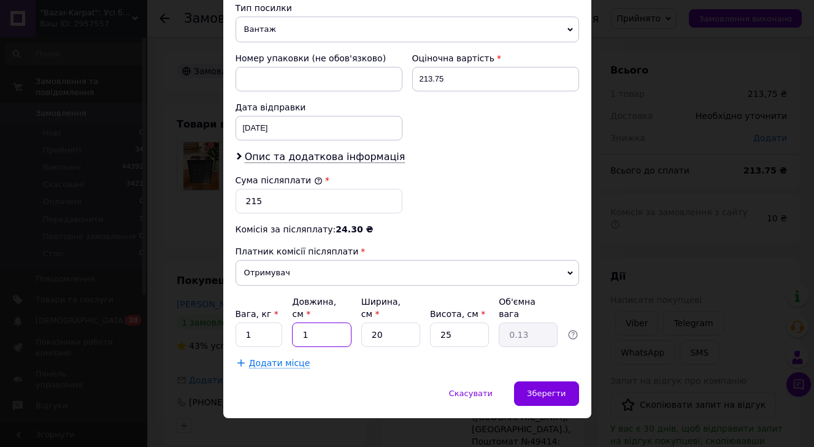
click at [313, 324] on input "1" at bounding box center [321, 335] width 59 height 25
type input "1"
click at [540, 389] on span "Зберегти" at bounding box center [546, 393] width 39 height 9
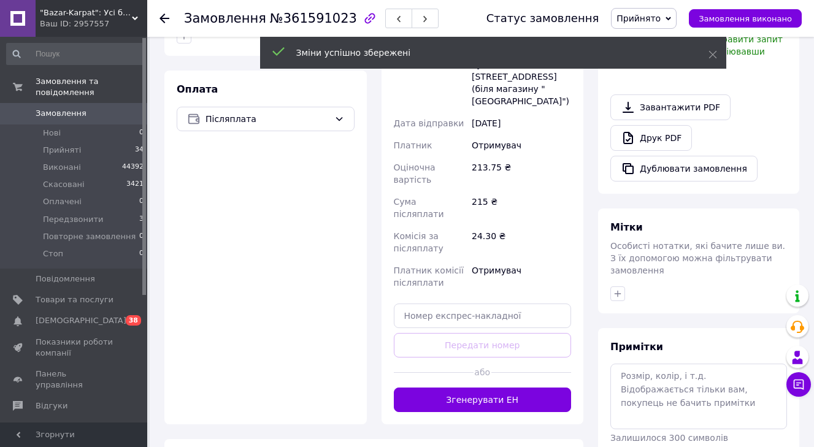
scroll to position [399, 0]
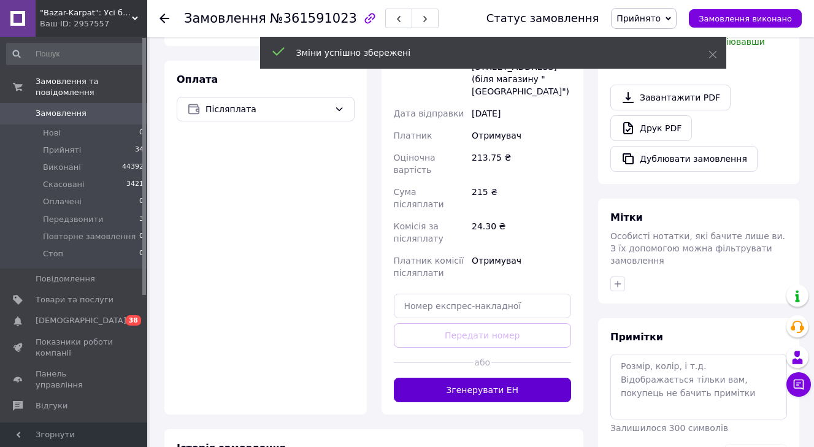
click at [500, 374] on div "Доставка Редагувати Нова Пошта (платна) Отримувач [PERSON_NAME] Телефон отримув…" at bounding box center [482, 139] width 202 height 552
click at [506, 378] on button "Згенерувати ЕН" at bounding box center [483, 390] width 178 height 25
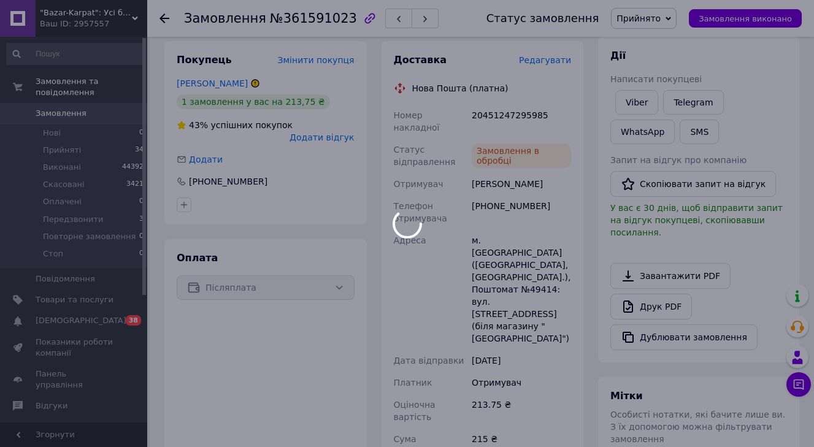
scroll to position [256, 0]
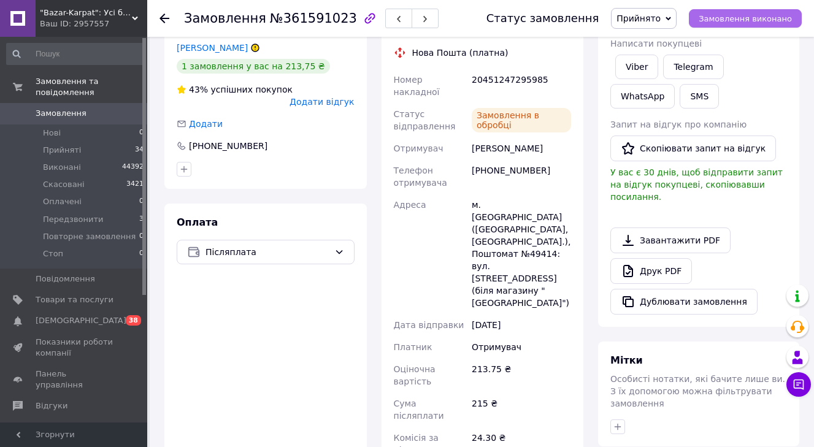
click at [732, 22] on span "Замовлення виконано" at bounding box center [745, 18] width 93 height 9
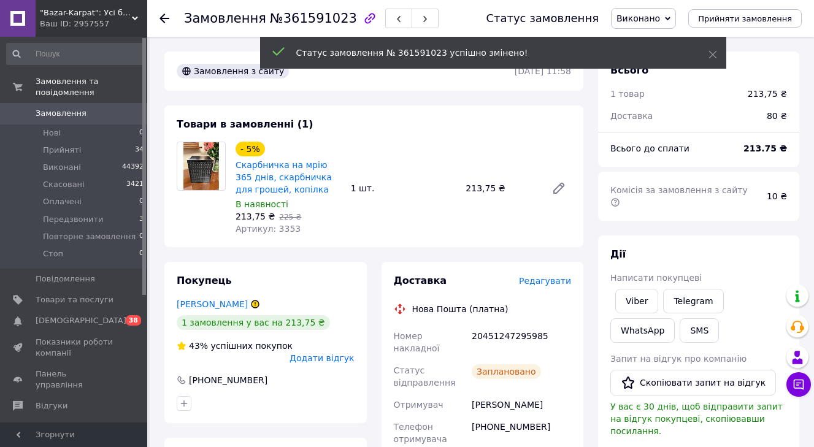
scroll to position [0, 0]
